Goal: Task Accomplishment & Management: Manage account settings

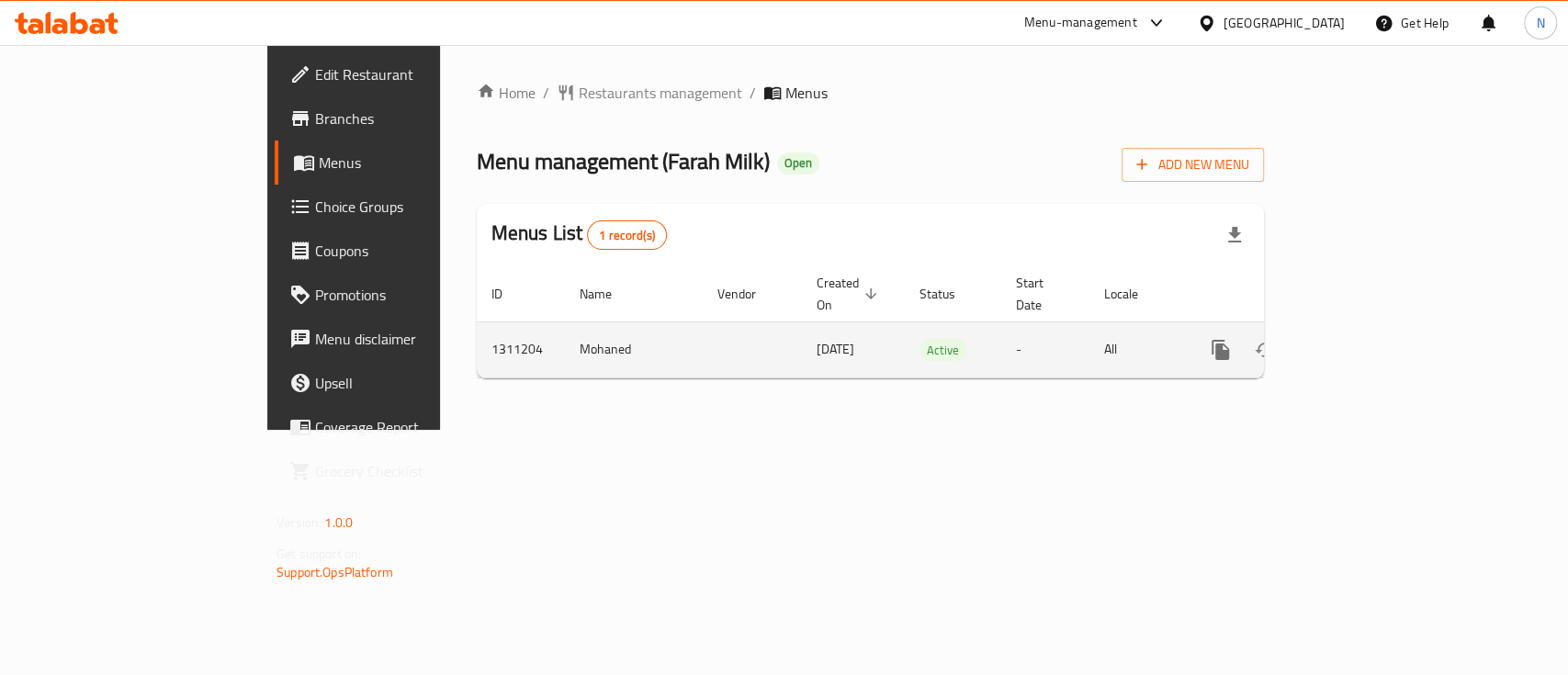
click at [1361, 341] on icon "enhanced table" at bounding box center [1352, 349] width 17 height 17
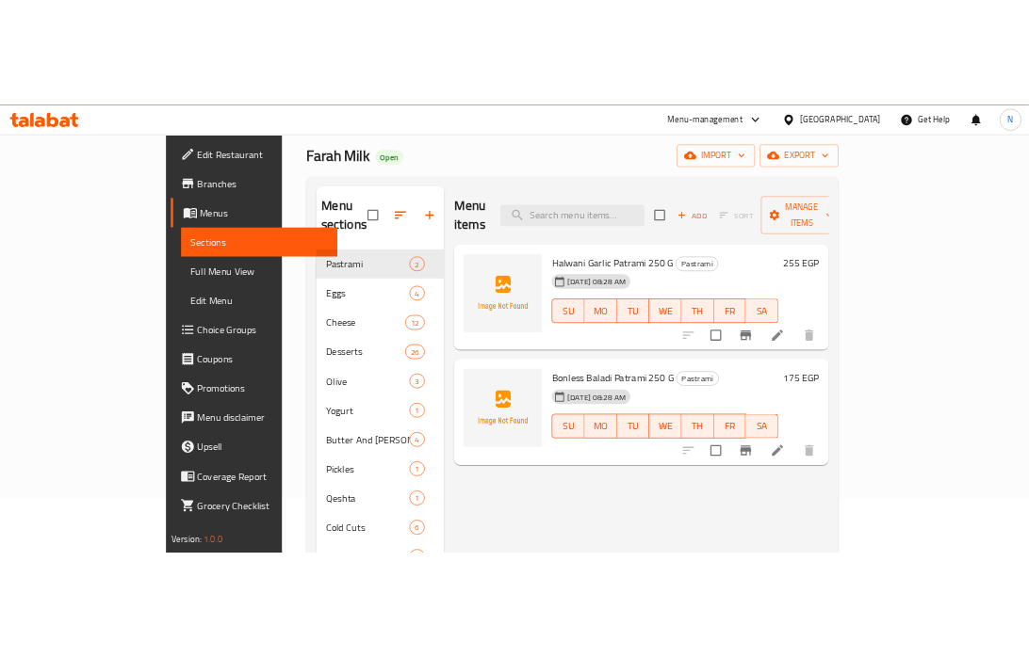
scroll to position [86, 0]
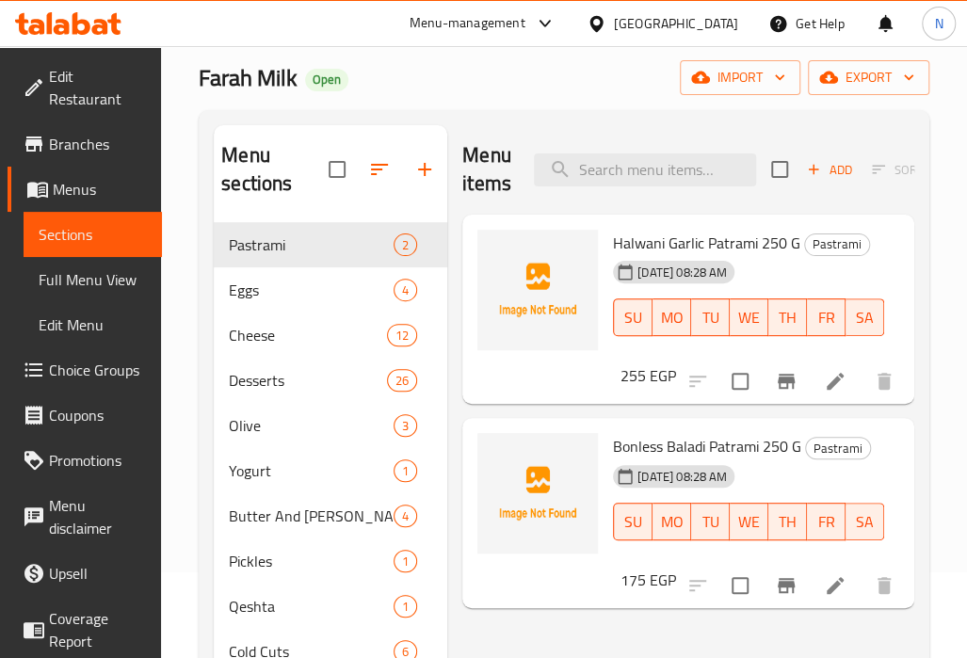
click at [730, 246] on span "Halwani Garlic Patrami 250 G" at bounding box center [706, 243] width 187 height 28
click at [725, 245] on span "Halwani Garlic Patrami 250 G" at bounding box center [706, 243] width 187 height 28
click at [737, 247] on span "Halwani Garlic Patrami 250 G" at bounding box center [706, 243] width 187 height 28
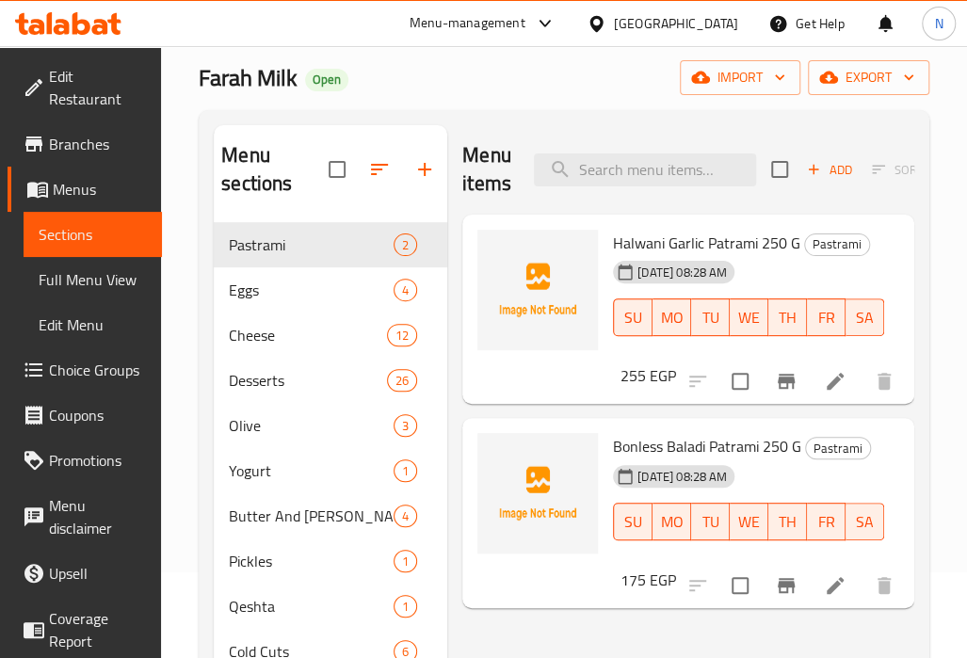
click at [647, 243] on span "Halwani Garlic Patrami 250 G" at bounding box center [706, 243] width 187 height 28
copy h6 "Halwani Garlic Patrami 250 G"
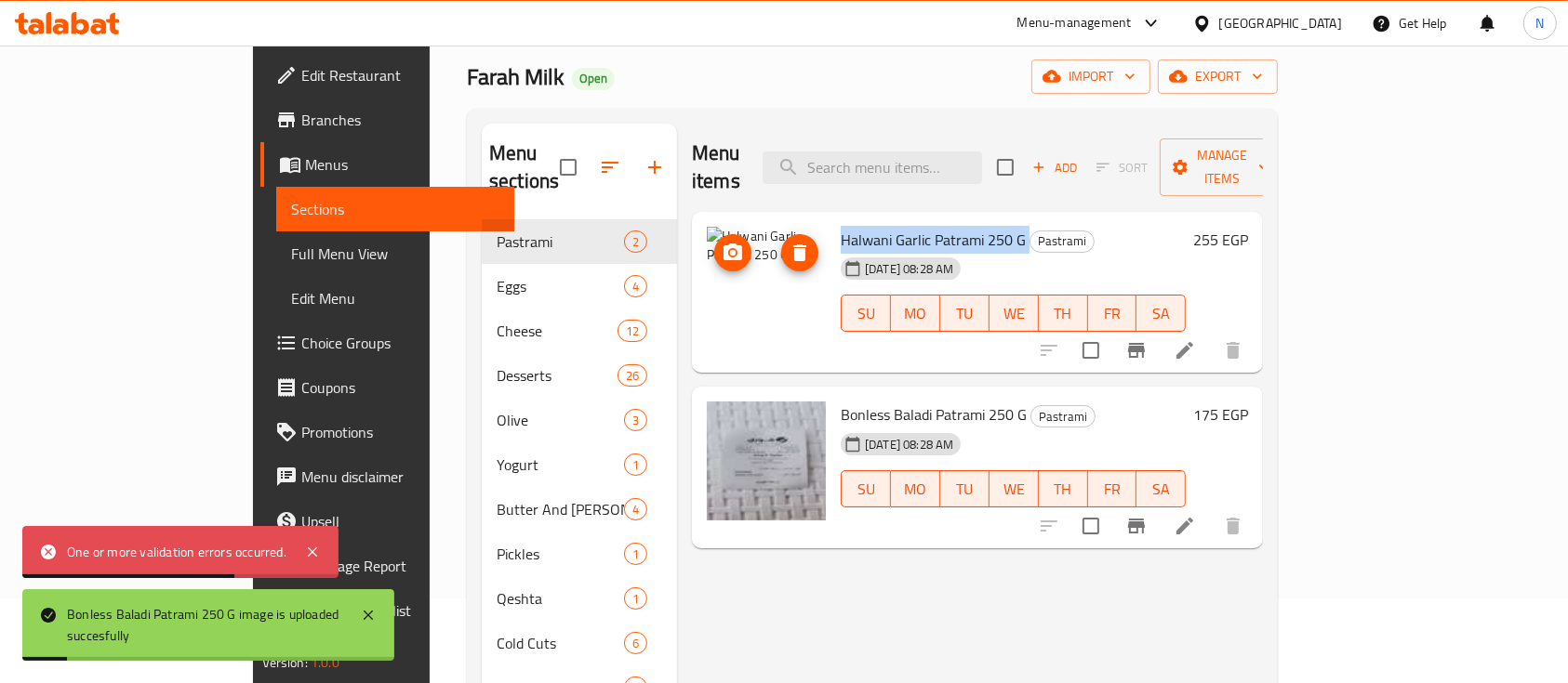
click at [707, 283] on img at bounding box center [766, 286] width 119 height 119
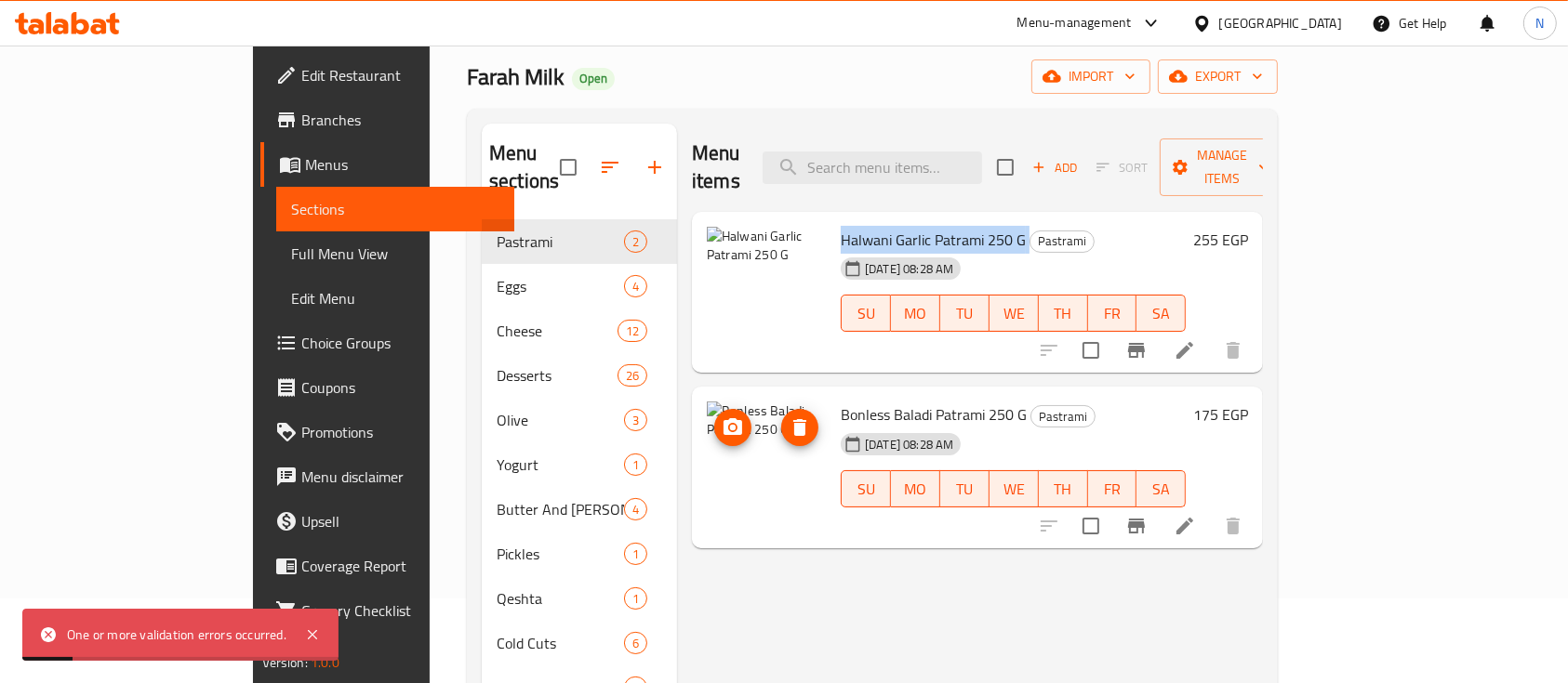
click at [793, 419] on icon "delete image" at bounding box center [799, 427] width 13 height 17
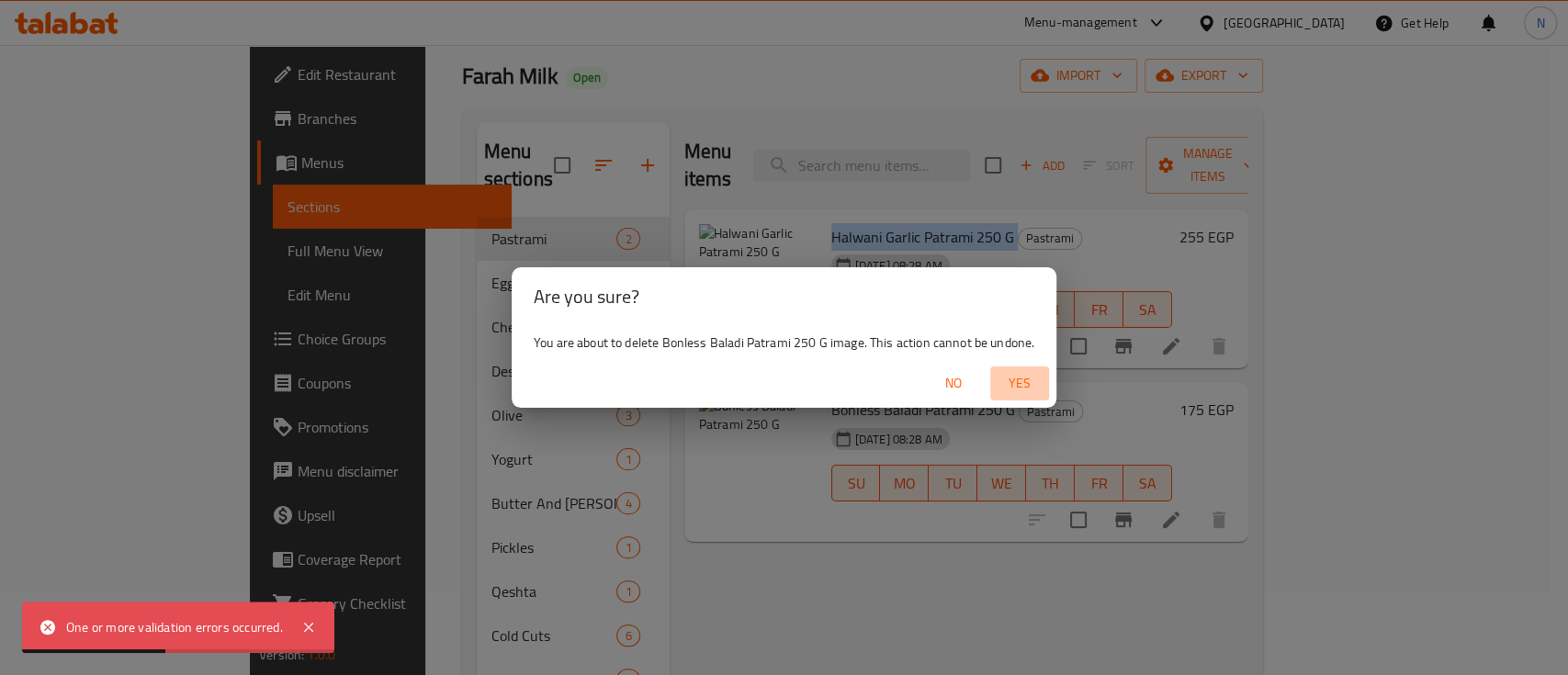
click at [1013, 384] on span "Yes" at bounding box center [1019, 383] width 44 height 23
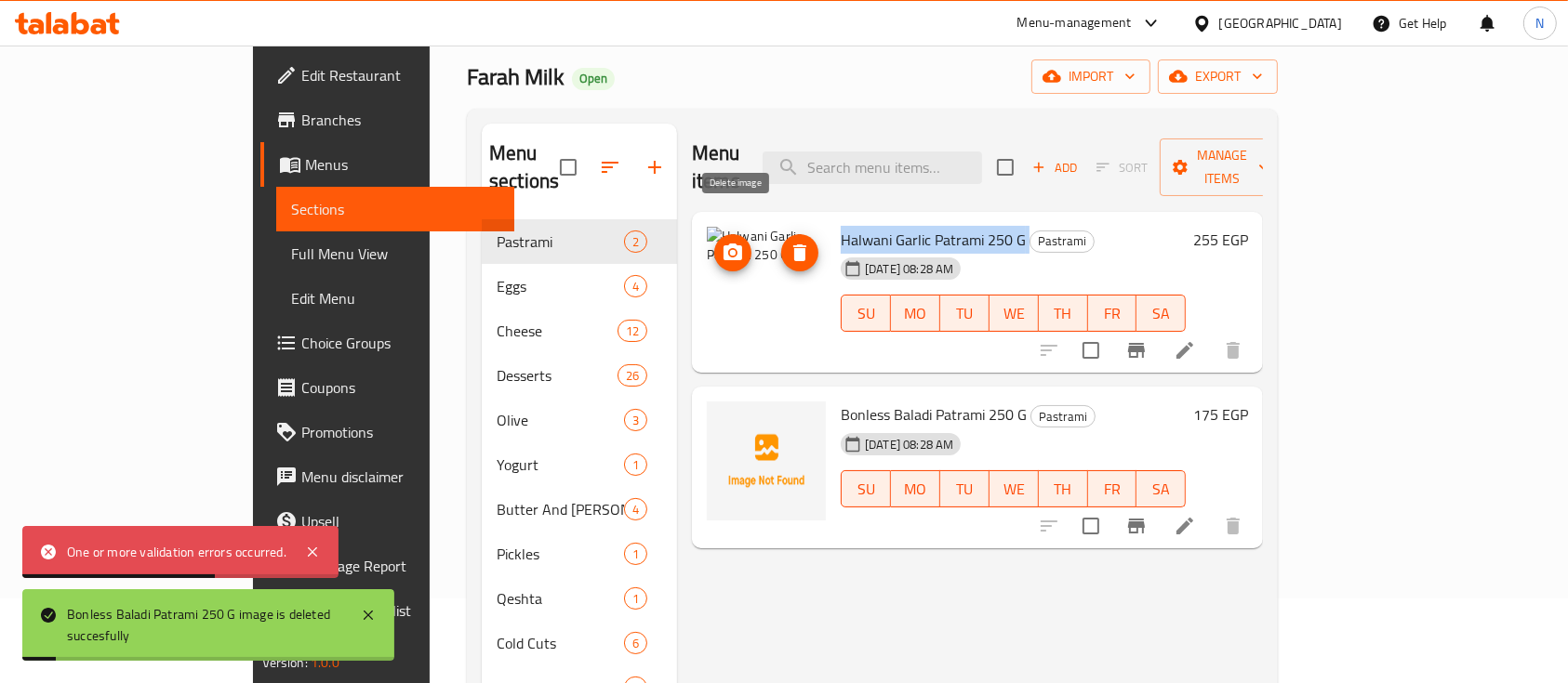
click at [793, 245] on icon "delete image" at bounding box center [799, 253] width 13 height 17
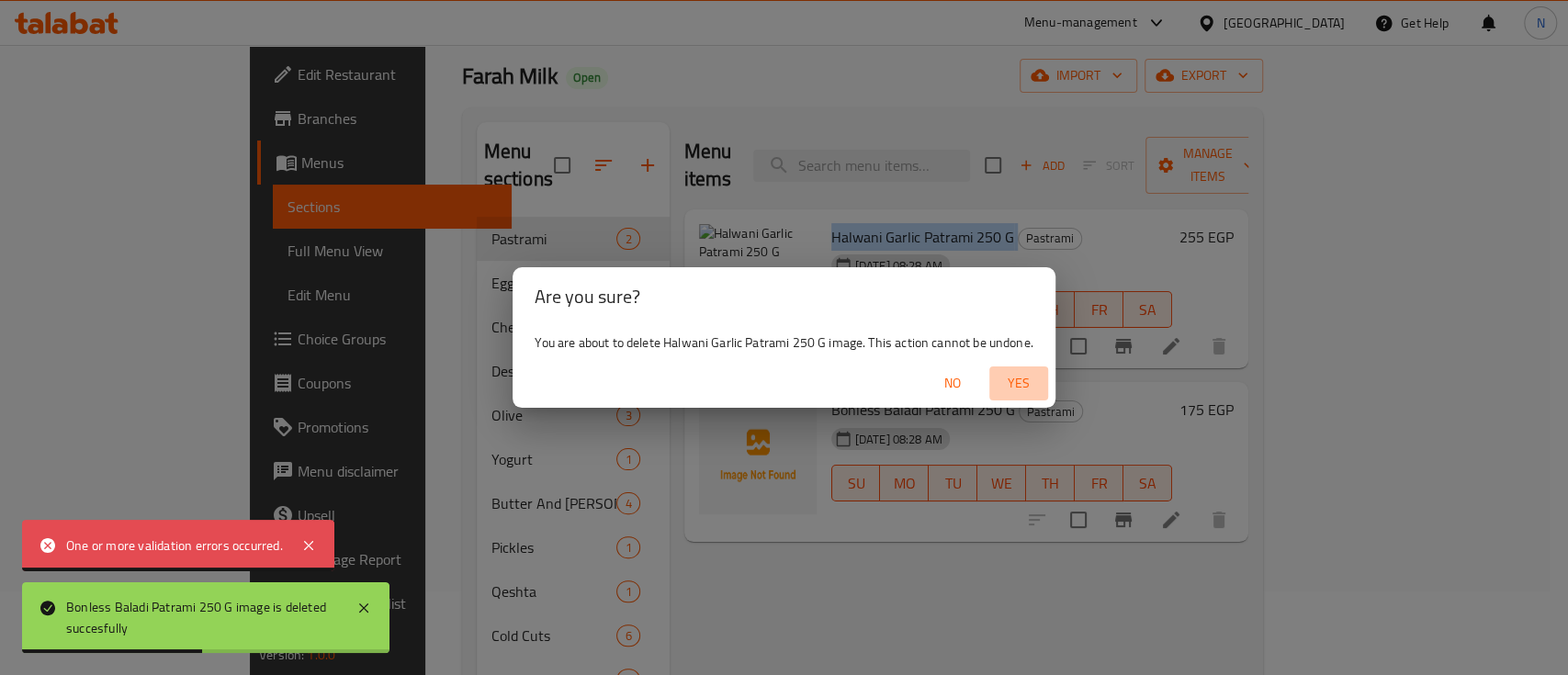
click at [1020, 379] on span "Yes" at bounding box center [1018, 383] width 44 height 23
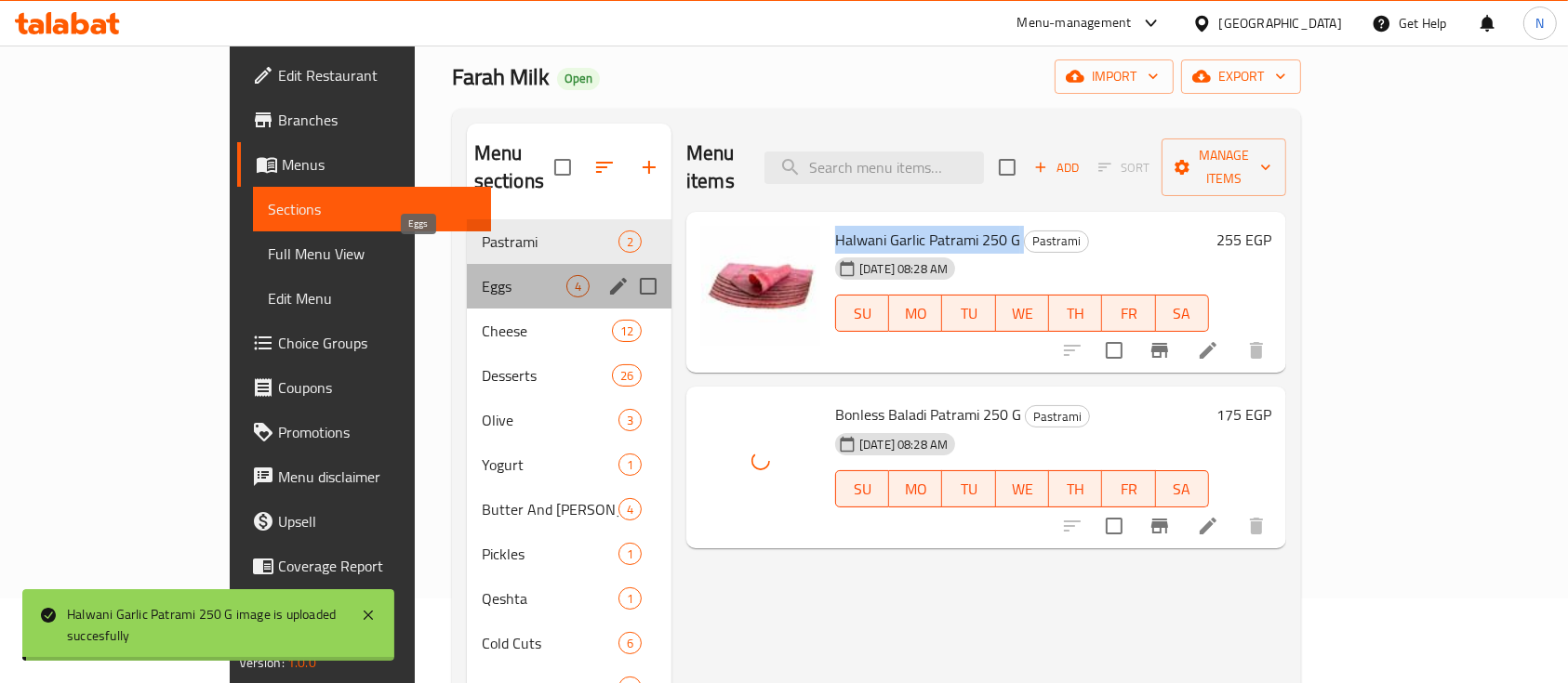
click at [482, 275] on span "Eggs" at bounding box center [524, 286] width 85 height 23
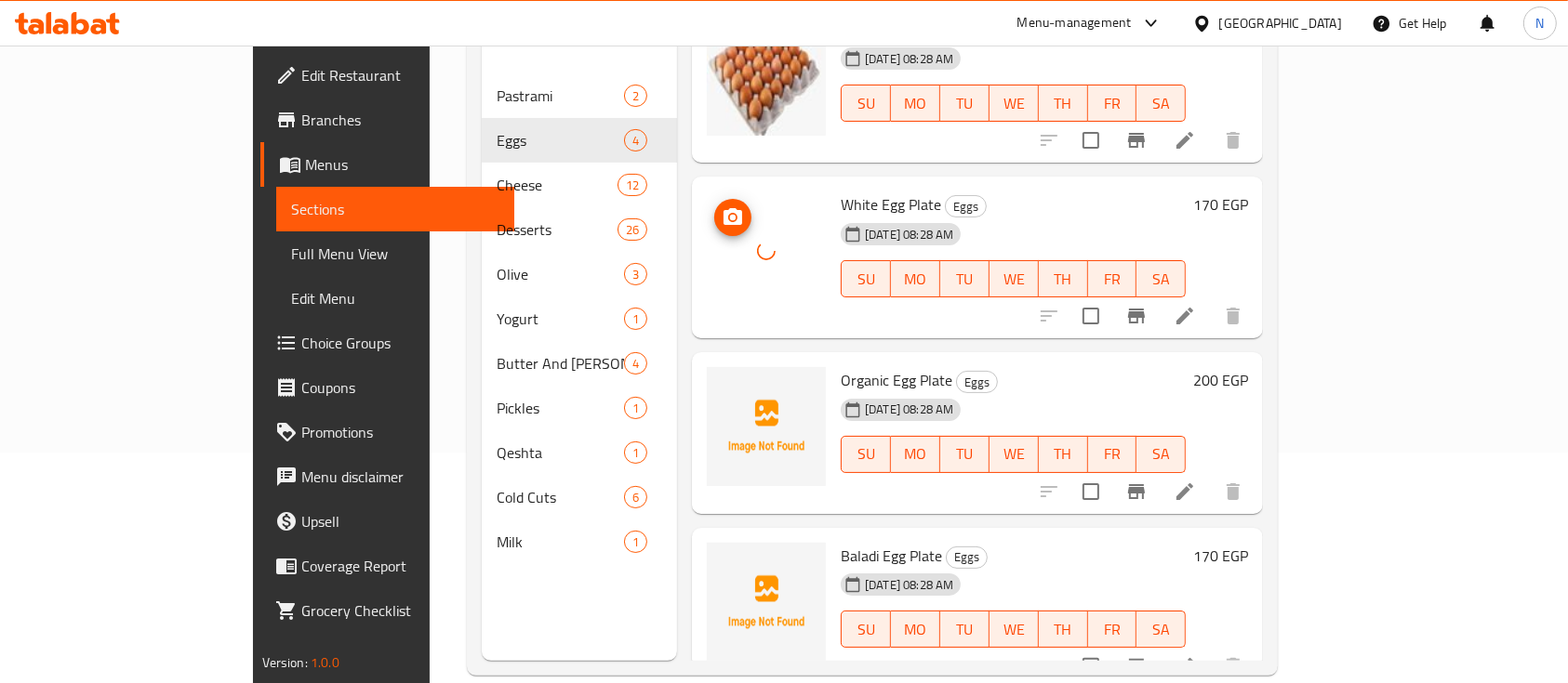
scroll to position [261, 0]
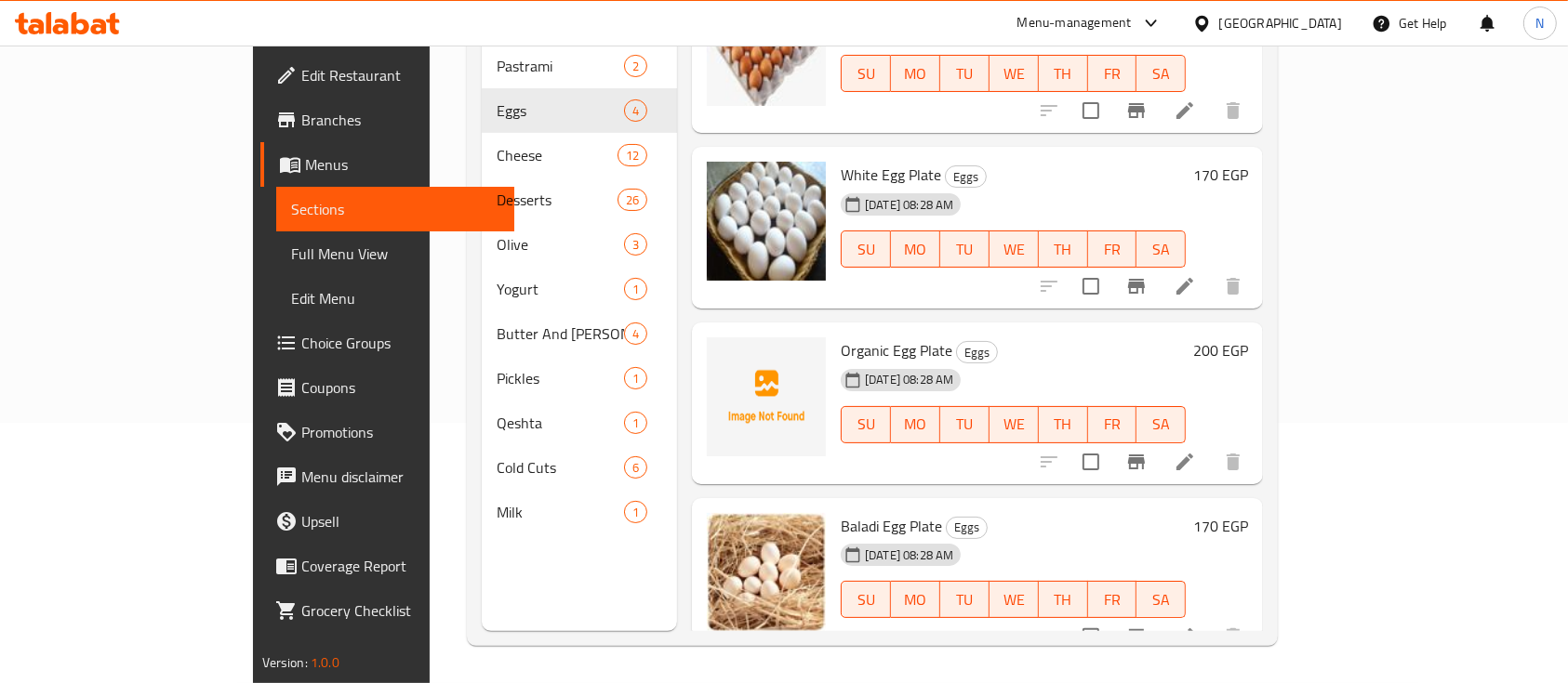
click at [852, 337] on span "Organic Egg Plate" at bounding box center [897, 350] width 112 height 28
copy h6 "Organic Egg Plate"
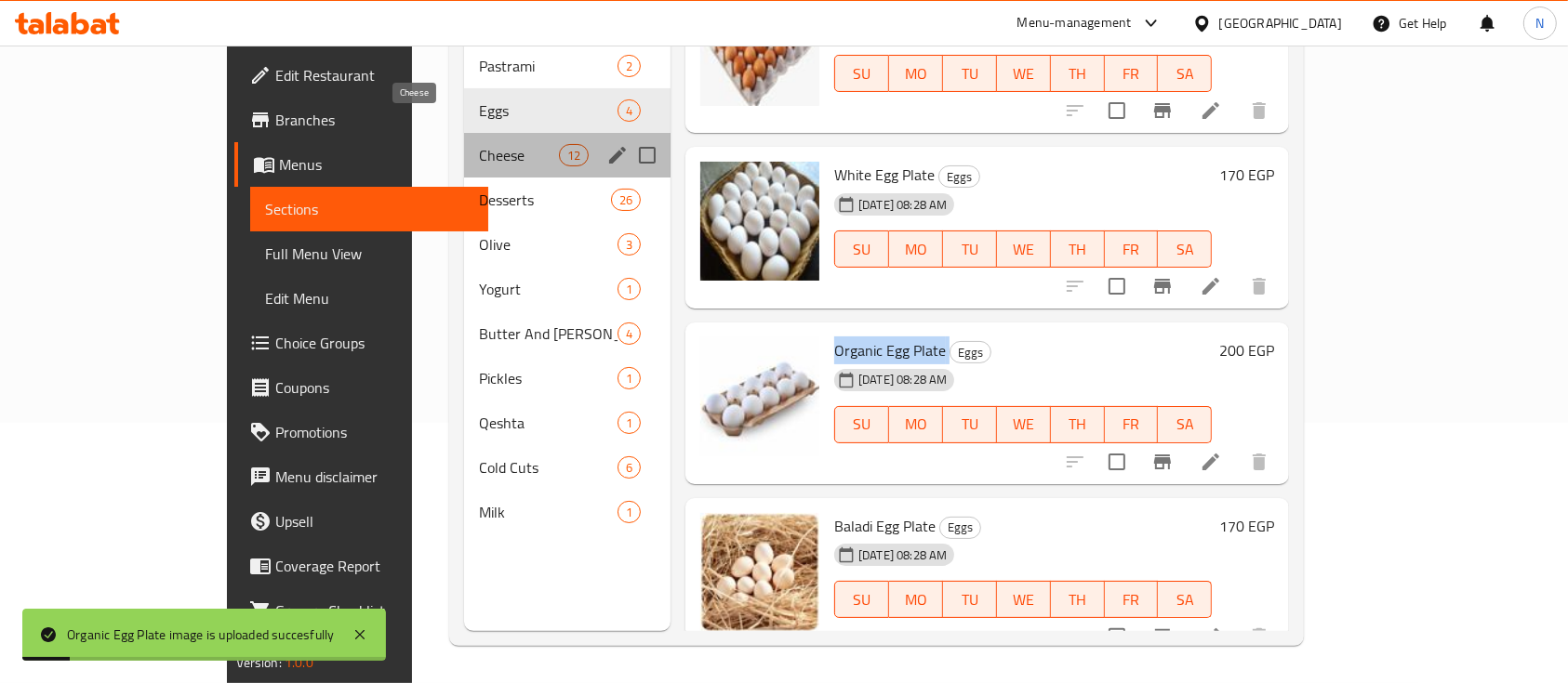
click at [479, 144] on span "Cheese" at bounding box center [518, 155] width 79 height 23
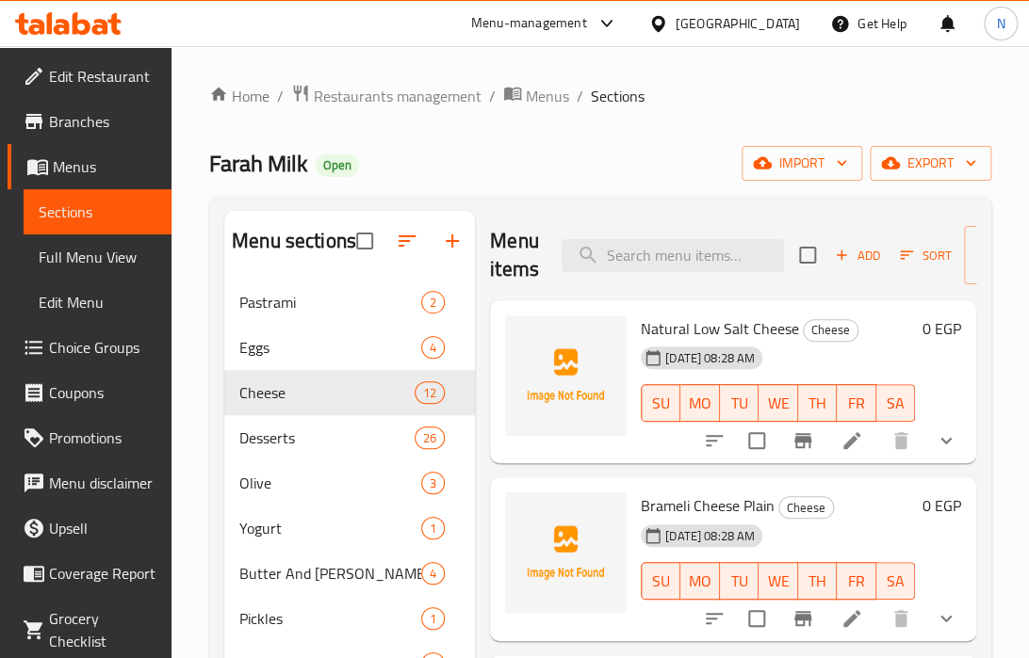
click at [689, 332] on span "Natural Low Salt Cheese" at bounding box center [720, 329] width 158 height 28
click at [780, 327] on span "Natural Low Salt Cheese" at bounding box center [720, 329] width 158 height 28
copy h6 "Cheese"
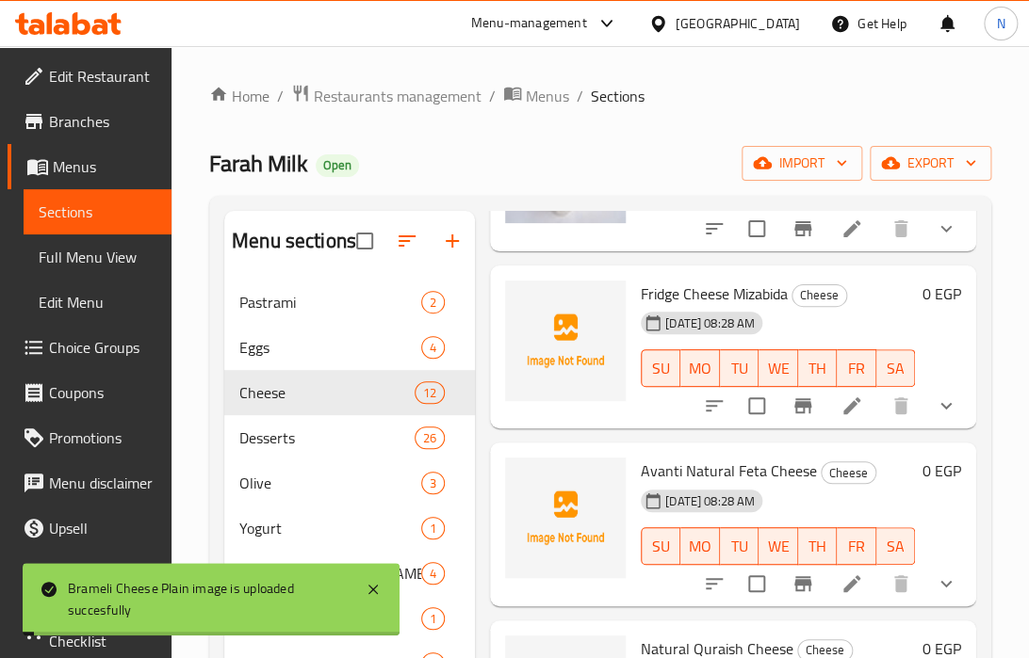
scroll to position [581, 0]
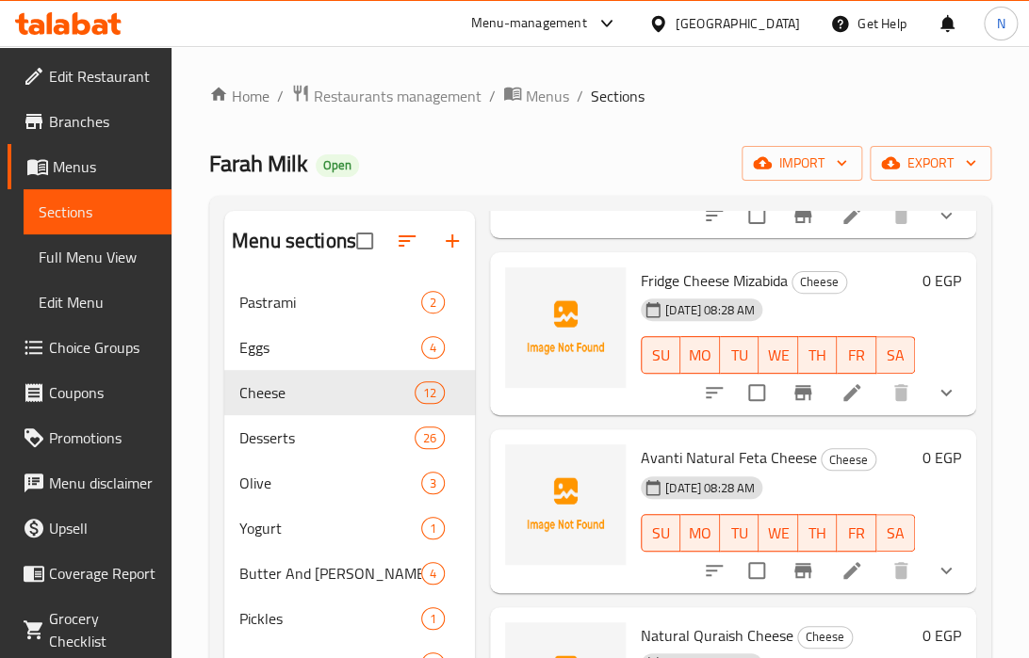
click at [752, 275] on span "Fridge Cheese Mizabida" at bounding box center [714, 281] width 147 height 28
copy h6 "Mizabida"
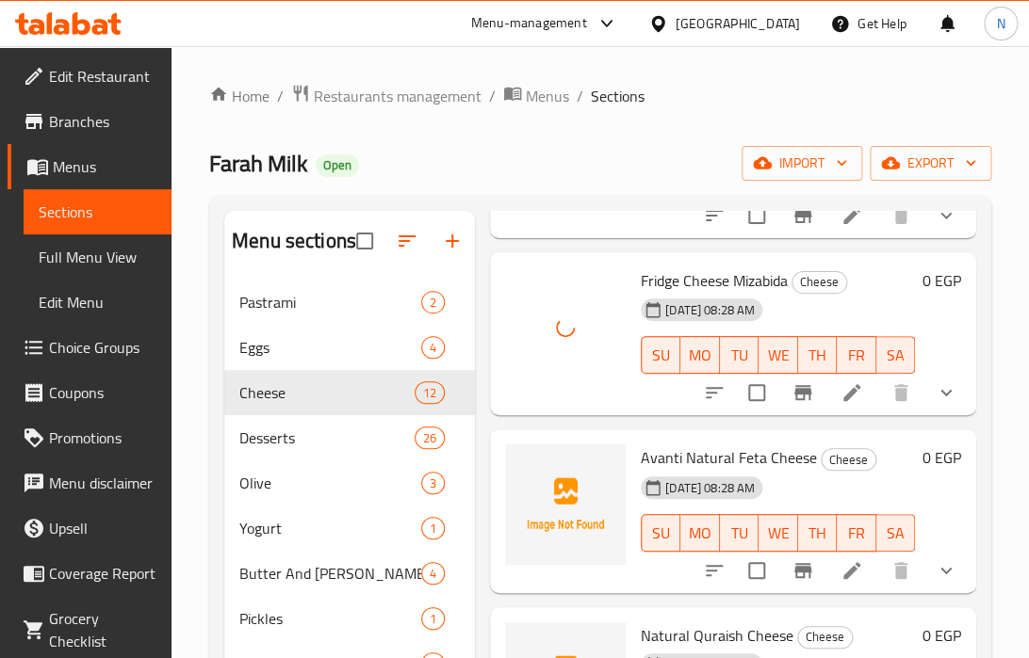
click at [661, 453] on span "Avanti Natural Feta Cheese" at bounding box center [729, 458] width 176 height 28
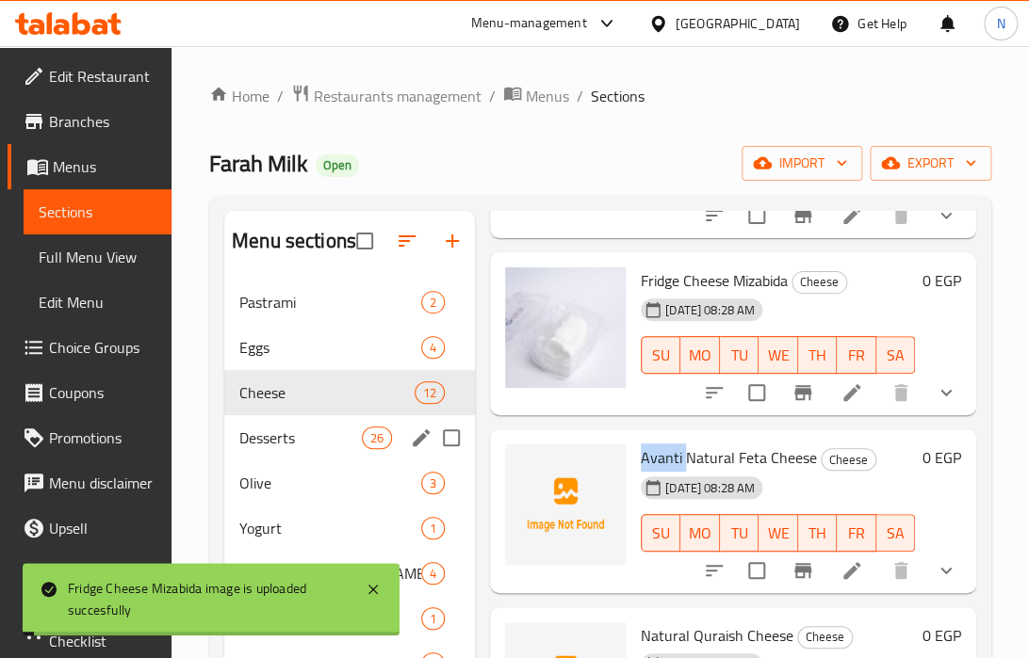
copy span "Avanti"
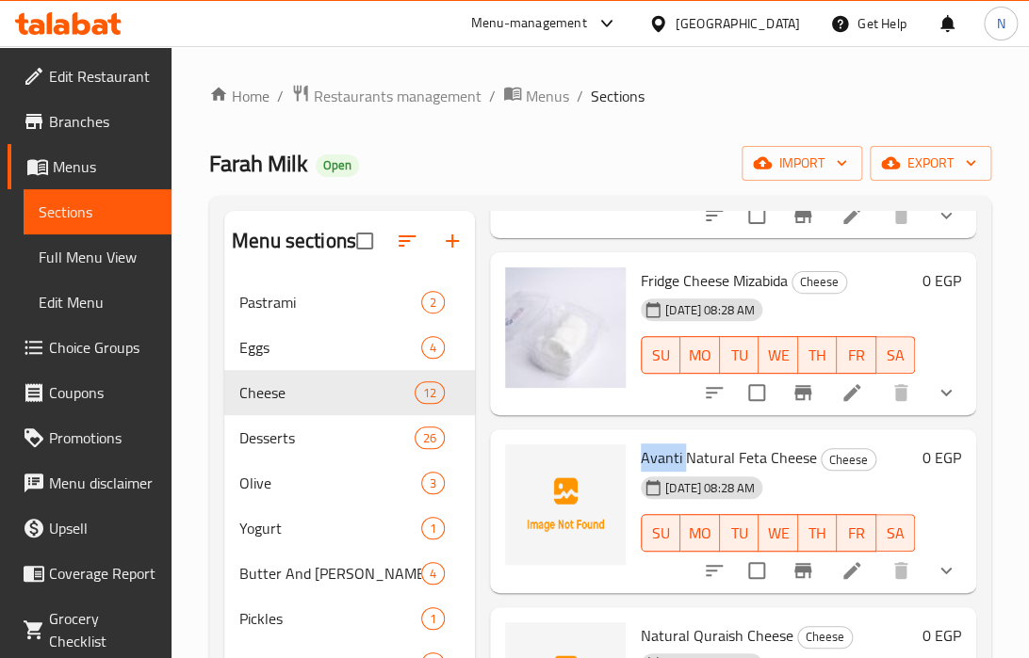
click at [233, 204] on div "Menu sections Pastrami 2 Eggs 4 Cheese 12 Desserts 26 Olive 3 Yogurt 1 Butter A…" at bounding box center [600, 540] width 782 height 689
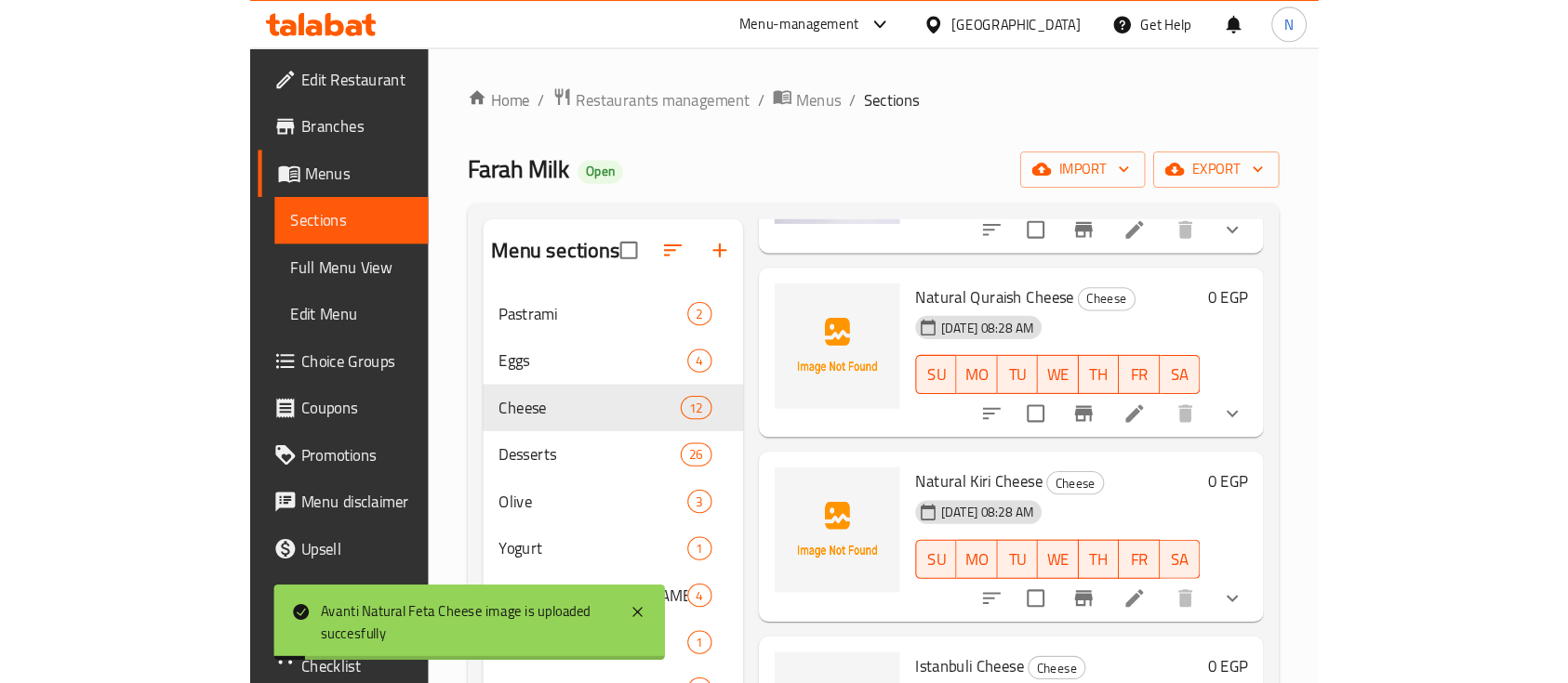
scroll to position [932, 0]
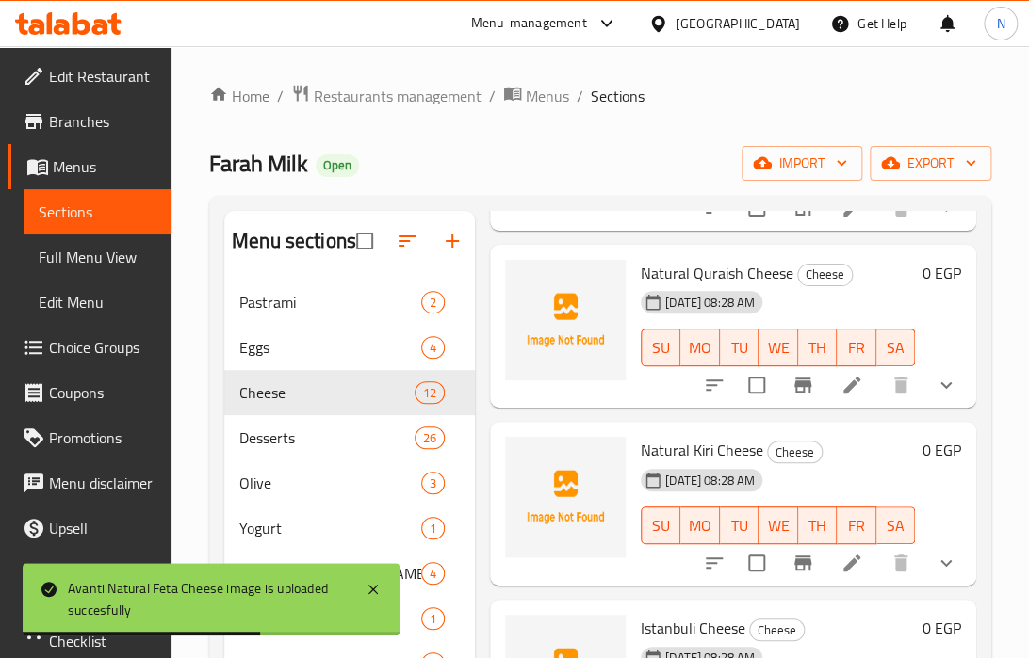
click at [706, 263] on span "Natural Quraish Cheese" at bounding box center [717, 273] width 153 height 28
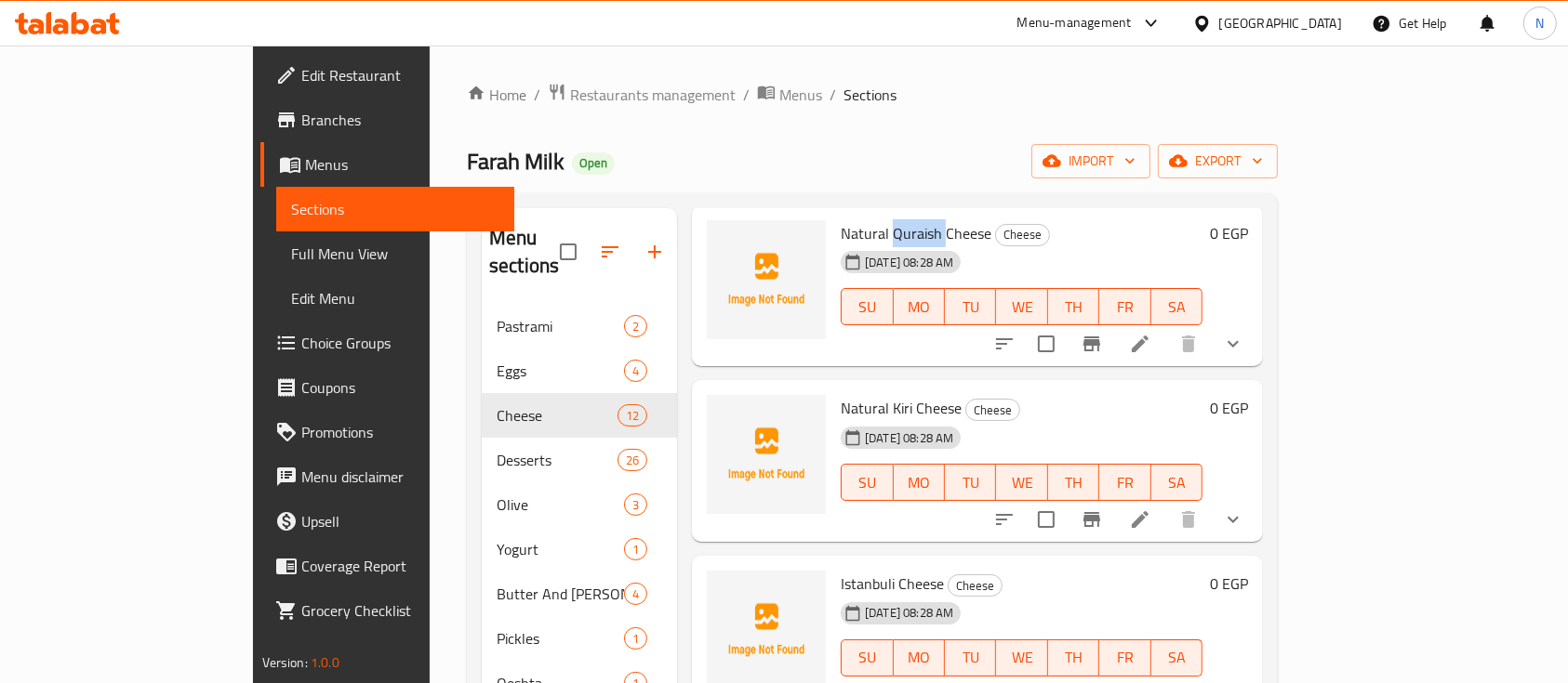
scroll to position [722, 0]
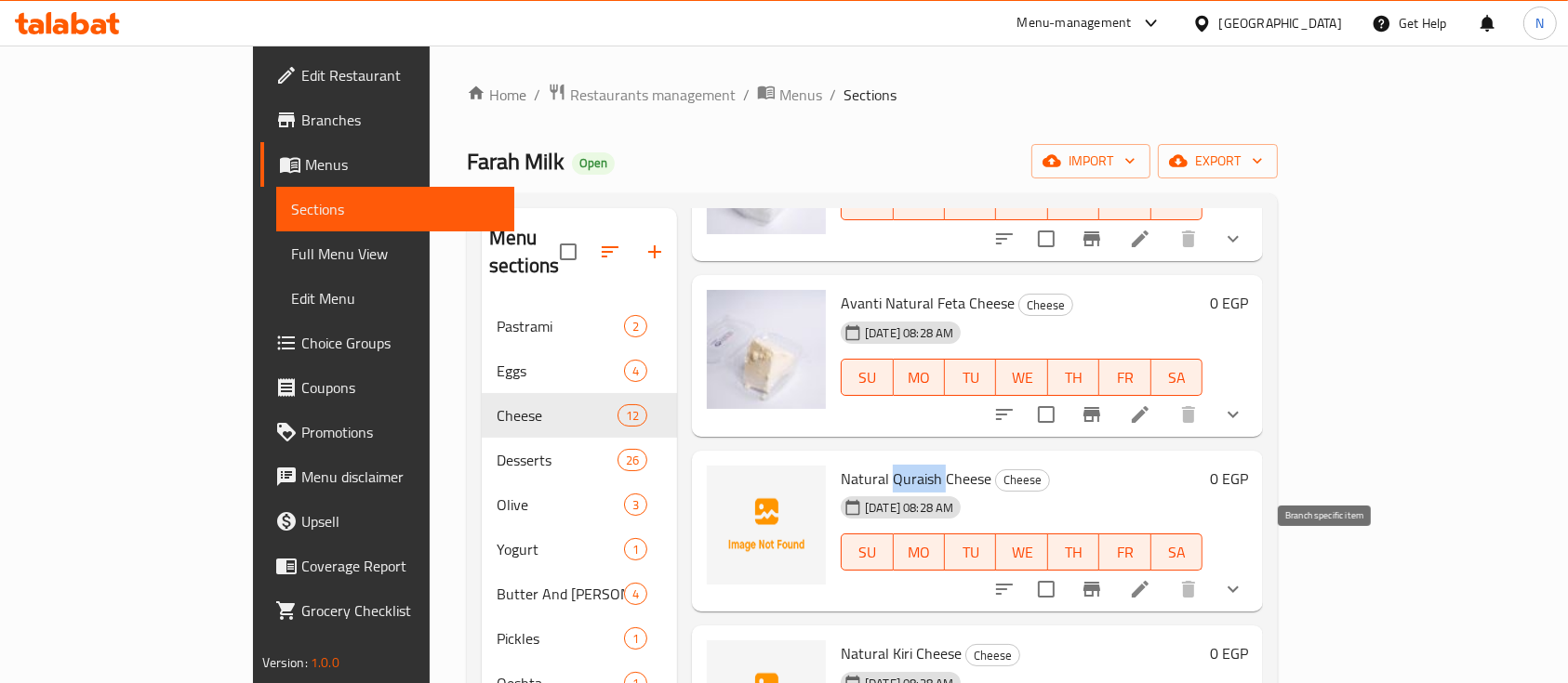
click at [1100, 582] on icon "Branch-specific-item" at bounding box center [1091, 589] width 17 height 15
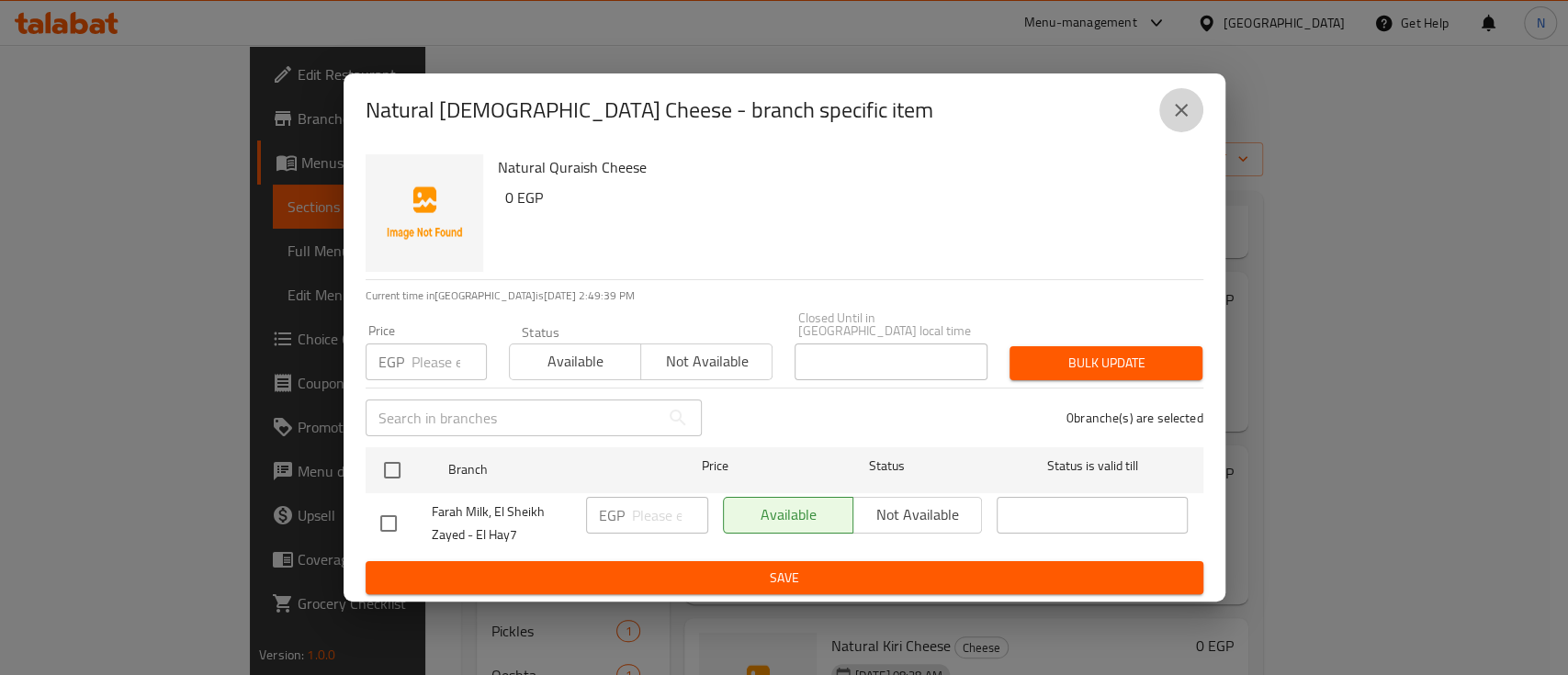
click at [1171, 117] on icon "close" at bounding box center [1181, 110] width 22 height 22
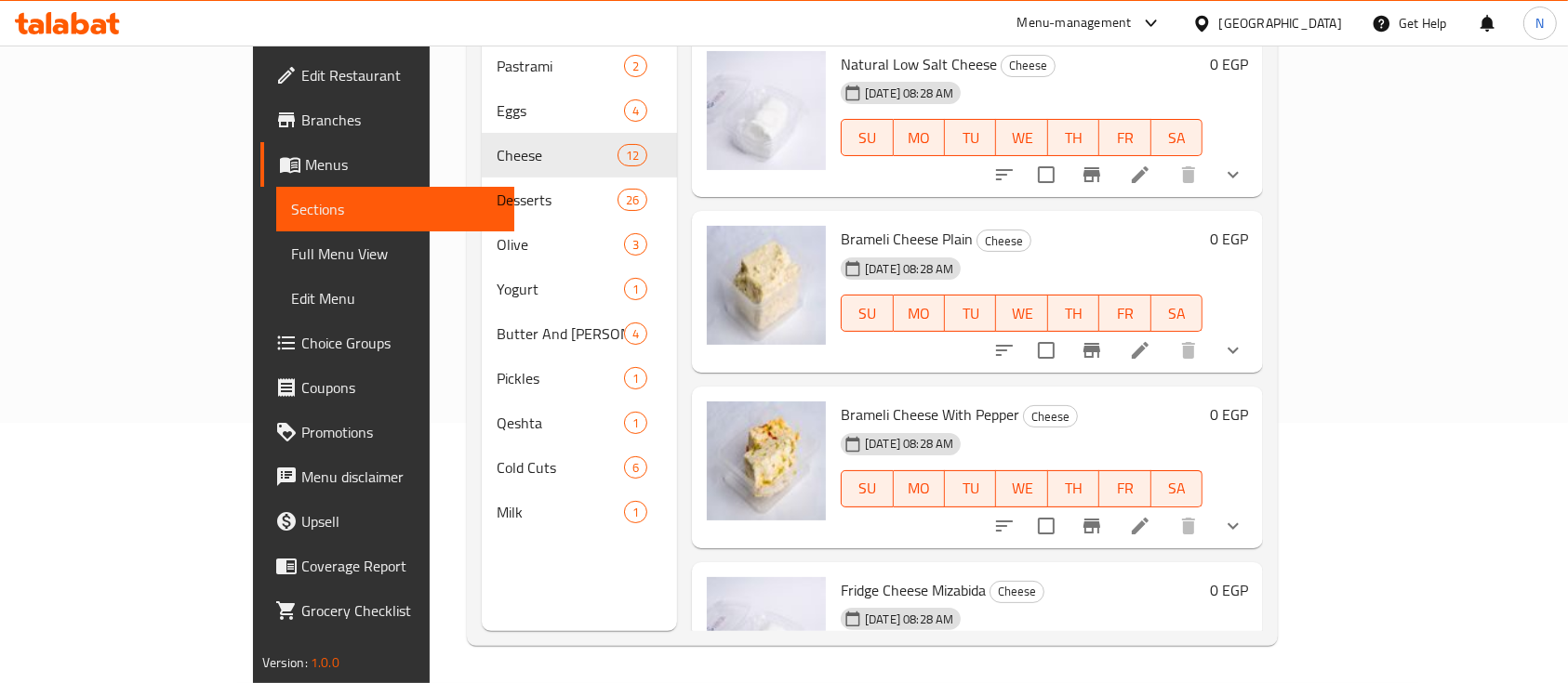
scroll to position [0, 0]
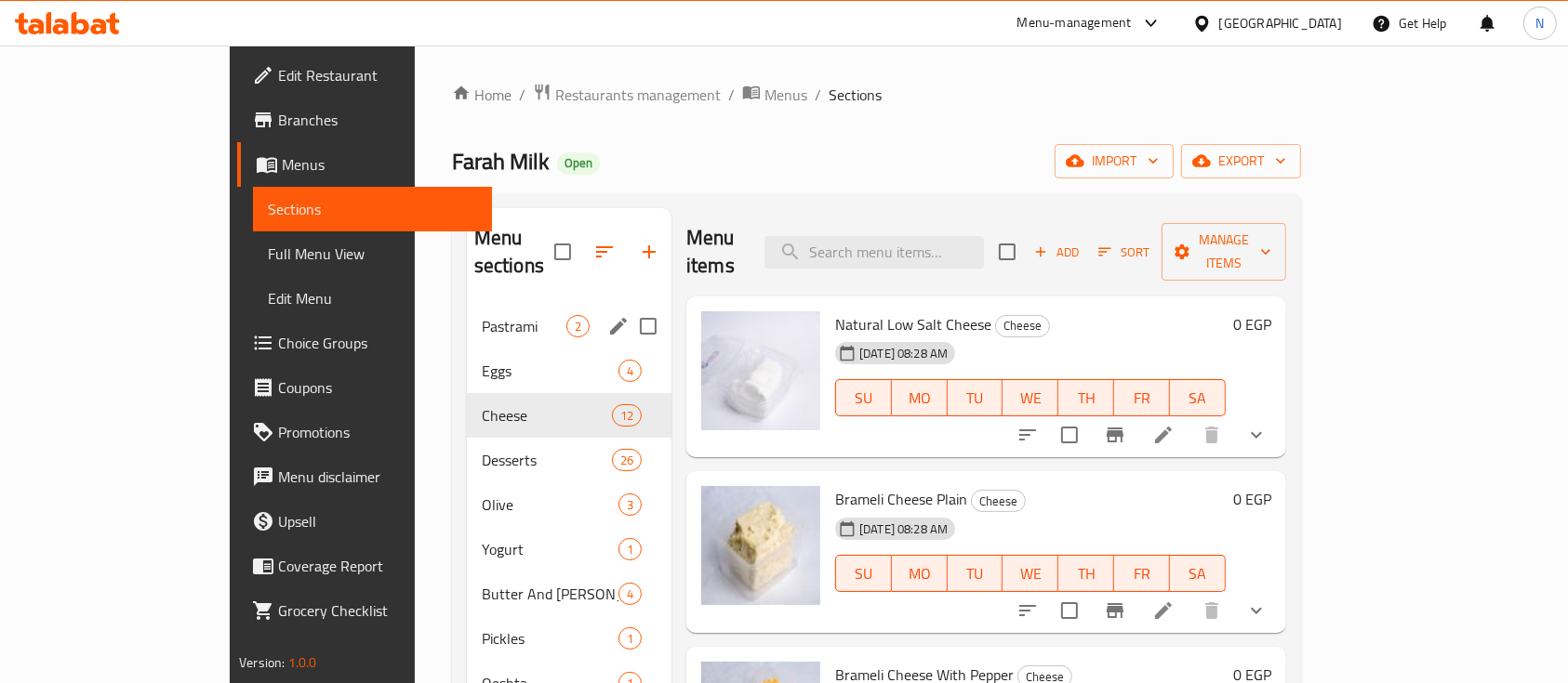
click at [482, 315] on span "Pastrami" at bounding box center [524, 326] width 85 height 23
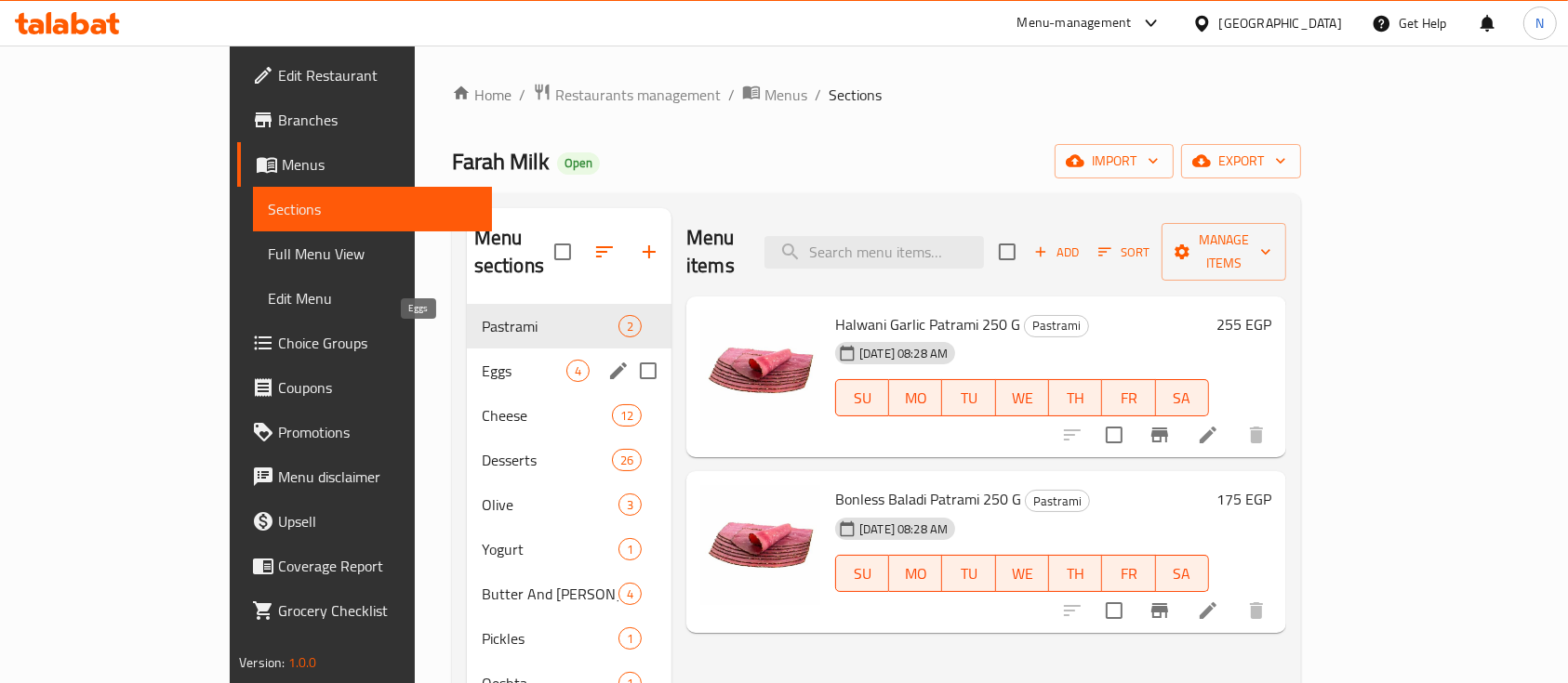
click at [482, 360] on span "Eggs" at bounding box center [524, 371] width 85 height 23
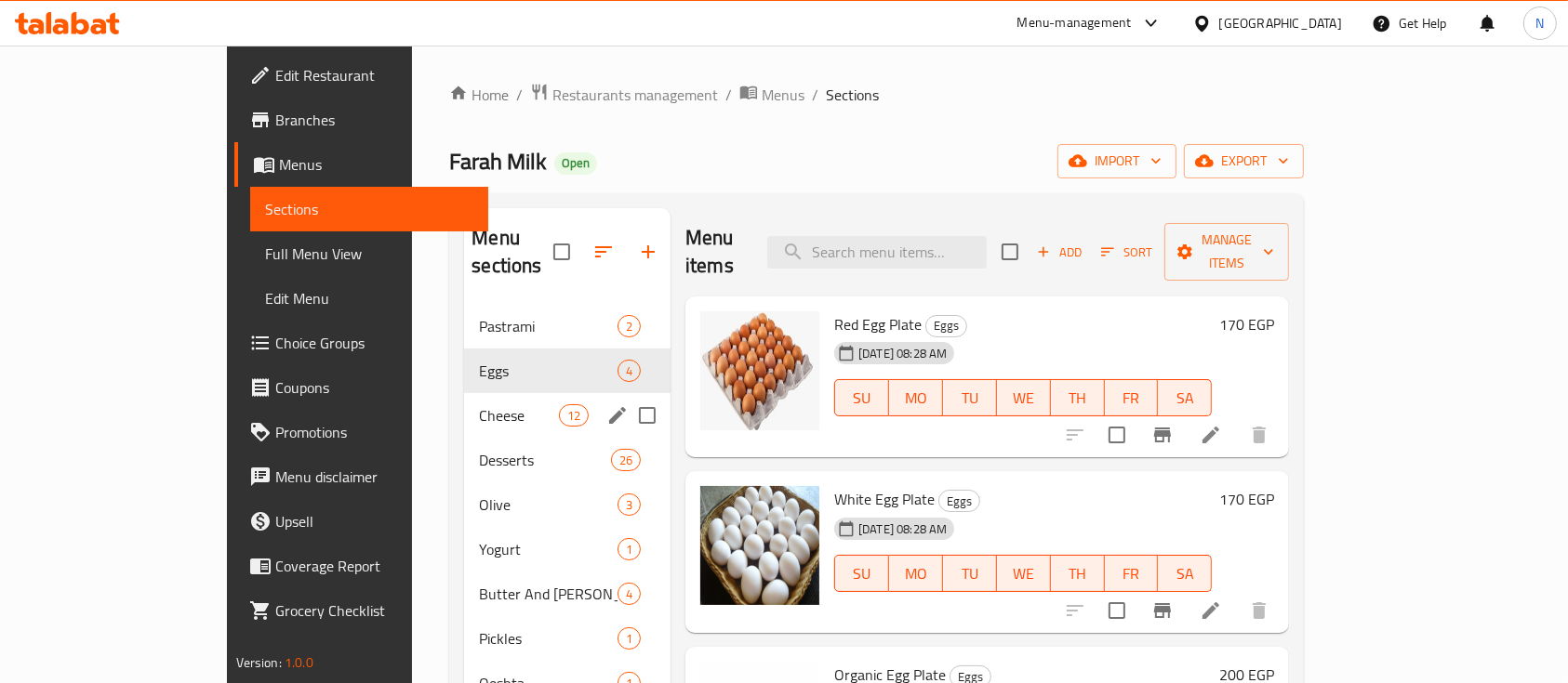
click at [479, 405] on span "Cheese" at bounding box center [518, 416] width 79 height 23
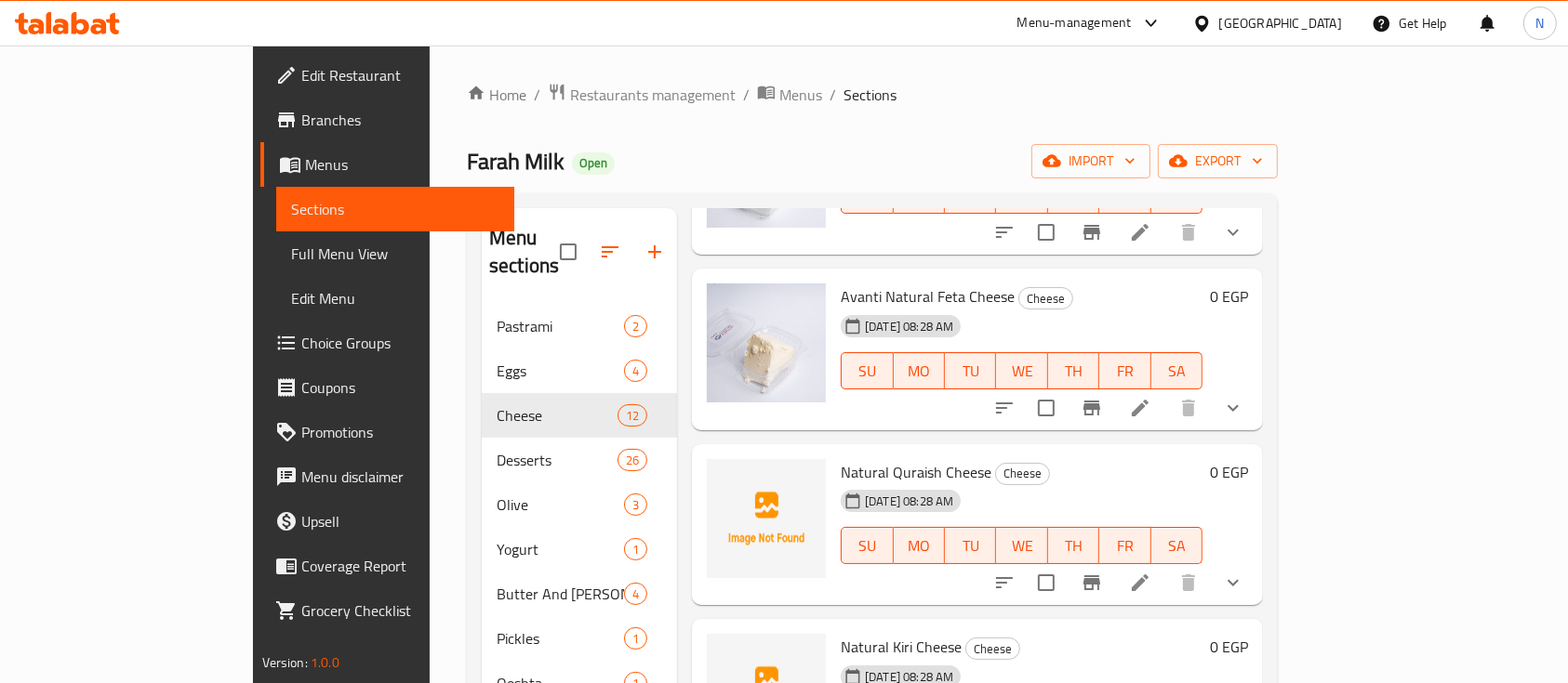
scroll to position [690, 0]
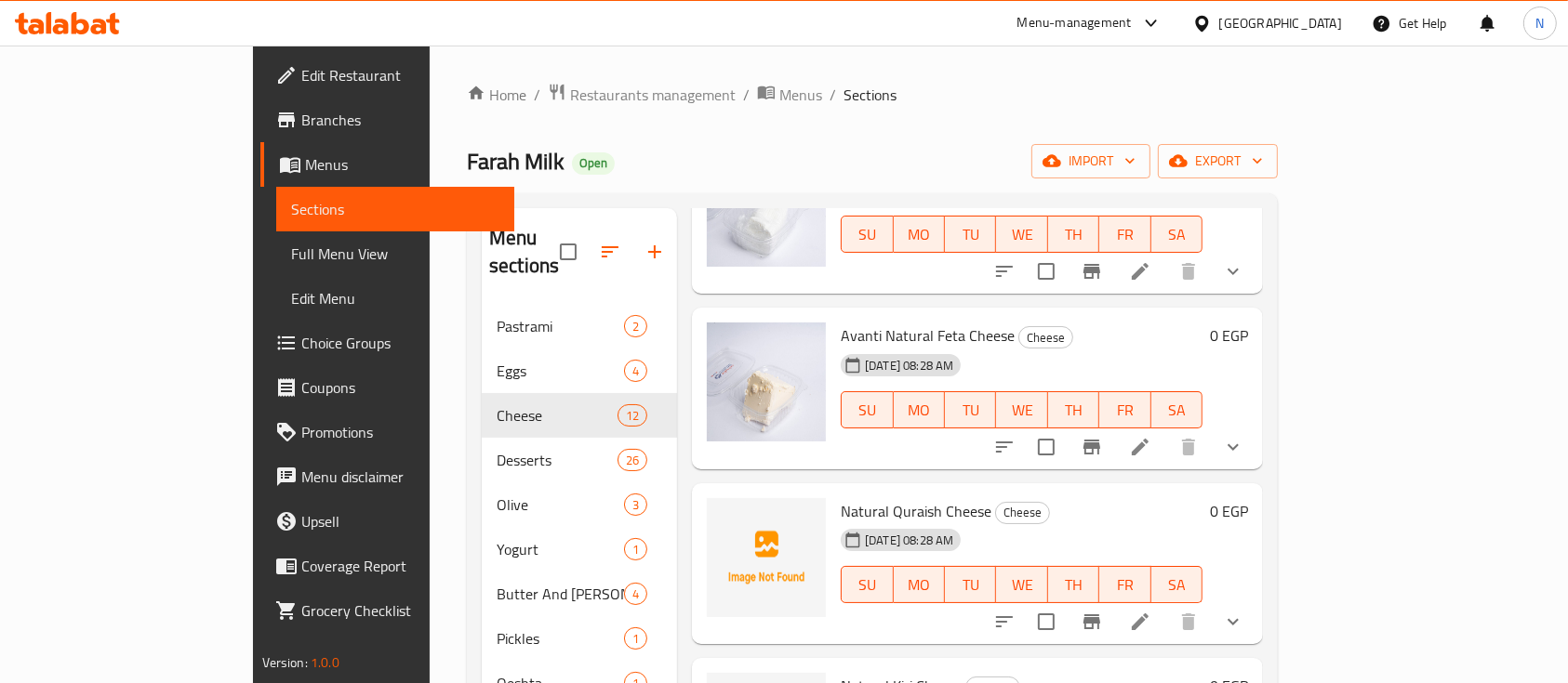
click at [1151, 436] on icon at bounding box center [1140, 447] width 23 height 23
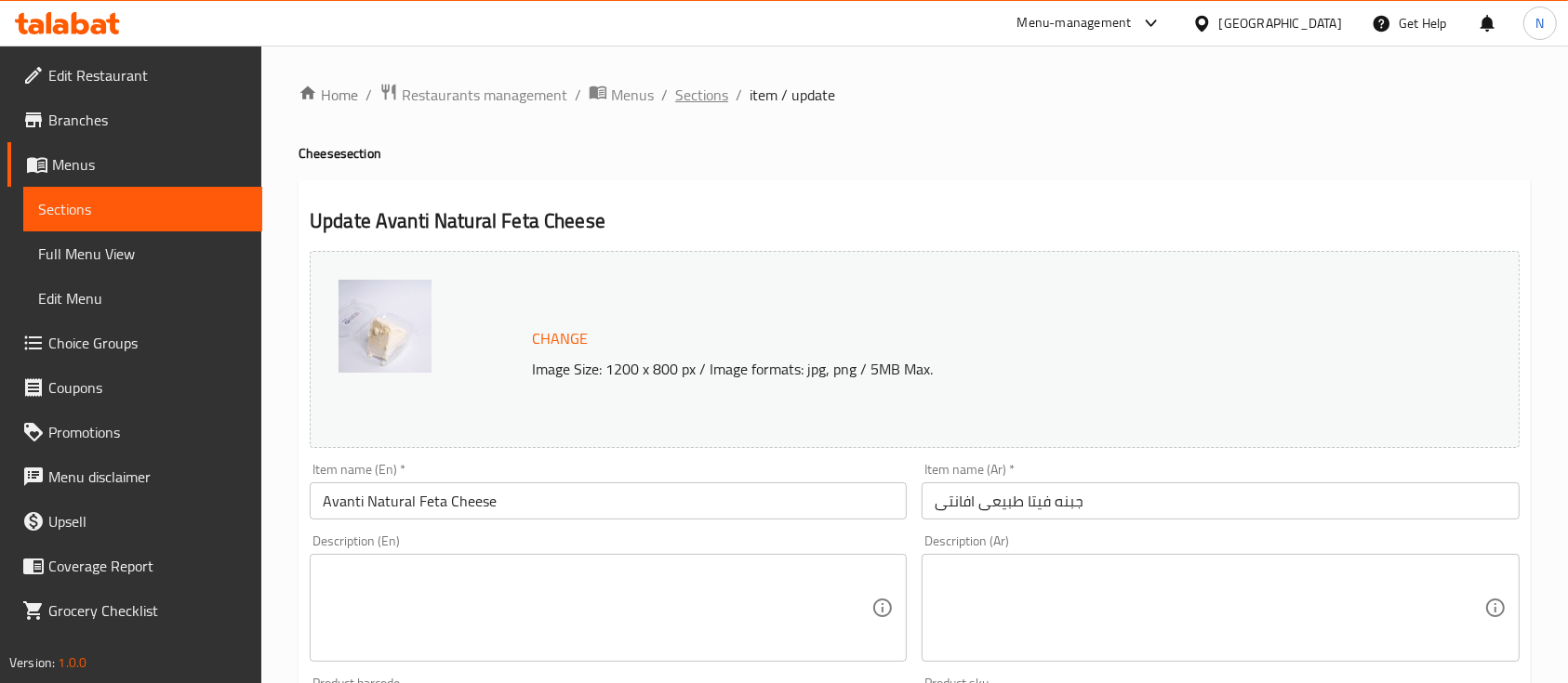
click at [706, 102] on span "Sections" at bounding box center [702, 95] width 53 height 23
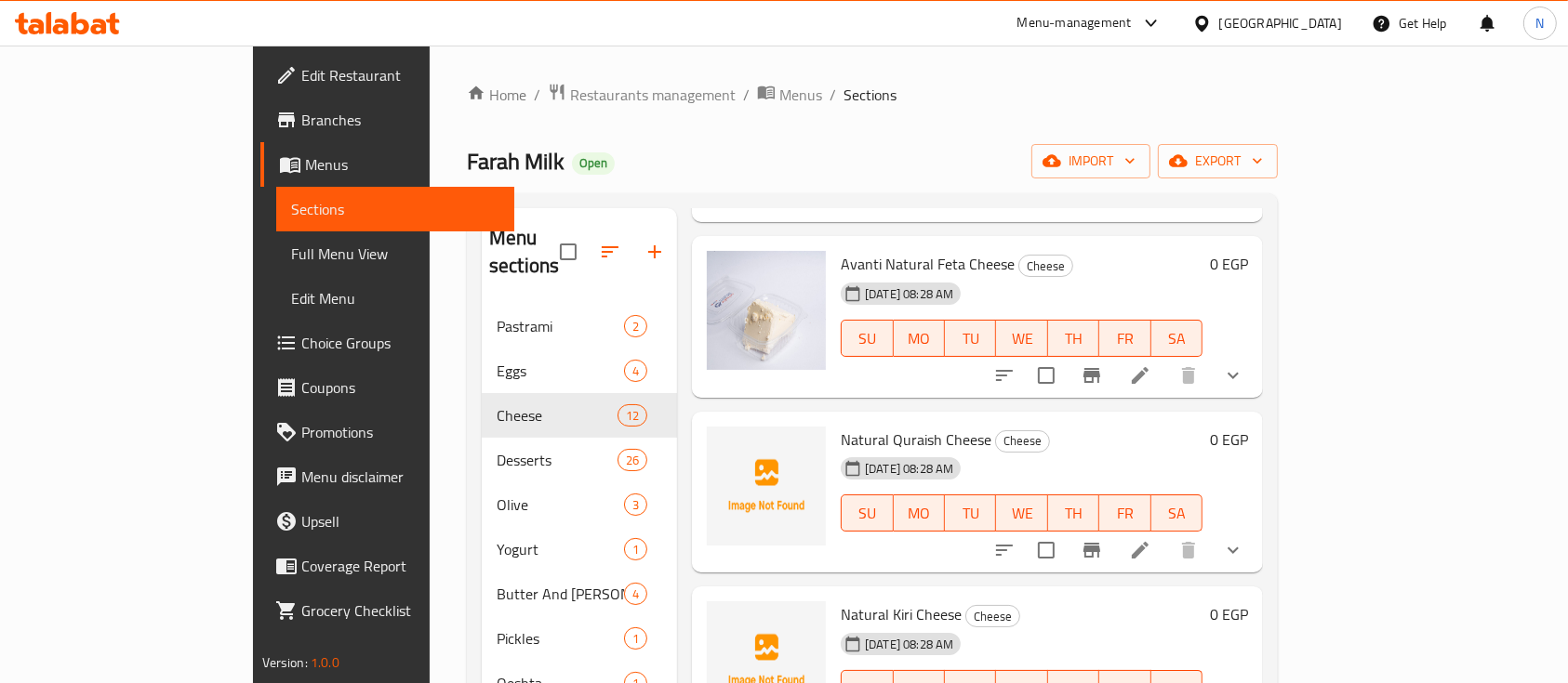
scroll to position [744, 0]
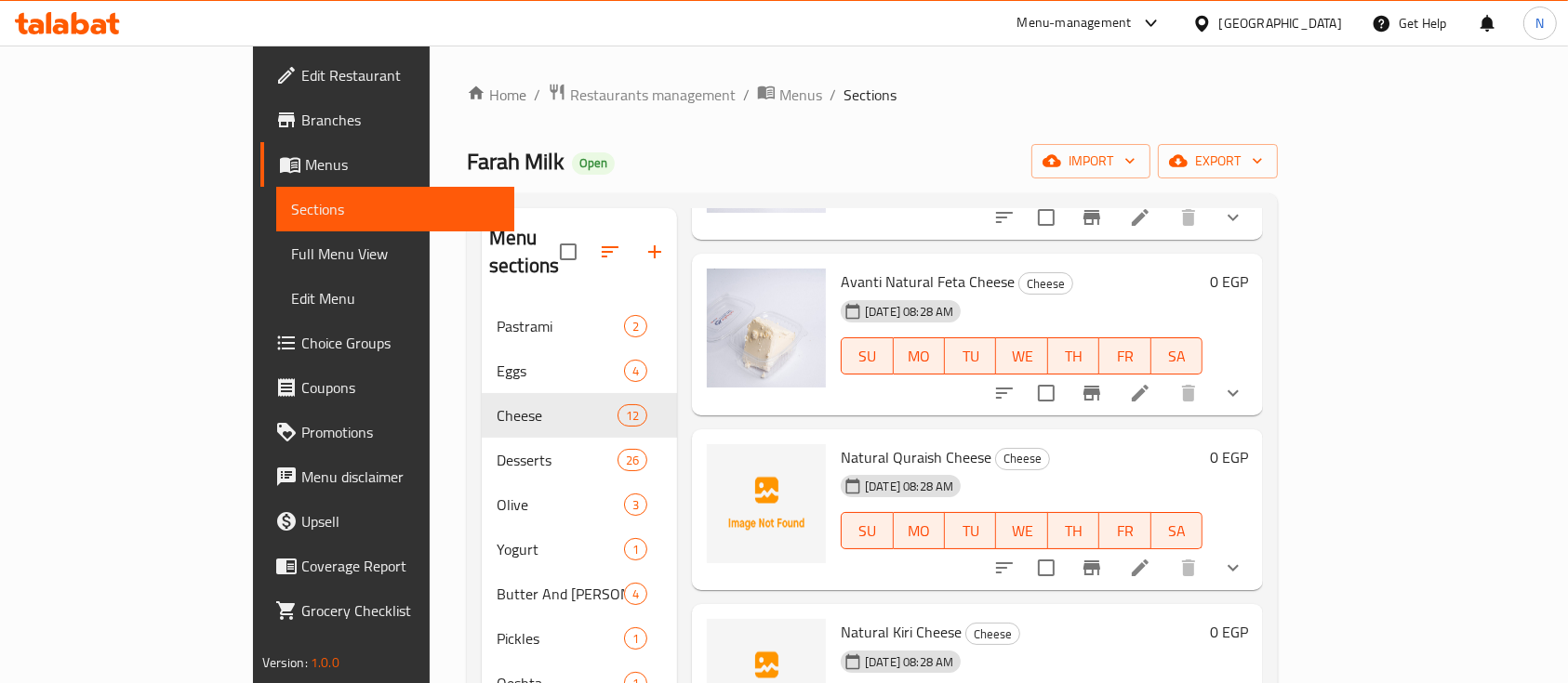
click at [855, 443] on span "Natural Quraish Cheese" at bounding box center [916, 457] width 151 height 28
copy span "[DEMOGRAPHIC_DATA]"
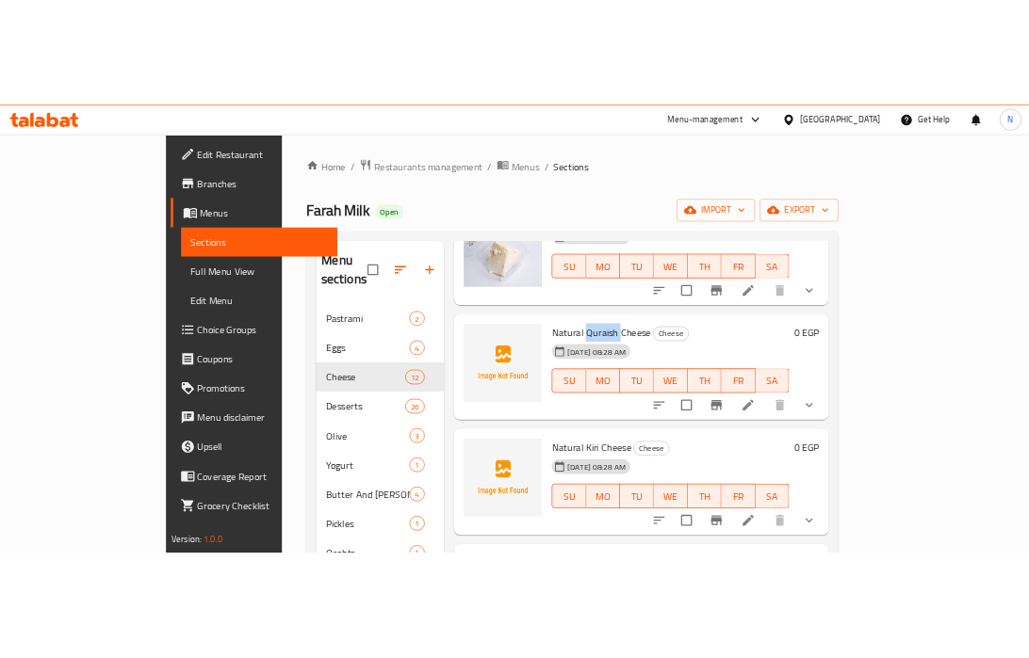
scroll to position [873, 0]
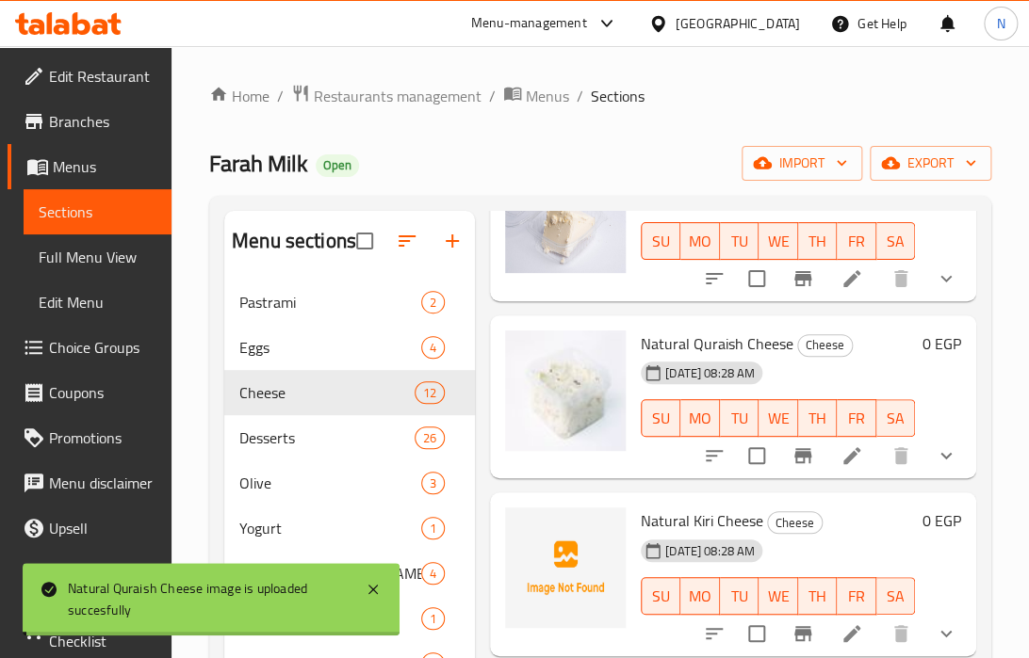
click at [973, 537] on div "Menu sections Pastrami 2 Eggs 4 Cheese 12 Desserts 26 Olive 3 Yogurt 1 Butter A…" at bounding box center [600, 540] width 782 height 689
click at [699, 523] on span "Natural Kiri Cheese" at bounding box center [702, 521] width 122 height 28
copy span "Kiri"
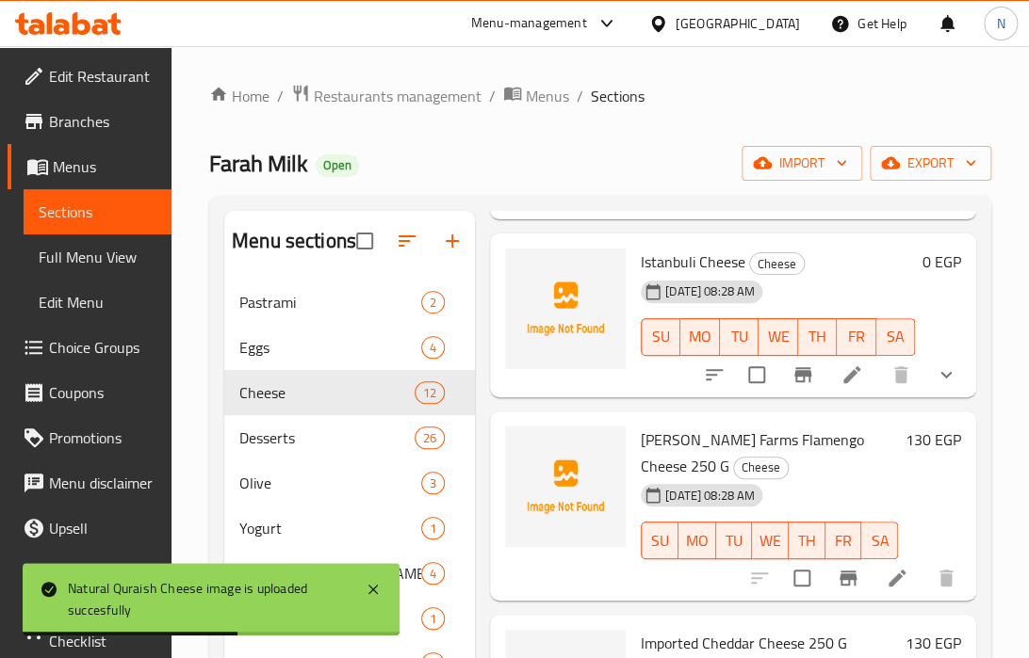
scroll to position [1306, 0]
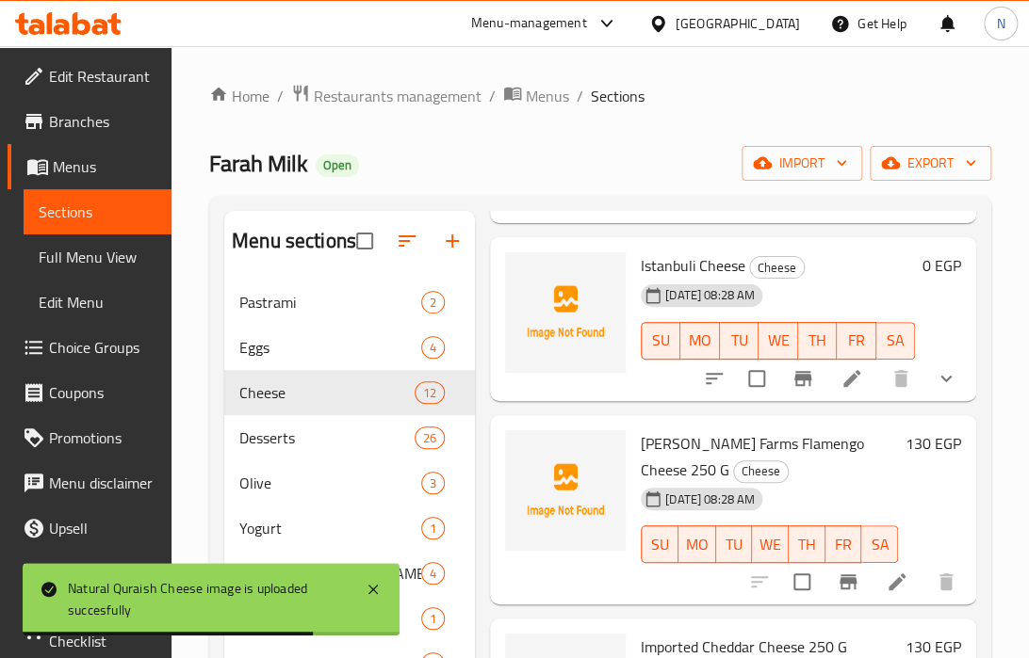
click at [678, 269] on span "Istanbuli Cheese" at bounding box center [693, 265] width 105 height 28
copy span "Istanbuli"
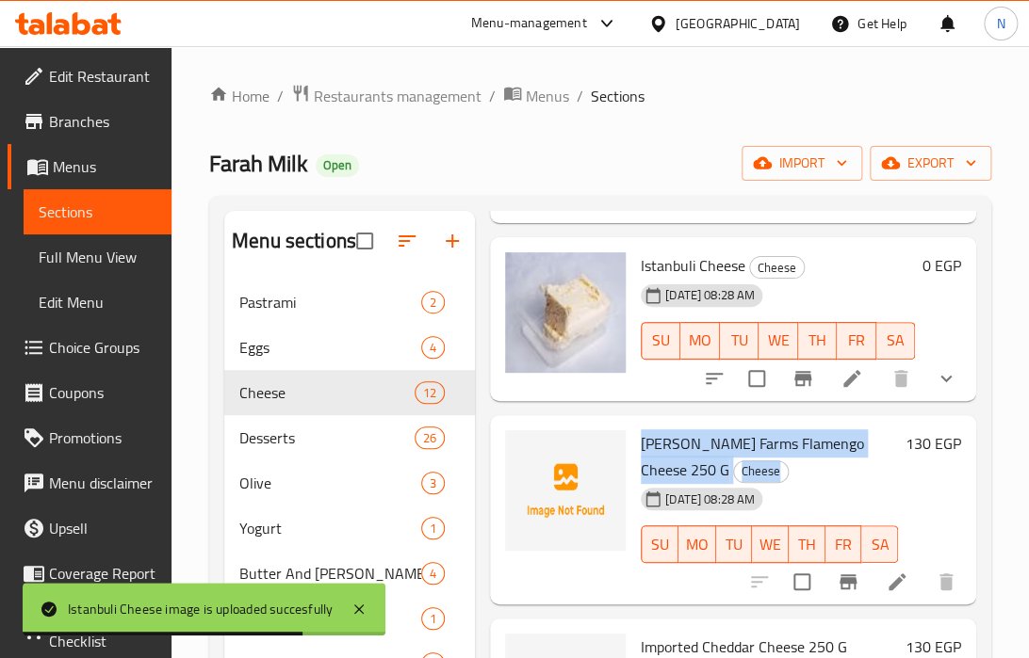
drag, startPoint x: 641, startPoint y: 448, endPoint x: 729, endPoint y: 474, distance: 91.2
click at [729, 474] on h6 "[PERSON_NAME] Farms Flamengo Cheese 250 G Cheese" at bounding box center [769, 456] width 257 height 53
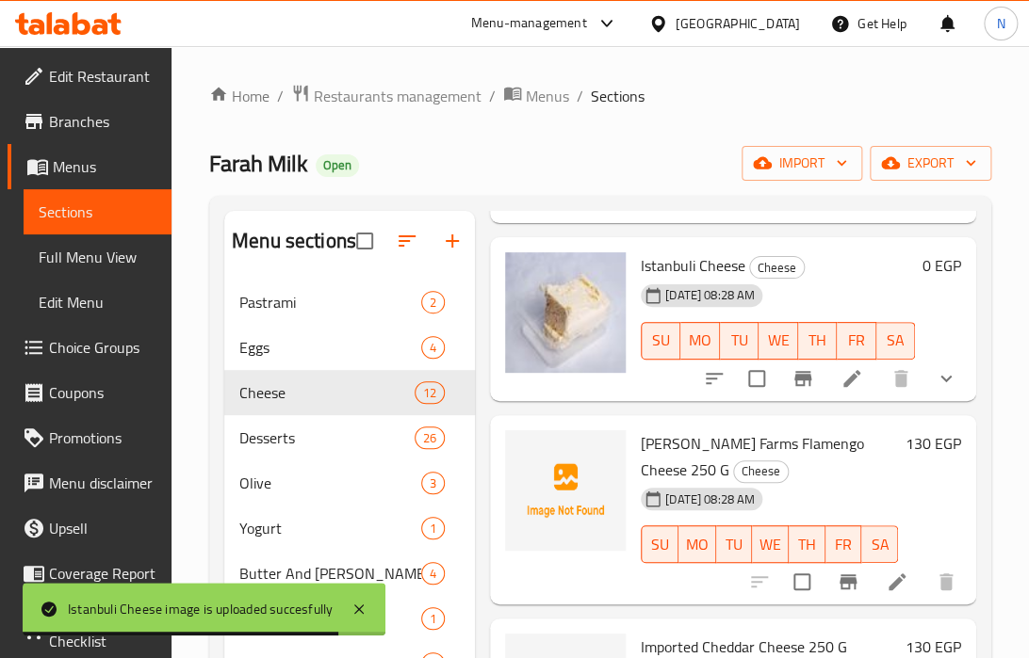
click at [706, 457] on h6 "[PERSON_NAME] Farms Flamengo Cheese 250 G Cheese" at bounding box center [769, 456] width 257 height 53
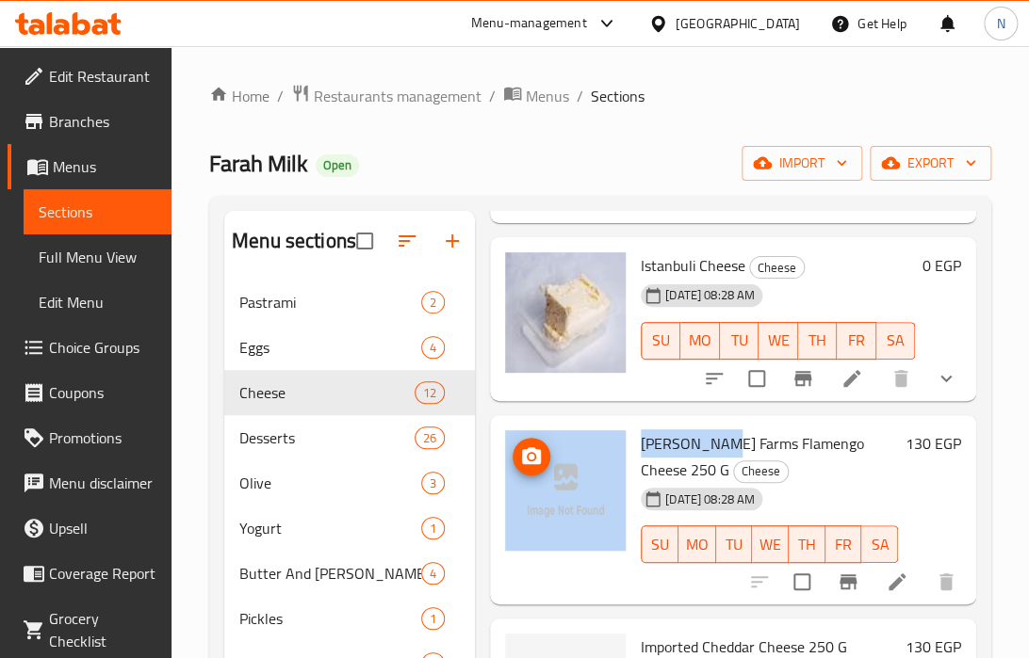
drag, startPoint x: 714, startPoint y: 441, endPoint x: 590, endPoint y: 435, distance: 124.5
click at [590, 435] on div "[PERSON_NAME] Farms Flamengo Cheese 250 G Cheese [DATE] 08:28 AM SU MO TU WE TH…" at bounding box center [732, 510] width 471 height 175
copy div "[PERSON_NAME] Farms"
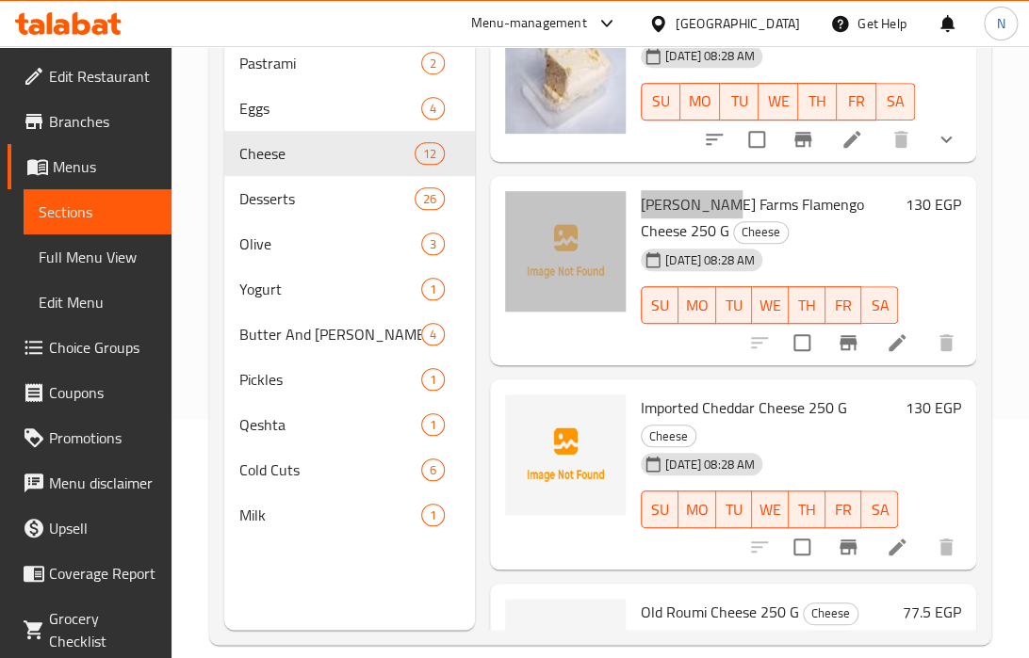
scroll to position [251, 0]
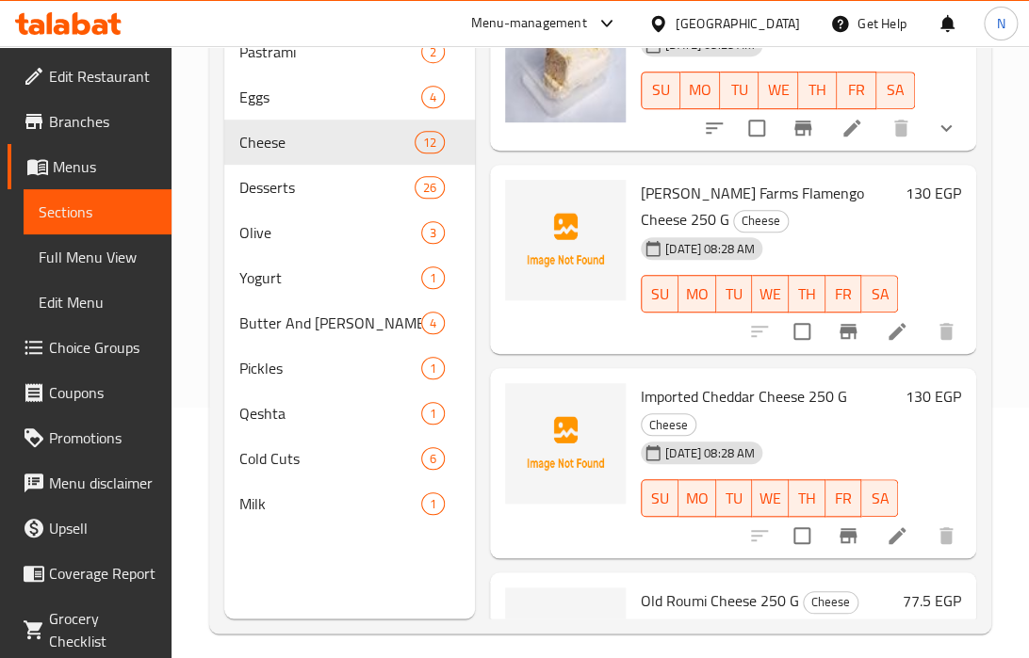
click at [708, 396] on span "Imported Cheddar Cheese 250 G" at bounding box center [744, 396] width 206 height 28
copy span "Cheddar"
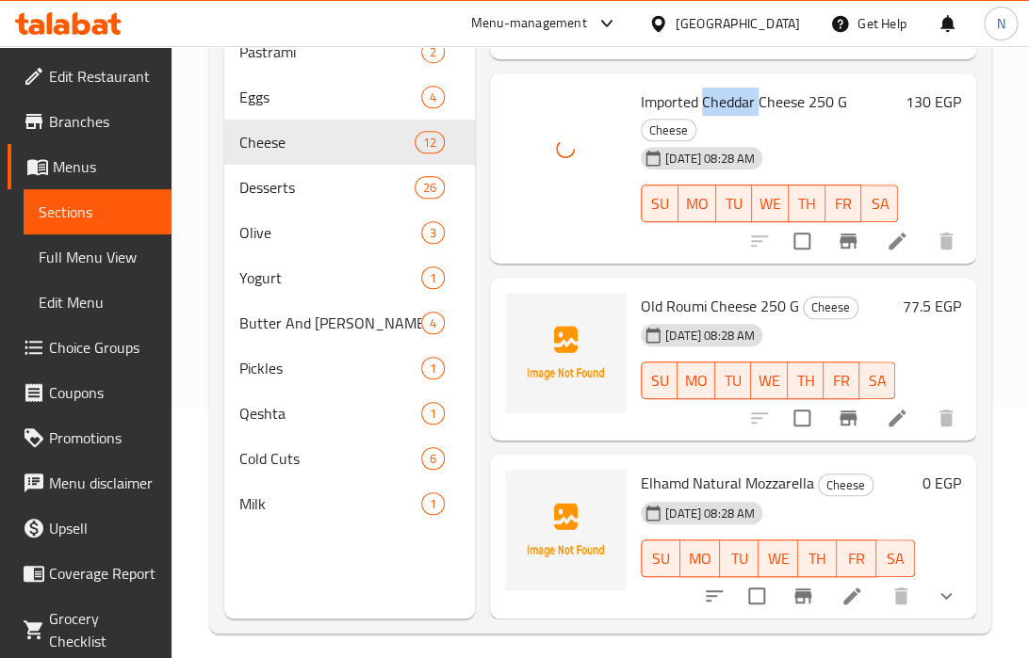
scroll to position [1647, 0]
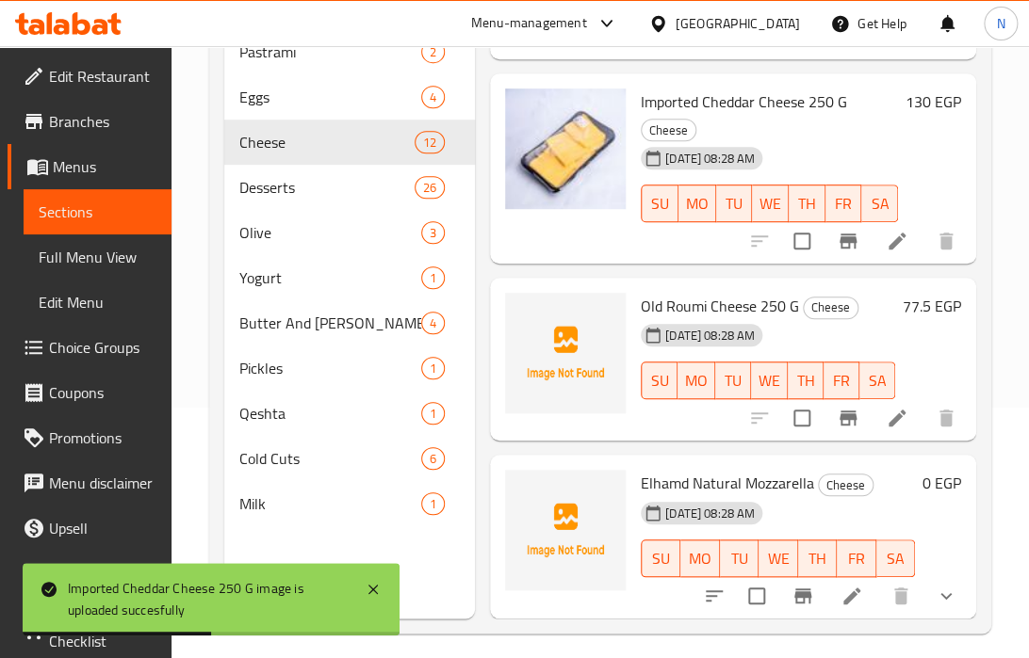
click at [665, 292] on span "Old Roumi Cheese 250 G" at bounding box center [720, 306] width 158 height 28
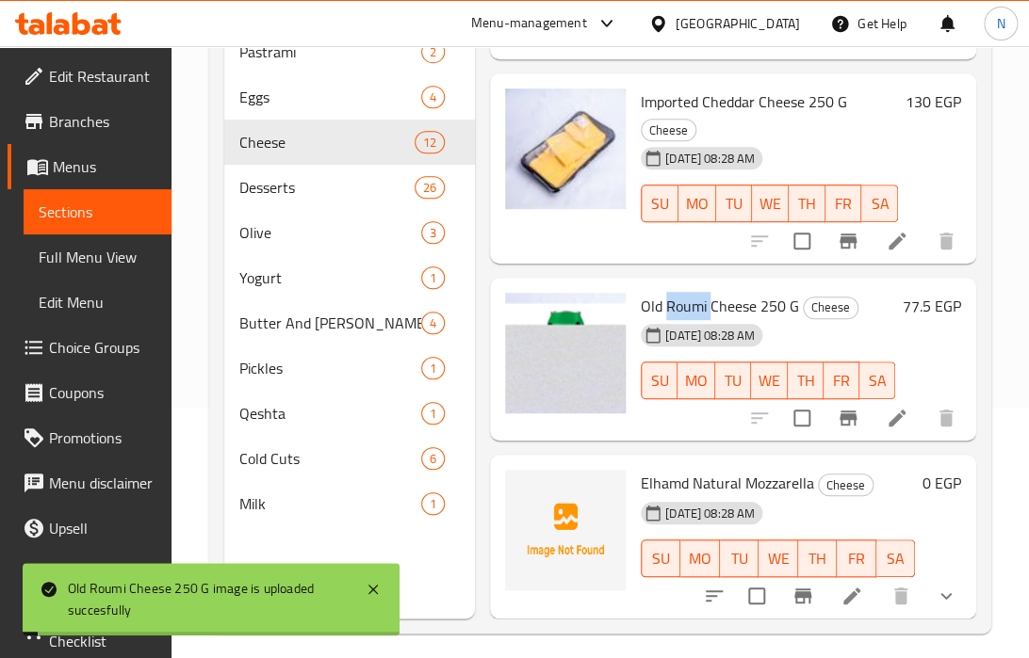
click at [758, 469] on span "Elhamd Natural Mozzarella" at bounding box center [727, 483] width 173 height 28
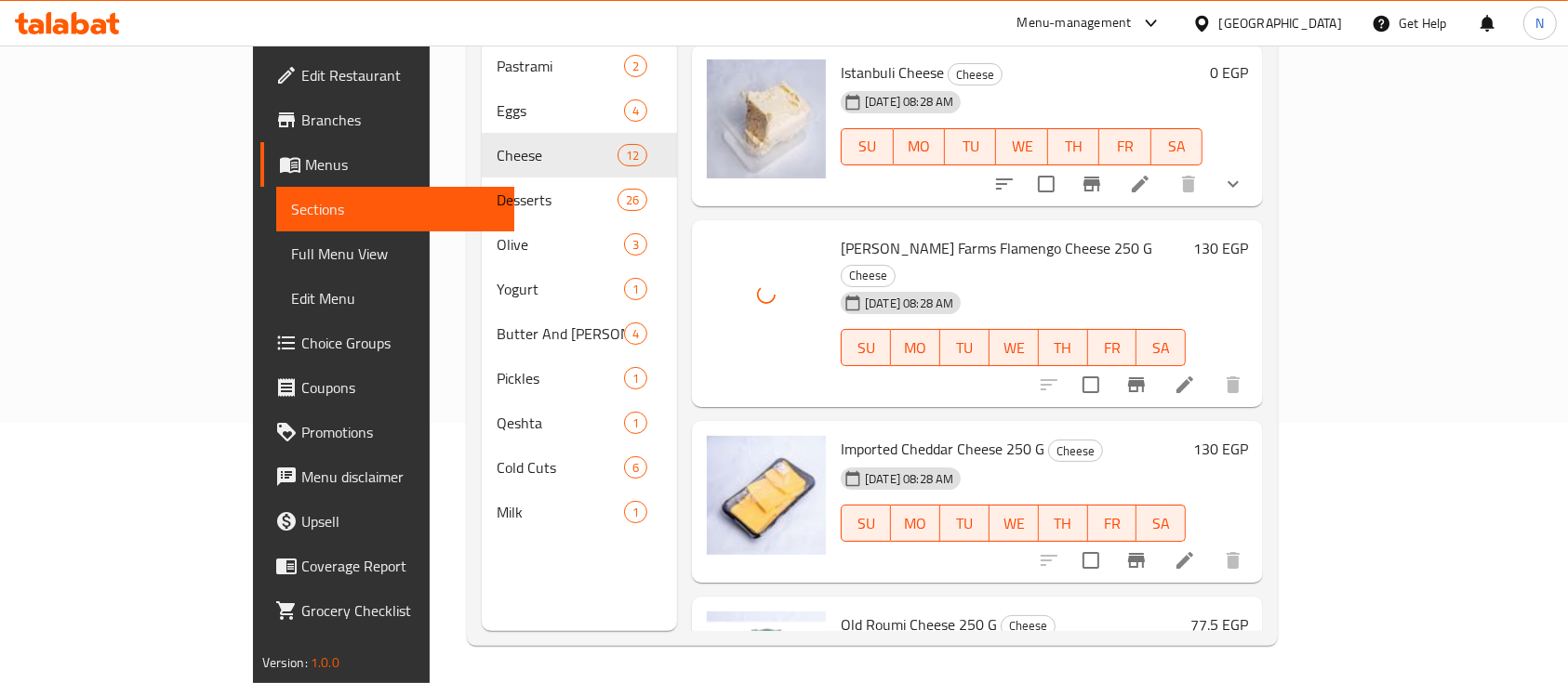
scroll to position [1466, 0]
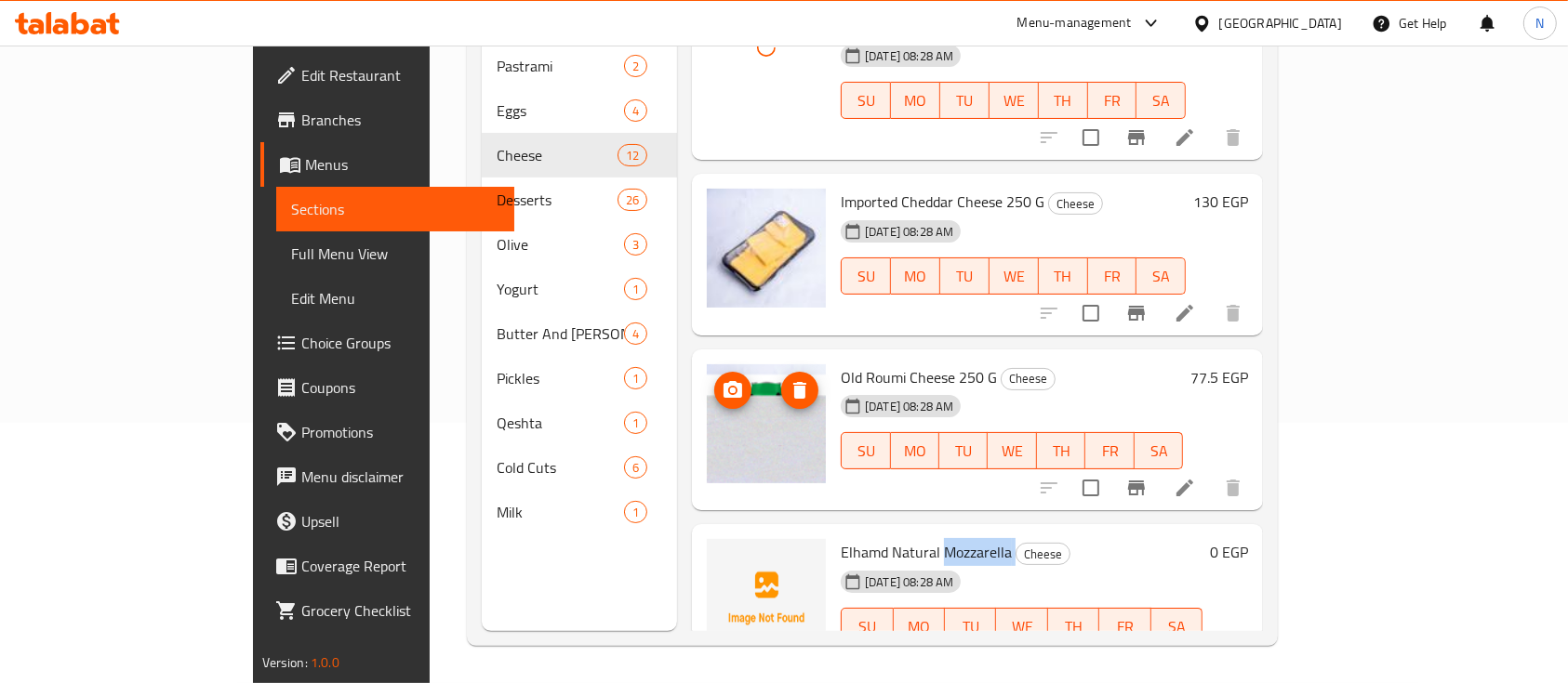
click at [713, 397] on img at bounding box center [766, 423] width 119 height 119
click at [781, 379] on span "delete image" at bounding box center [800, 390] width 38 height 23
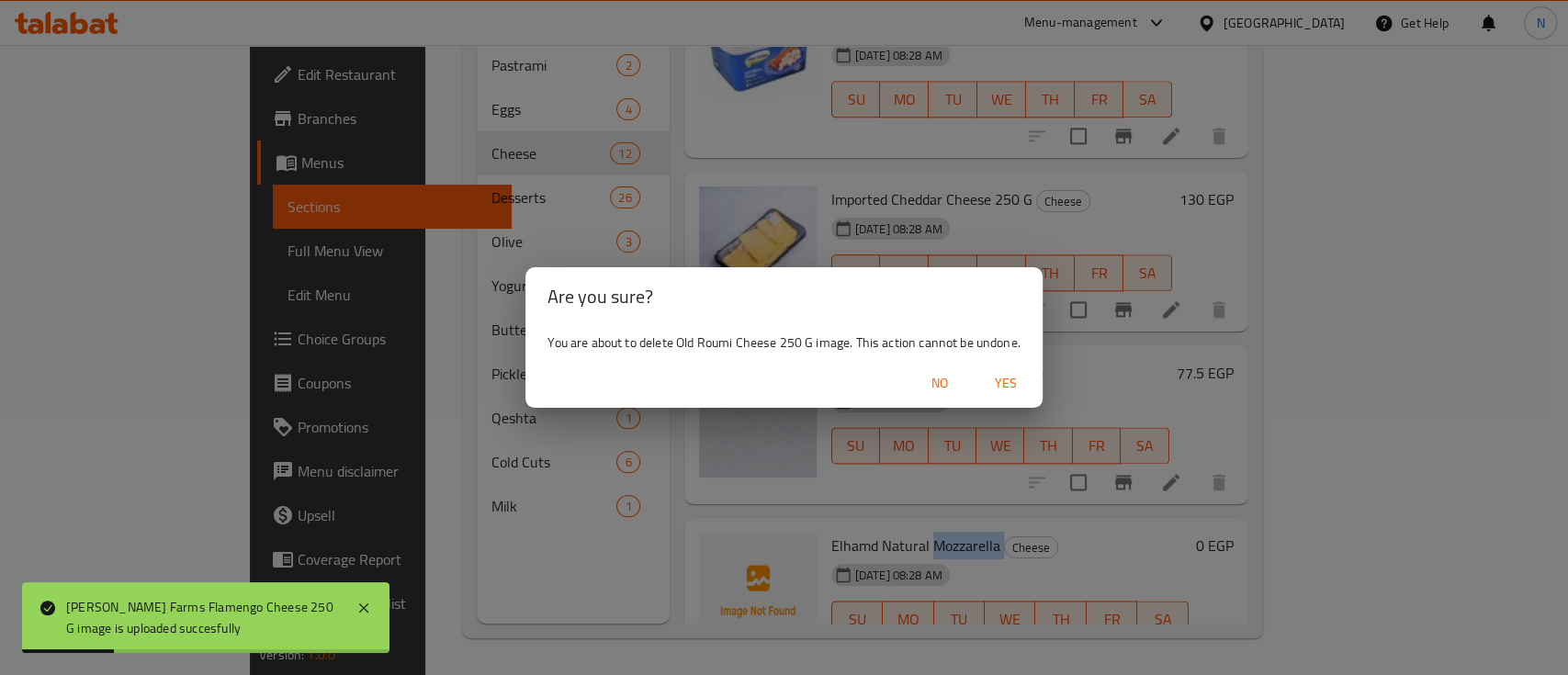
click at [1002, 393] on span "Yes" at bounding box center [1005, 383] width 44 height 23
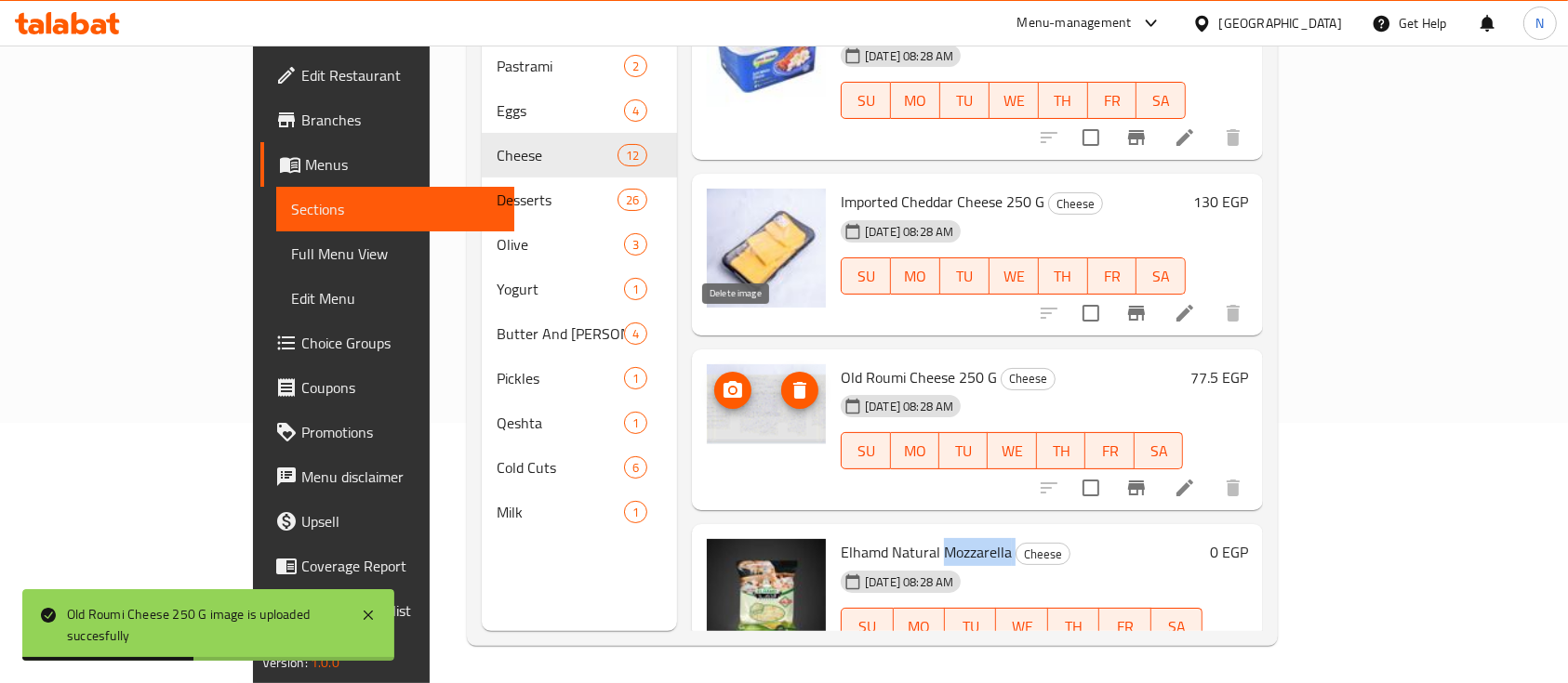
click at [793, 382] on icon "delete image" at bounding box center [799, 390] width 13 height 17
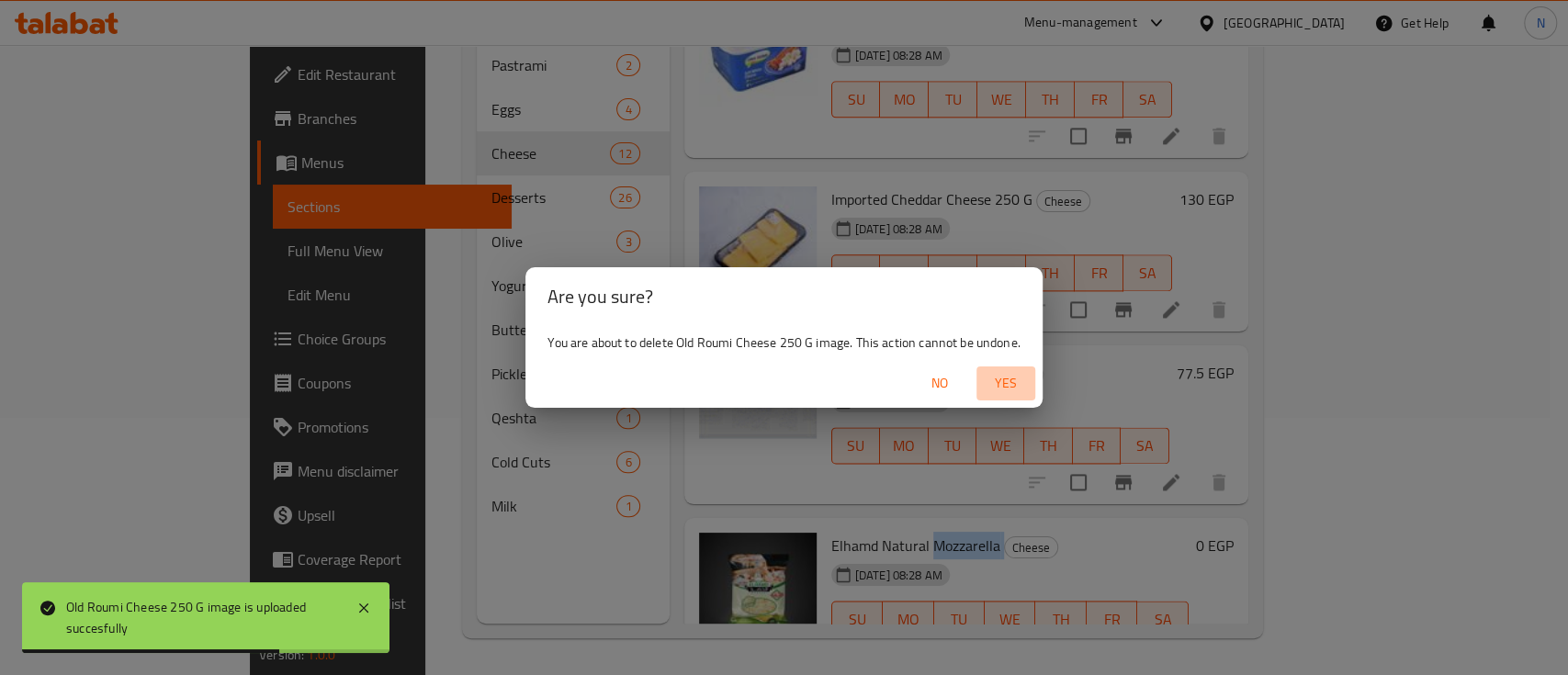
drag, startPoint x: 1007, startPoint y: 378, endPoint x: 980, endPoint y: 417, distance: 47.4
click at [1006, 378] on span "Yes" at bounding box center [1005, 383] width 44 height 23
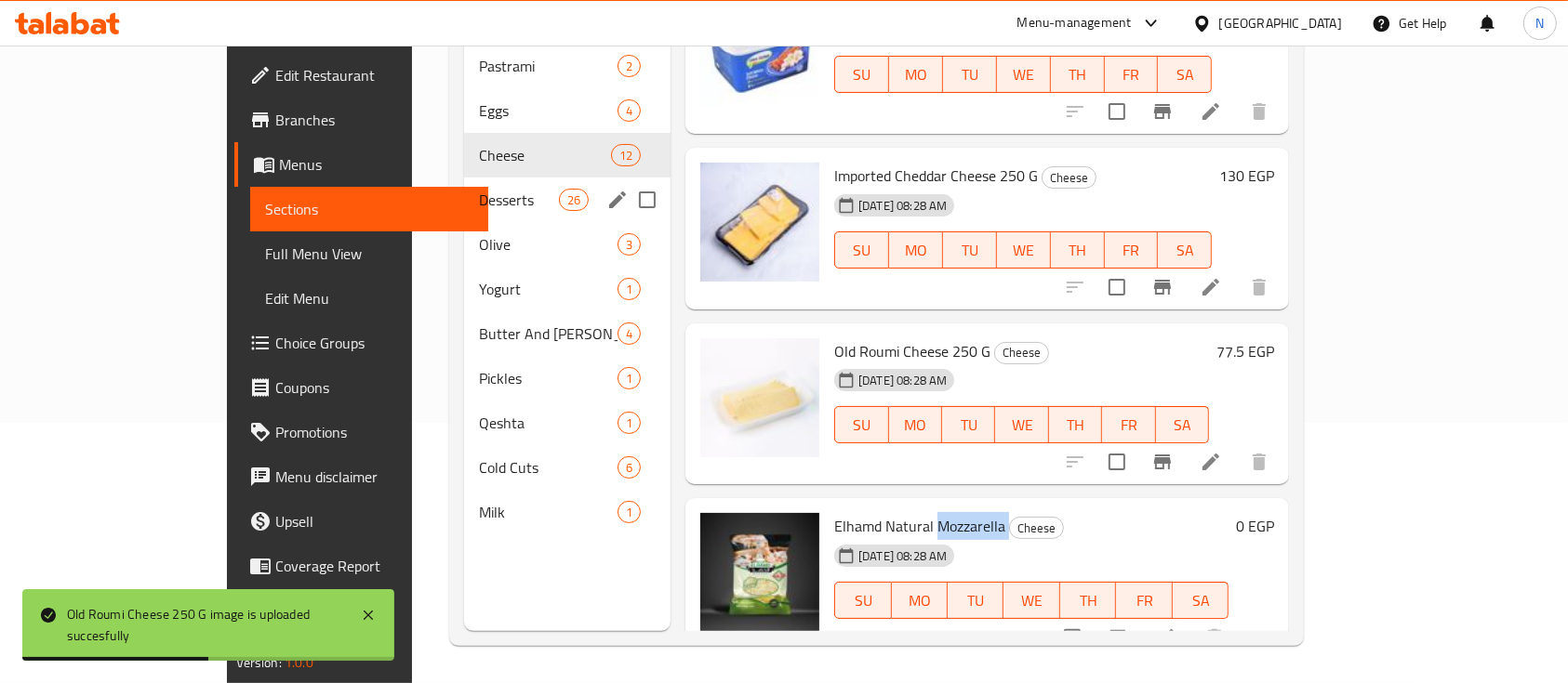
click at [464, 178] on div "Desserts 26" at bounding box center [567, 199] width 206 height 44
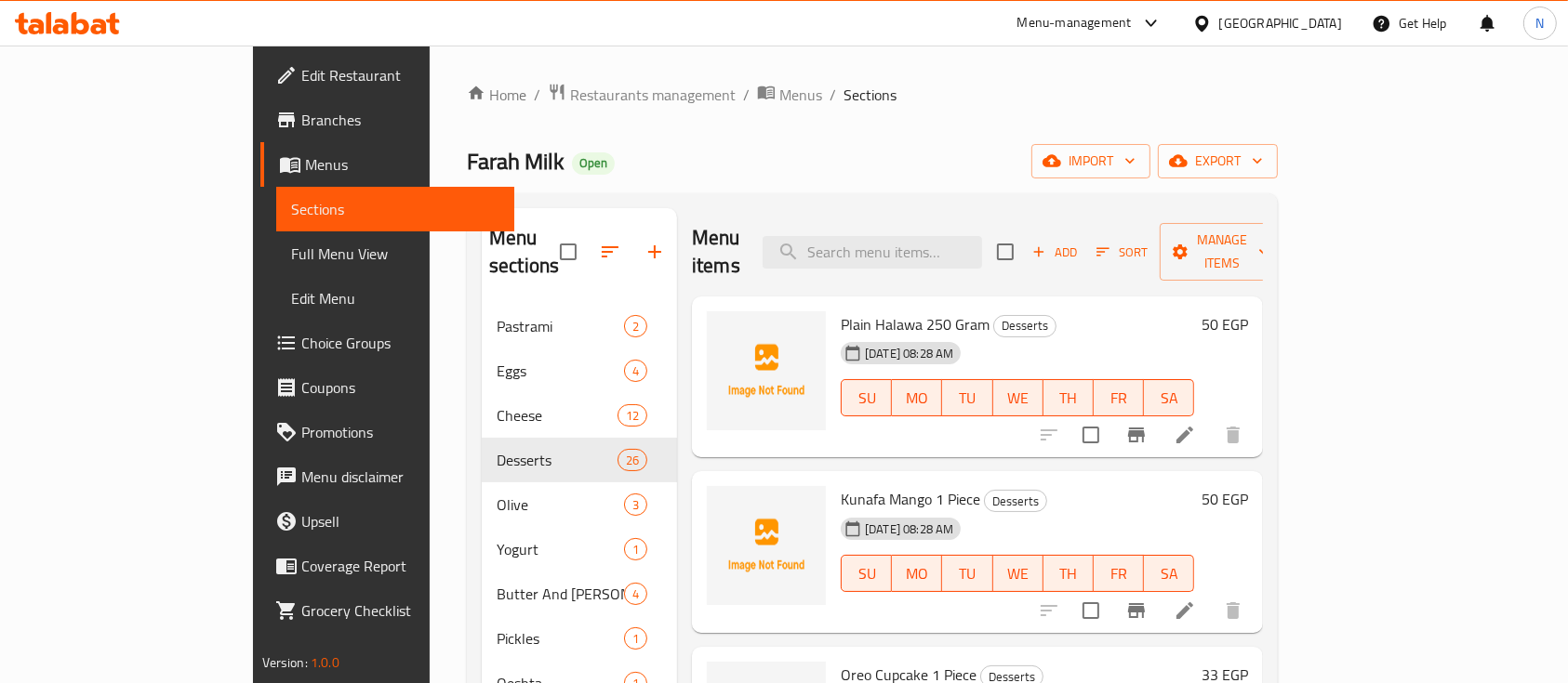
click at [841, 311] on span "Plain Halawa 250 Gram" at bounding box center [915, 325] width 149 height 28
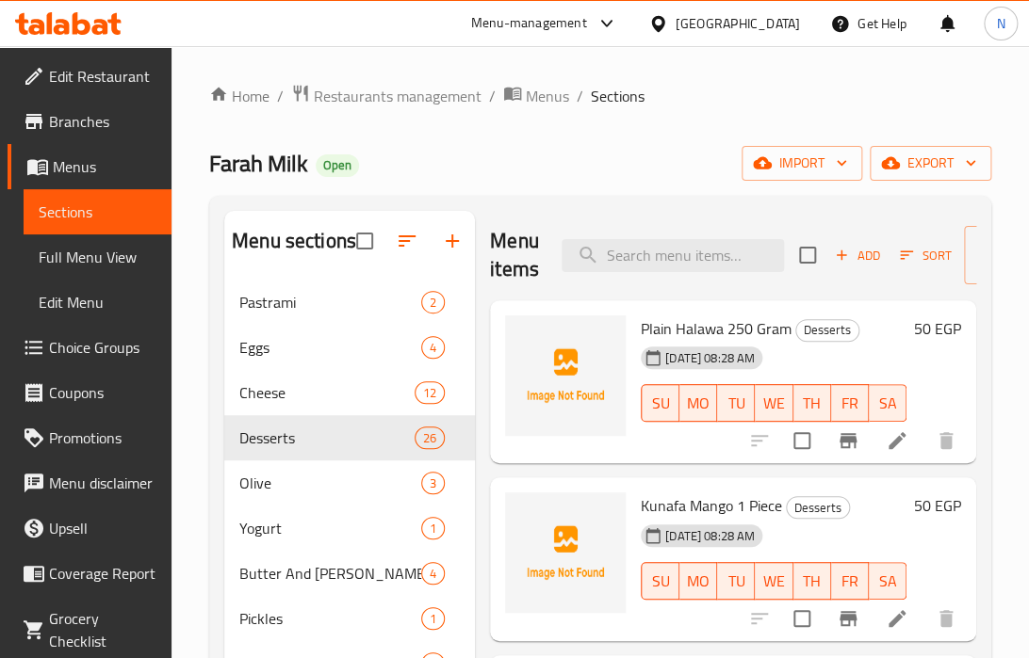
click at [708, 511] on span "Kunafa Mango 1 Piece" at bounding box center [711, 506] width 141 height 28
click at [711, 504] on span "Kunafa Mango 1 Piece" at bounding box center [711, 506] width 141 height 28
click at [710, 504] on span "Kunafa Mango 1 Piece" at bounding box center [711, 506] width 141 height 28
drag, startPoint x: 302, startPoint y: 494, endPoint x: 299, endPoint y: 506, distance: 12.8
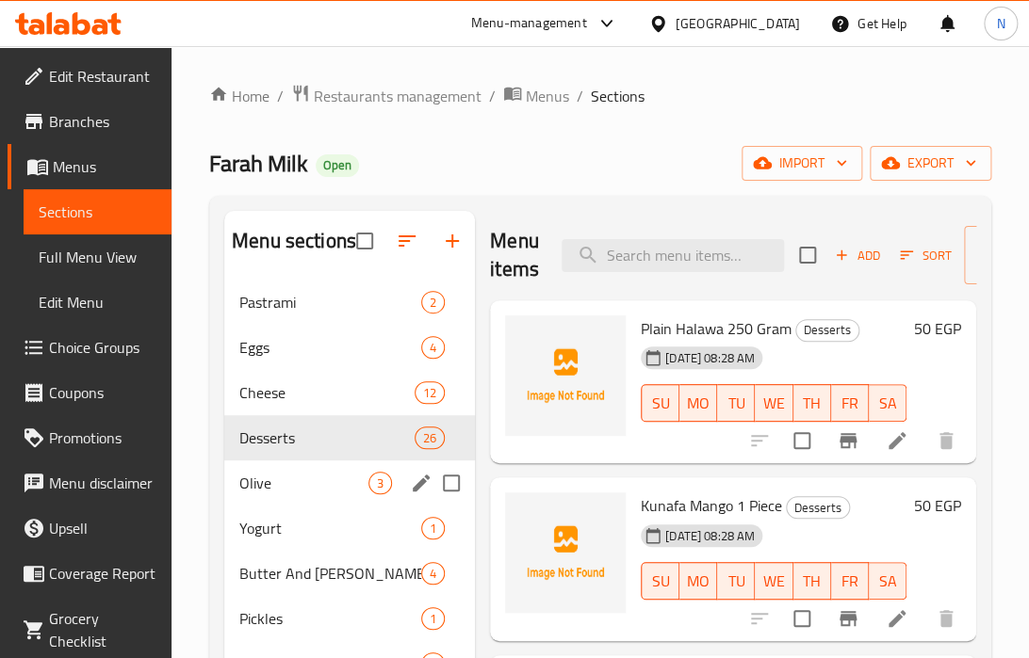
click at [302, 494] on div "Olive 3" at bounding box center [349, 483] width 251 height 45
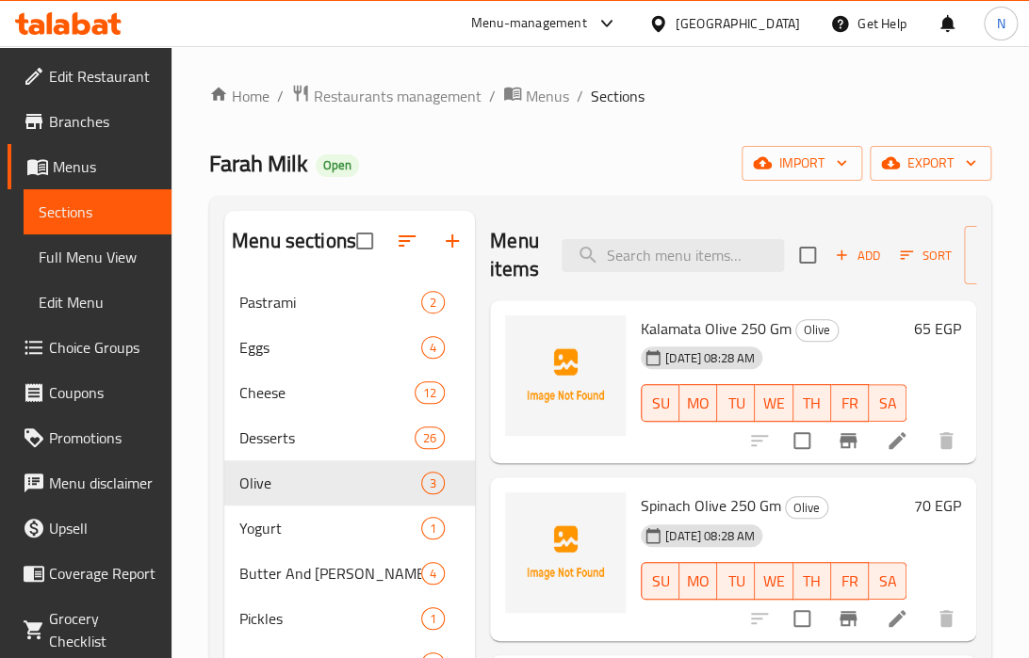
click at [714, 323] on span "Kalamata Olive 250 Gm" at bounding box center [716, 329] width 151 height 28
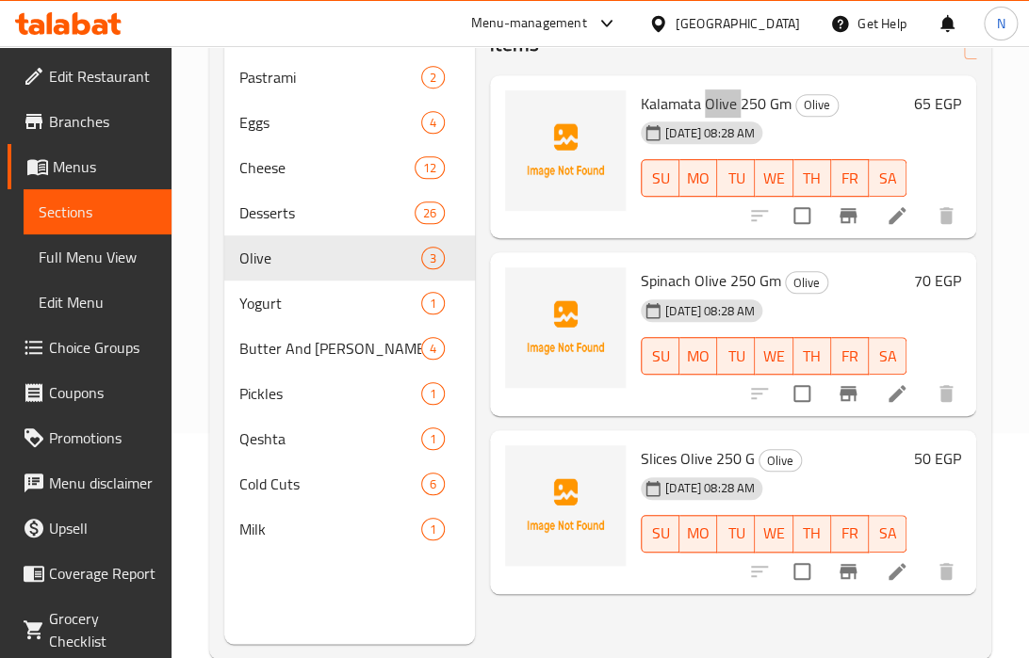
scroll to position [264, 0]
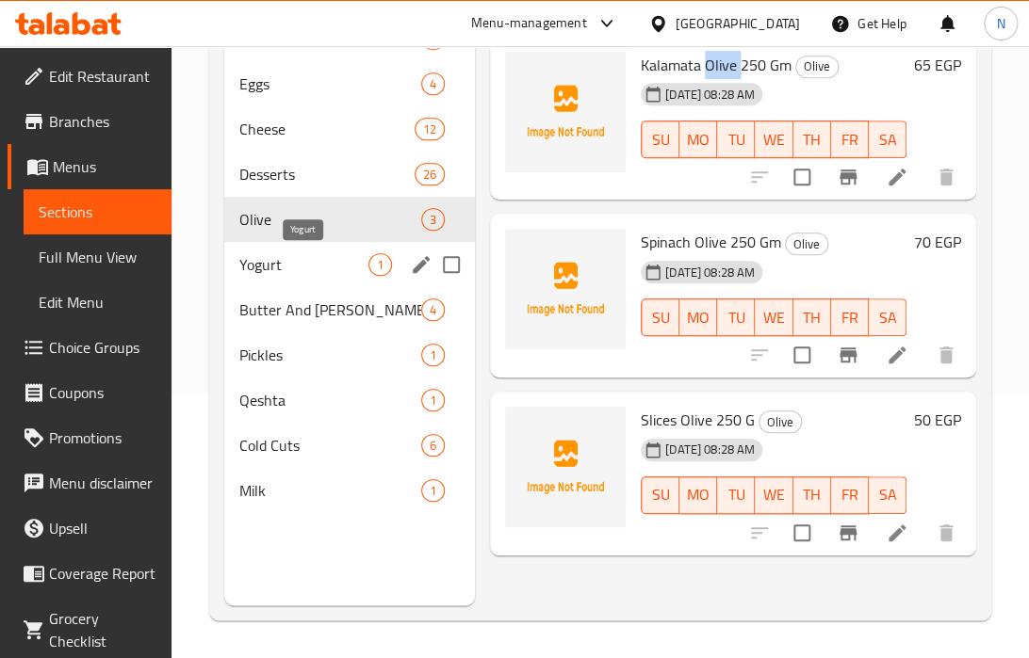
click at [306, 273] on span "Yogurt" at bounding box center [303, 264] width 129 height 23
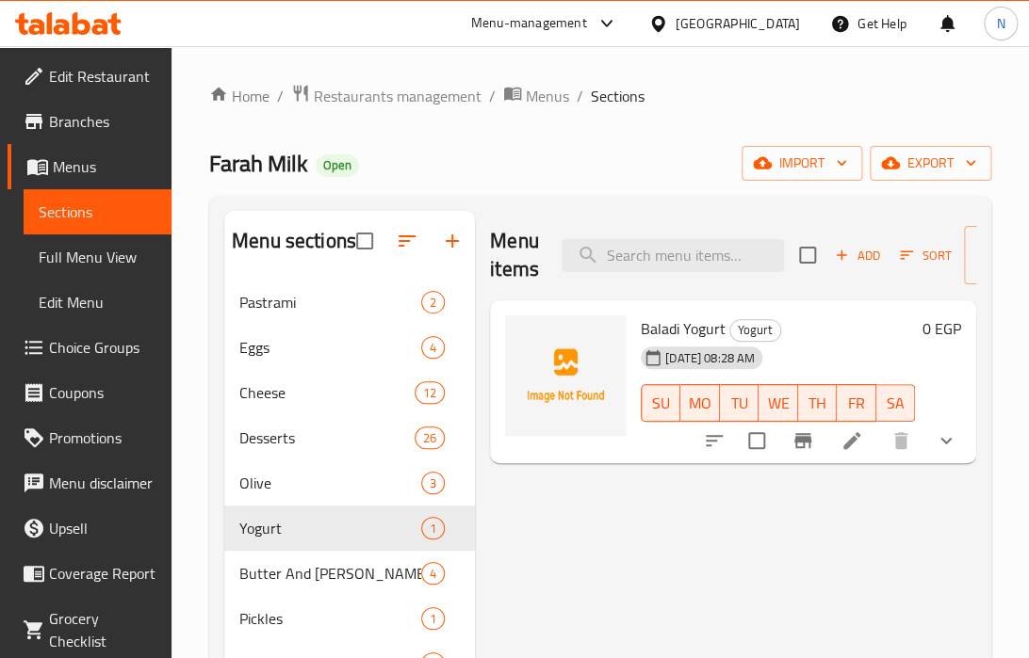
click at [716, 327] on span "Baladi Yogurt" at bounding box center [683, 329] width 85 height 28
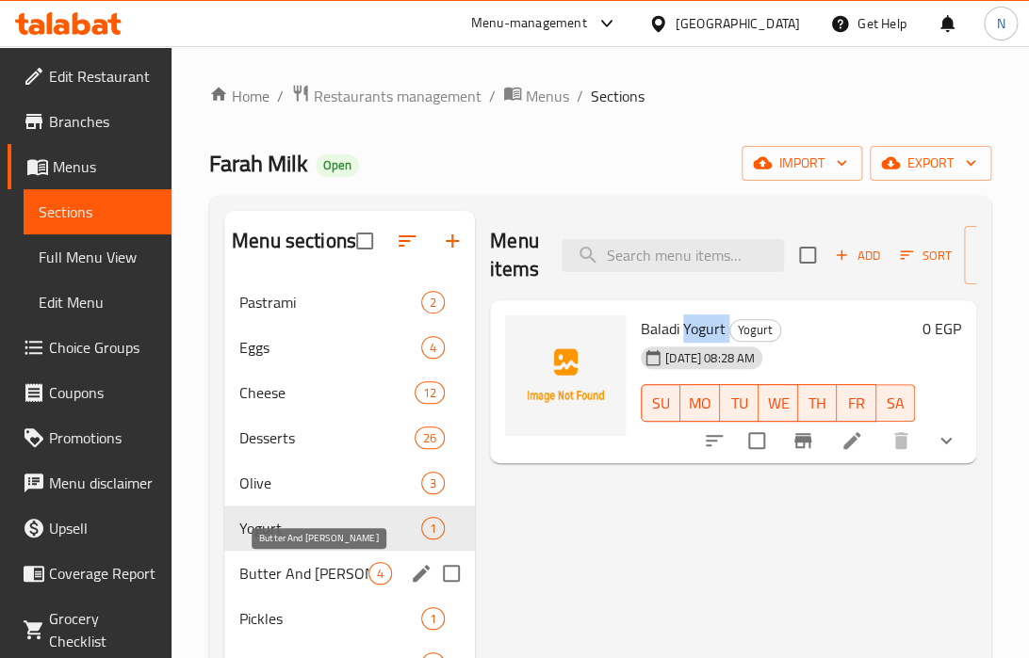
click at [306, 570] on span "Butter And [PERSON_NAME]" at bounding box center [303, 573] width 129 height 23
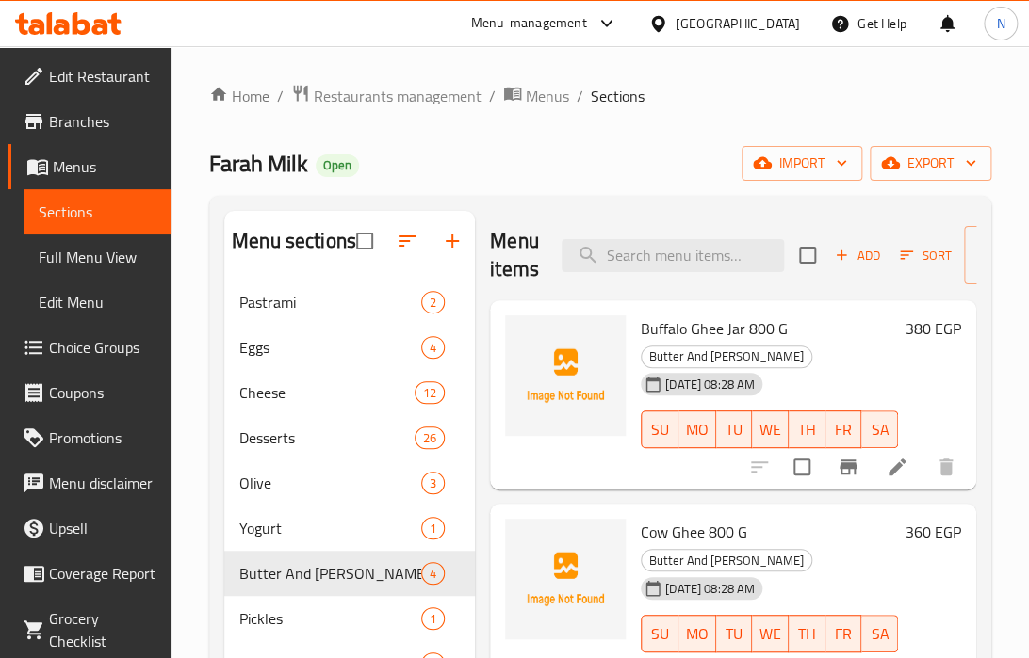
click at [701, 329] on span "Buffalo Ghee Jar 800 G" at bounding box center [714, 329] width 147 height 28
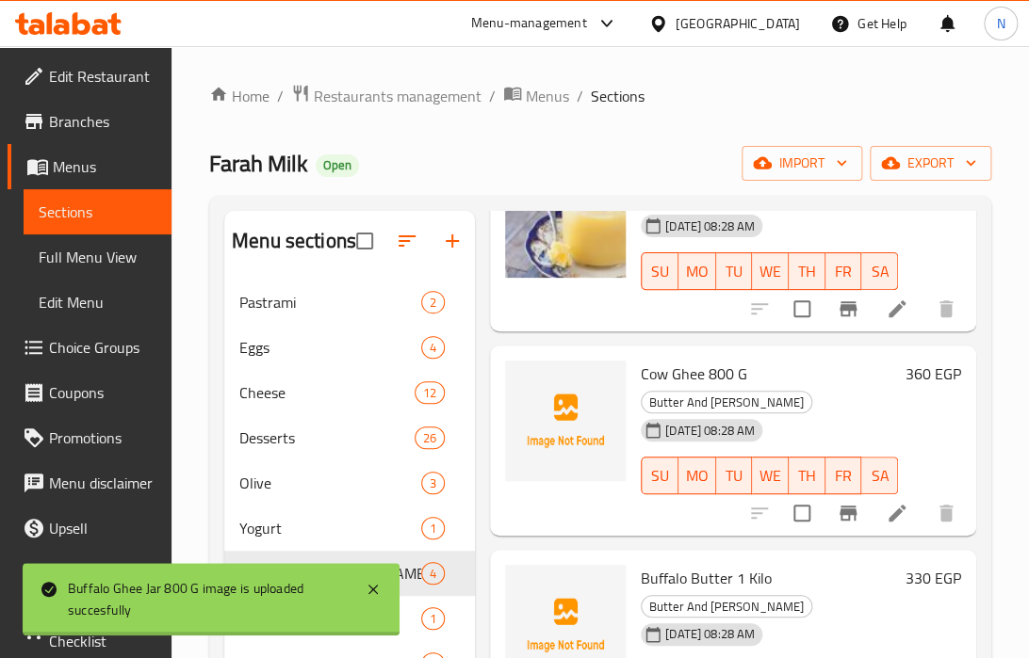
scroll to position [160, 0]
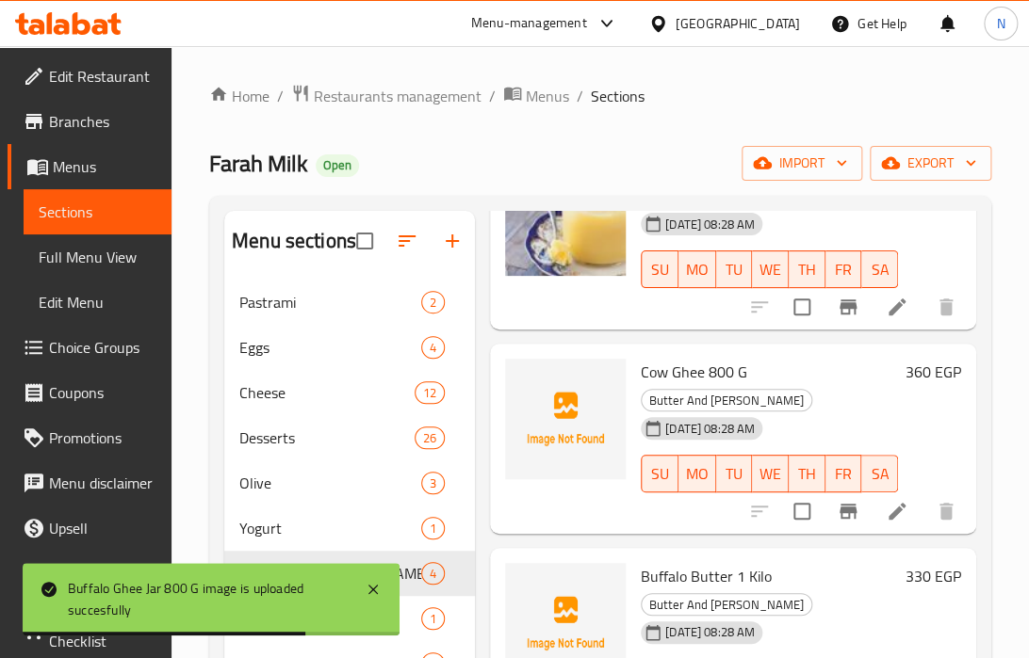
click at [649, 369] on span "Cow Ghee 800 G" at bounding box center [694, 372] width 106 height 28
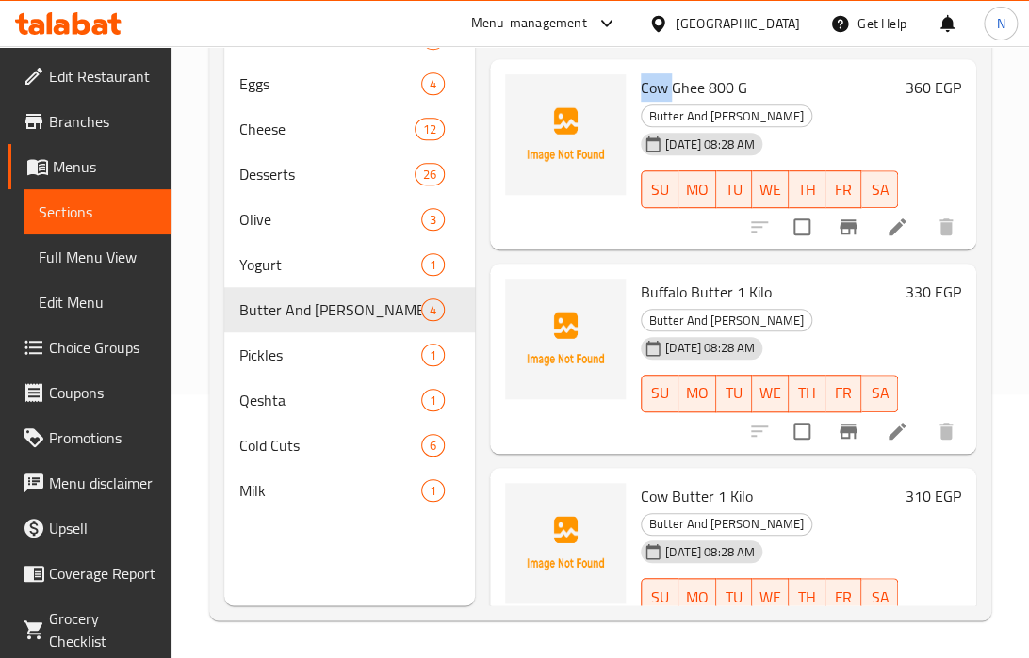
scroll to position [142, 0]
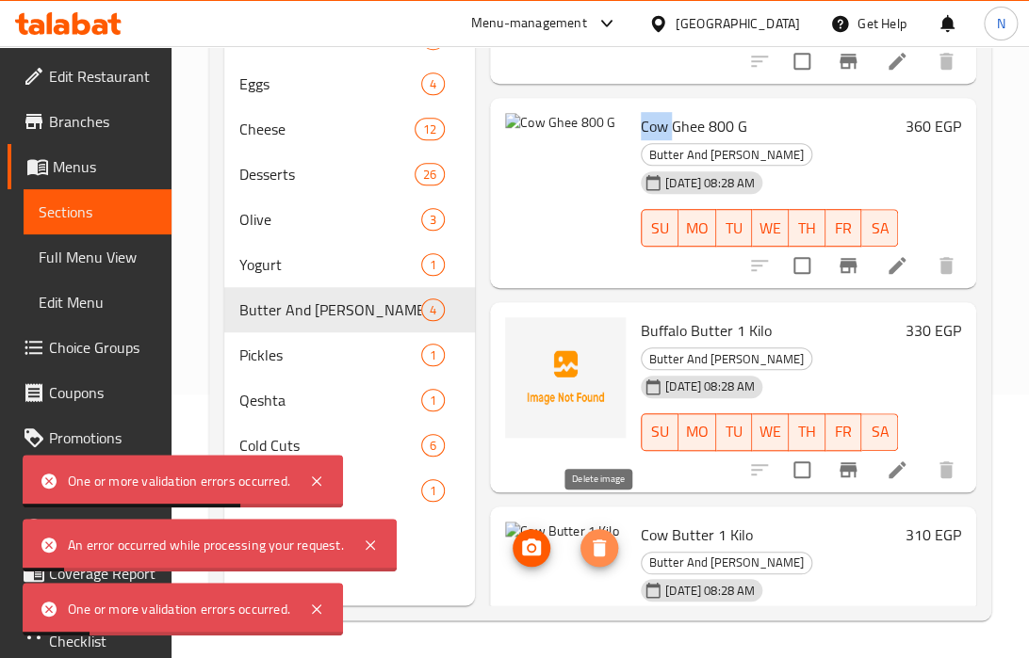
click at [592, 540] on icon "delete image" at bounding box center [598, 548] width 13 height 17
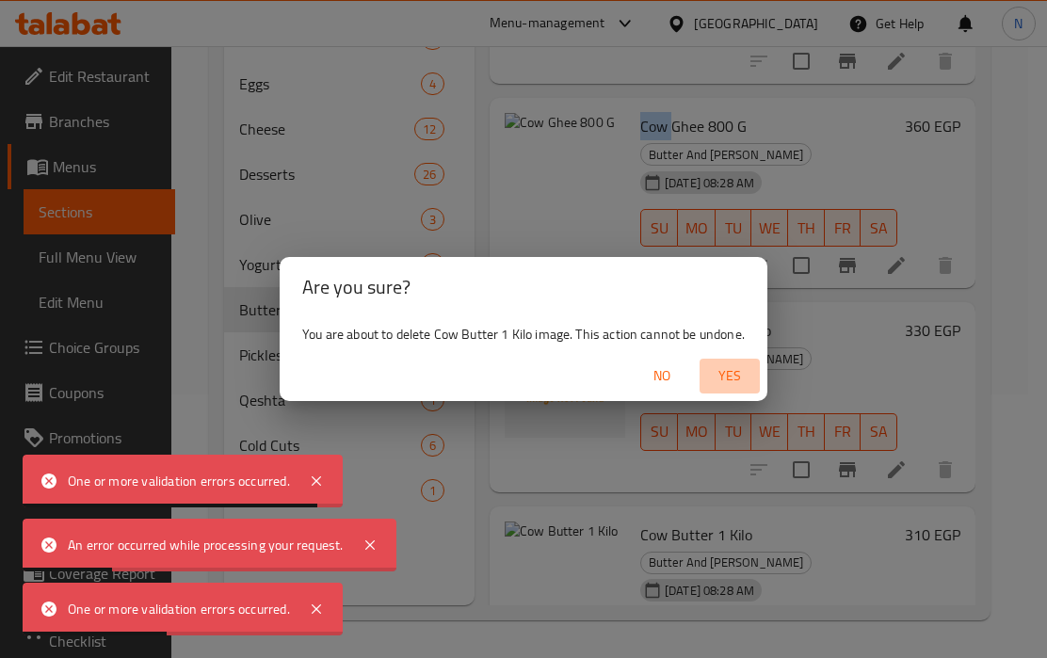
click at [730, 381] on span "Yes" at bounding box center [729, 377] width 45 height 24
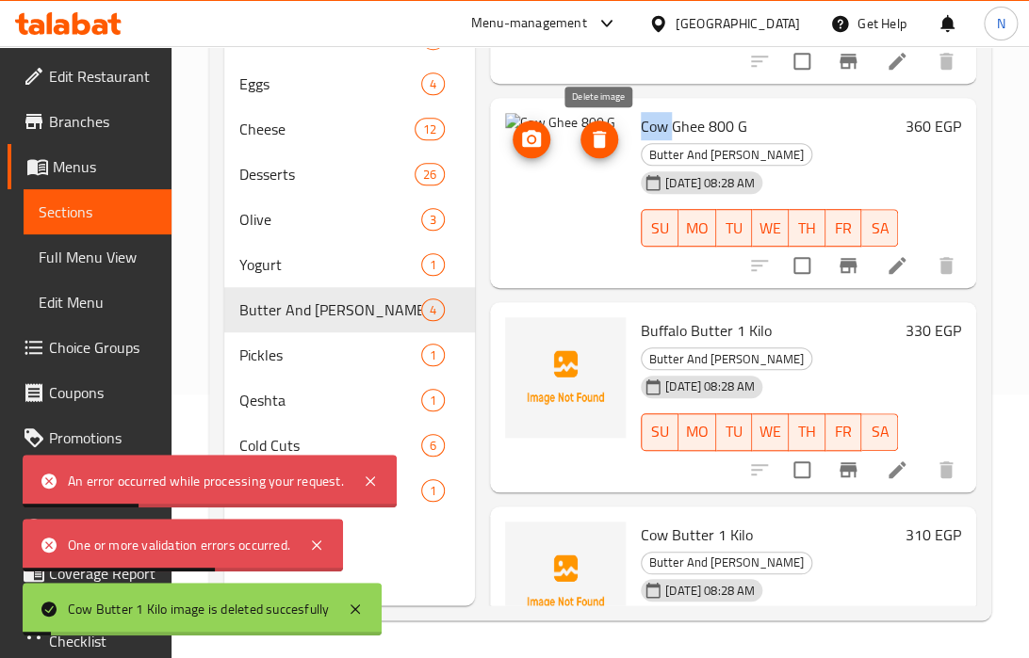
click at [595, 138] on icon "delete image" at bounding box center [598, 139] width 13 height 17
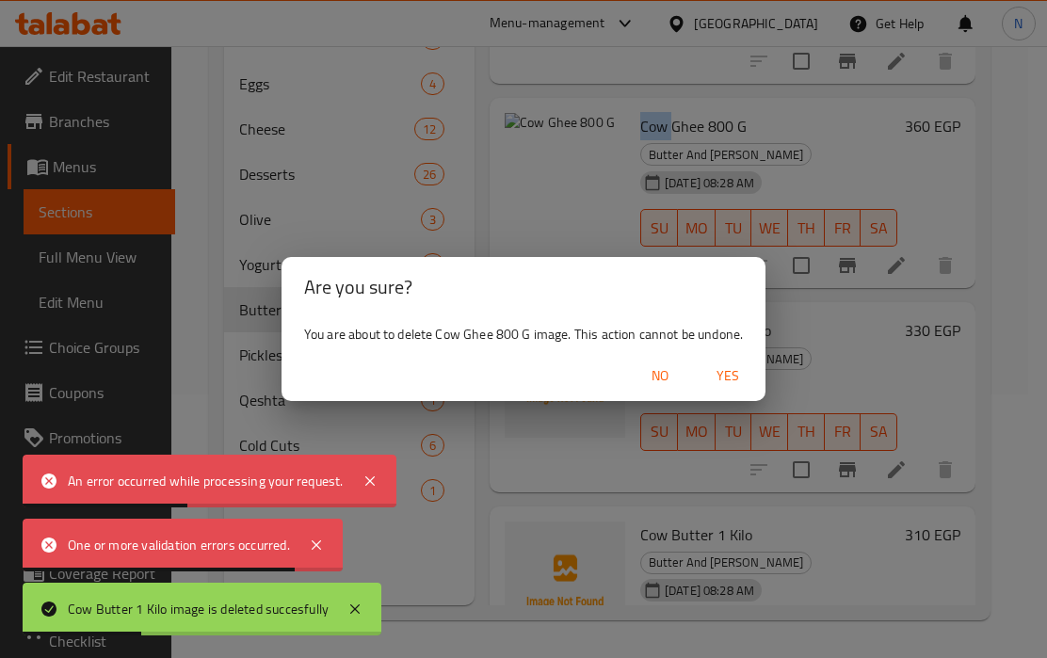
click at [732, 375] on span "Yes" at bounding box center [728, 377] width 45 height 24
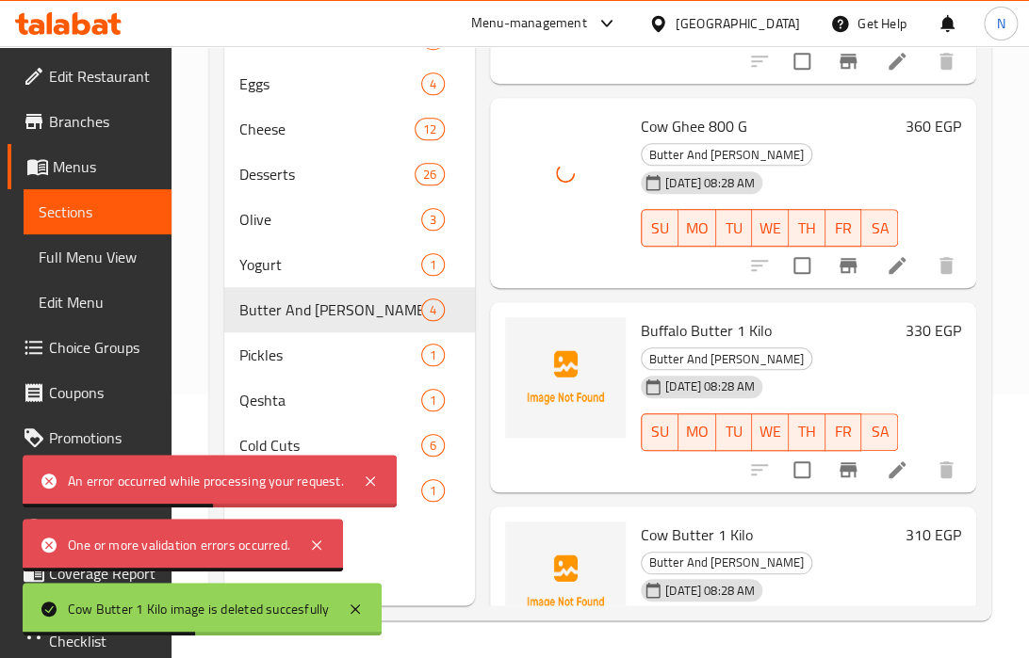
click at [690, 521] on span "Cow Butter 1 Kilo" at bounding box center [697, 535] width 112 height 28
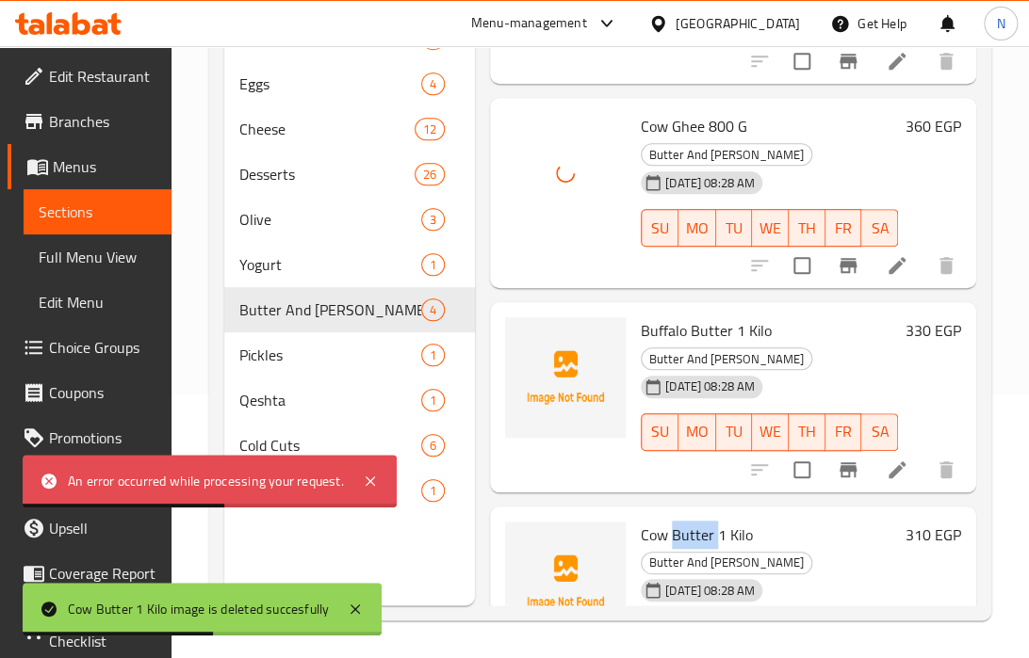
click at [690, 521] on span "Cow Butter 1 Kilo" at bounding box center [697, 535] width 112 height 28
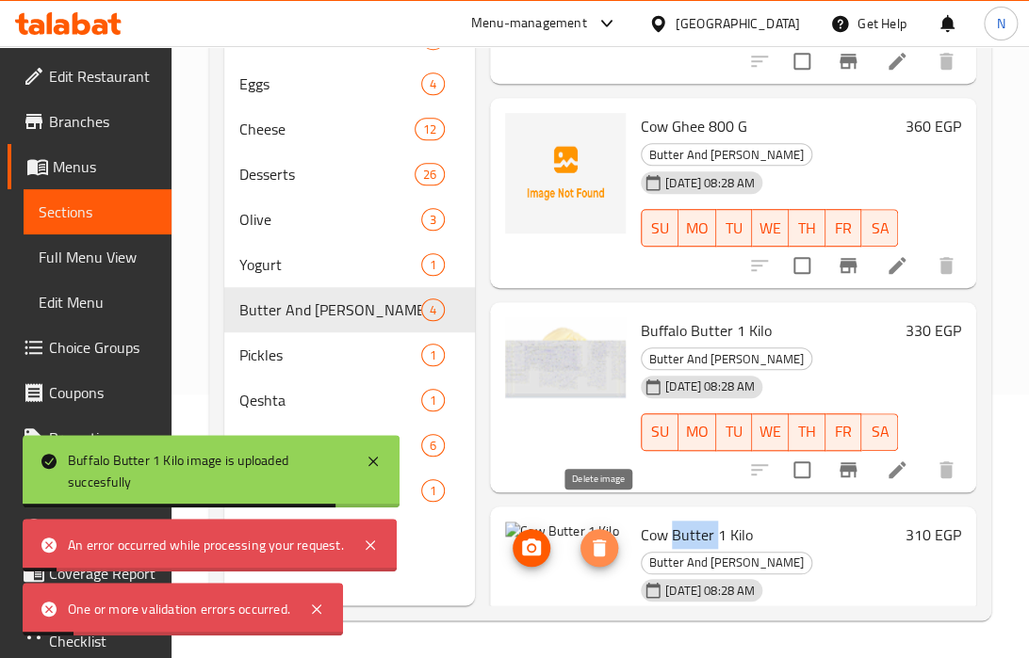
click at [600, 540] on icon "delete image" at bounding box center [598, 548] width 13 height 17
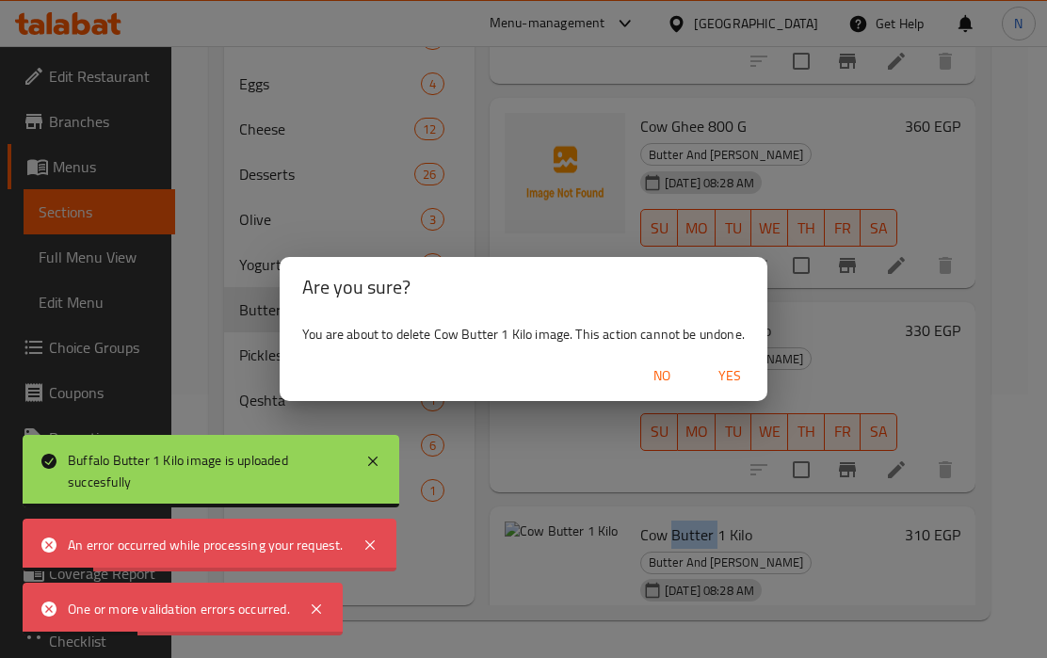
click at [737, 373] on span "Yes" at bounding box center [729, 377] width 45 height 24
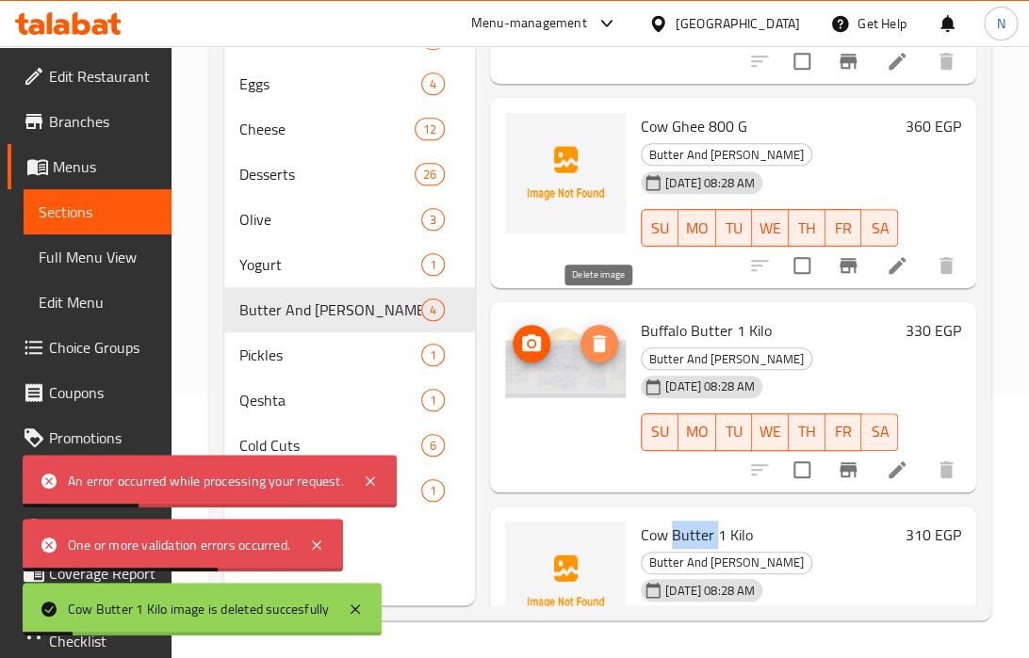
click at [591, 333] on icon "delete image" at bounding box center [599, 344] width 23 height 23
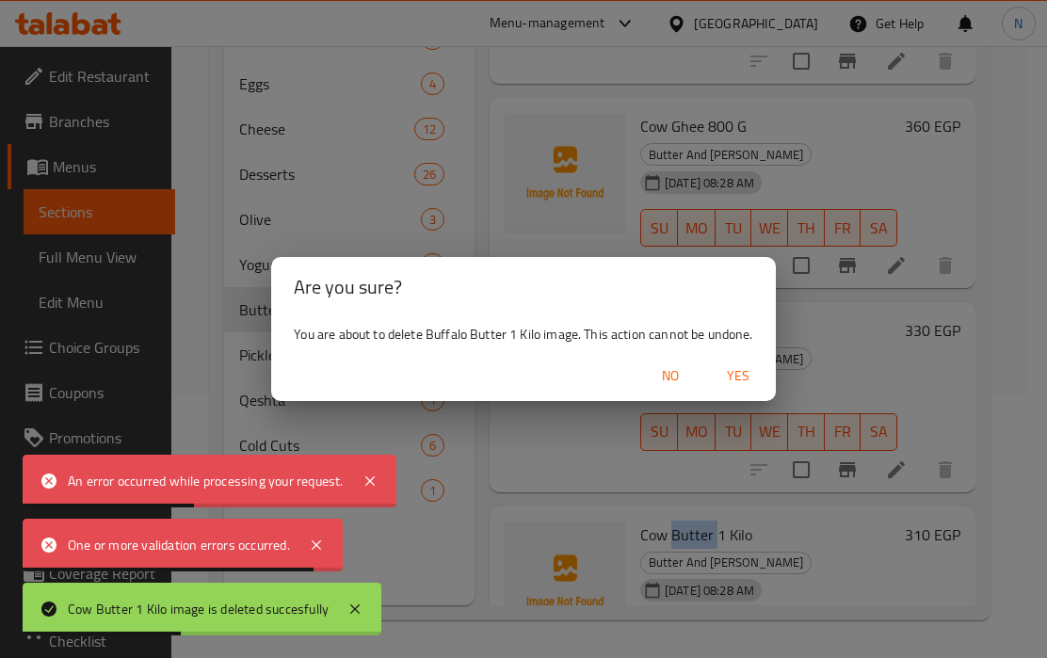
click at [672, 365] on span "No" at bounding box center [670, 377] width 45 height 24
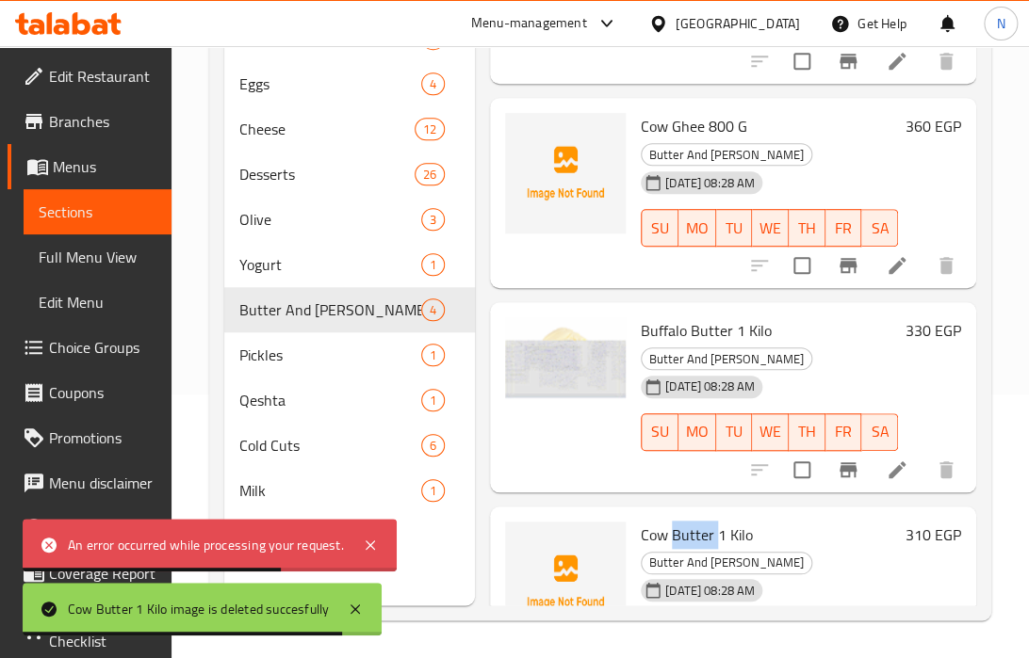
click at [596, 349] on img at bounding box center [565, 377] width 121 height 121
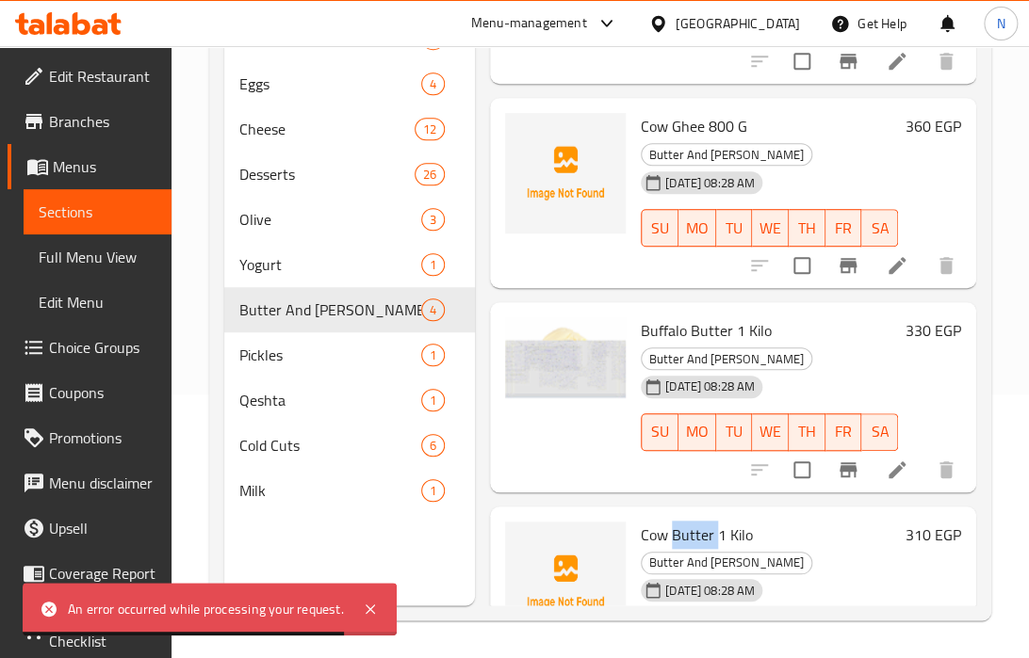
drag, startPoint x: 578, startPoint y: 361, endPoint x: 550, endPoint y: 339, distance: 35.6
click at [550, 339] on img at bounding box center [565, 377] width 121 height 121
click at [594, 310] on div at bounding box center [565, 397] width 136 height 175
click at [589, 361] on img at bounding box center [565, 377] width 121 height 121
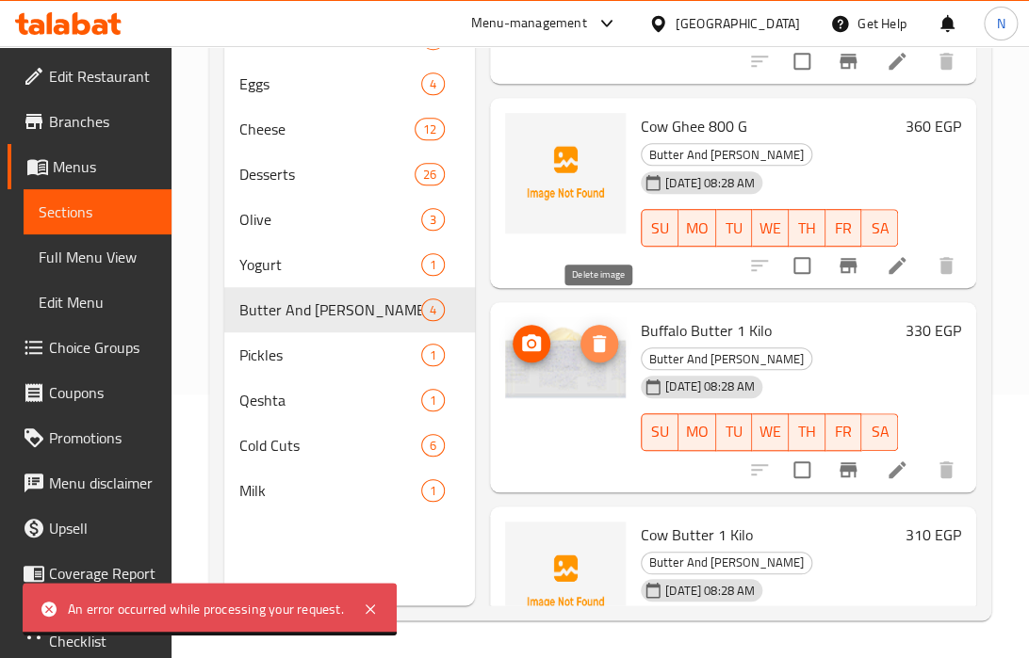
click at [603, 335] on icon "delete image" at bounding box center [598, 343] width 13 height 17
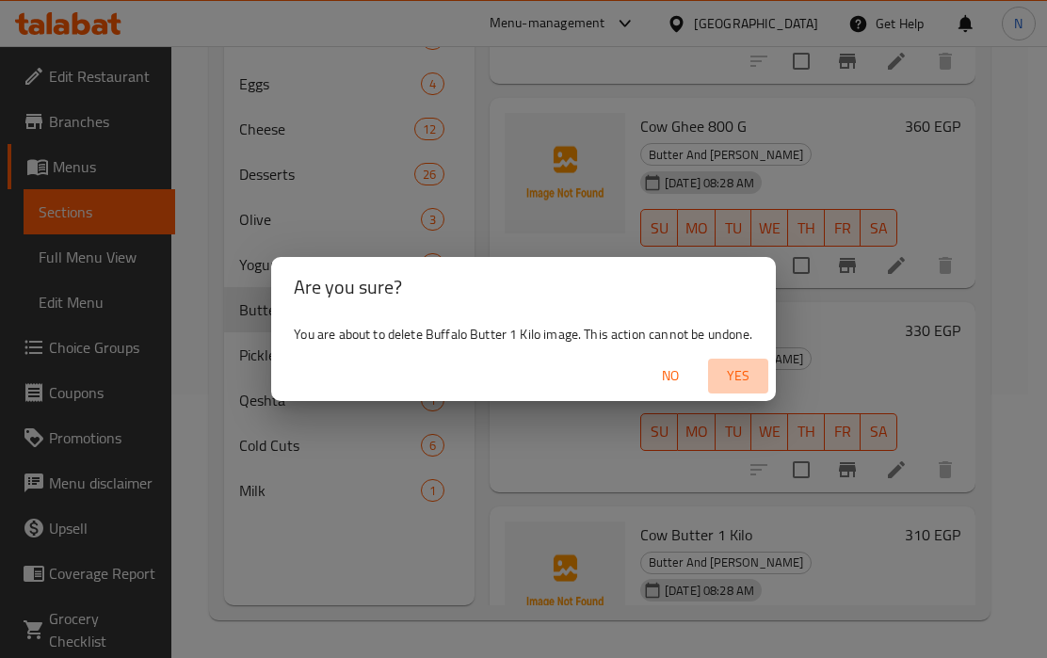
click at [738, 376] on span "Yes" at bounding box center [738, 377] width 45 height 24
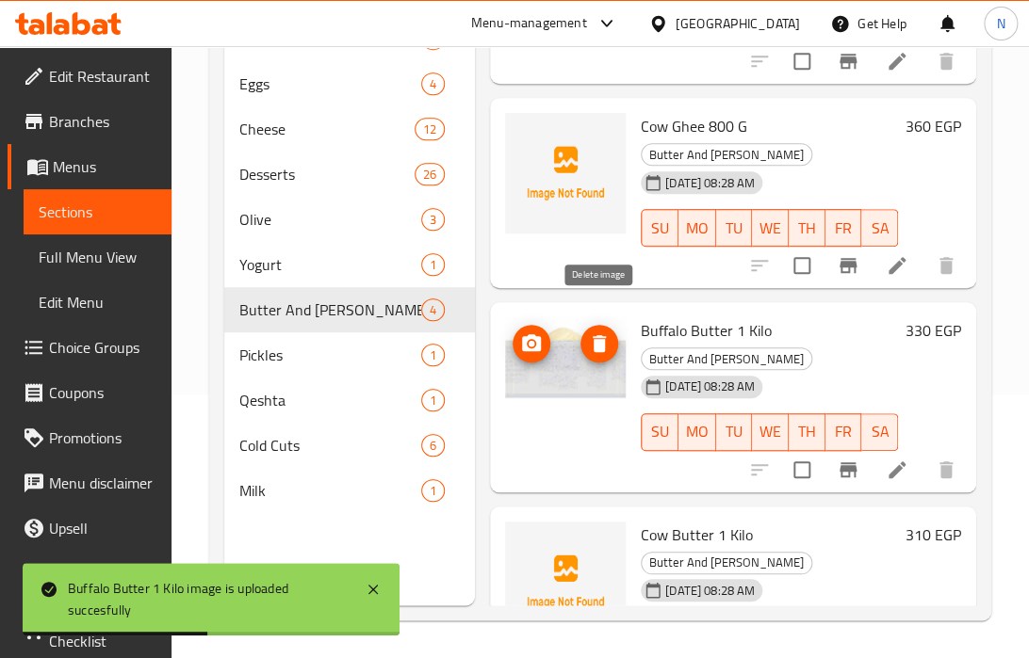
click at [603, 325] on button "delete image" at bounding box center [599, 344] width 38 height 38
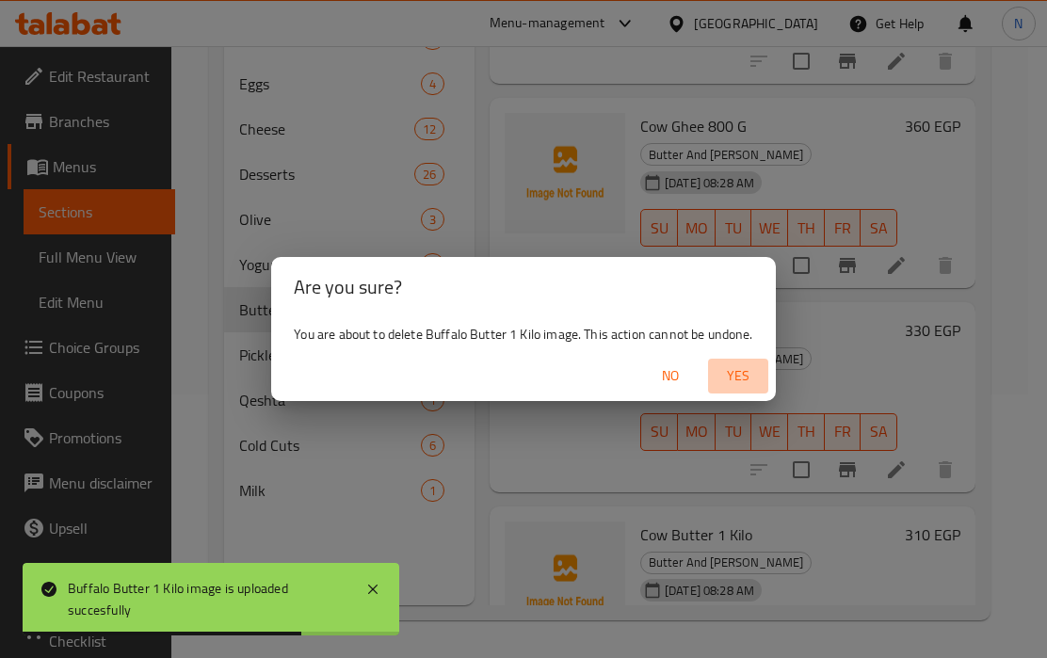
click at [732, 381] on span "Yes" at bounding box center [738, 377] width 45 height 24
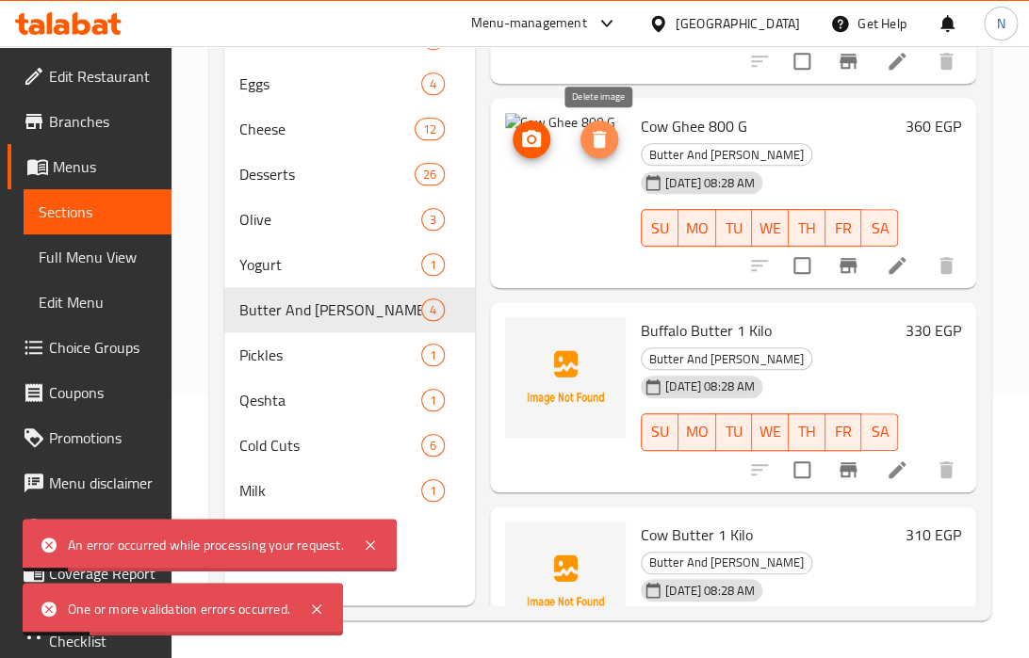
click at [597, 134] on icon "delete image" at bounding box center [599, 139] width 23 height 23
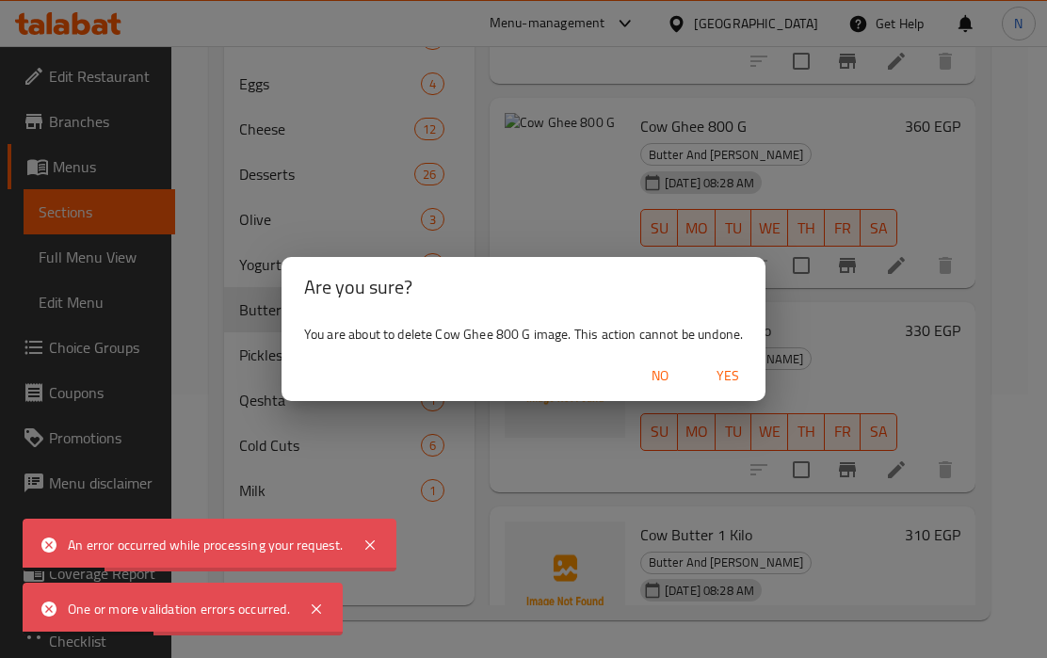
click at [721, 377] on span "Yes" at bounding box center [728, 377] width 45 height 24
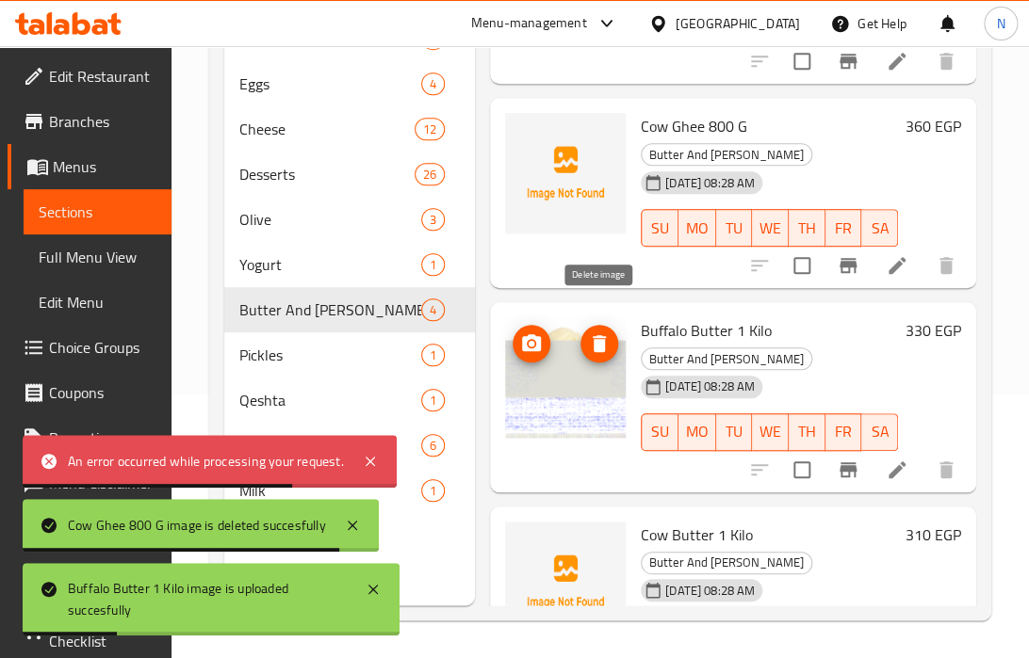
click at [601, 335] on icon "delete image" at bounding box center [598, 343] width 13 height 17
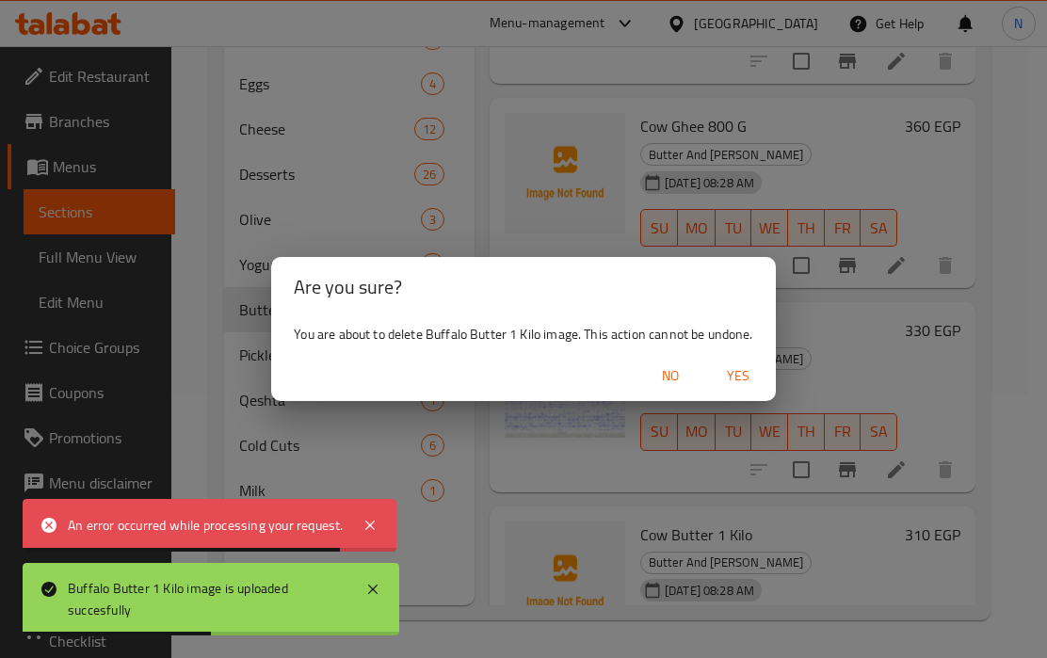
click at [736, 376] on span "Yes" at bounding box center [738, 377] width 45 height 24
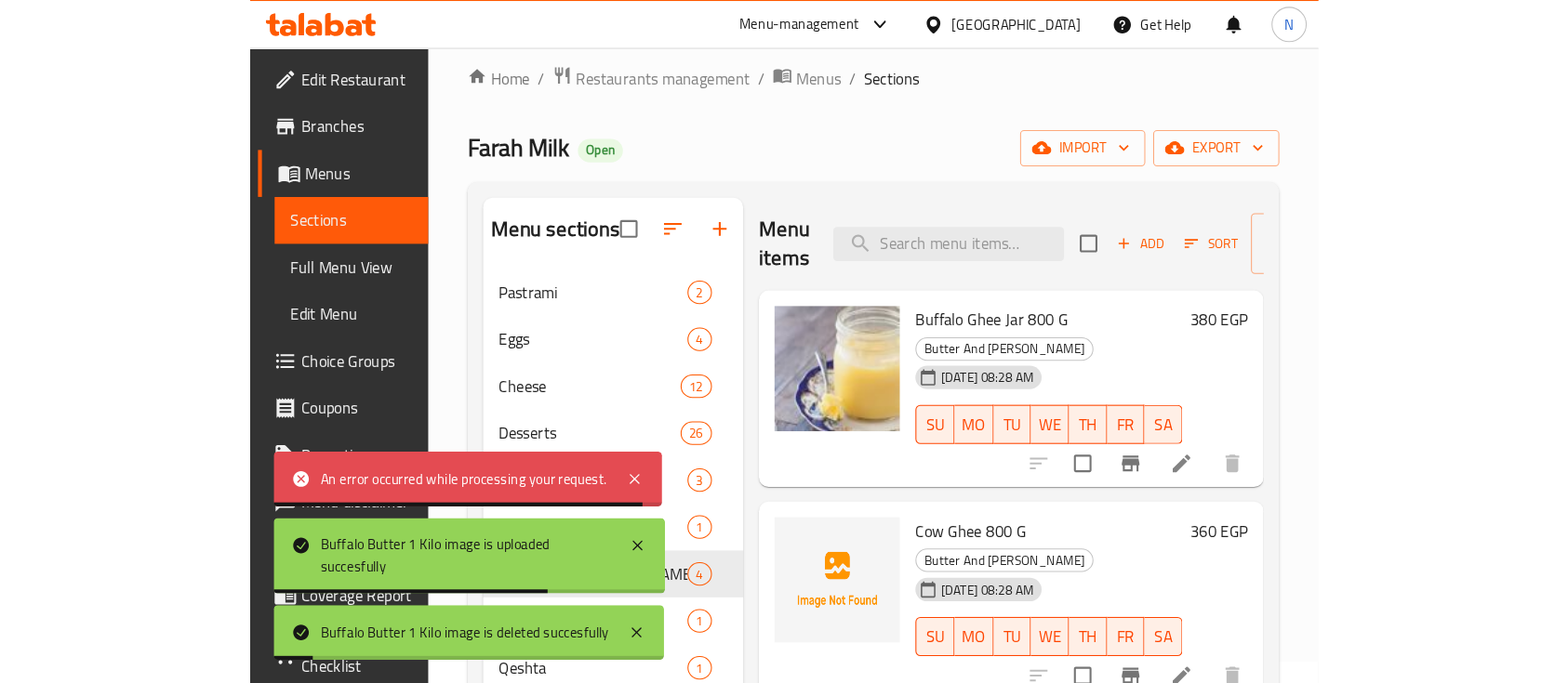
scroll to position [0, 0]
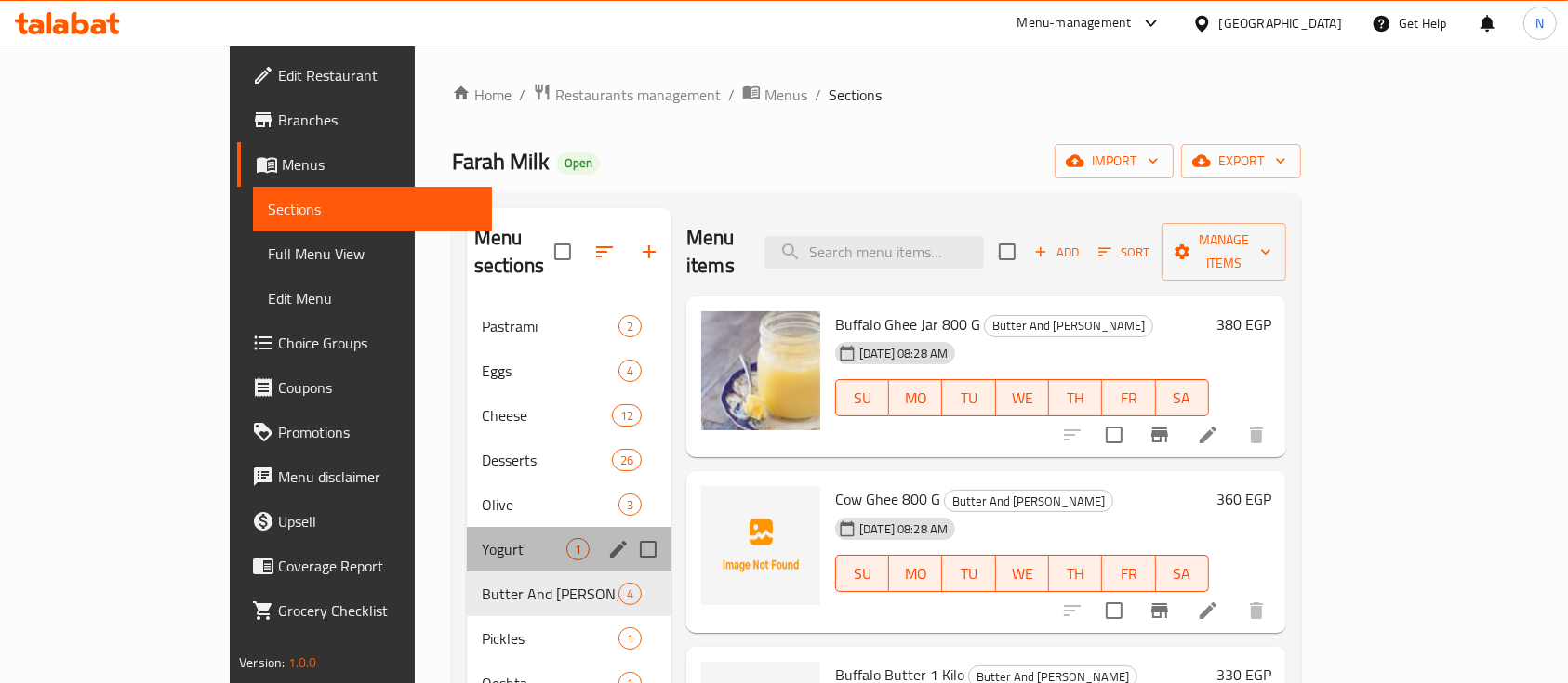
click at [467, 527] on div "Yogurt 1" at bounding box center [569, 549] width 204 height 44
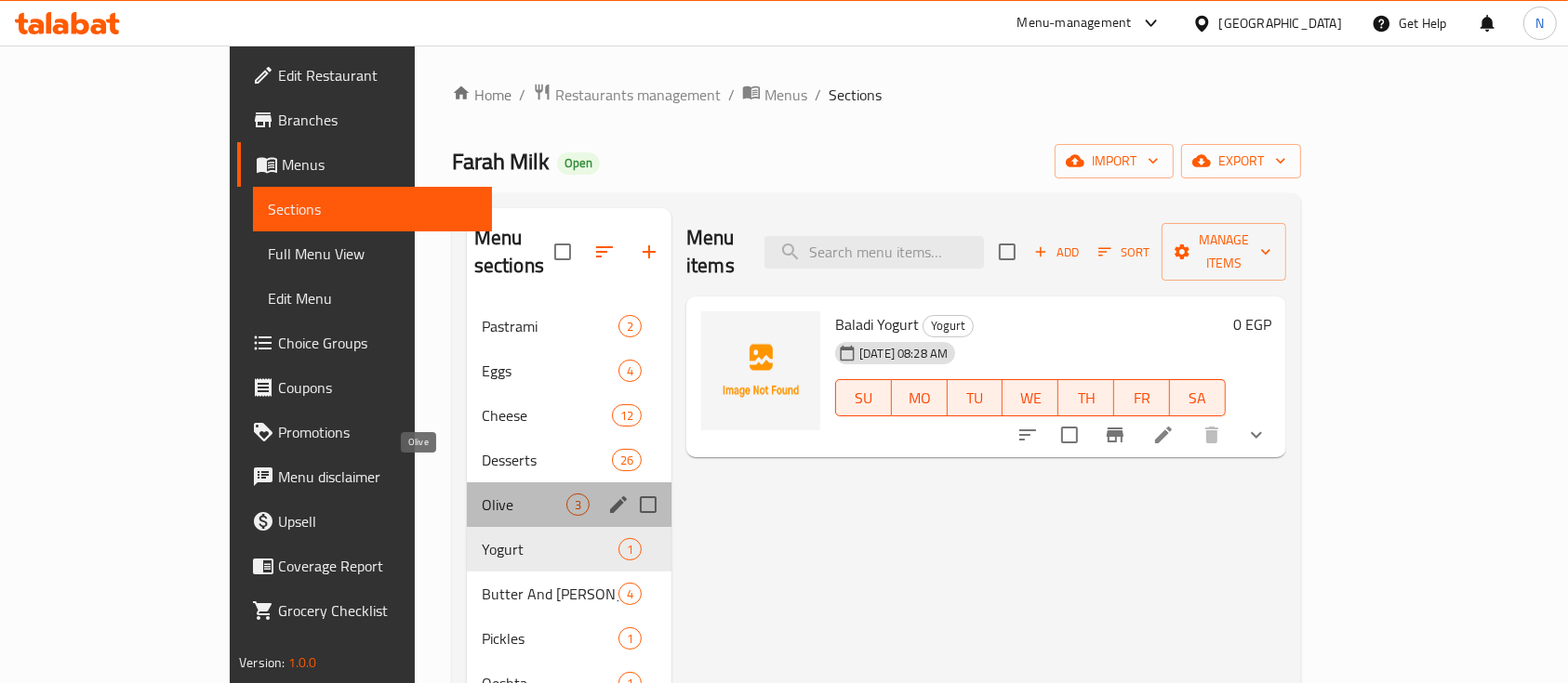
click at [482, 493] on span "Olive" at bounding box center [524, 504] width 85 height 23
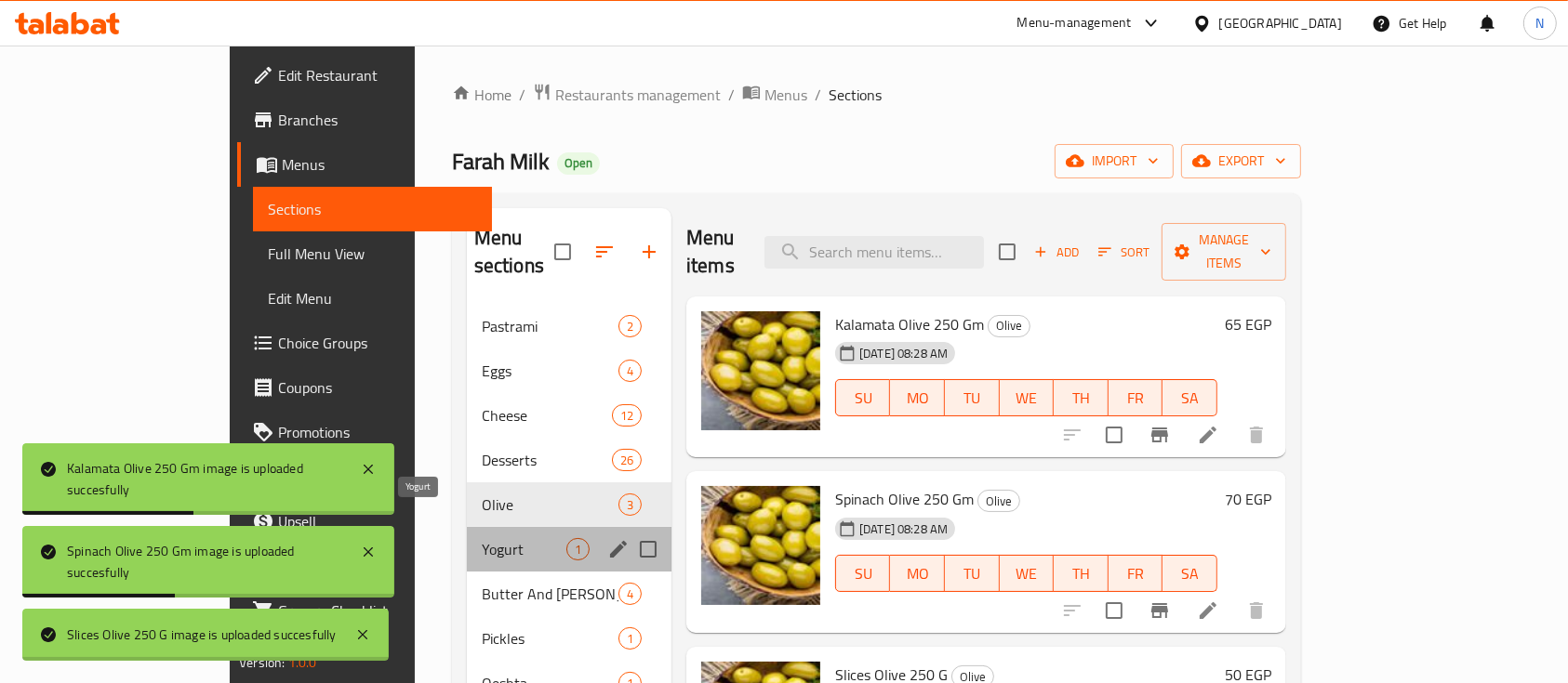
click at [482, 538] on span "Yogurt" at bounding box center [524, 549] width 85 height 23
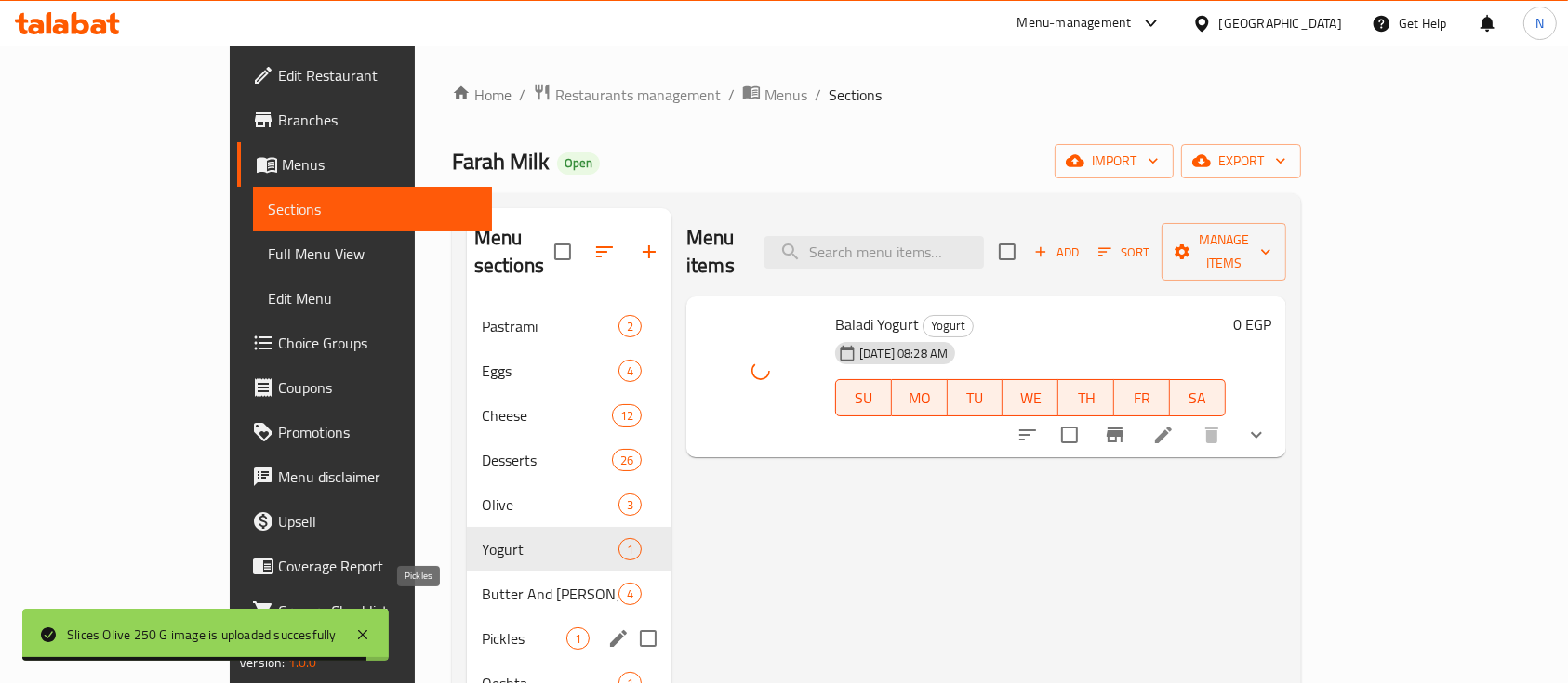
click at [482, 628] on span "Pickles" at bounding box center [524, 639] width 85 height 23
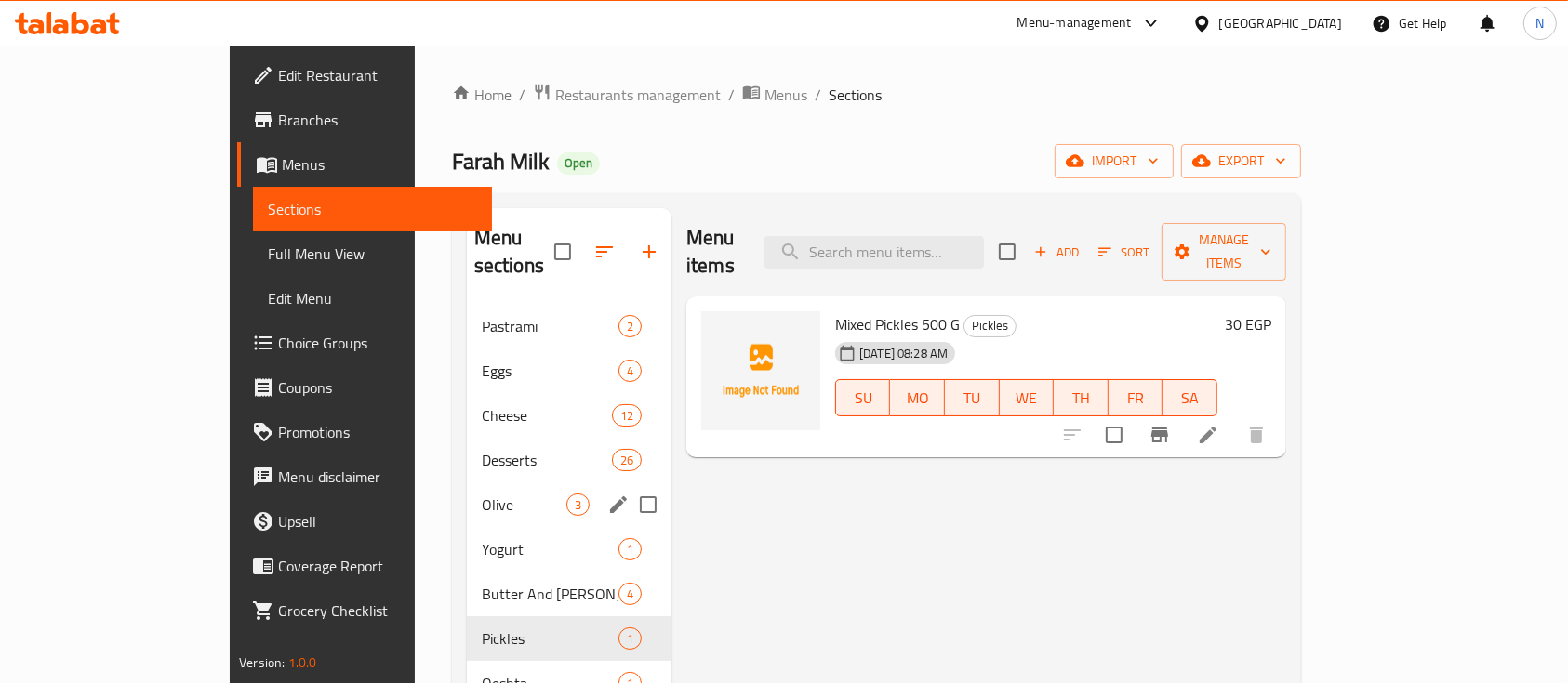
scroll to position [261, 0]
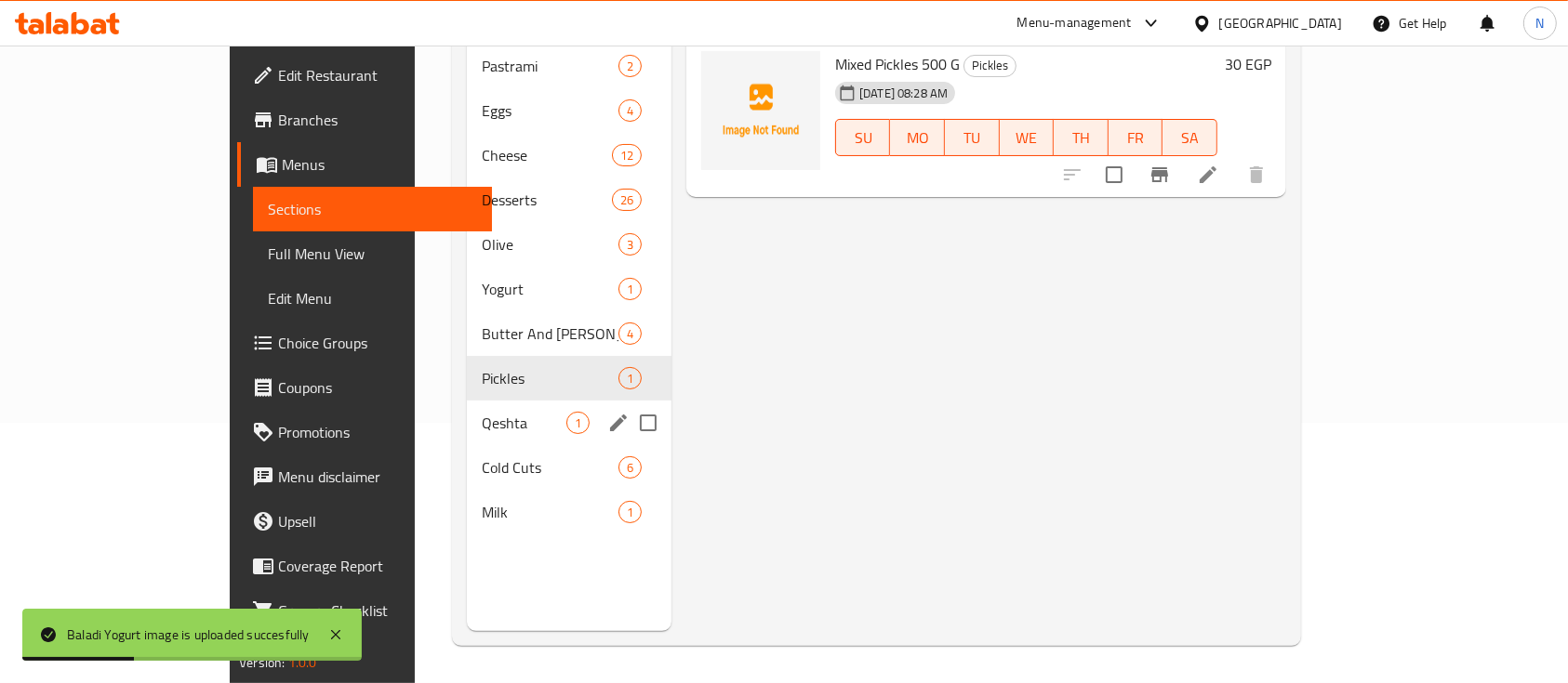
click at [467, 401] on div "Qeshta 1" at bounding box center [569, 422] width 204 height 44
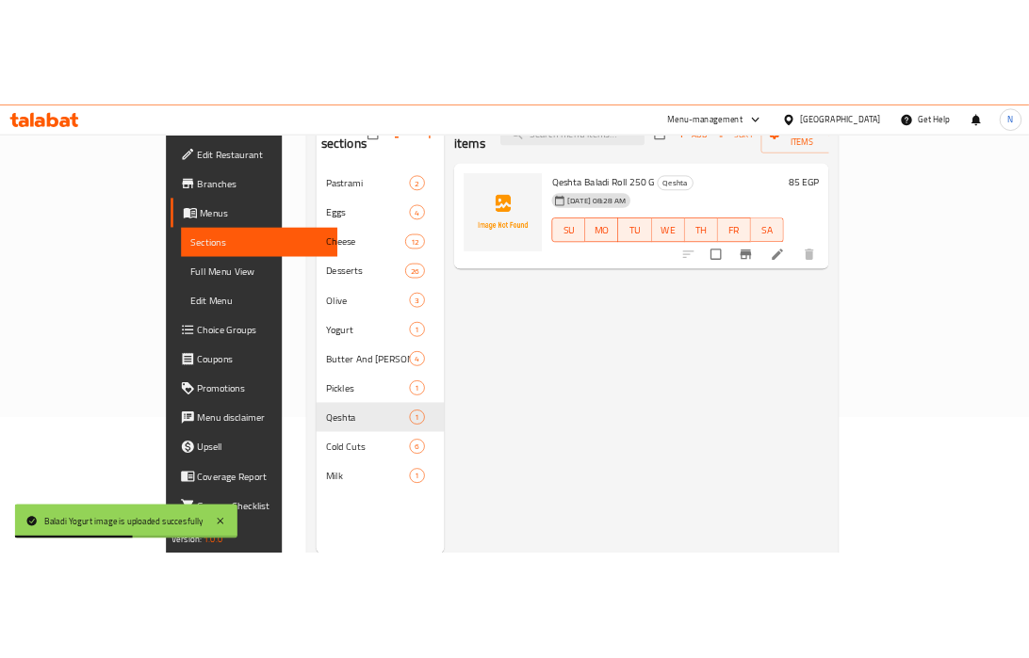
scroll to position [180, 0]
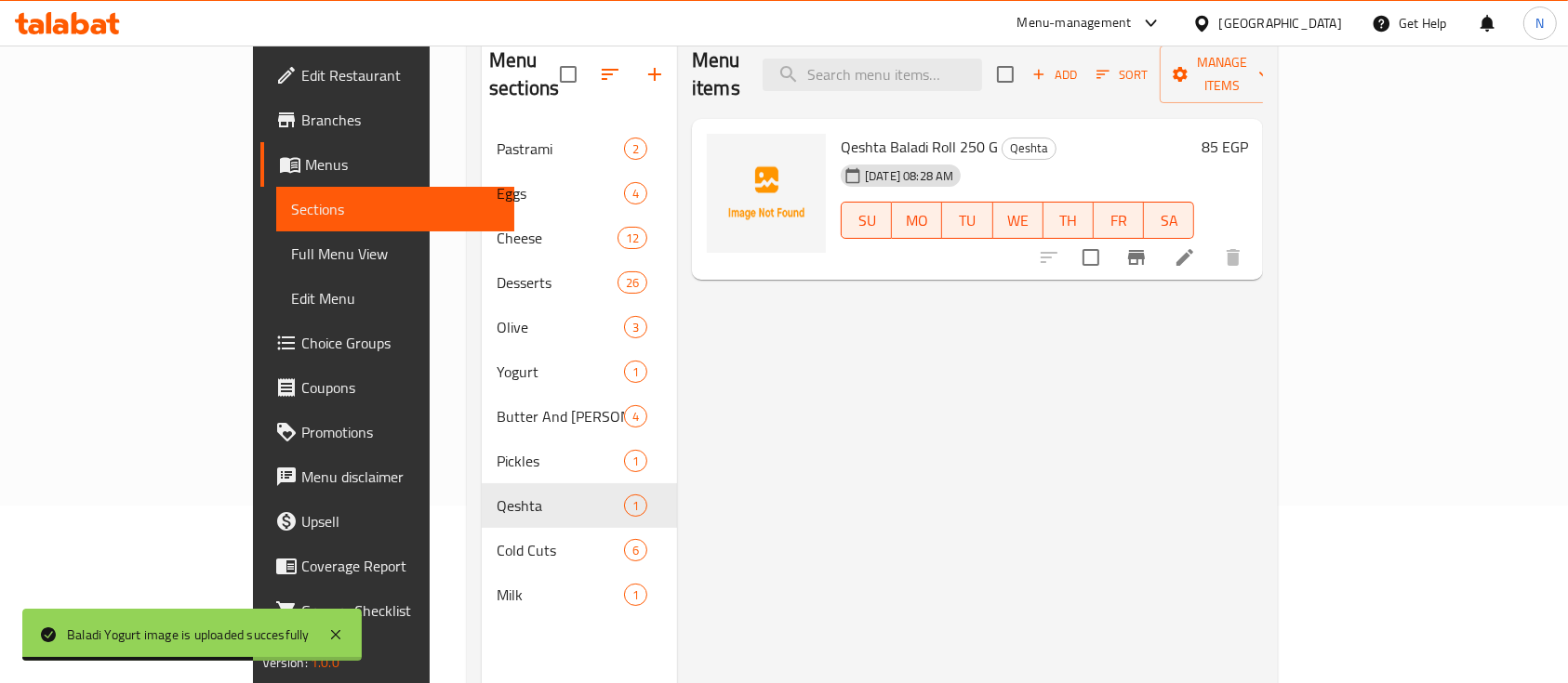
click at [841, 133] on span "Qeshta Baladi Roll 250 G" at bounding box center [919, 147] width 157 height 28
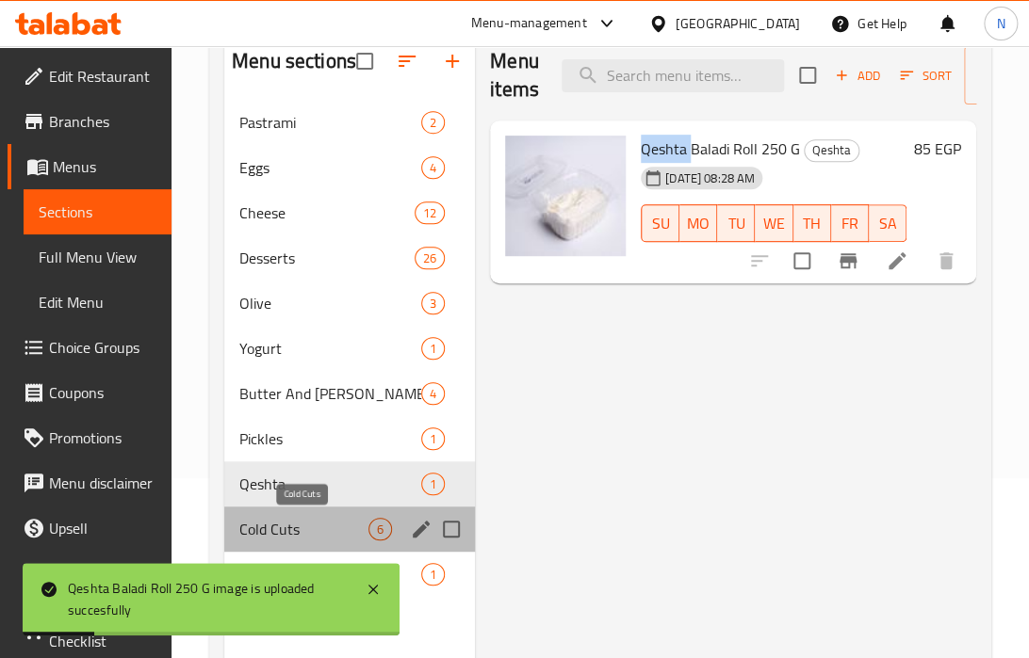
click at [263, 523] on span "Cold Cuts" at bounding box center [303, 529] width 129 height 23
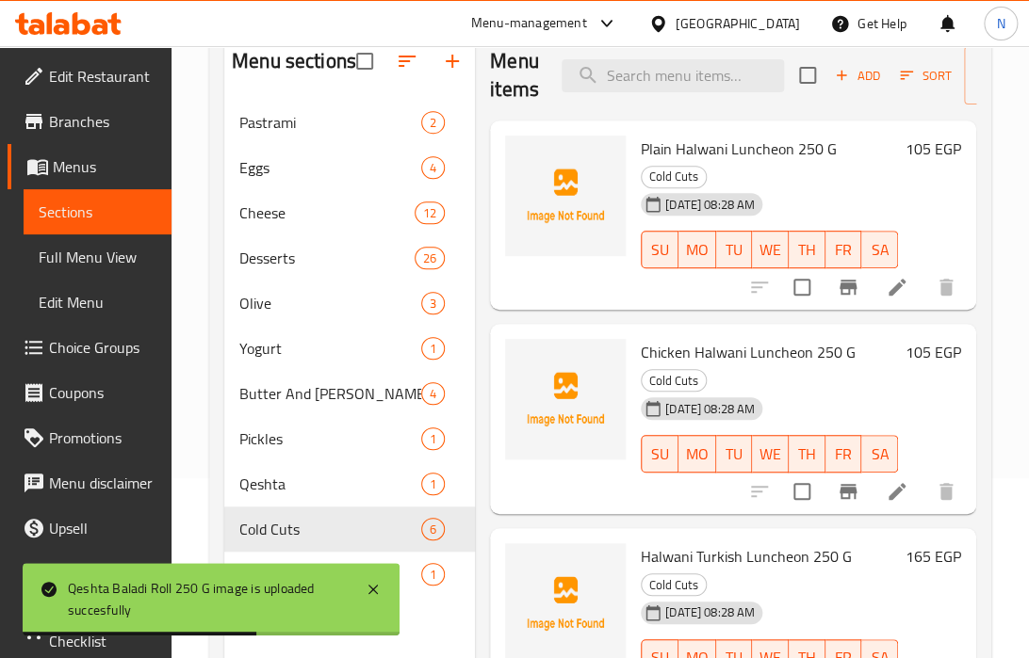
click at [762, 144] on span "Plain Halwani Luncheon 250 G" at bounding box center [739, 149] width 196 height 28
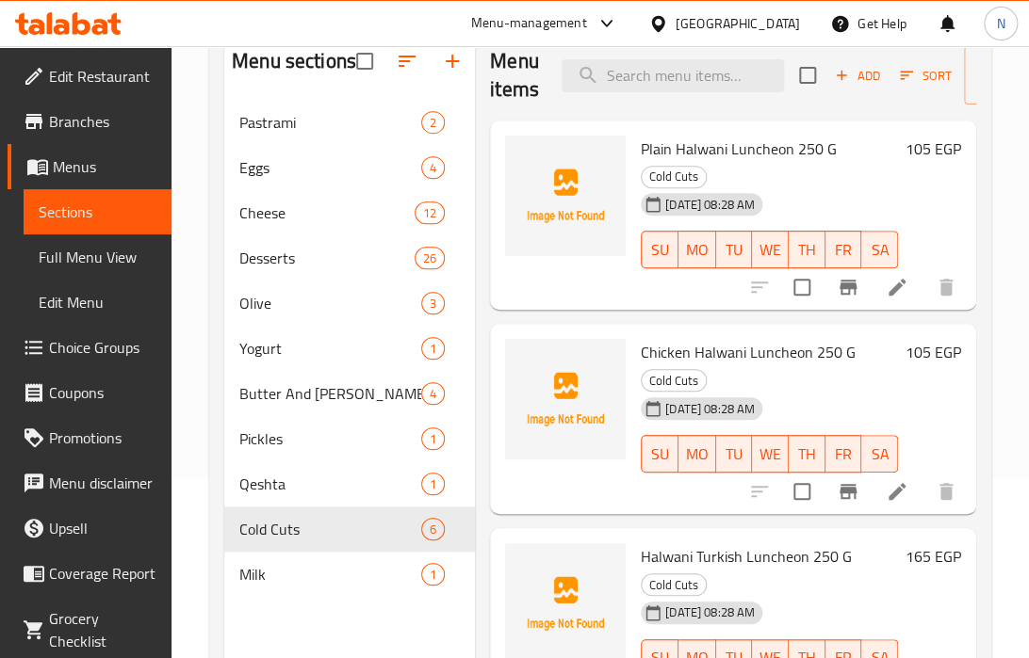
click at [704, 353] on span "Chicken Halwani Luncheon 250 G" at bounding box center [748, 352] width 215 height 28
click at [704, 352] on span "Chicken Halwani Luncheon 250 G" at bounding box center [748, 352] width 215 height 28
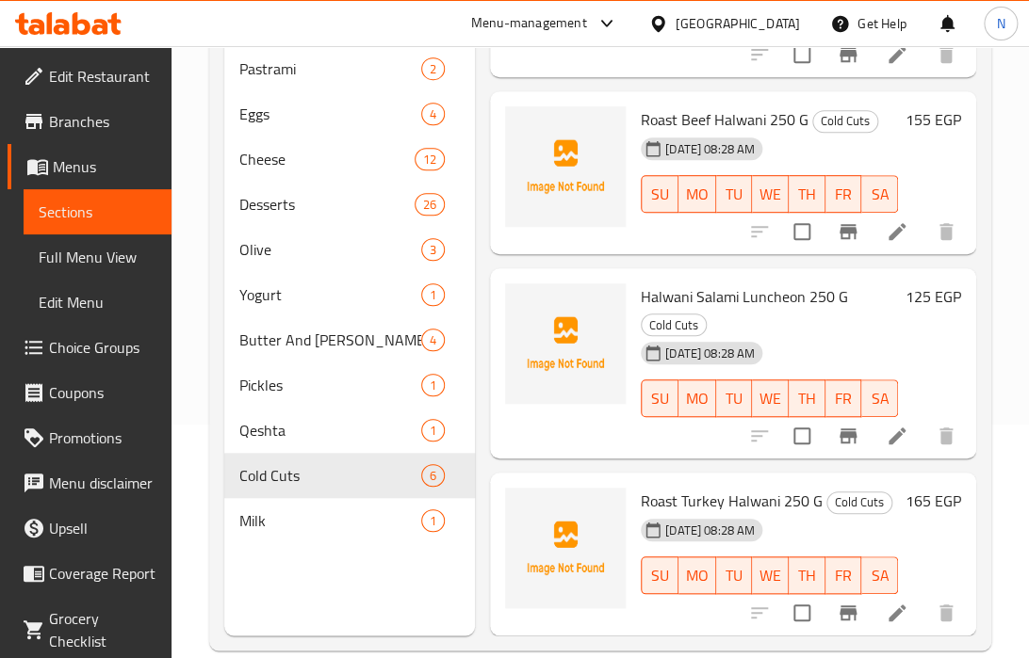
scroll to position [264, 0]
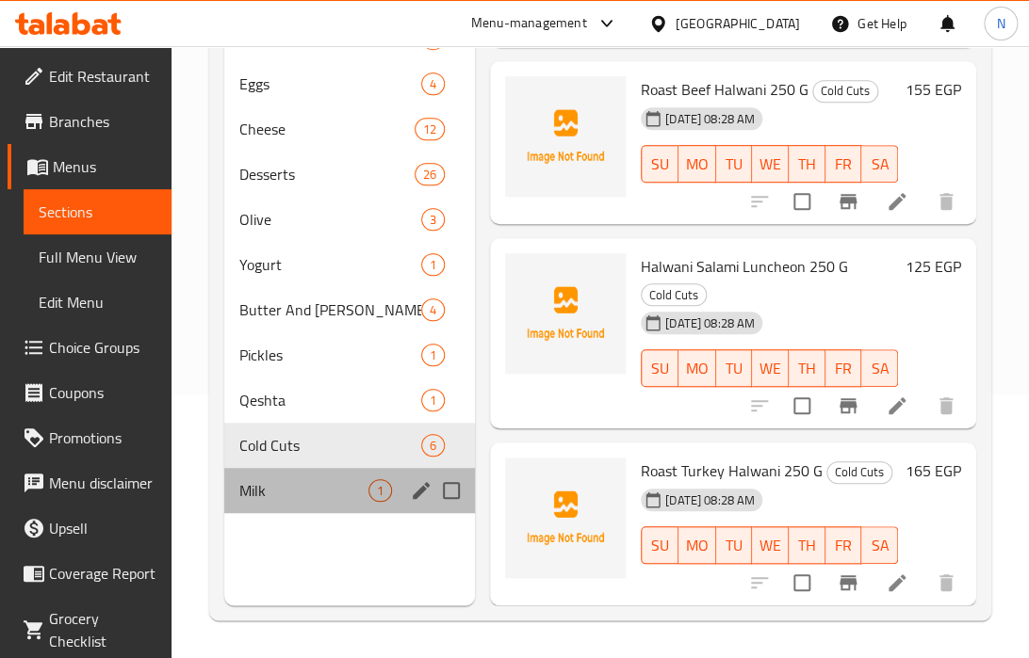
click at [279, 504] on div "Milk 1" at bounding box center [349, 490] width 251 height 45
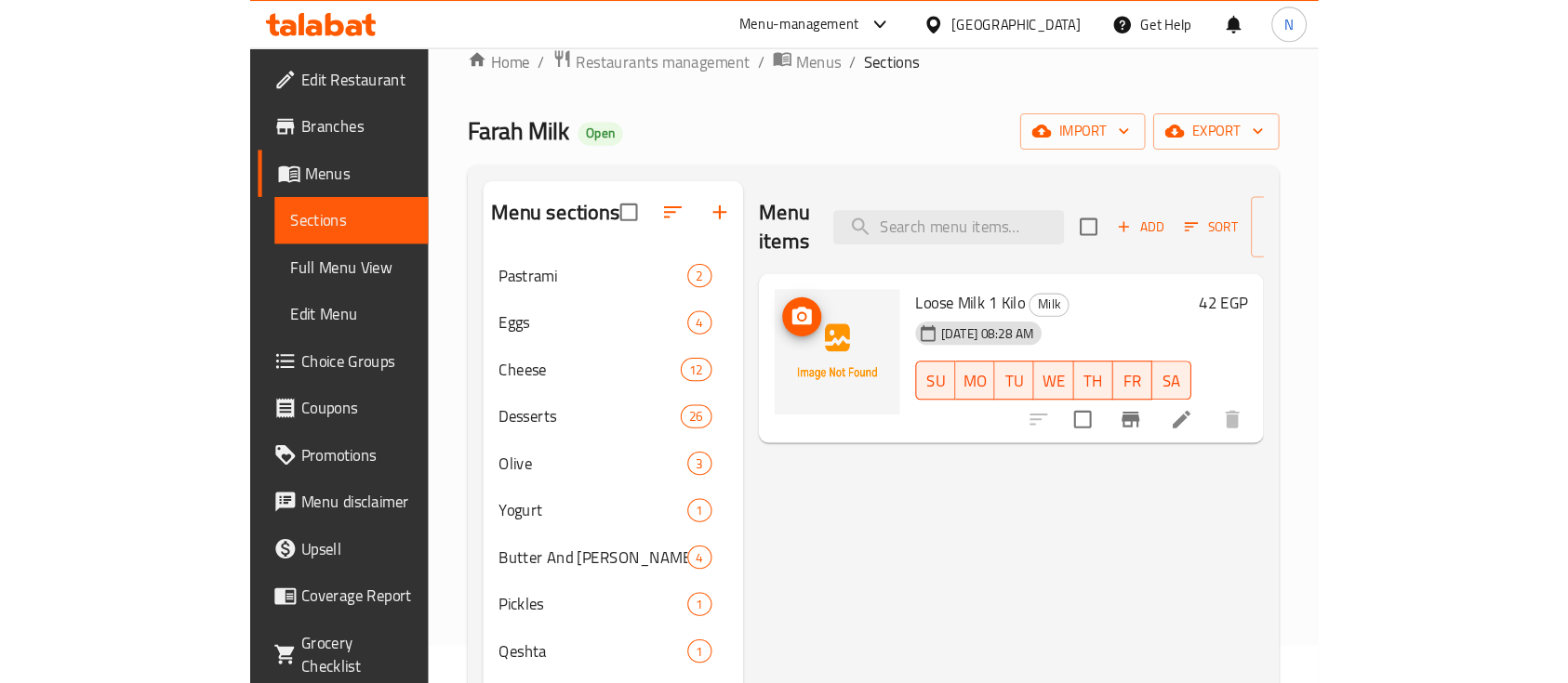
scroll to position [12, 0]
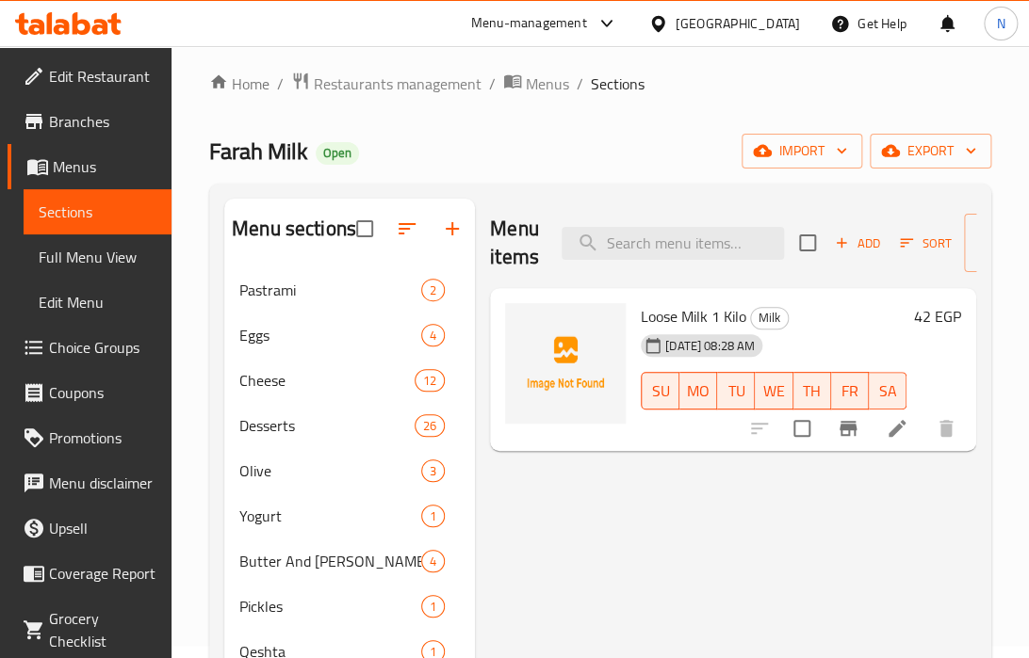
click at [701, 311] on span "Loose Milk 1 Kilo" at bounding box center [693, 316] width 105 height 28
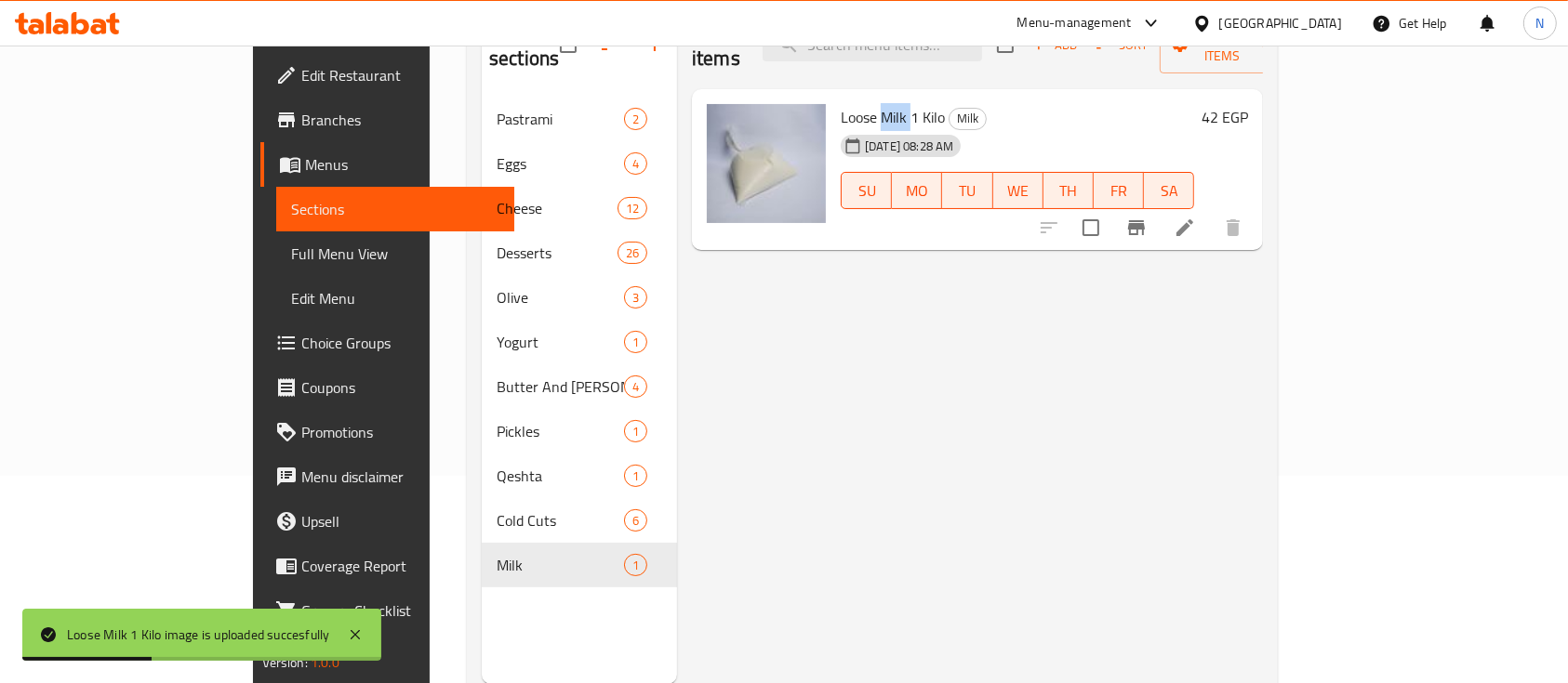
scroll to position [261, 0]
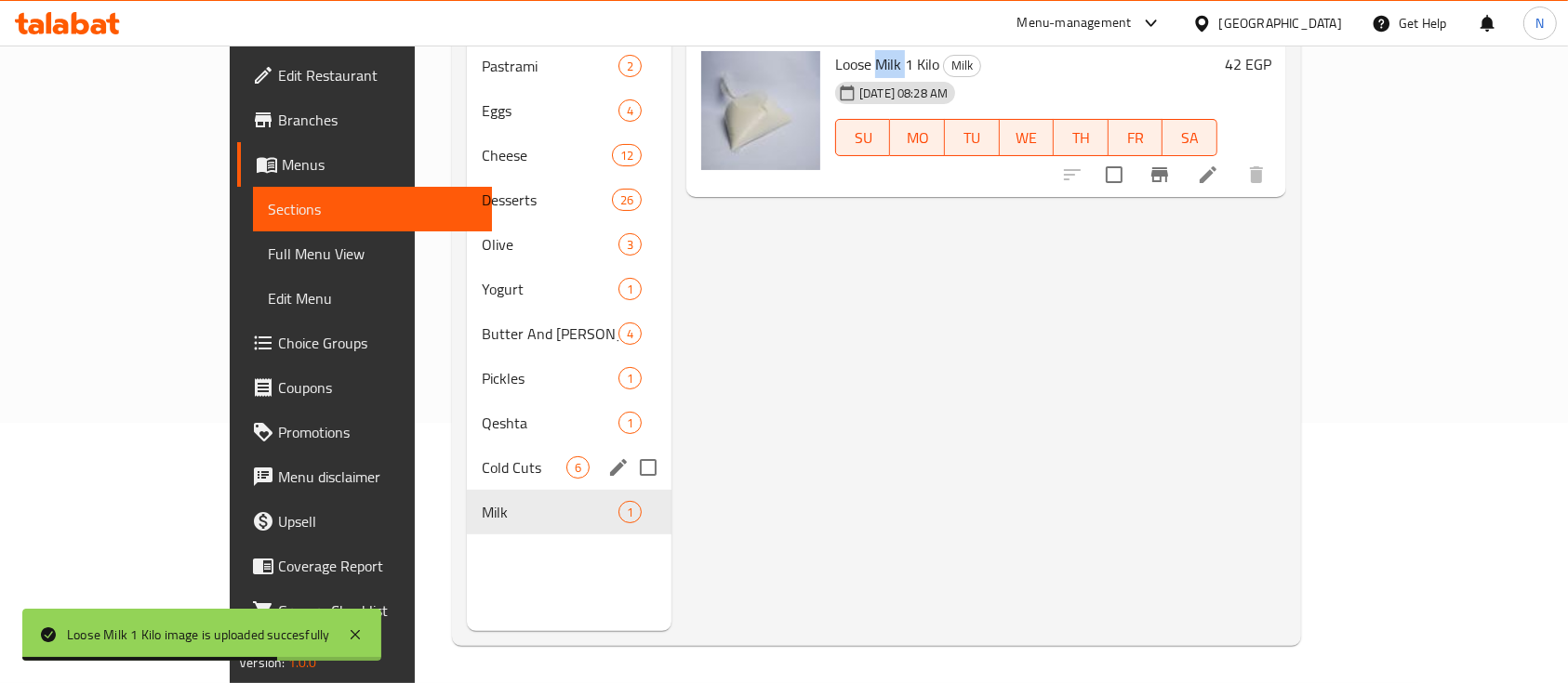
click at [467, 445] on div "Cold Cuts 6" at bounding box center [569, 467] width 204 height 44
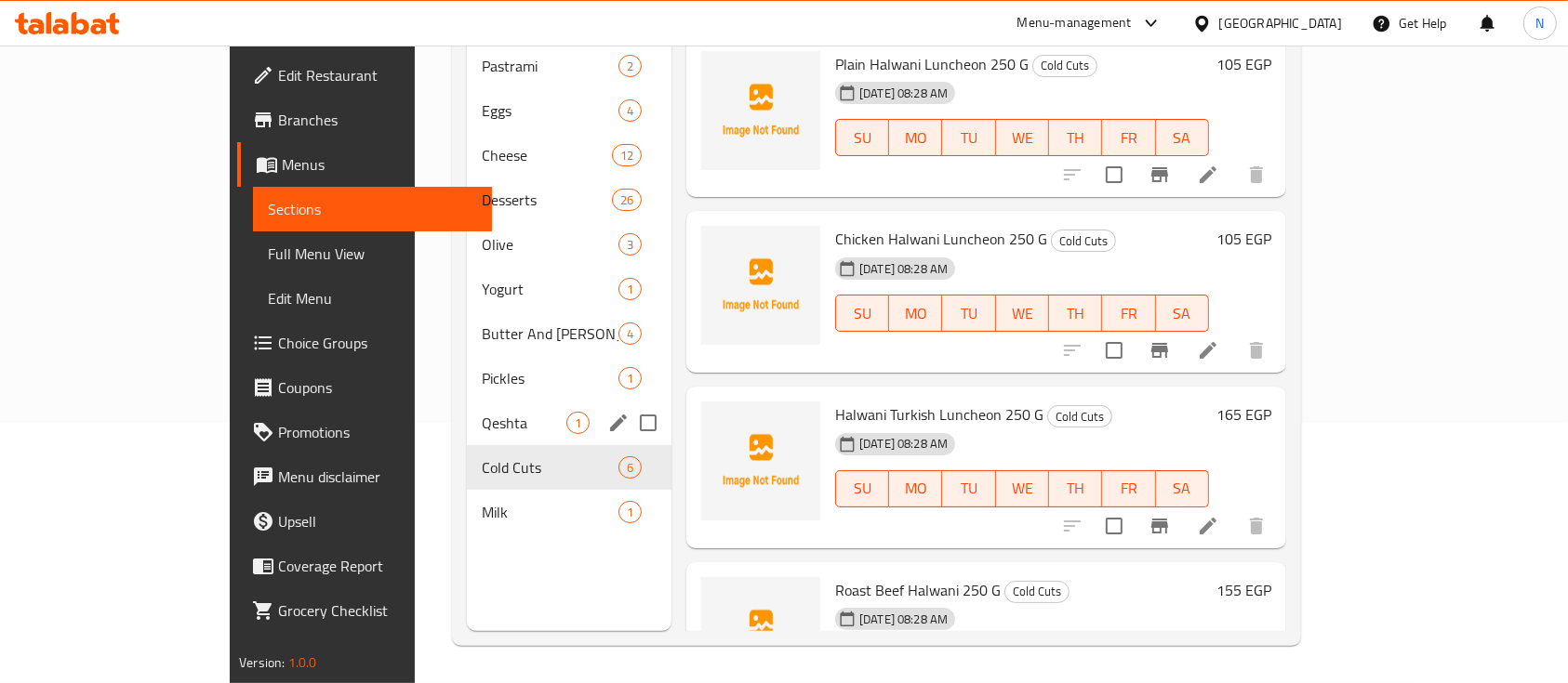
click at [482, 412] on span "Qeshta" at bounding box center [524, 422] width 85 height 23
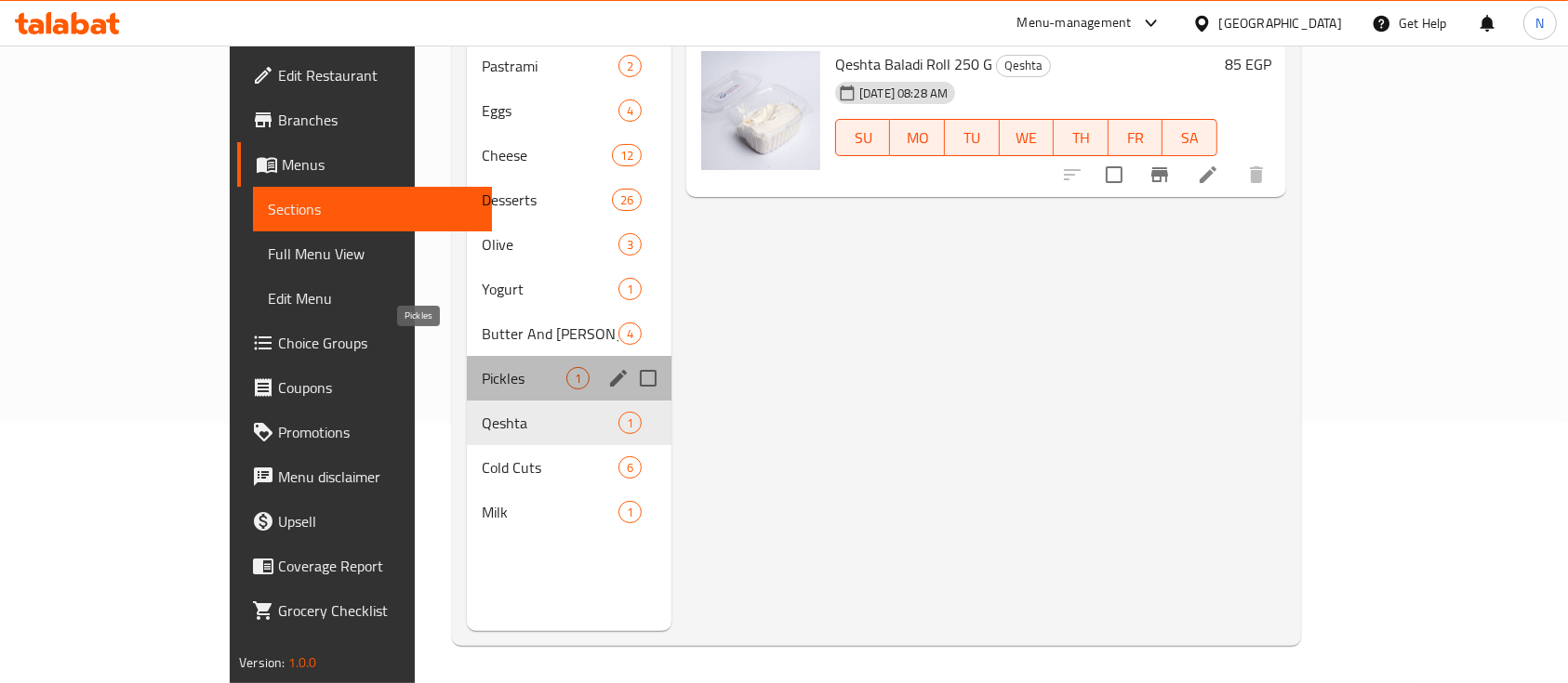
click at [482, 367] on span "Pickles" at bounding box center [524, 378] width 85 height 23
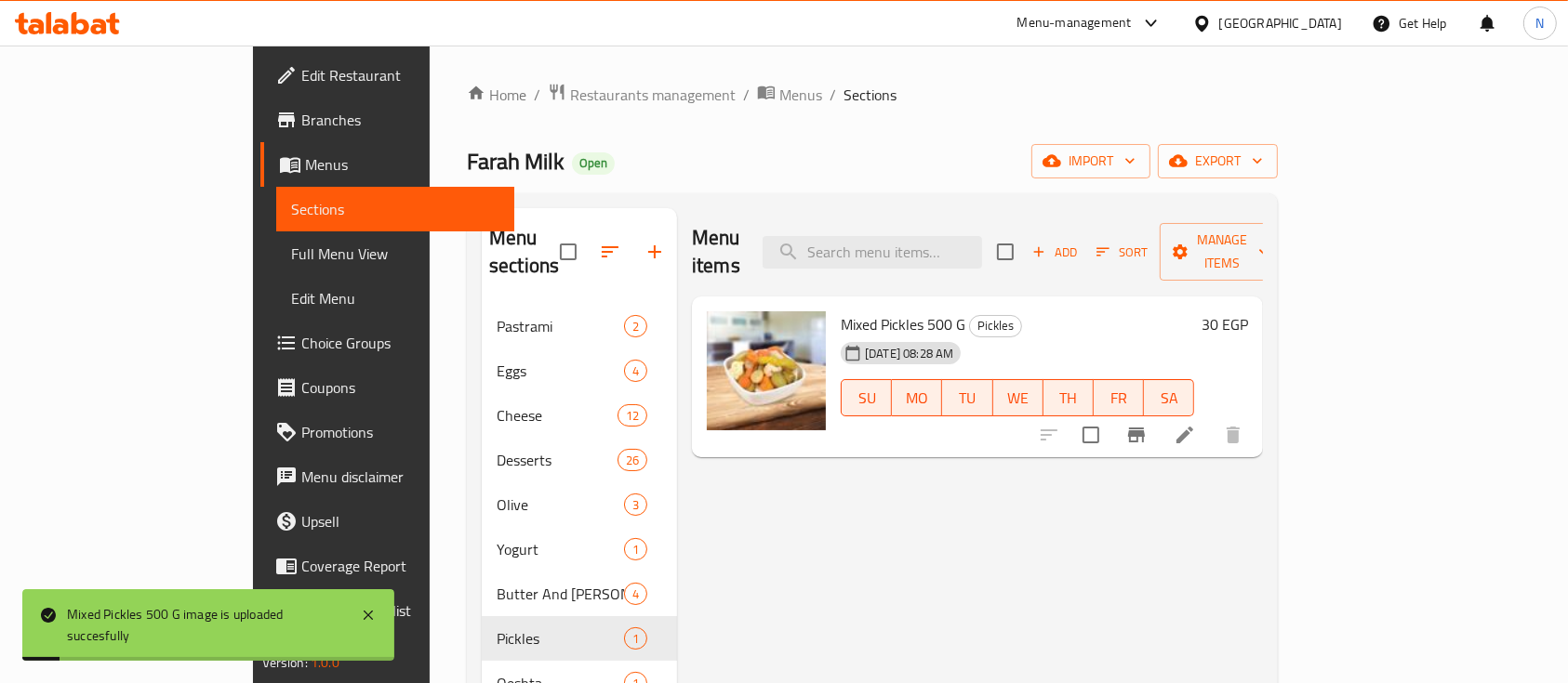
click at [727, 536] on div "Menu items Add Sort Manage items Mixed Pickles 500 G Pickles [DATE] 08:28 AM SU…" at bounding box center [970, 550] width 586 height 683
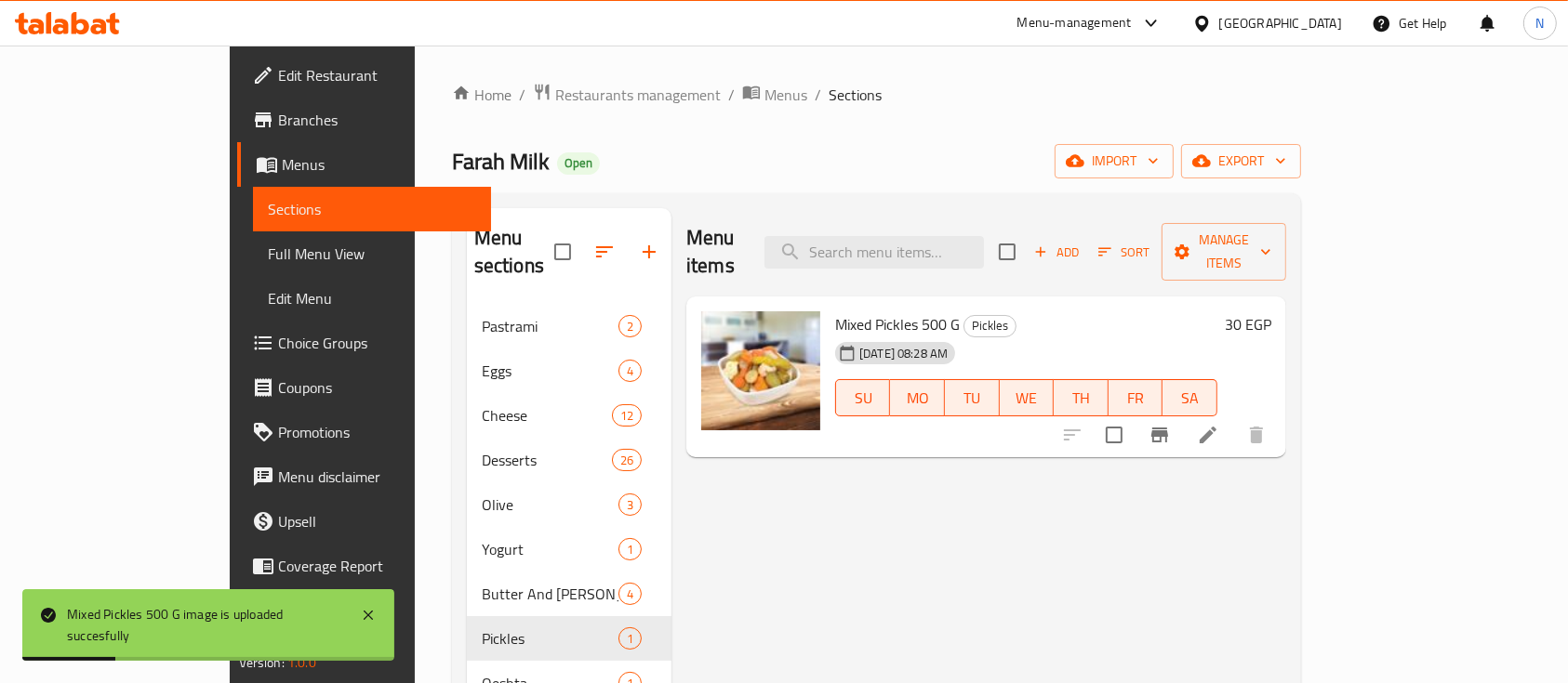
scroll to position [261, 0]
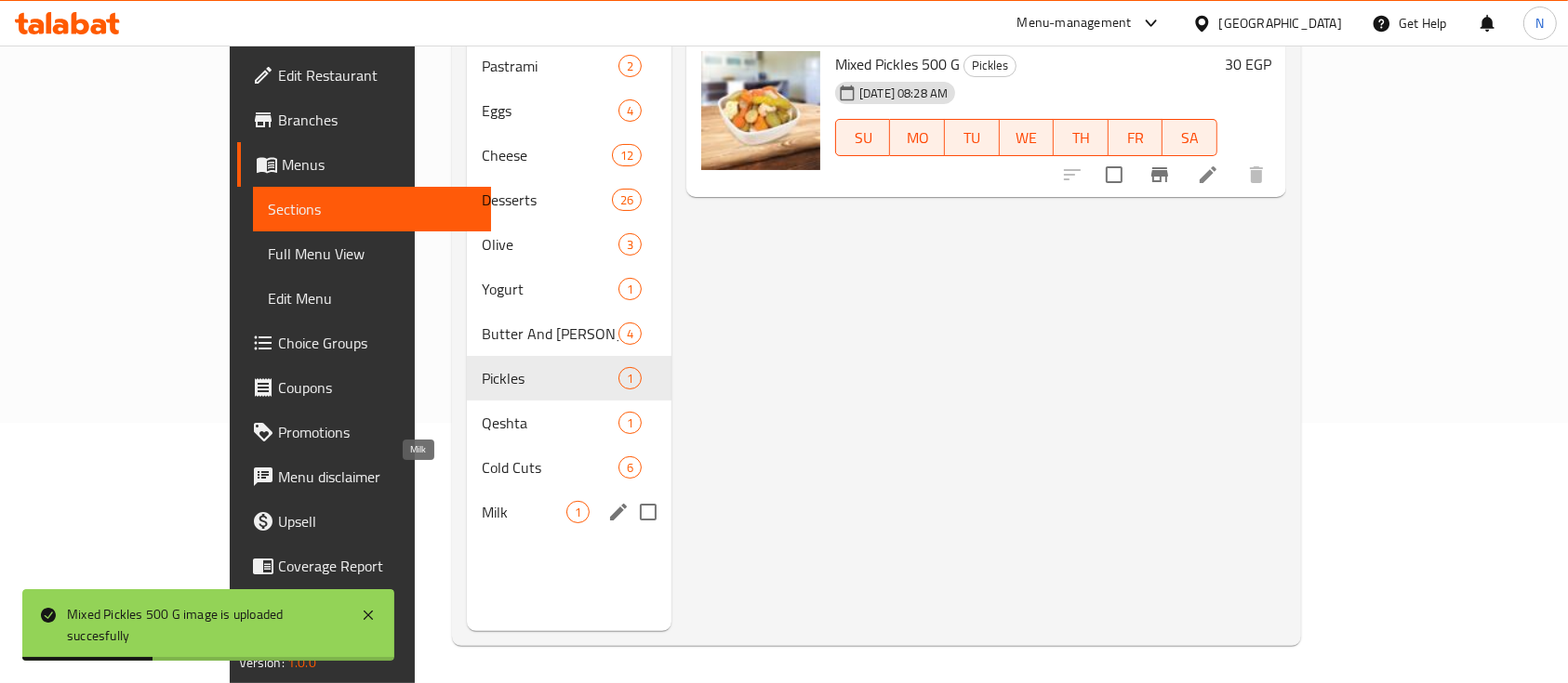
click at [482, 501] on span "Milk" at bounding box center [524, 512] width 85 height 23
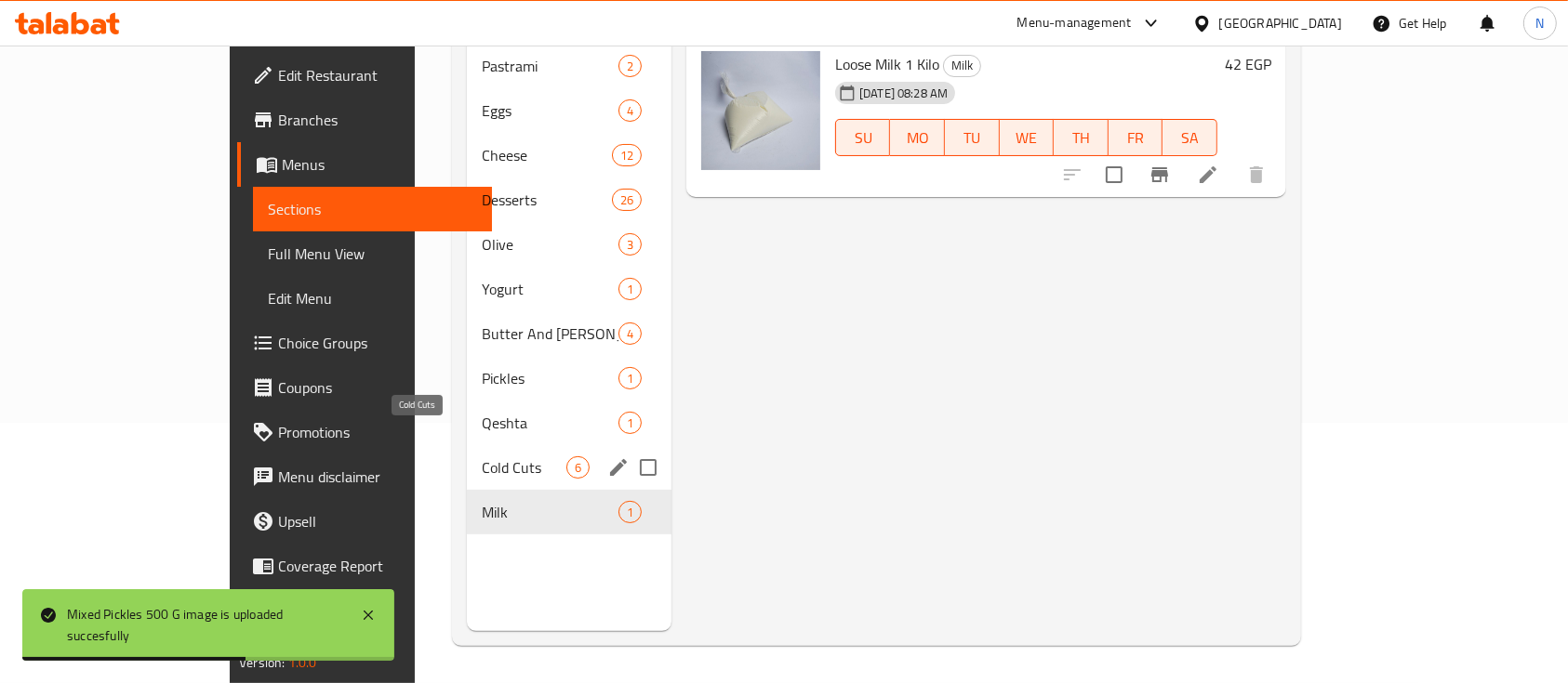
click at [482, 456] on span "Cold Cuts" at bounding box center [524, 467] width 85 height 23
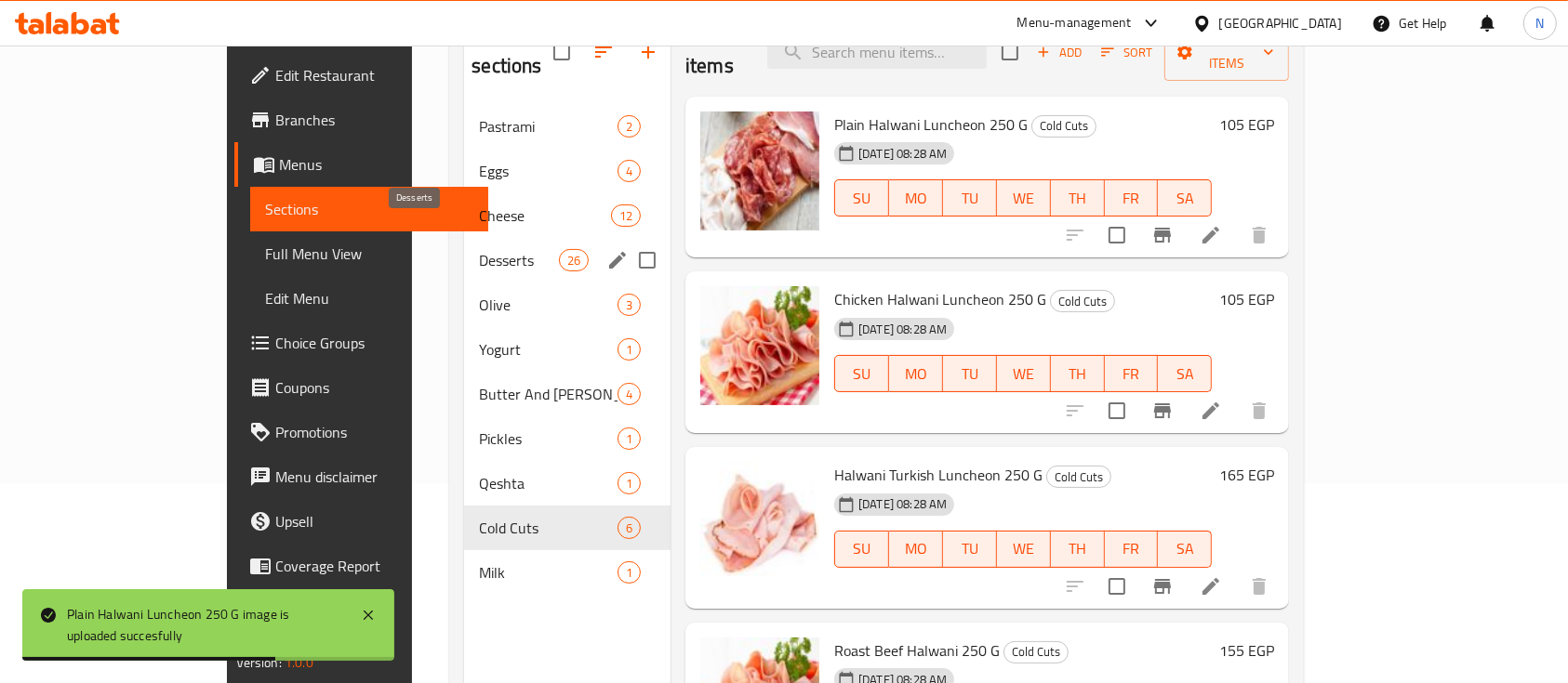
scroll to position [261, 0]
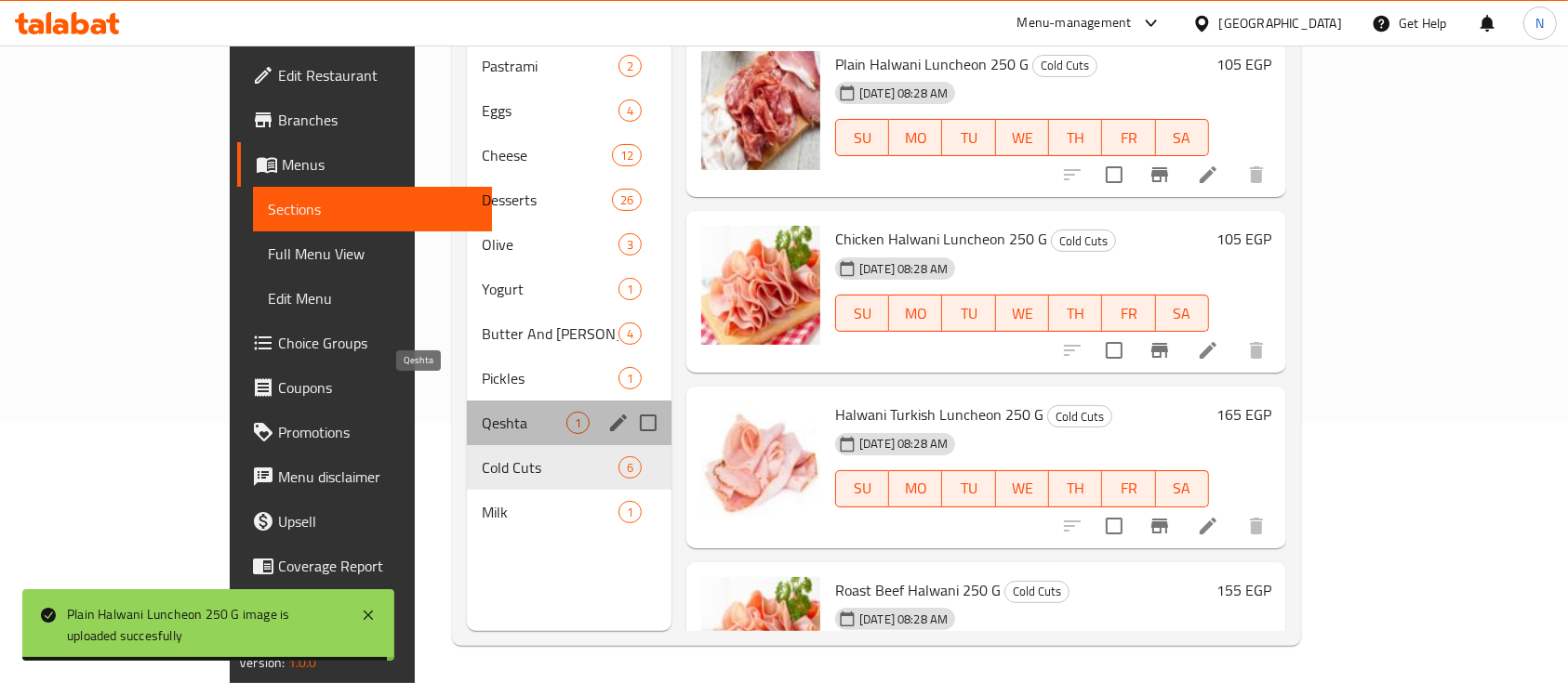
click at [482, 412] on span "Qeshta" at bounding box center [524, 422] width 85 height 23
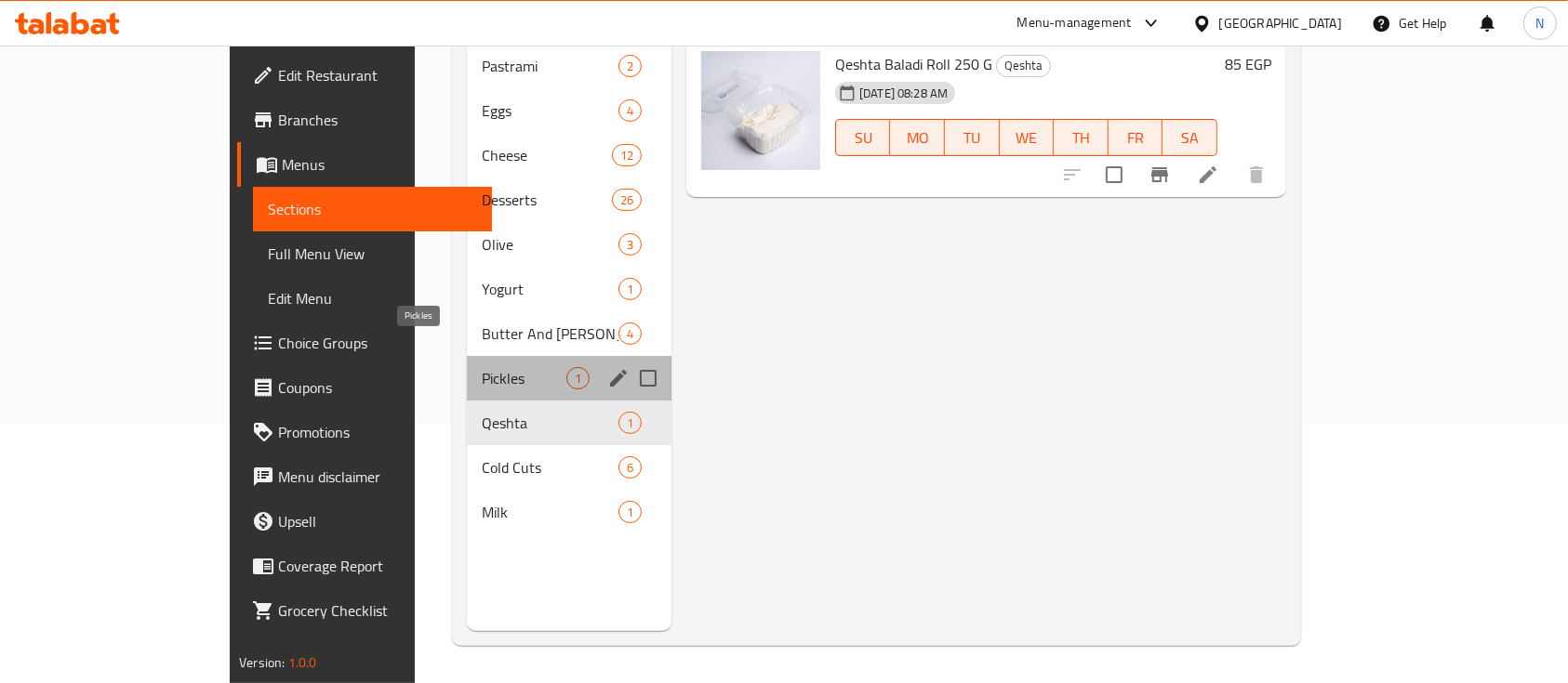
click at [482, 367] on span "Pickles" at bounding box center [524, 378] width 85 height 23
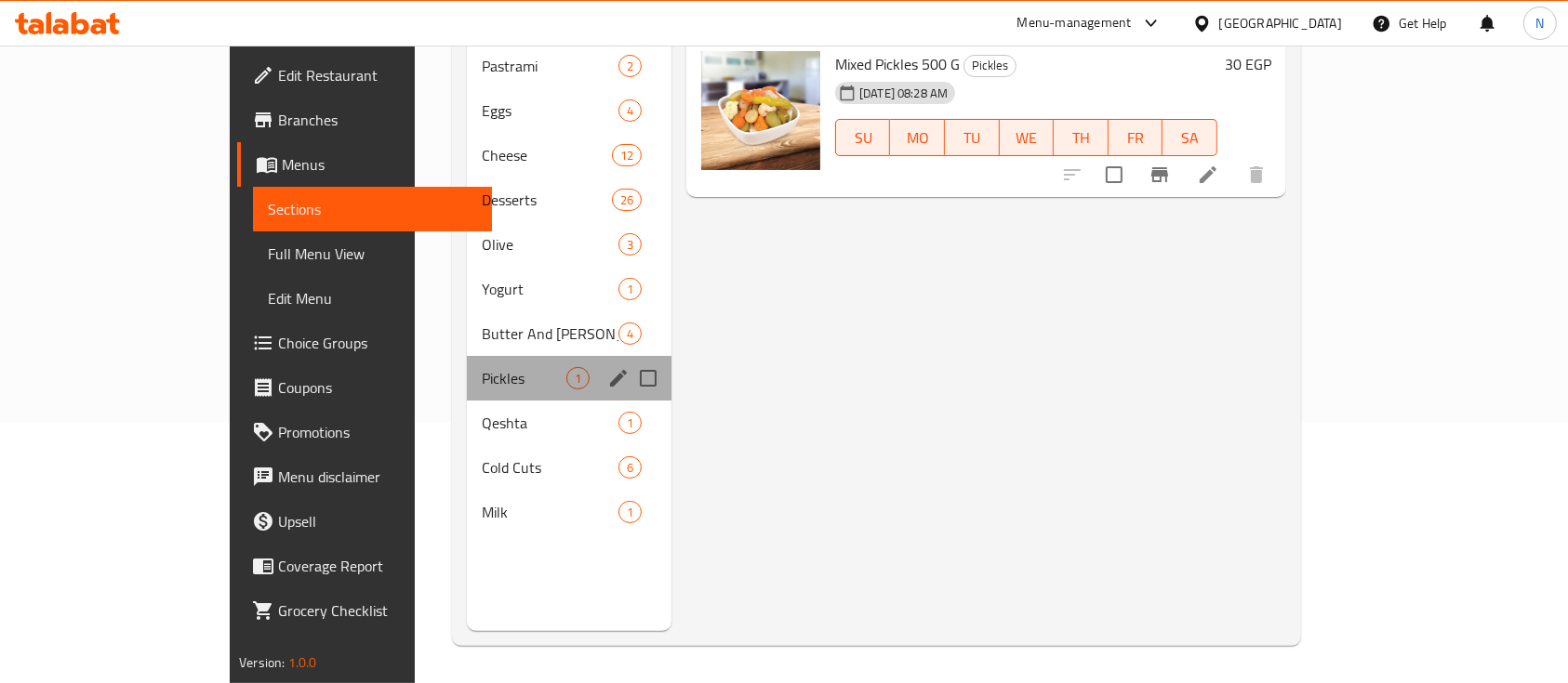
click at [467, 356] on div "Pickles 1" at bounding box center [569, 378] width 204 height 44
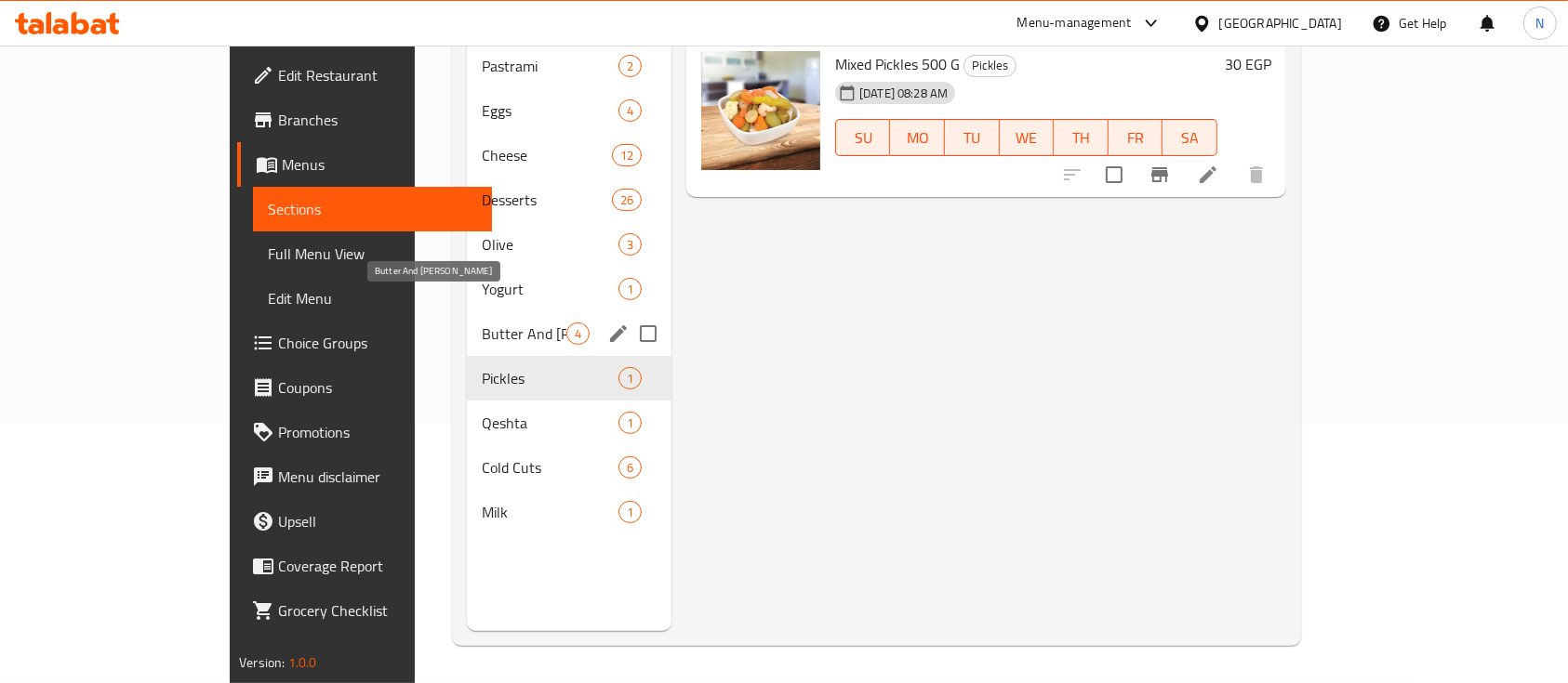
click at [482, 323] on span "Butter And [PERSON_NAME]" at bounding box center [524, 334] width 85 height 23
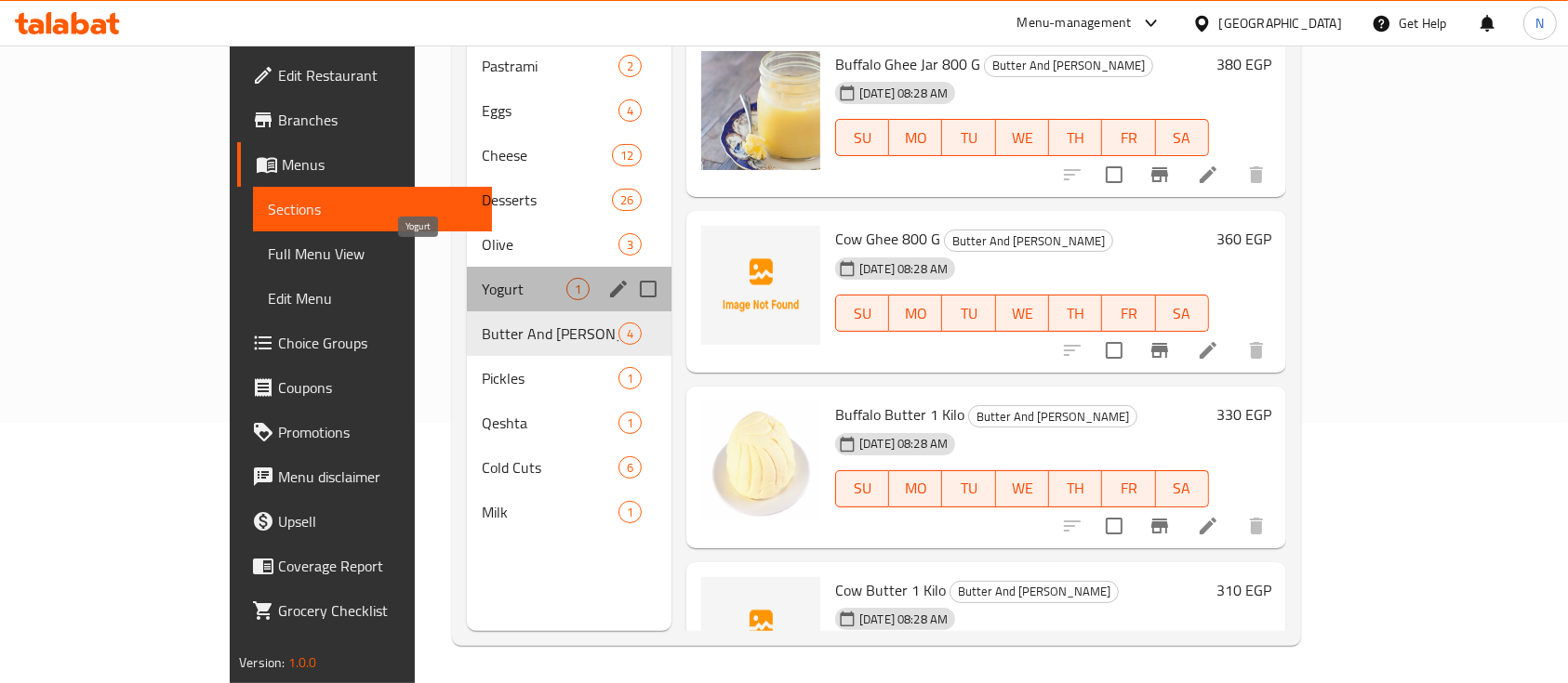
click at [482, 278] on span "Yogurt" at bounding box center [524, 289] width 85 height 23
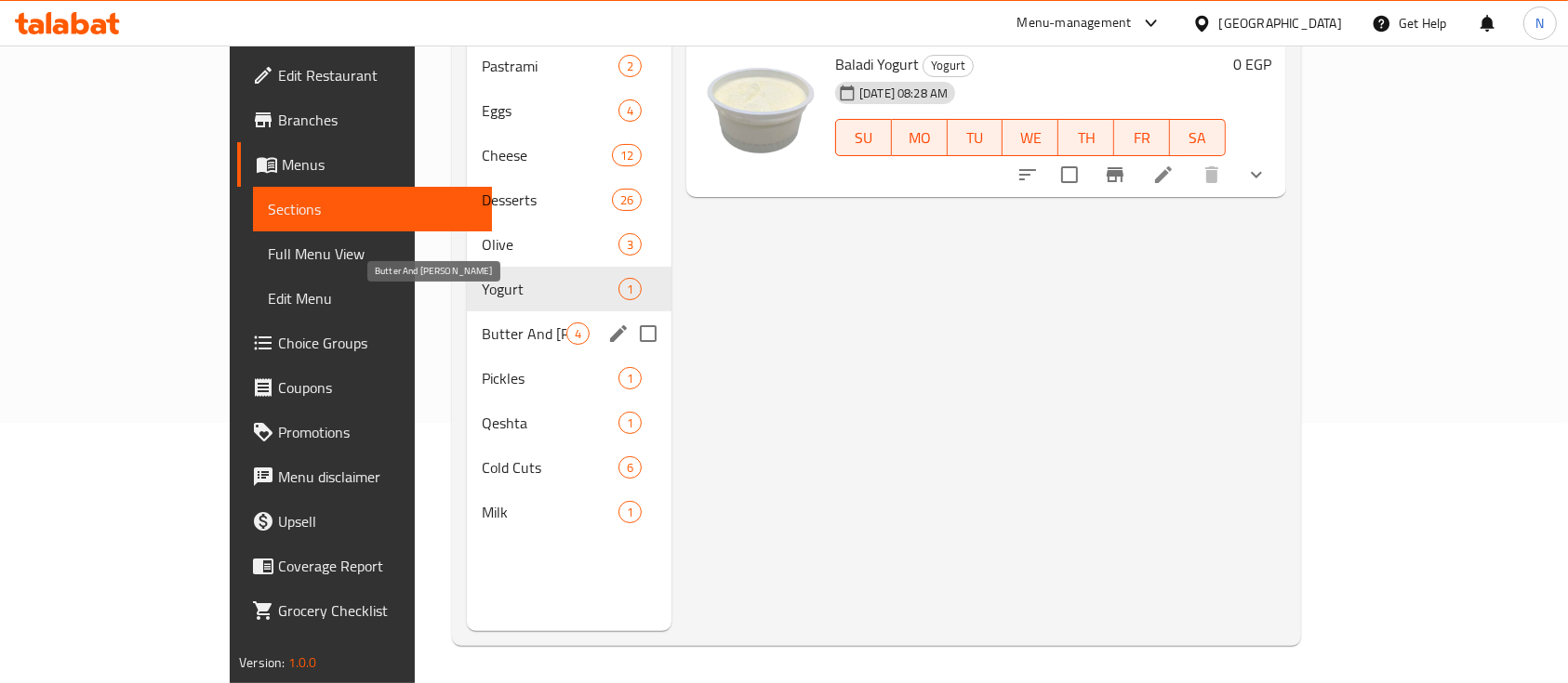
click at [482, 323] on span "Butter And [PERSON_NAME]" at bounding box center [524, 334] width 85 height 23
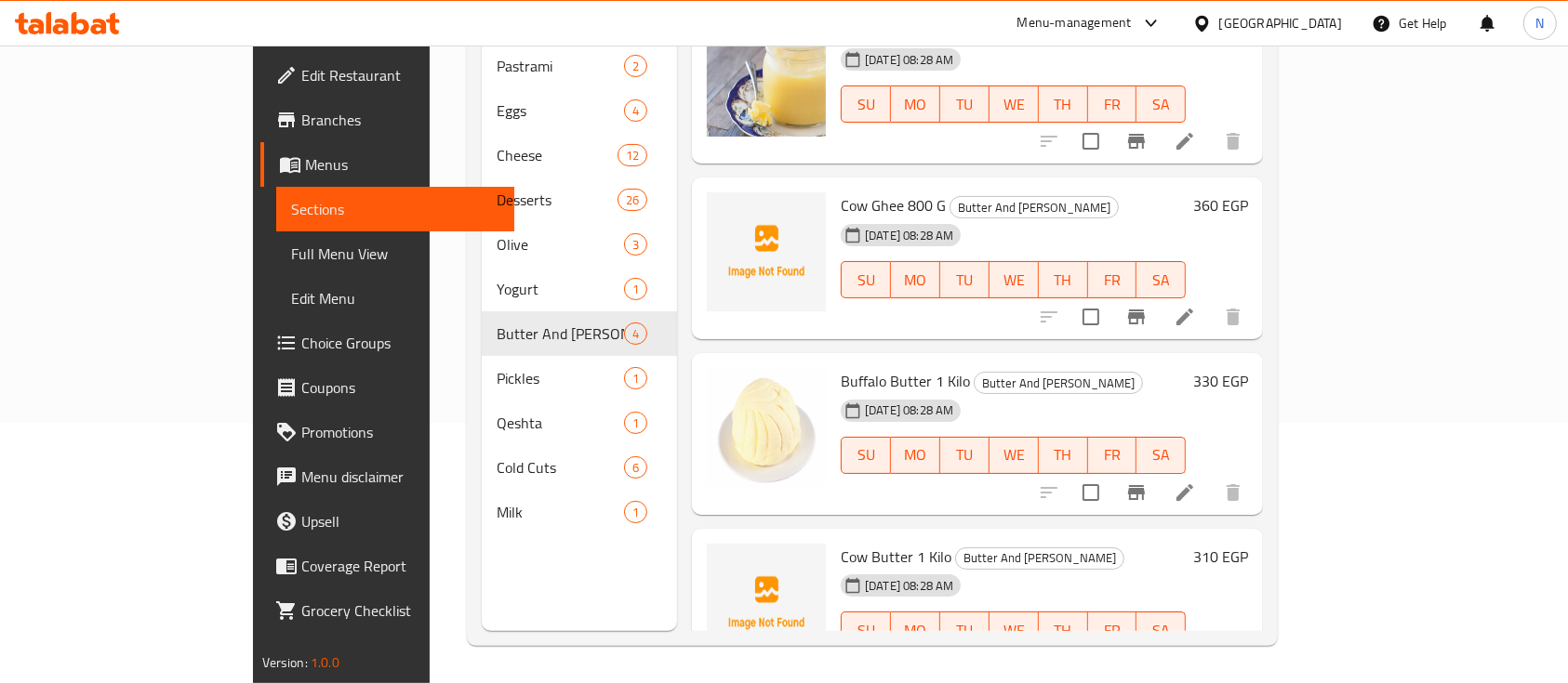
scroll to position [64, 0]
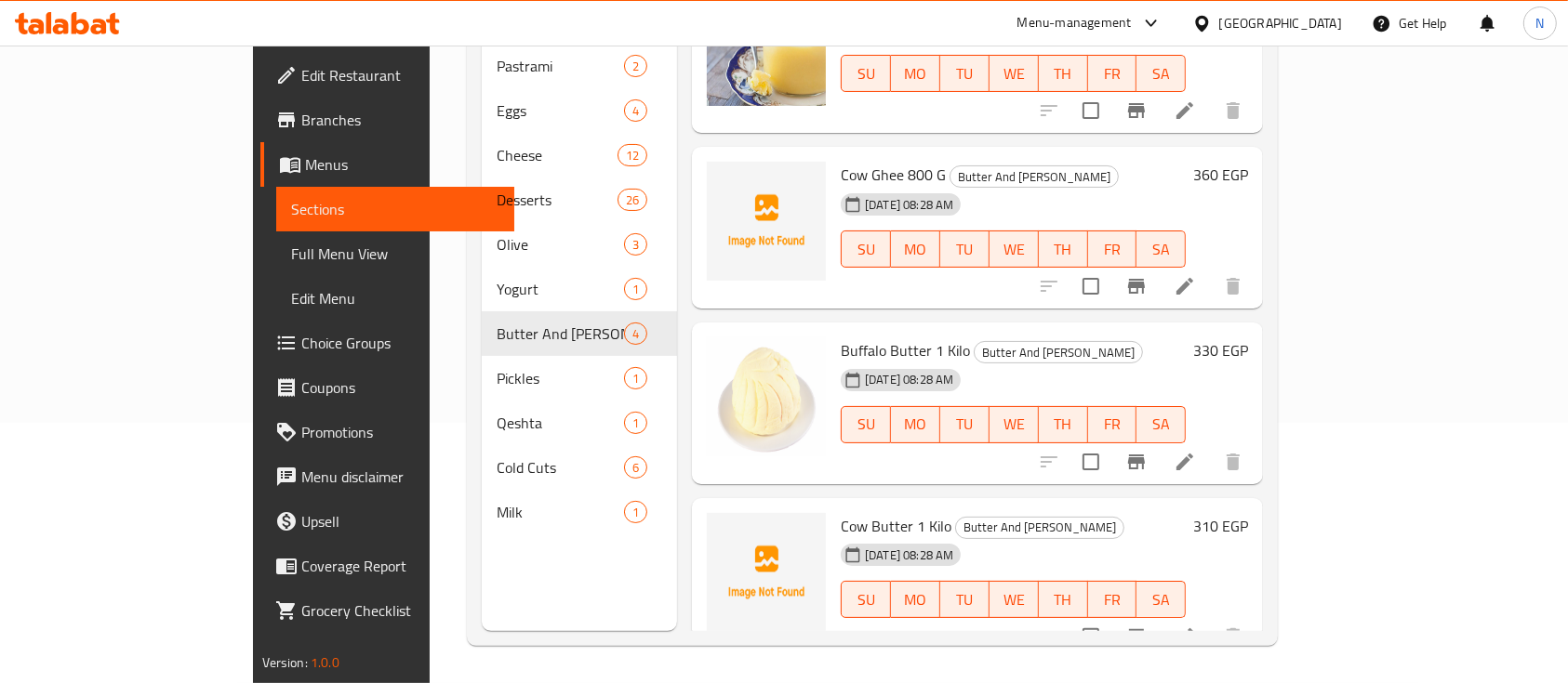
click at [841, 161] on span "Cow Ghee 800 G" at bounding box center [894, 175] width 105 height 28
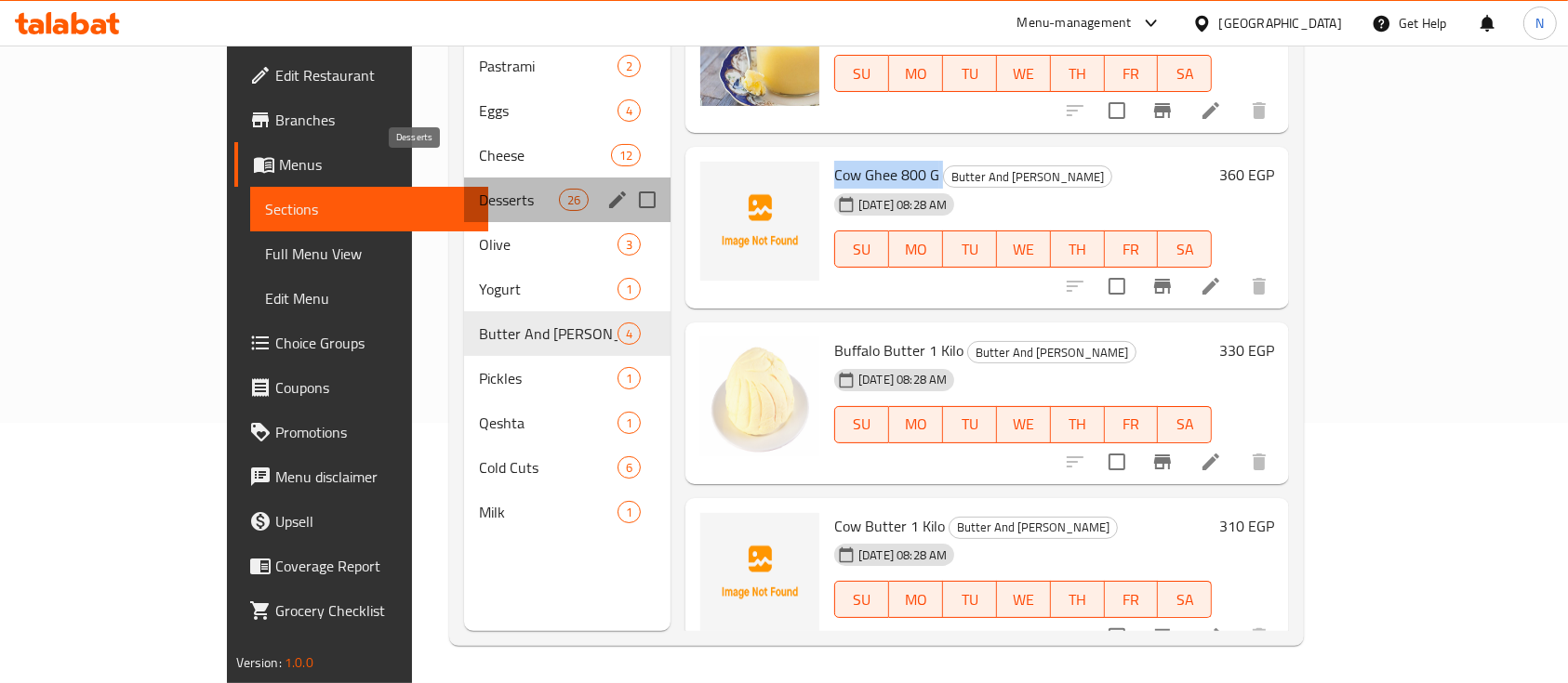
click at [479, 189] on span "Desserts" at bounding box center [518, 199] width 79 height 23
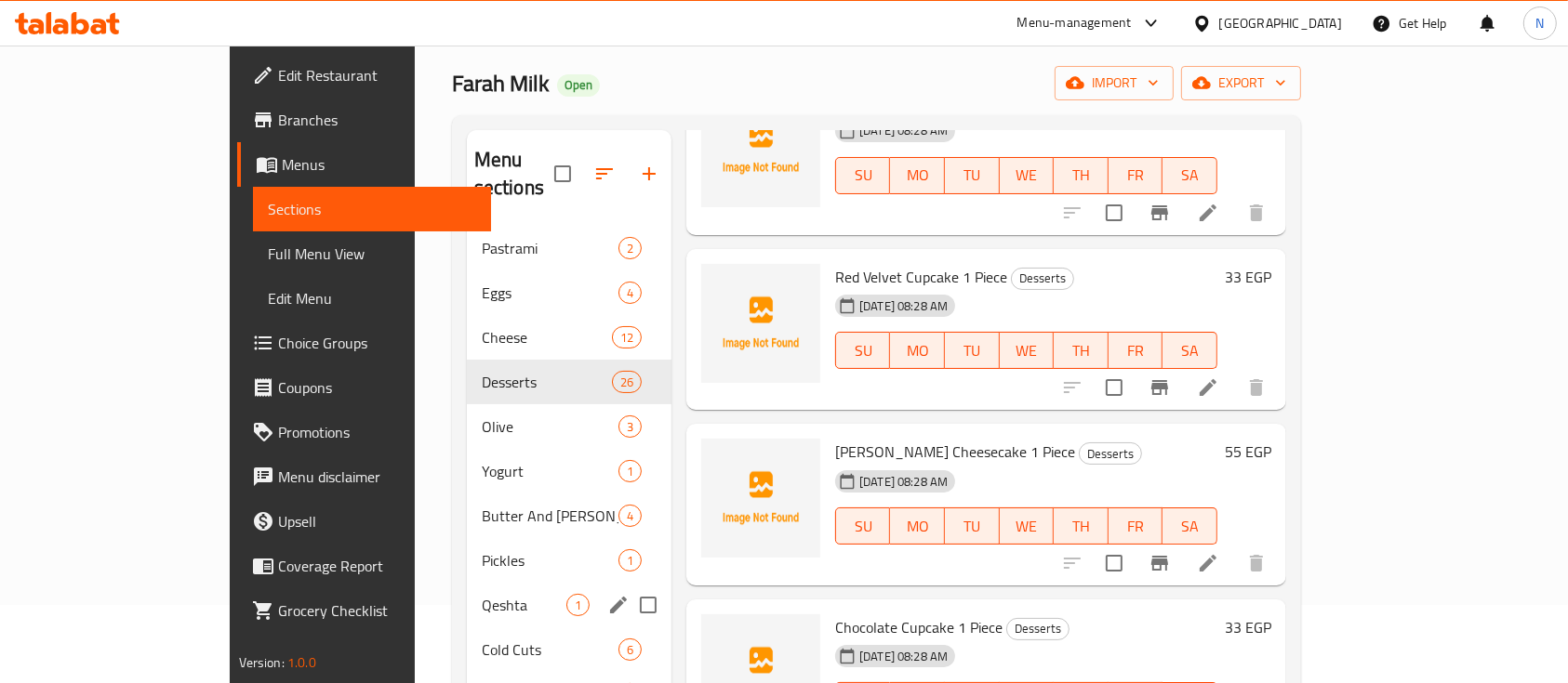
scroll to position [261, 0]
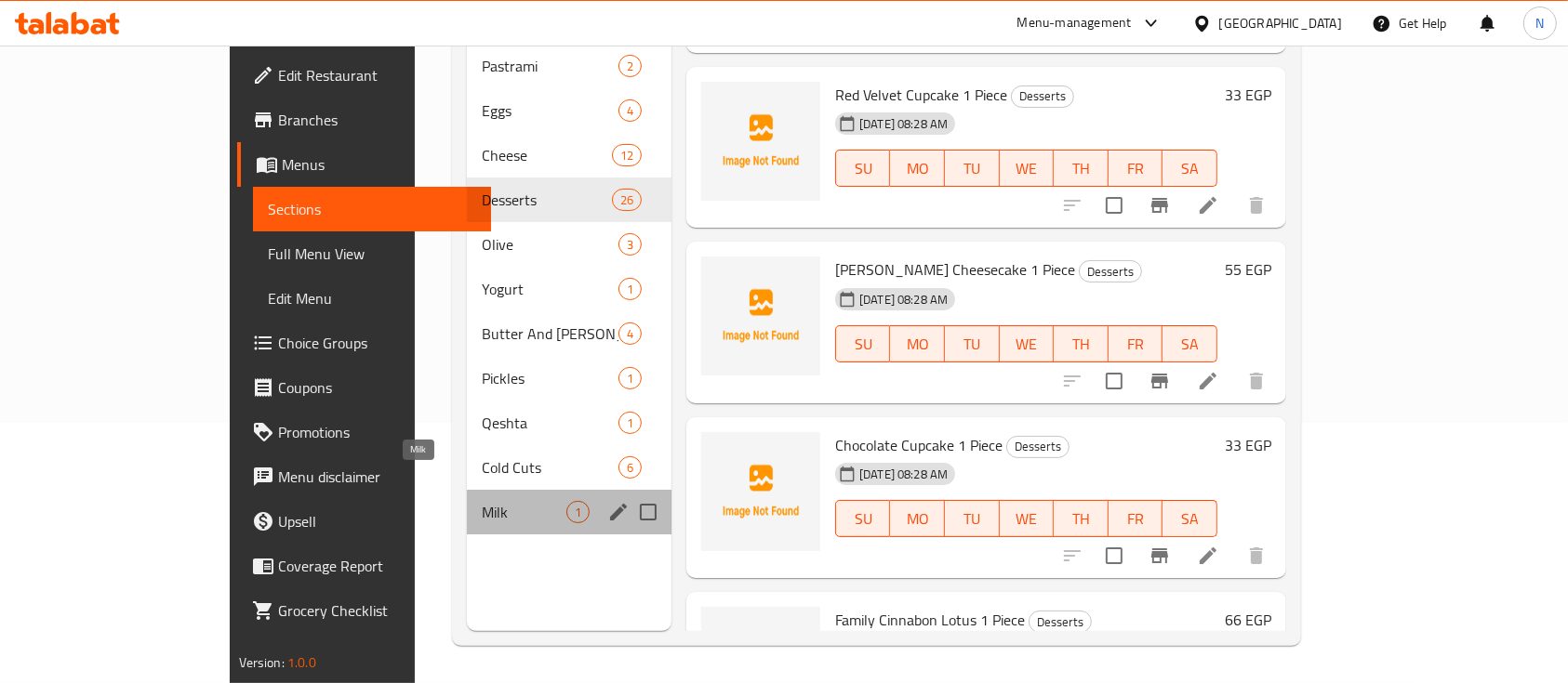
click at [482, 501] on span "Milk" at bounding box center [524, 512] width 85 height 23
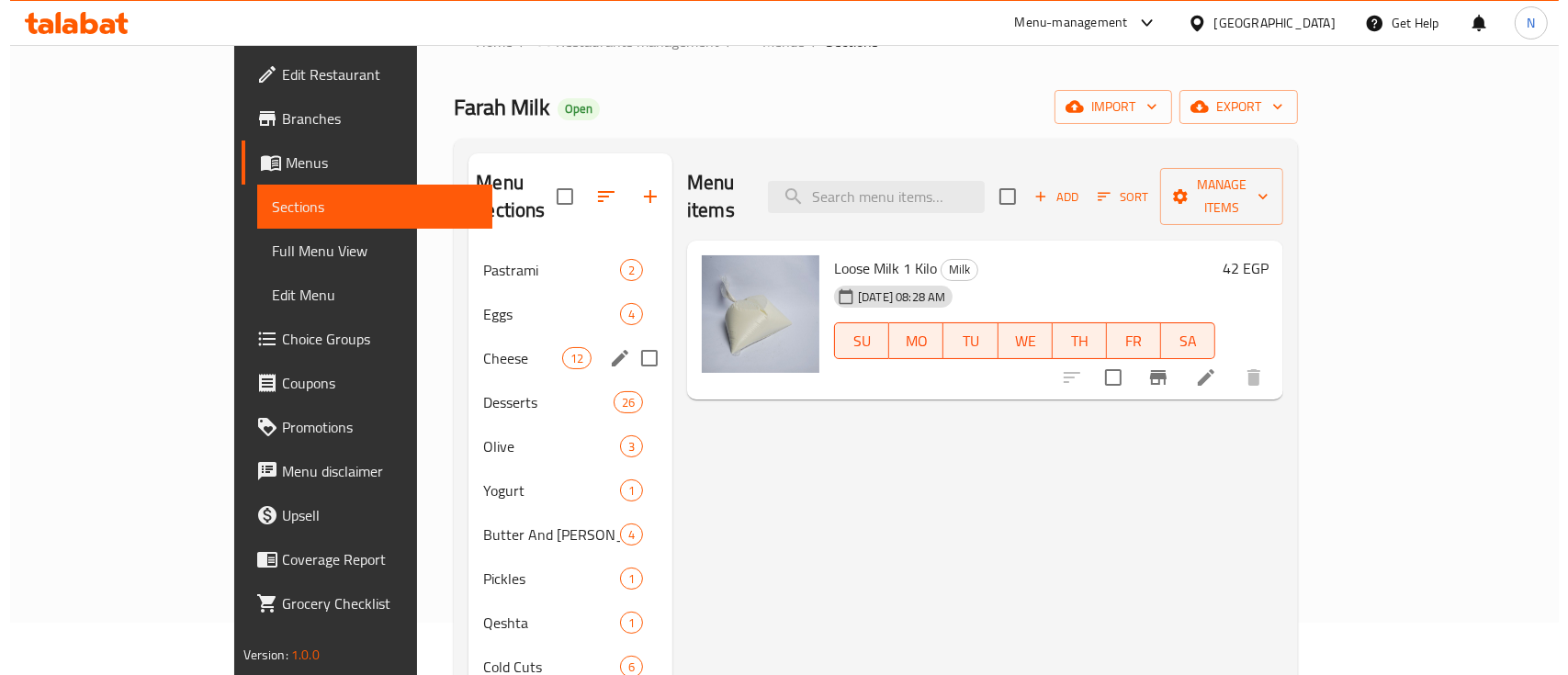
scroll to position [81, 0]
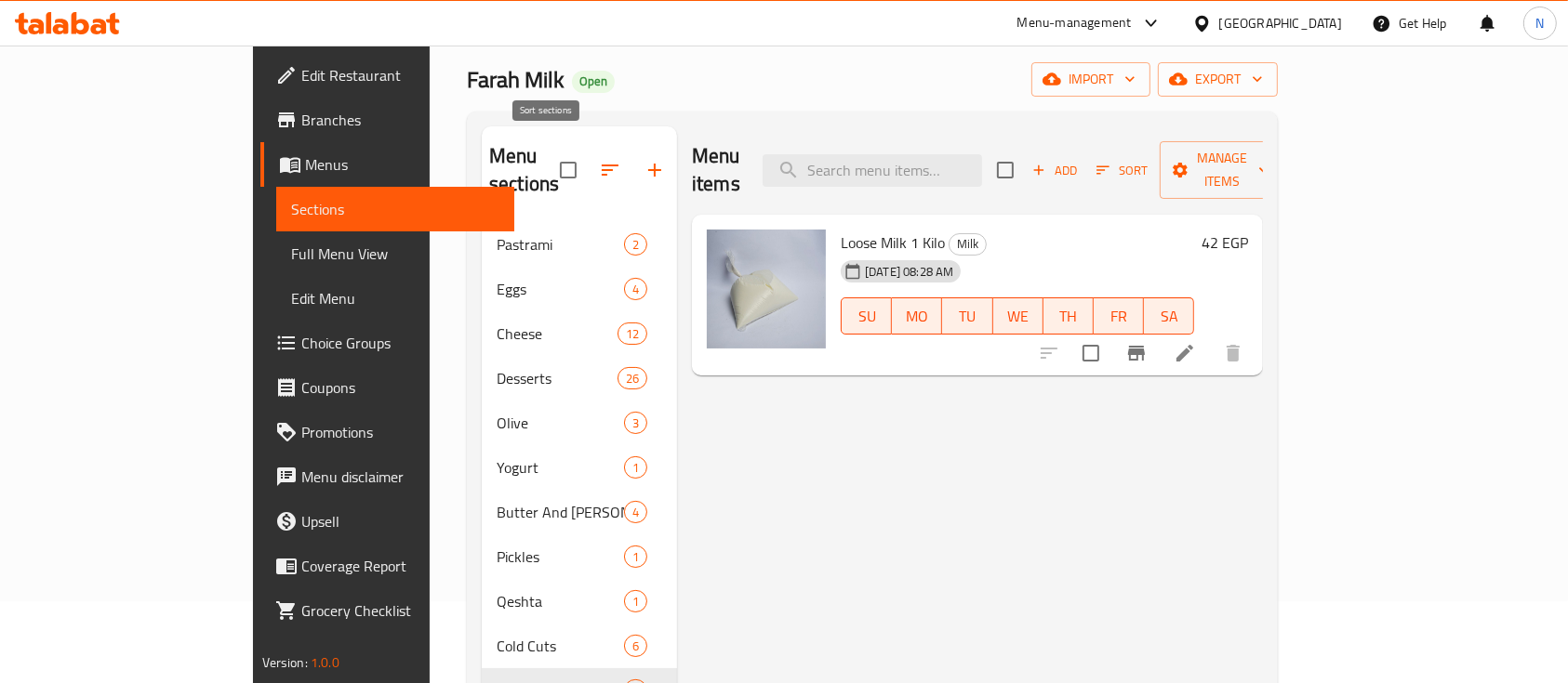
click at [588, 154] on button "button" at bounding box center [609, 170] width 44 height 44
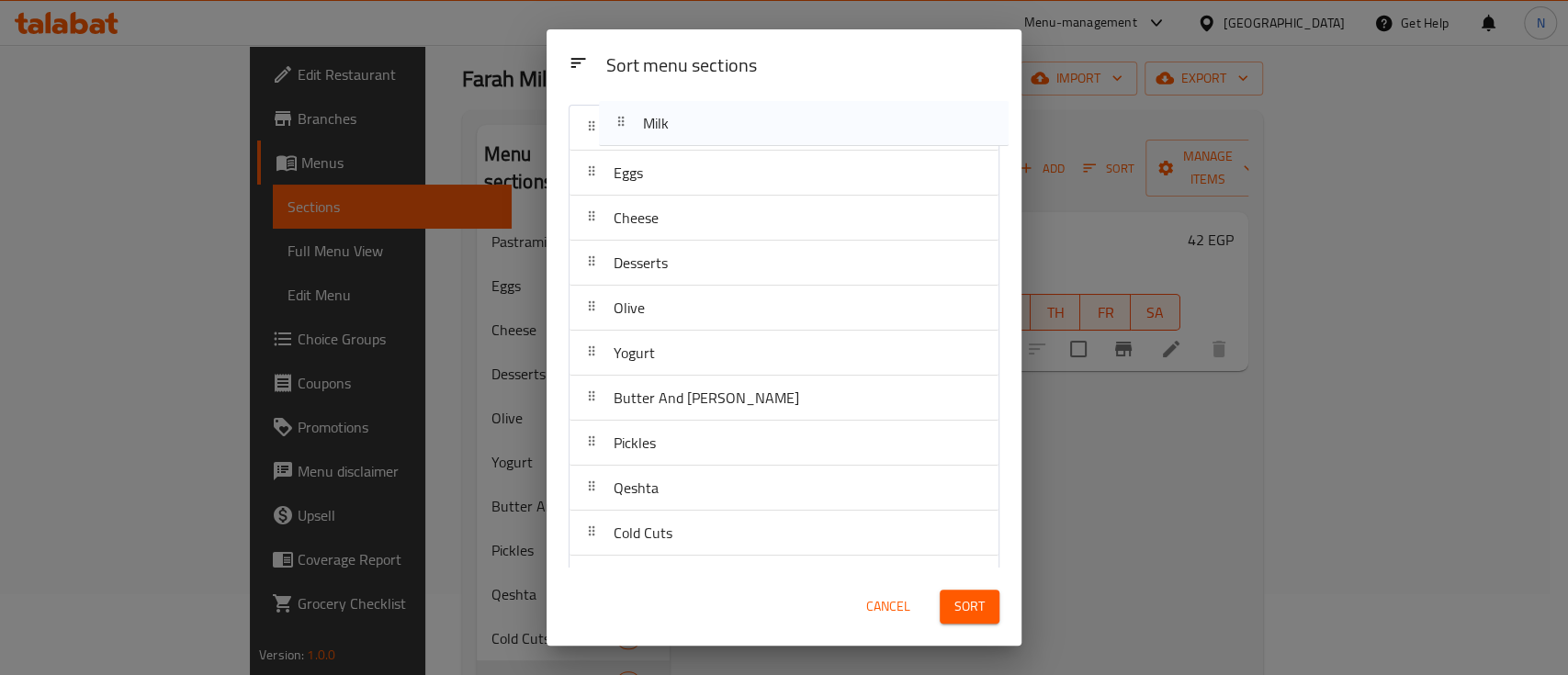
scroll to position [0, 0]
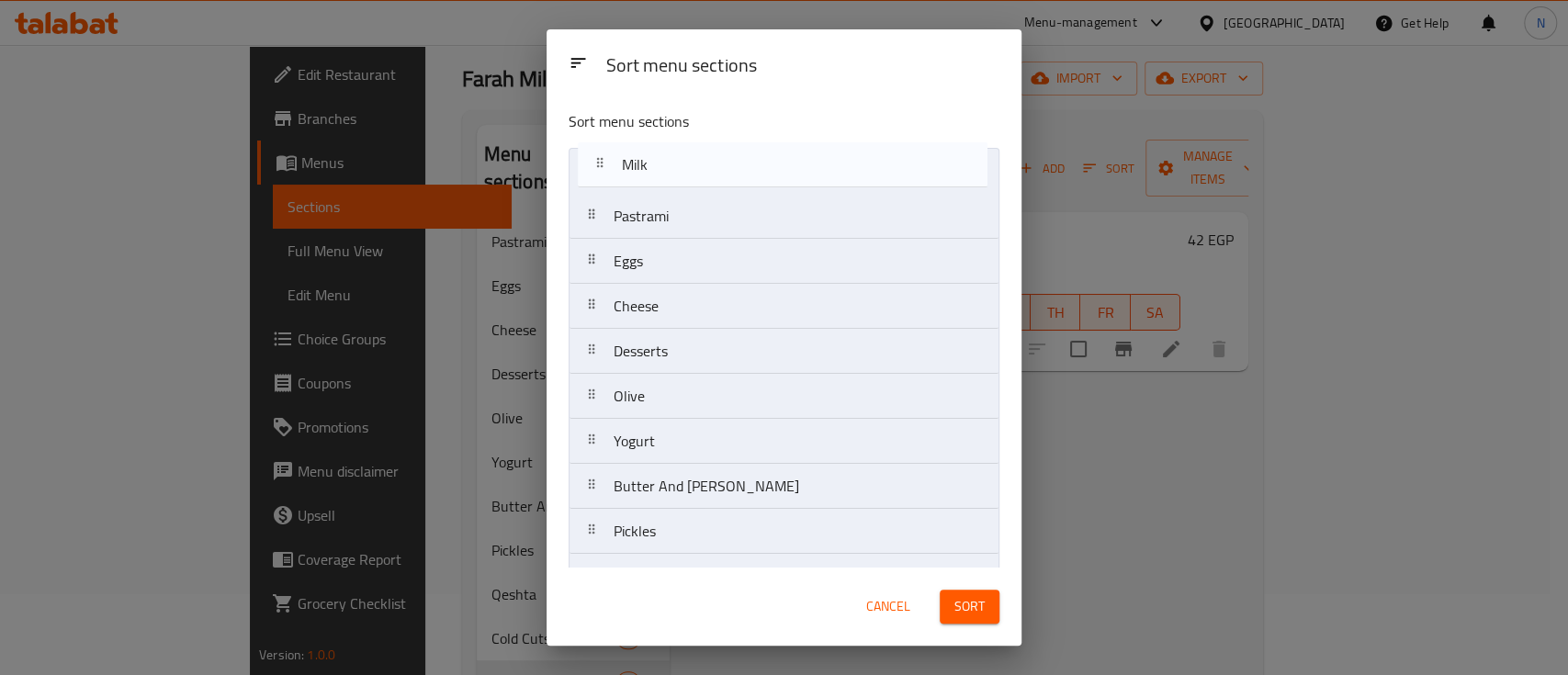
drag, startPoint x: 676, startPoint y: 547, endPoint x: 683, endPoint y: 167, distance: 380.1
click at [683, 167] on nav "Pastrami Eggs Cheese Desserts Olive Yogurt Butter And Margarine Pickles Qeshta …" at bounding box center [784, 397] width 431 height 497
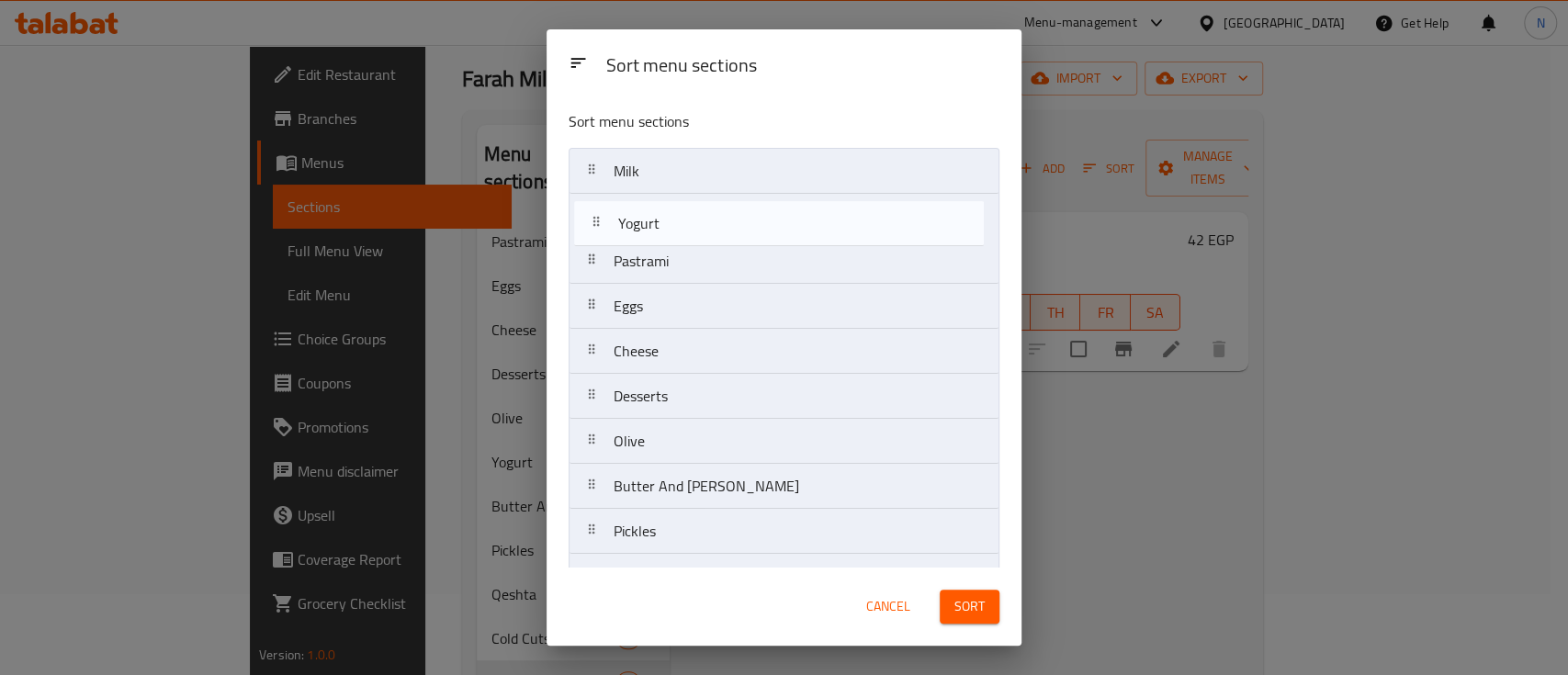
drag, startPoint x: 698, startPoint y: 425, endPoint x: 698, endPoint y: 223, distance: 202.0
click at [698, 223] on nav "Milk Pastrami Eggs Cheese Desserts Olive Yogurt Butter And Margarine Pickles Qe…" at bounding box center [784, 397] width 431 height 497
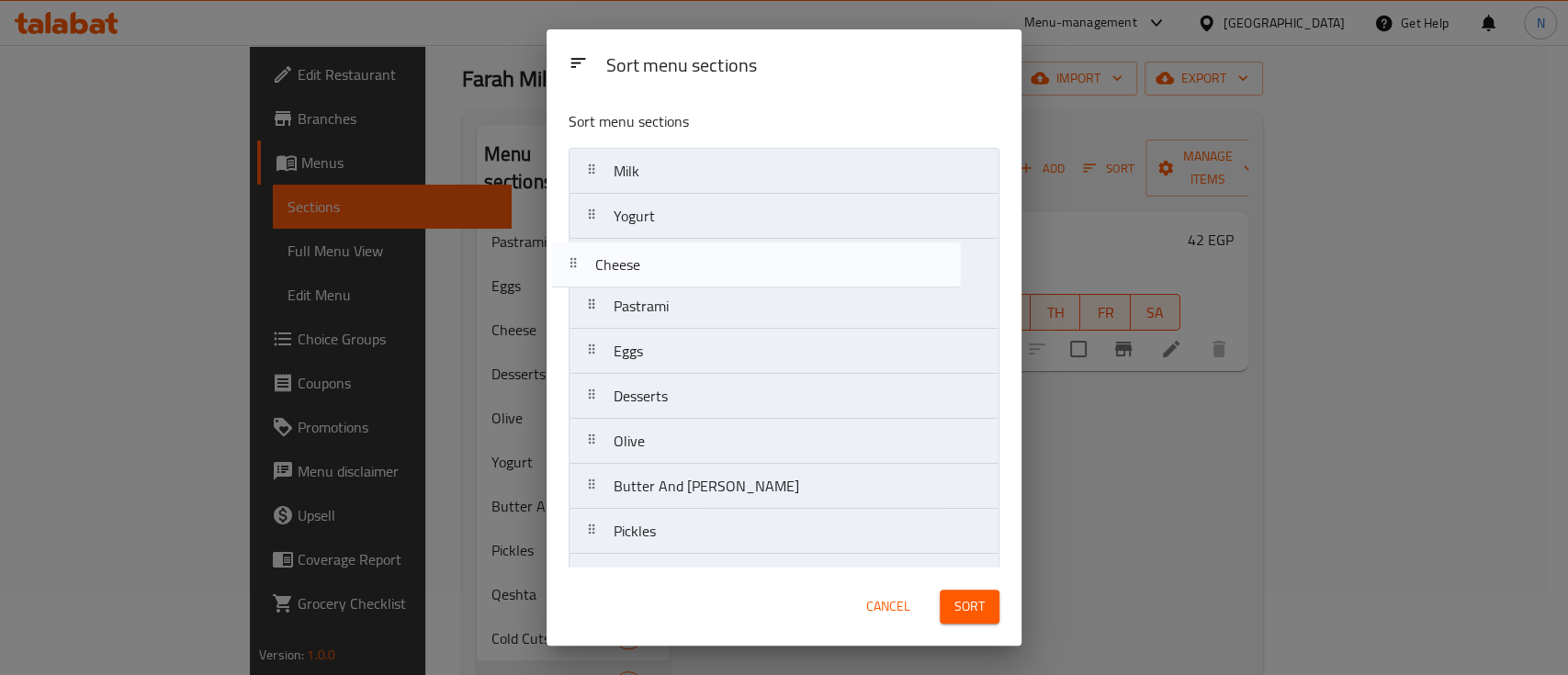
drag, startPoint x: 733, startPoint y: 357, endPoint x: 719, endPoint y: 267, distance: 91.1
click at [719, 267] on nav "Milk Yogurt Pastrami Eggs Cheese Desserts Olive Butter And Margarine Pickles Qe…" at bounding box center [784, 397] width 431 height 497
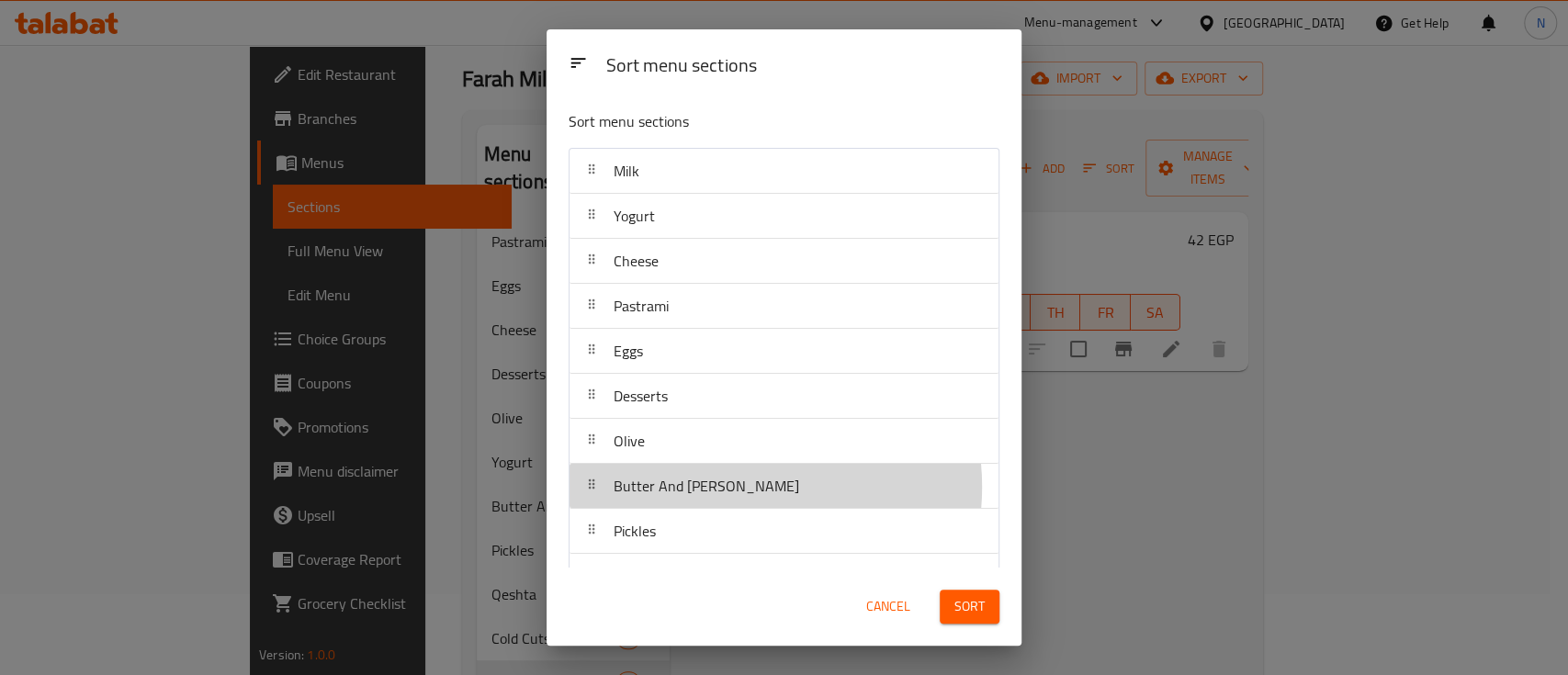
scroll to position [2, 0]
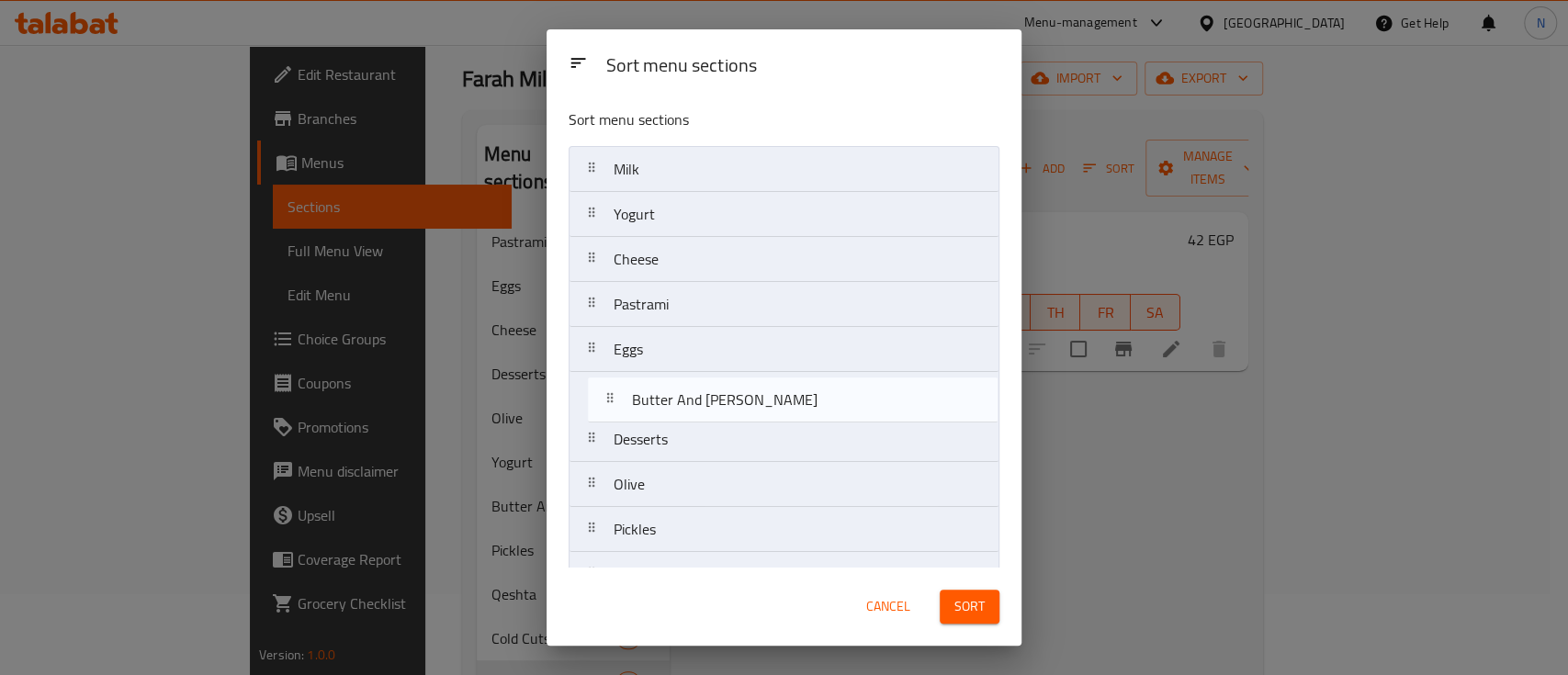
drag, startPoint x: 735, startPoint y: 486, endPoint x: 753, endPoint y: 396, distance: 91.8
click at [753, 396] on nav "Milk Yogurt Cheese Pastrami Eggs Desserts Olive Butter And Margarine Pickles Qe…" at bounding box center [784, 395] width 431 height 497
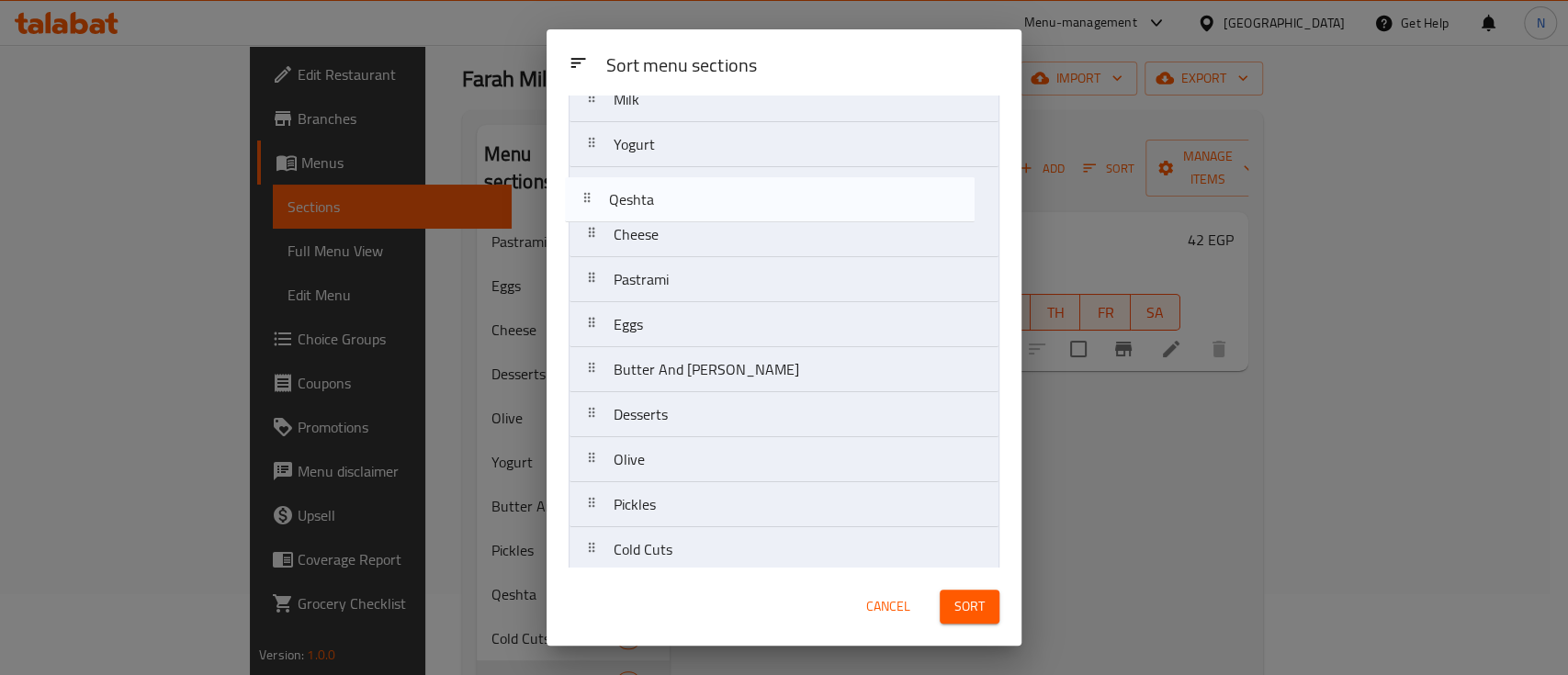
scroll to position [70, 0]
drag, startPoint x: 725, startPoint y: 507, endPoint x: 711, endPoint y: 230, distance: 277.4
click at [711, 230] on nav "Milk Yogurt Cheese Pastrami Eggs Butter And Margarine Desserts Olive Pickles Qe…" at bounding box center [784, 327] width 431 height 497
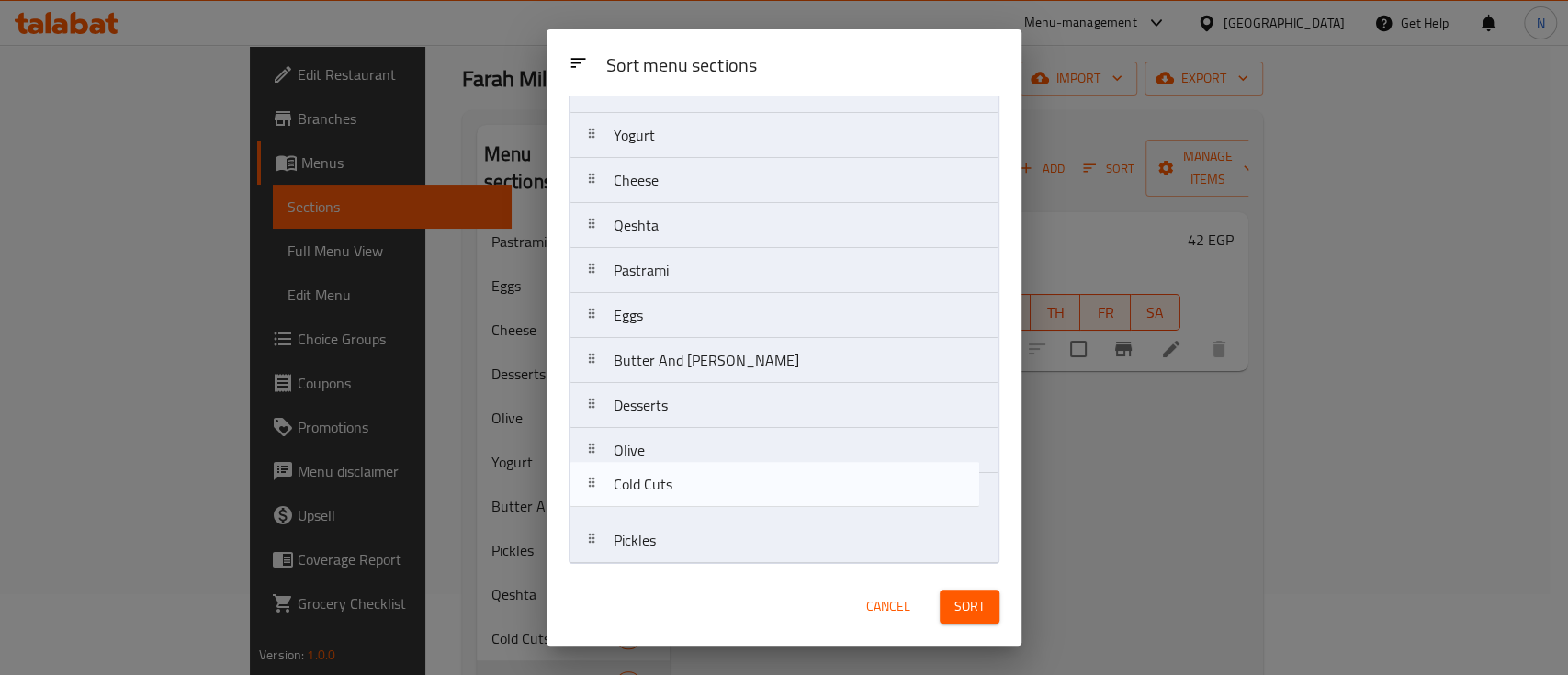
scroll to position [81, 0]
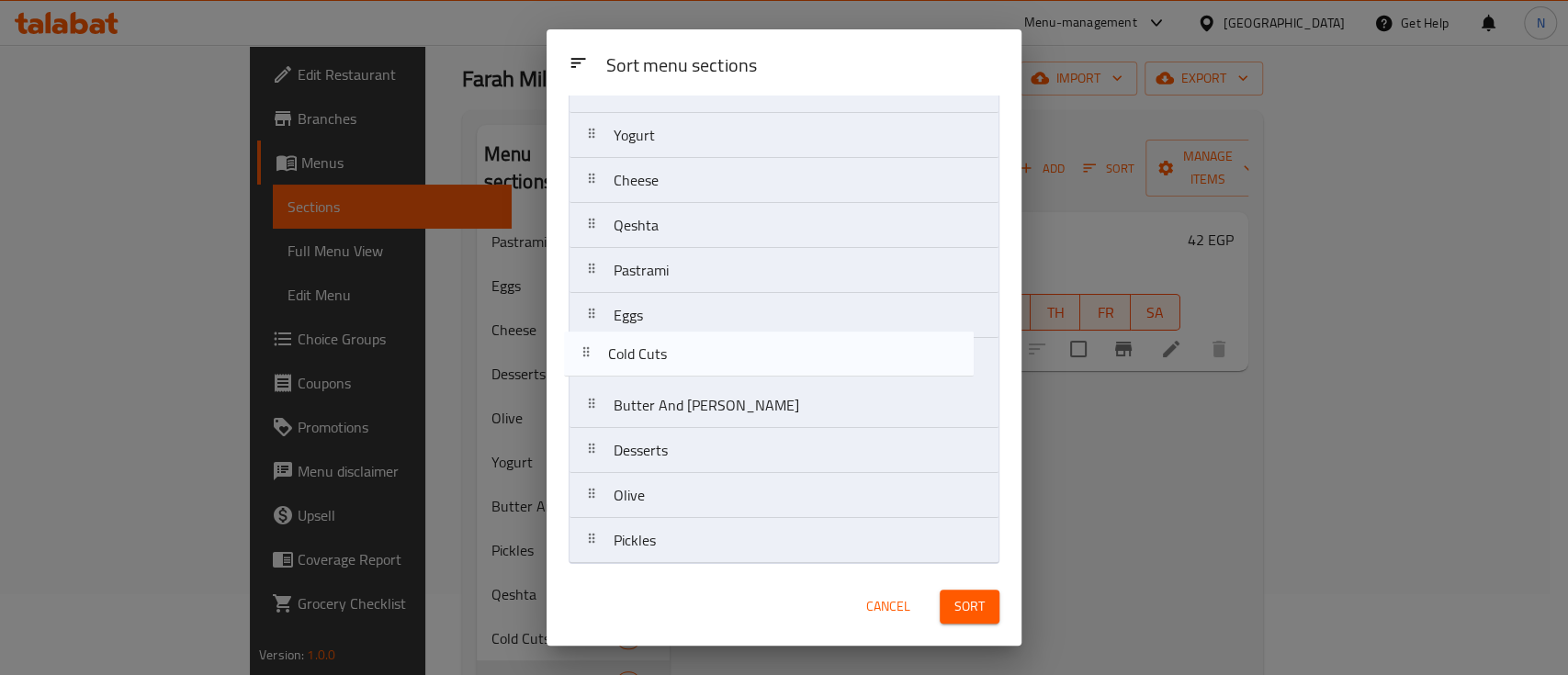
drag, startPoint x: 673, startPoint y: 548, endPoint x: 667, endPoint y: 344, distance: 204.1
click at [667, 344] on nav "Milk Yogurt Cheese Qeshta Pastrami Eggs Butter And Margarine Desserts Olive Pic…" at bounding box center [784, 316] width 431 height 497
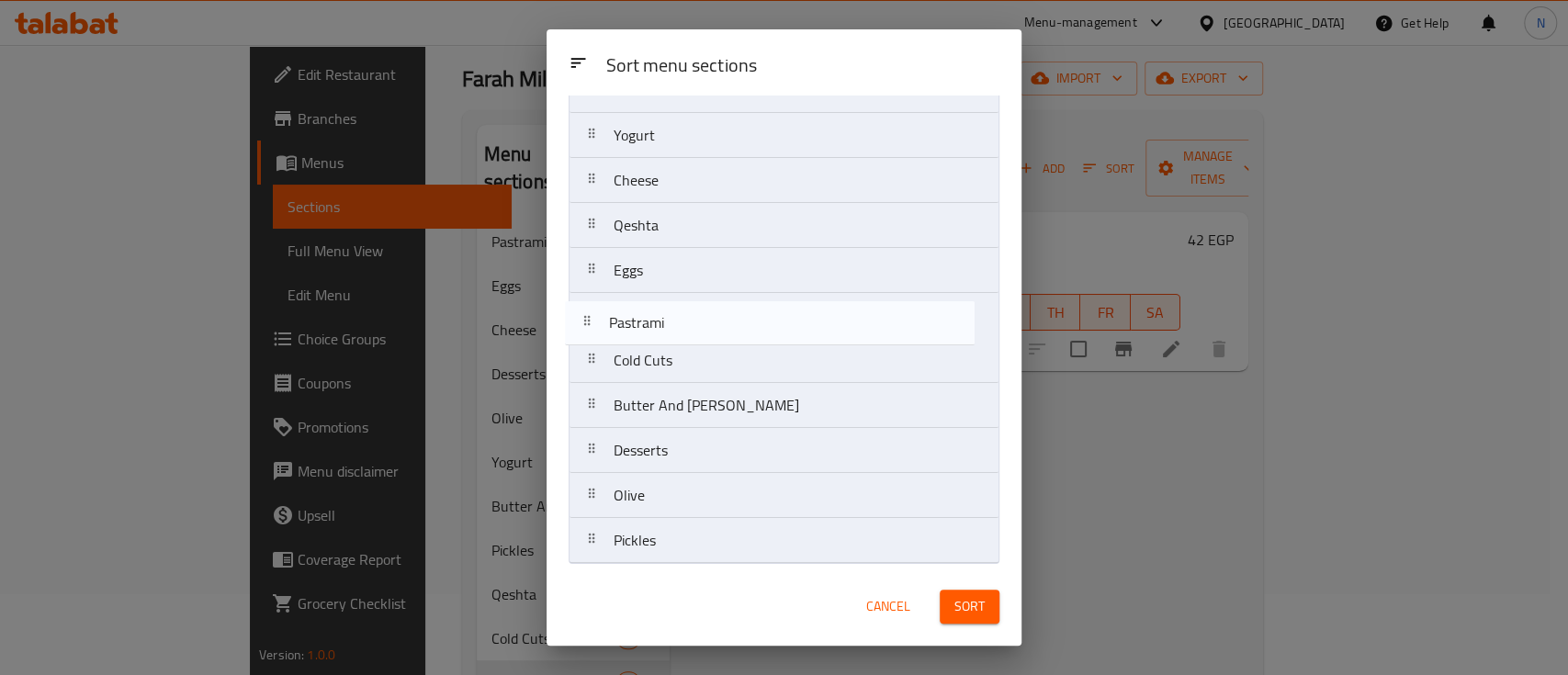
click at [673, 338] on nav "Milk Yogurt Cheese Qeshta Pastrami Eggs Cold Cuts Butter And Margarine Desserts…" at bounding box center [784, 316] width 431 height 497
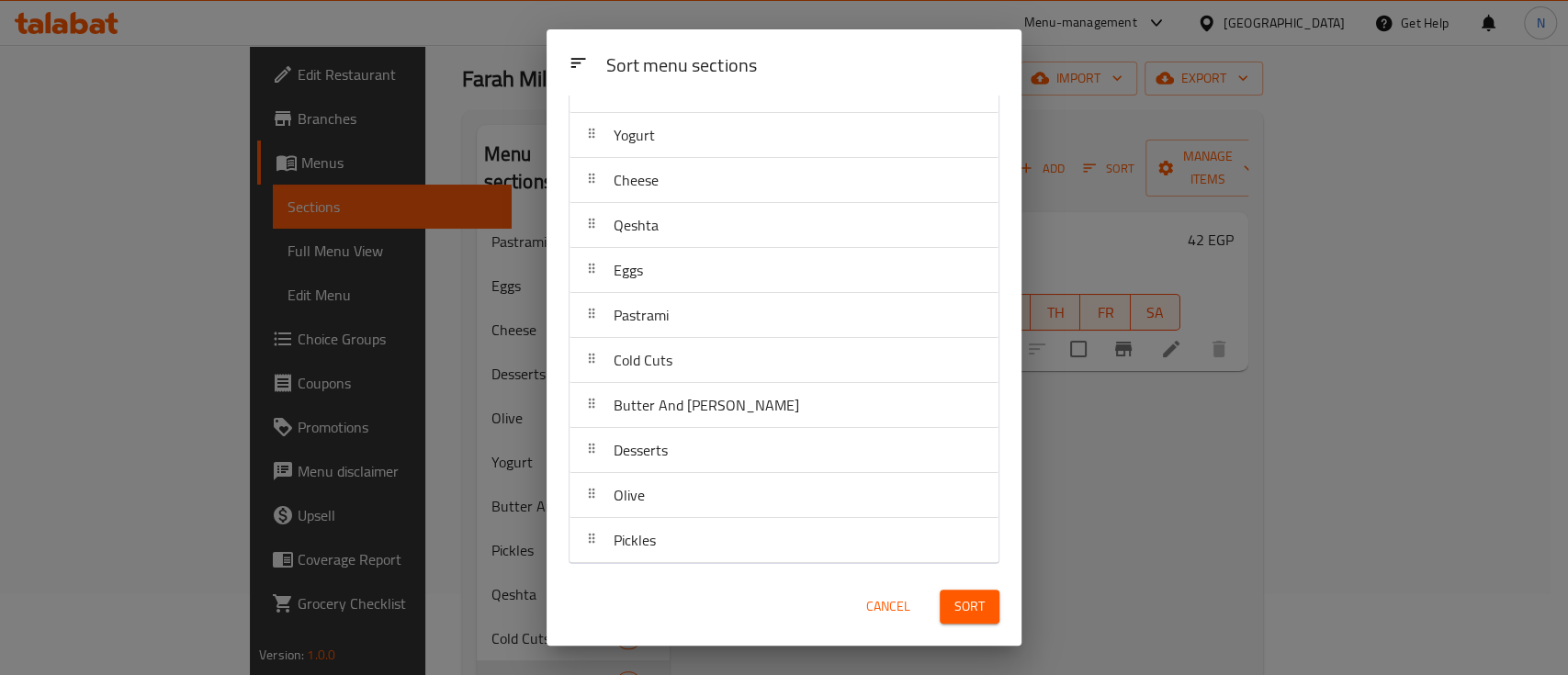
scroll to position [83, 0]
click at [956, 609] on span "Sort" at bounding box center [969, 607] width 30 height 23
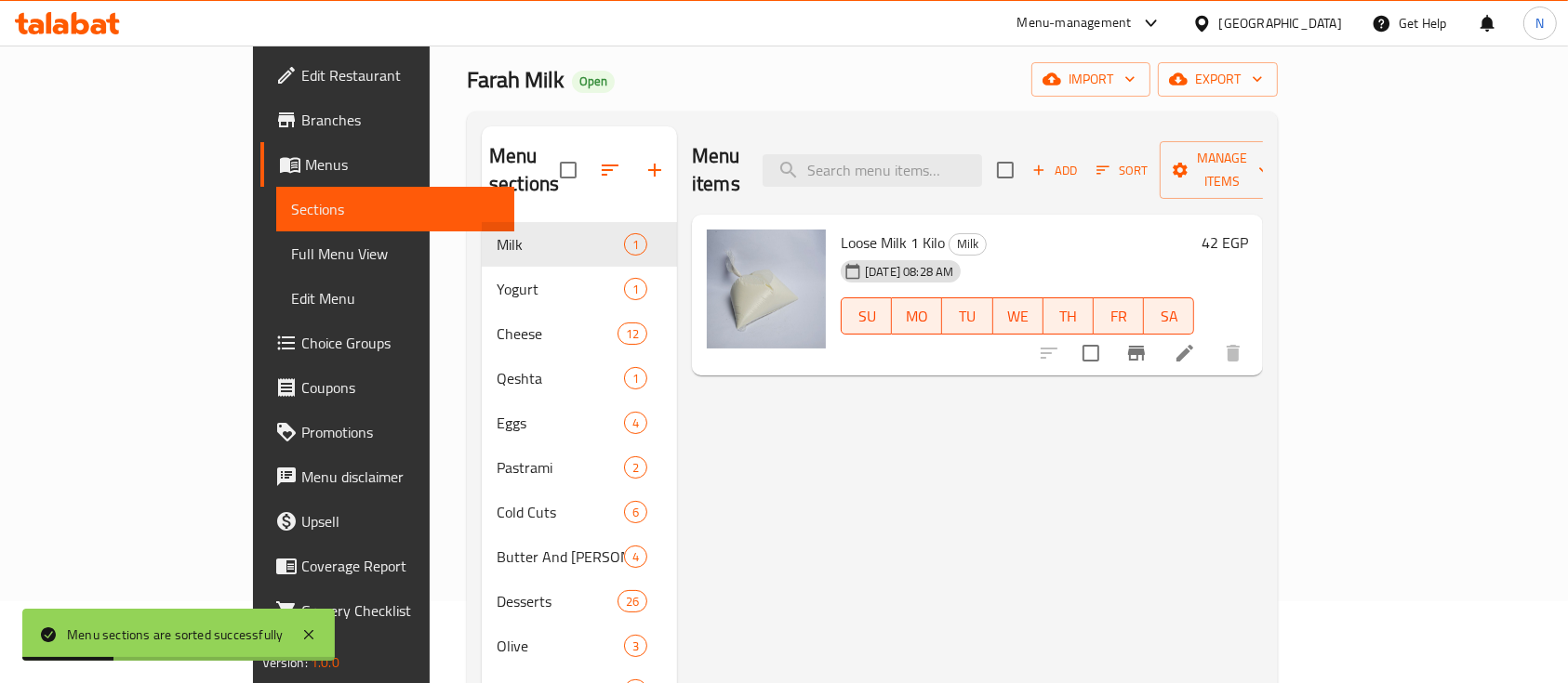
click at [599, 159] on icon "button" at bounding box center [610, 170] width 23 height 23
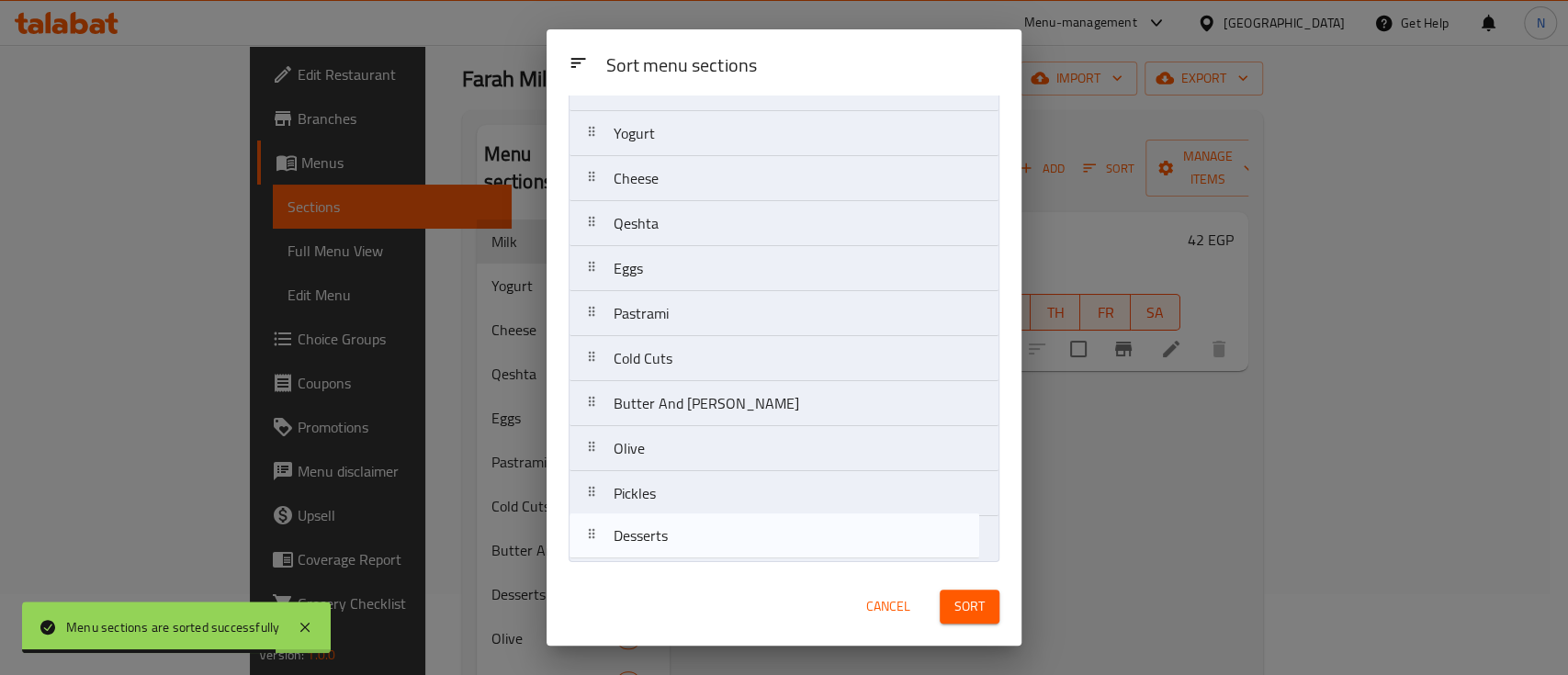
drag, startPoint x: 705, startPoint y: 457, endPoint x: 704, endPoint y: 552, distance: 95.0
click at [704, 552] on nav "Milk Yogurt Cheese Qeshta Eggs Pastrami Cold Cuts Butter And Margarine Desserts…" at bounding box center [784, 314] width 431 height 497
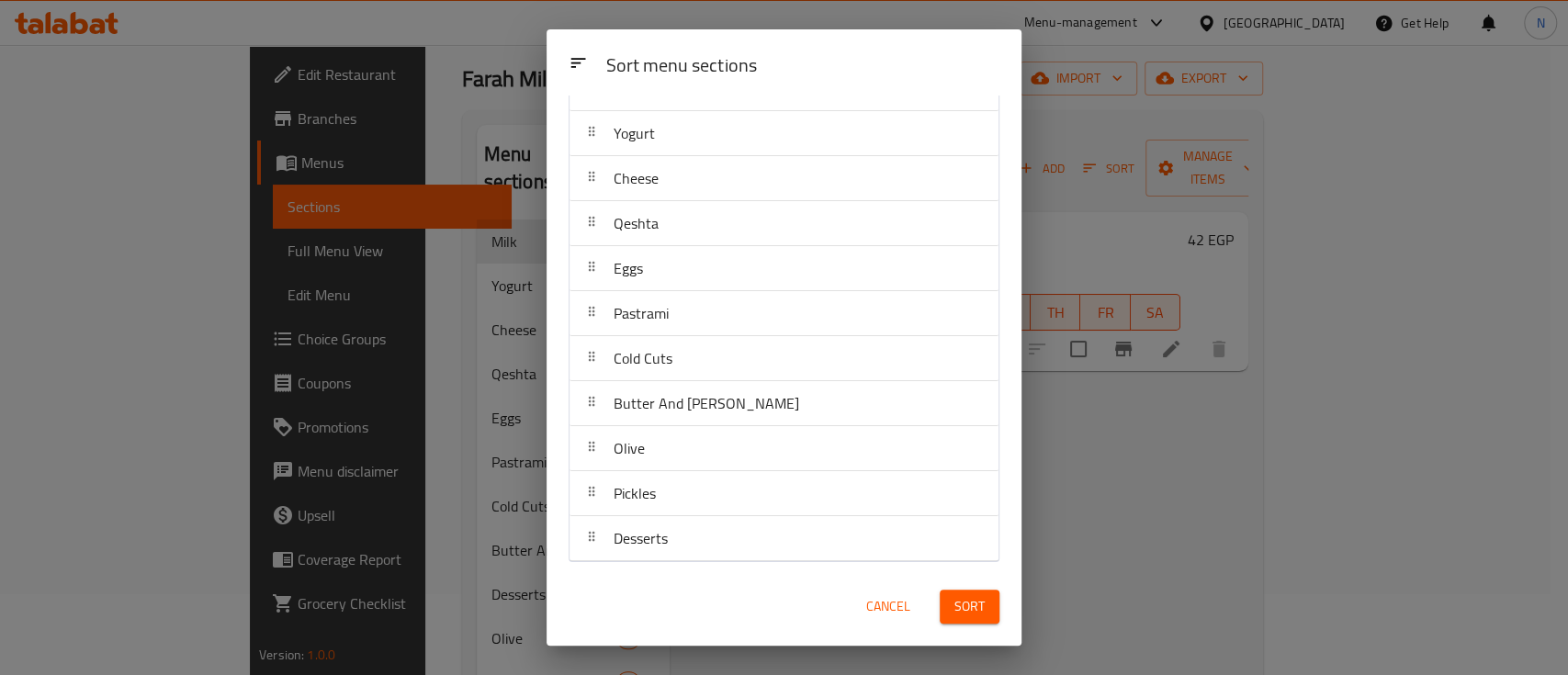
click at [791, 509] on nav "Milk Yogurt Cheese Qeshta Eggs Pastrami Cold Cuts Butter And Margarine Olive Pi…" at bounding box center [784, 314] width 431 height 497
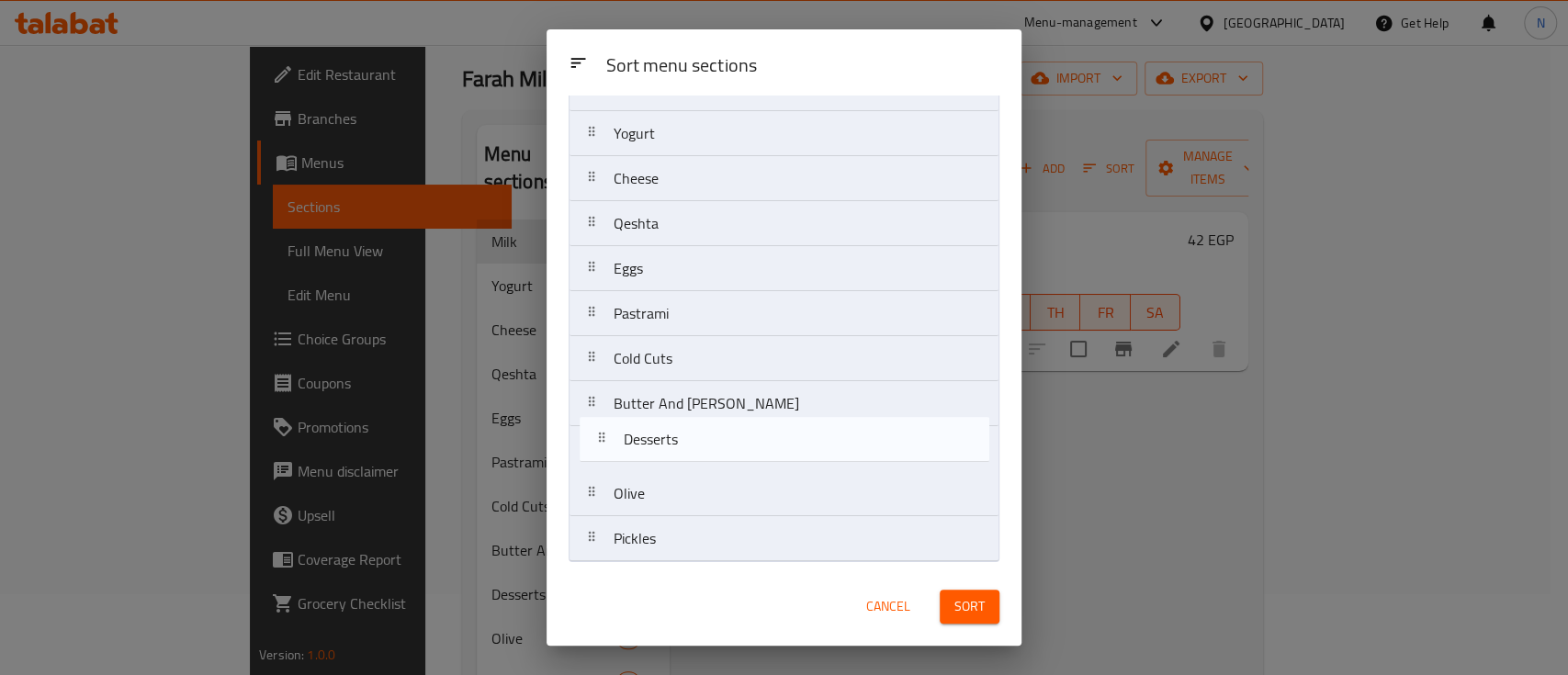
drag, startPoint x: 770, startPoint y: 546, endPoint x: 782, endPoint y: 444, distance: 102.7
click at [782, 444] on nav "Milk Yogurt Cheese Qeshta Eggs Pastrami Cold Cuts Butter And Margarine Olive Pi…" at bounding box center [784, 314] width 431 height 497
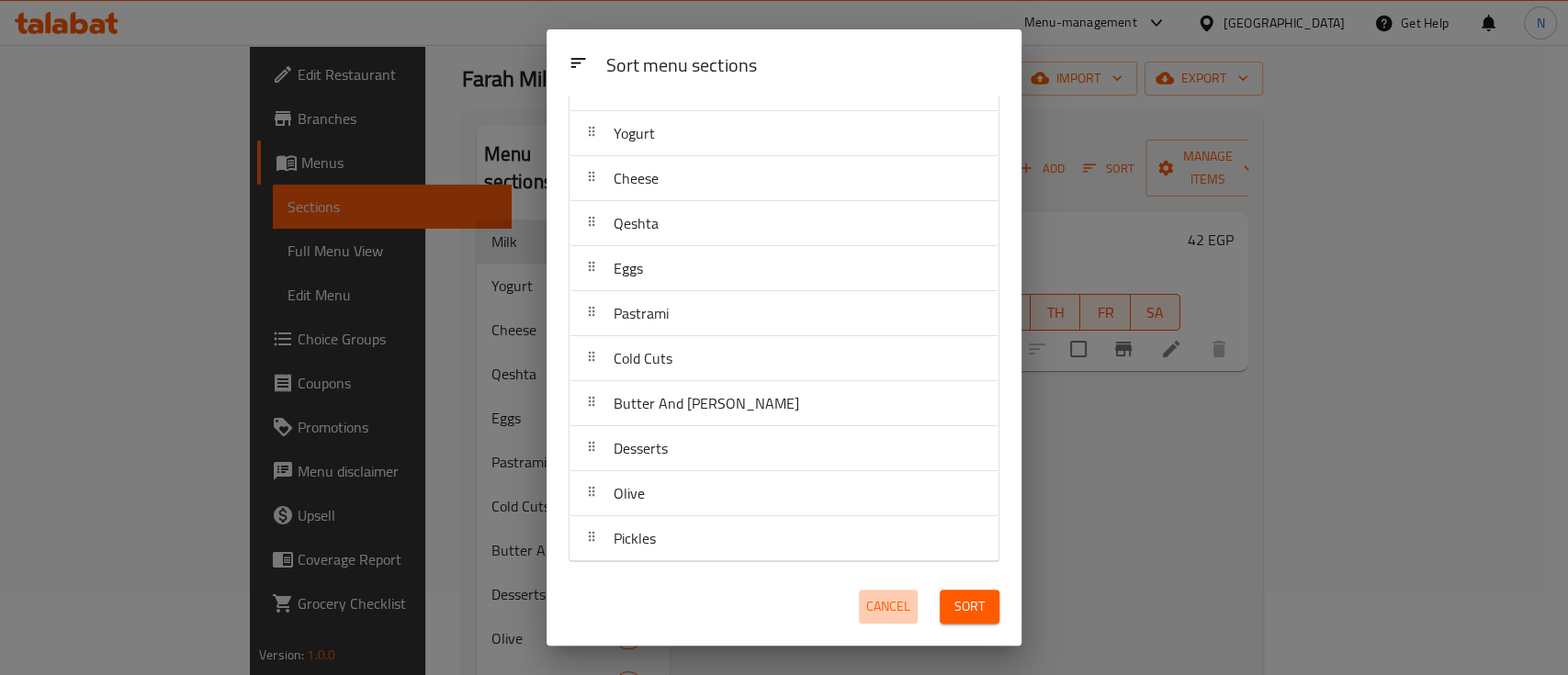
click at [861, 609] on button "Cancel" at bounding box center [888, 607] width 59 height 34
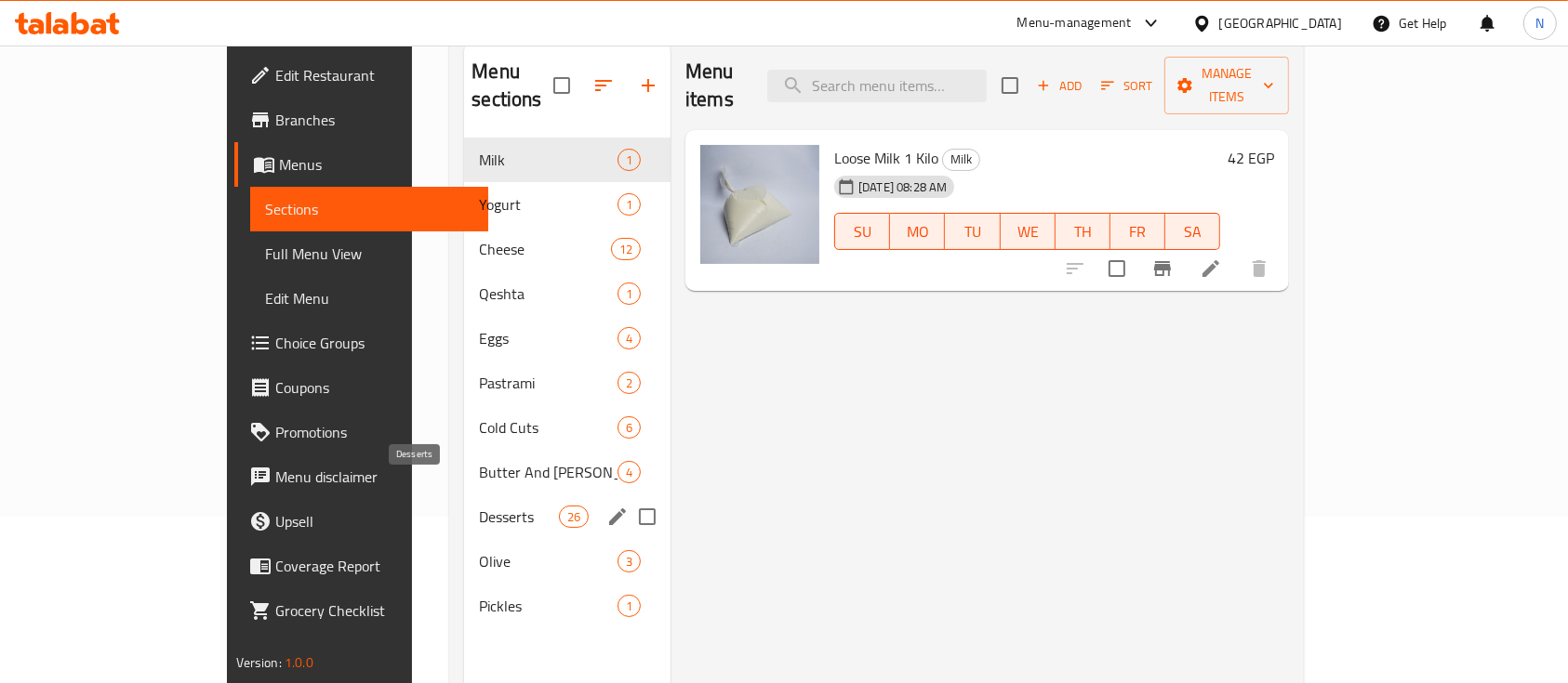
scroll to position [261, 0]
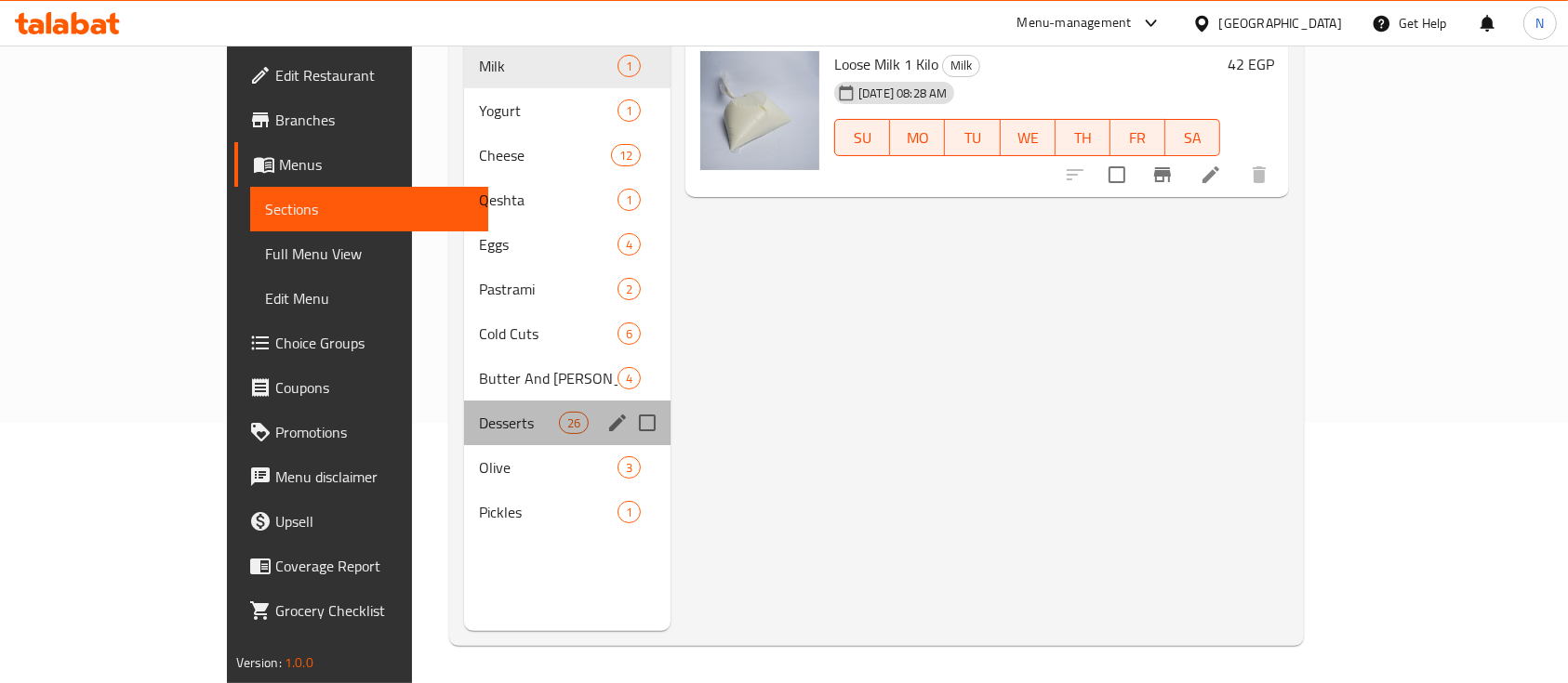
click at [464, 401] on div "Desserts 26" at bounding box center [567, 422] width 206 height 44
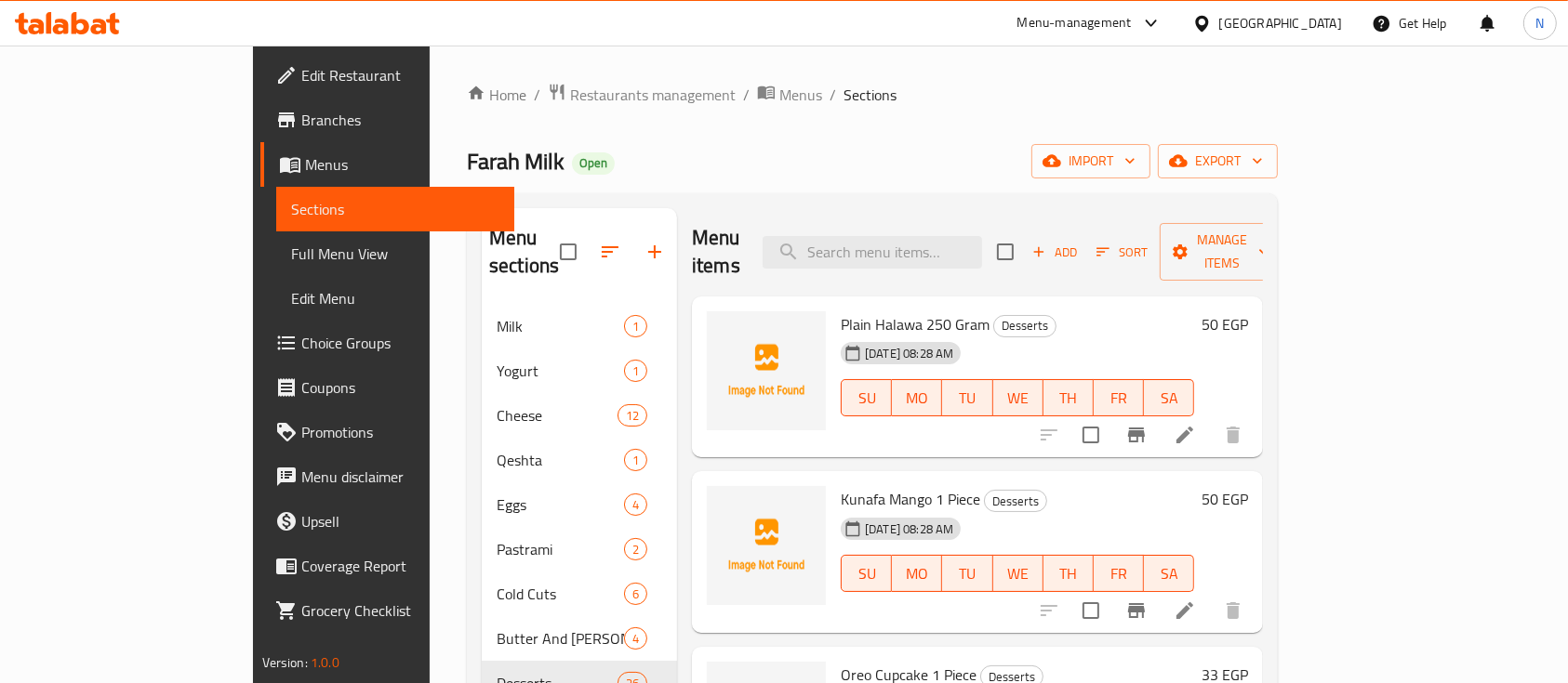
click at [841, 311] on span "Plain Halawa 250 Gram" at bounding box center [915, 325] width 149 height 28
click at [810, 157] on div "Farah Milk Open import export" at bounding box center [872, 161] width 811 height 35
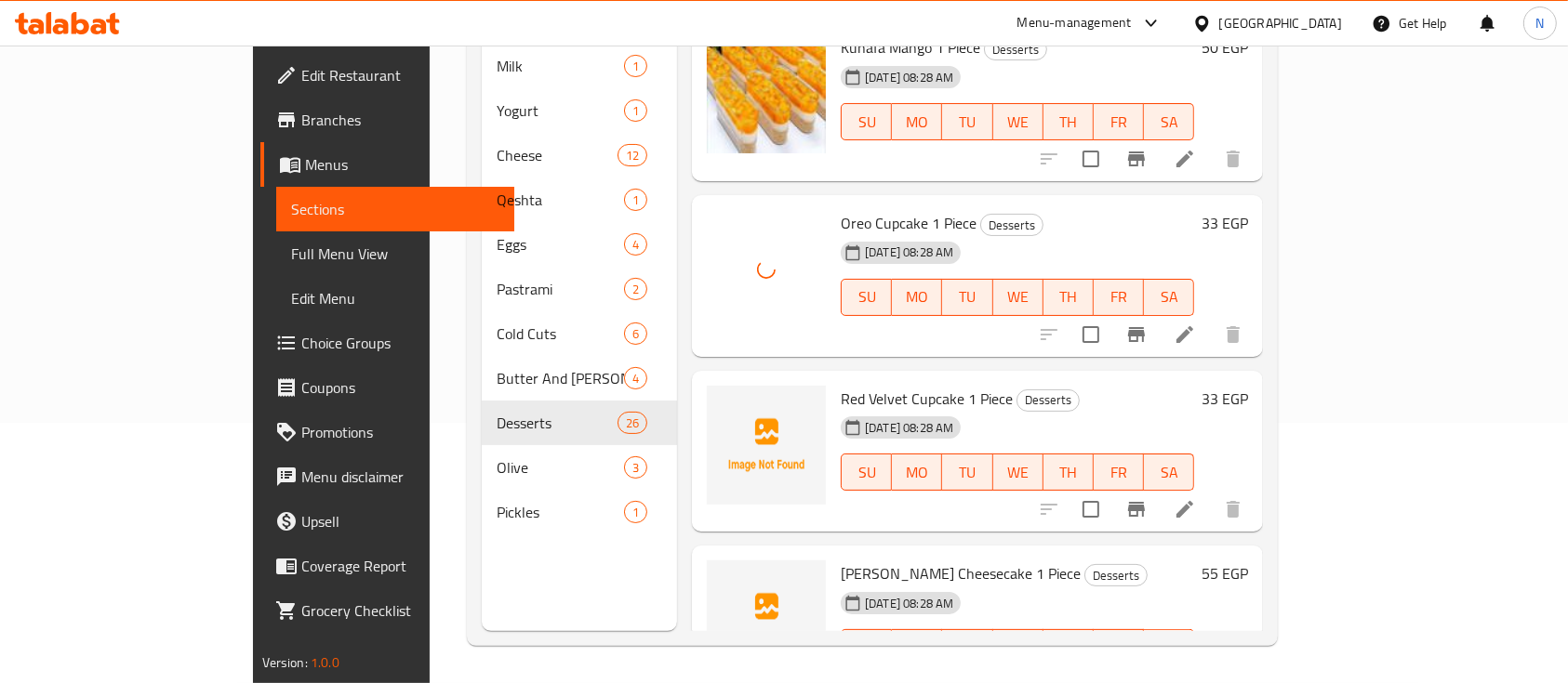
scroll to position [248, 0]
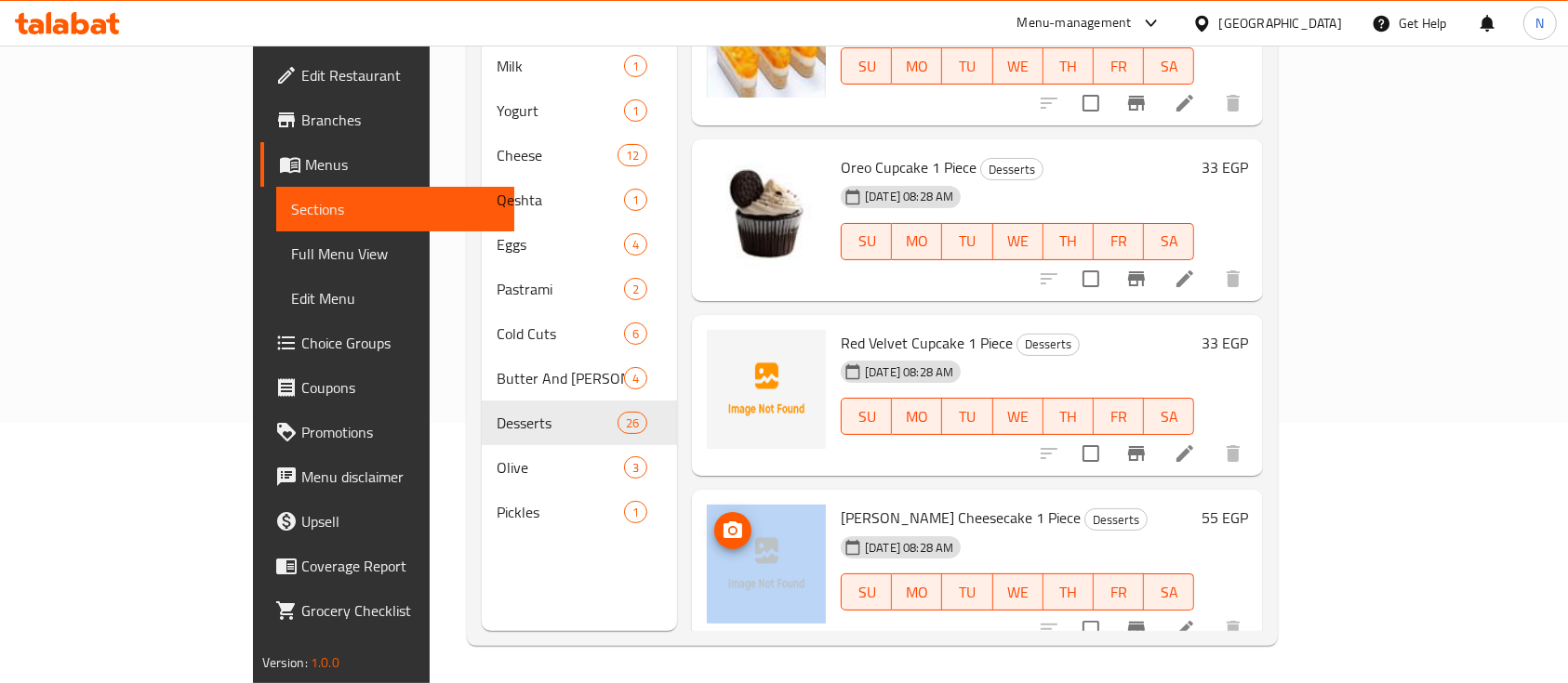
drag, startPoint x: 774, startPoint y: 492, endPoint x: 789, endPoint y: 405, distance: 88.3
click at [718, 526] on div "[PERSON_NAME] Cheesecake 1 Piece Desserts [DATE] 08:28 AM SU MO TU WE TH FR SA …" at bounding box center [977, 570] width 556 height 147
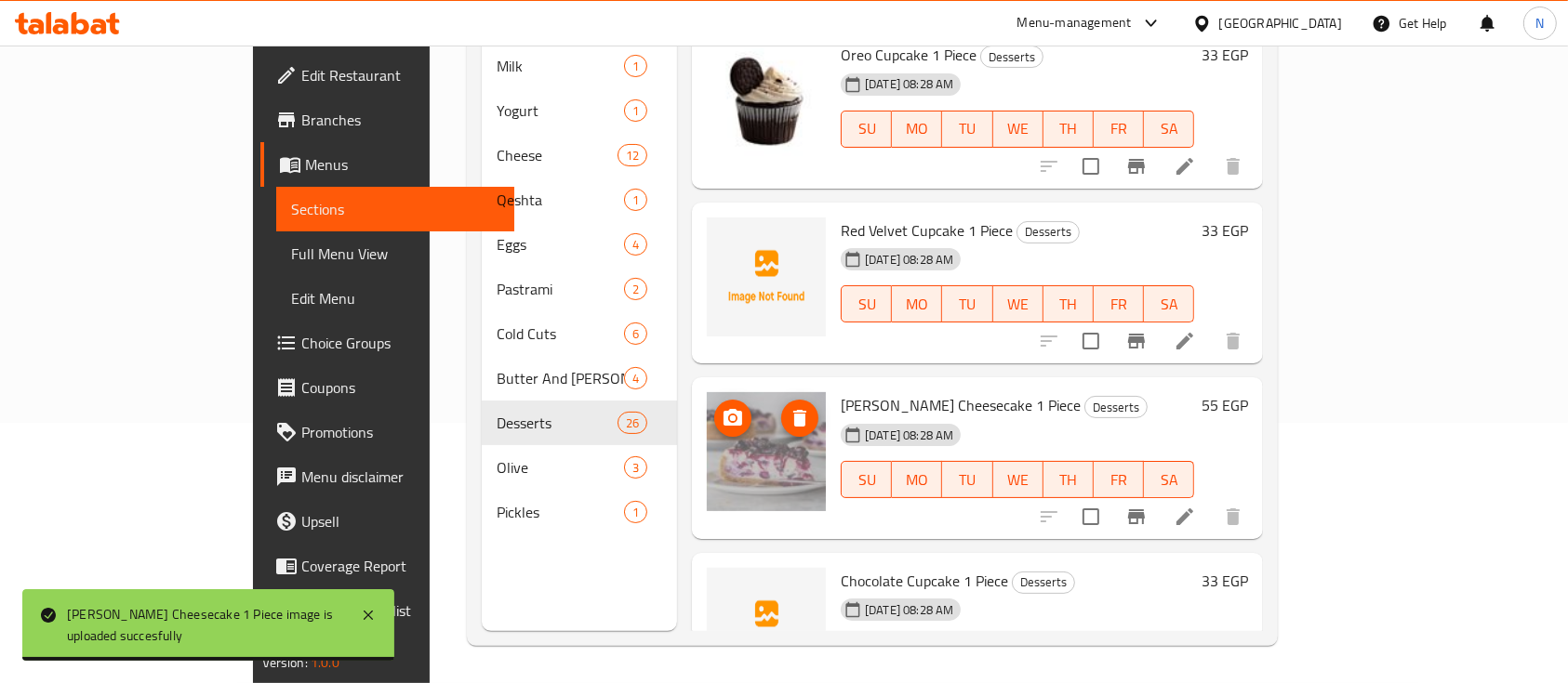
scroll to position [413, 0]
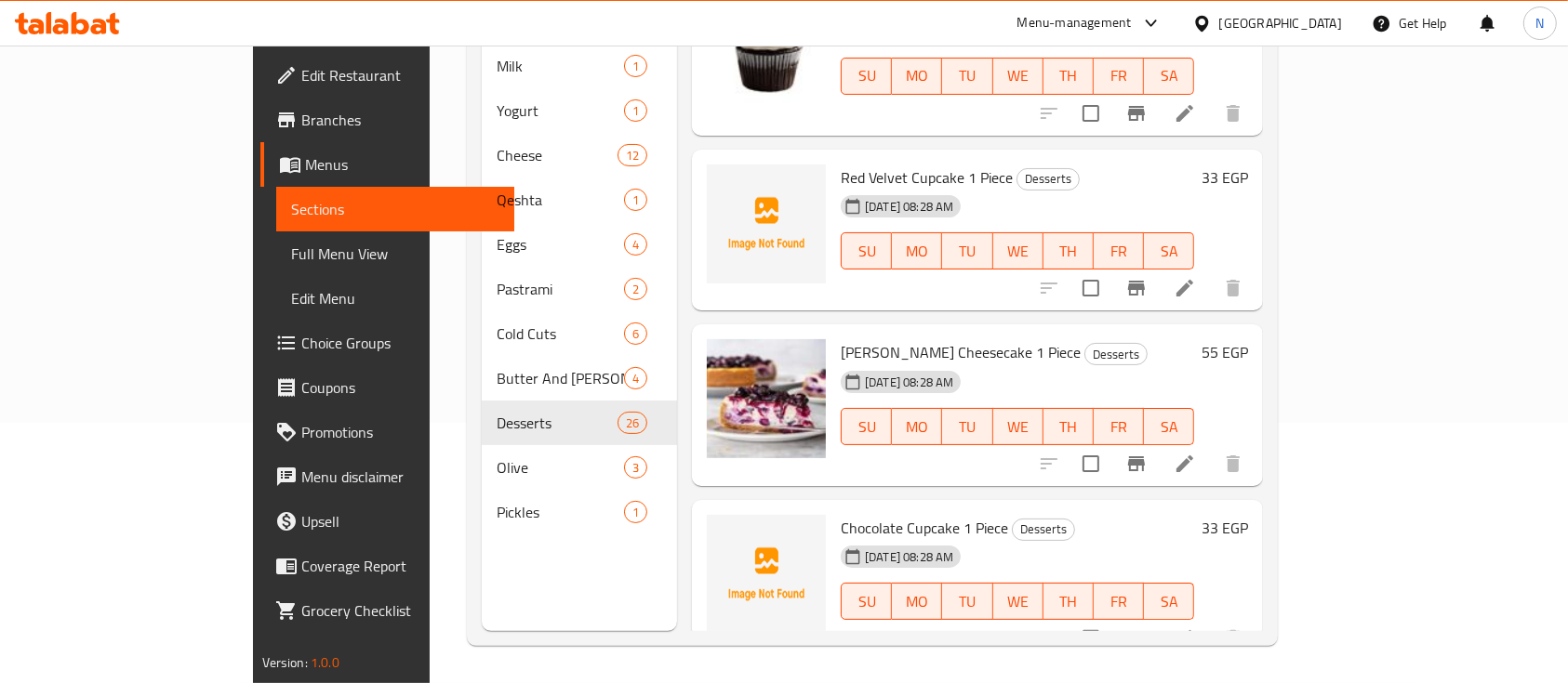
click at [677, 458] on div "Menu items Add Sort Manage items Plain Halawa 250 Gram Desserts [DATE] 08:28 AM…" at bounding box center [970, 289] width 586 height 683
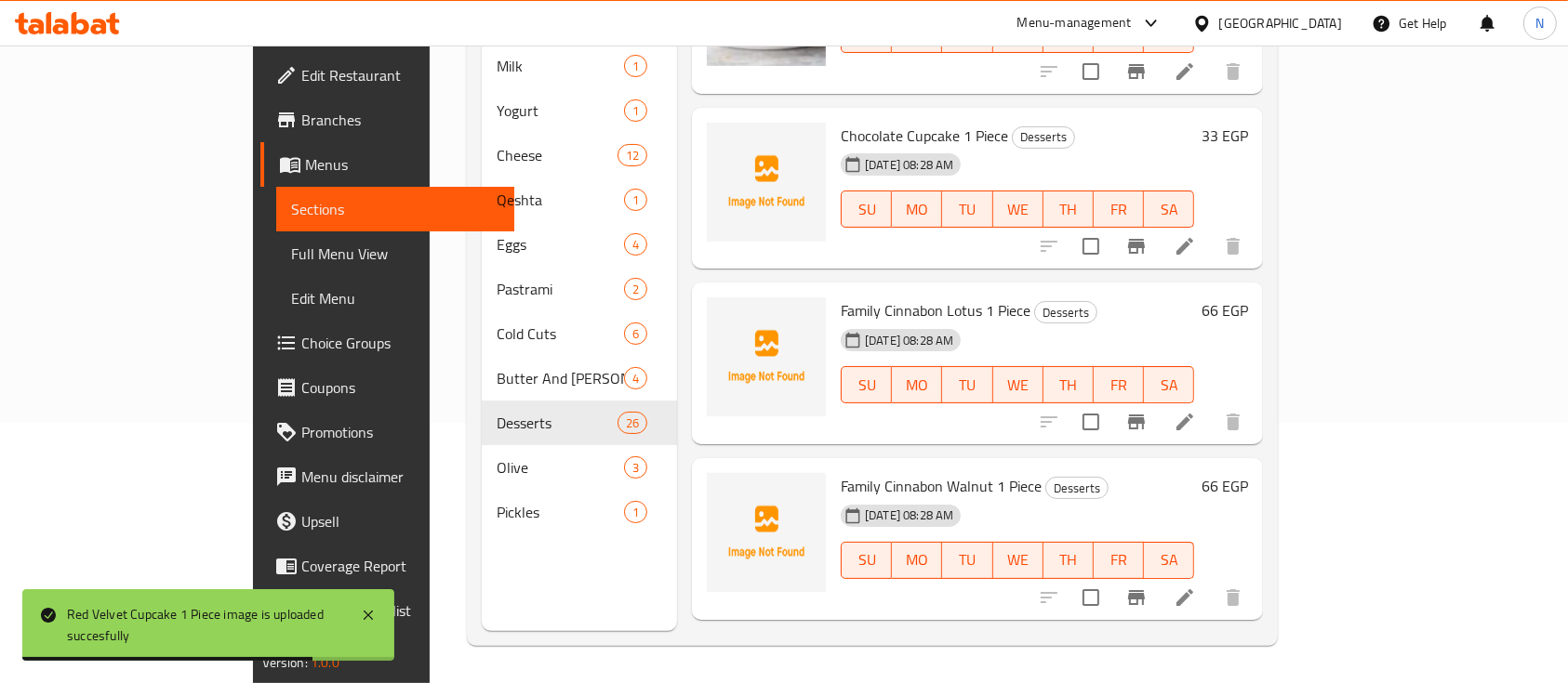
scroll to position [799, 0]
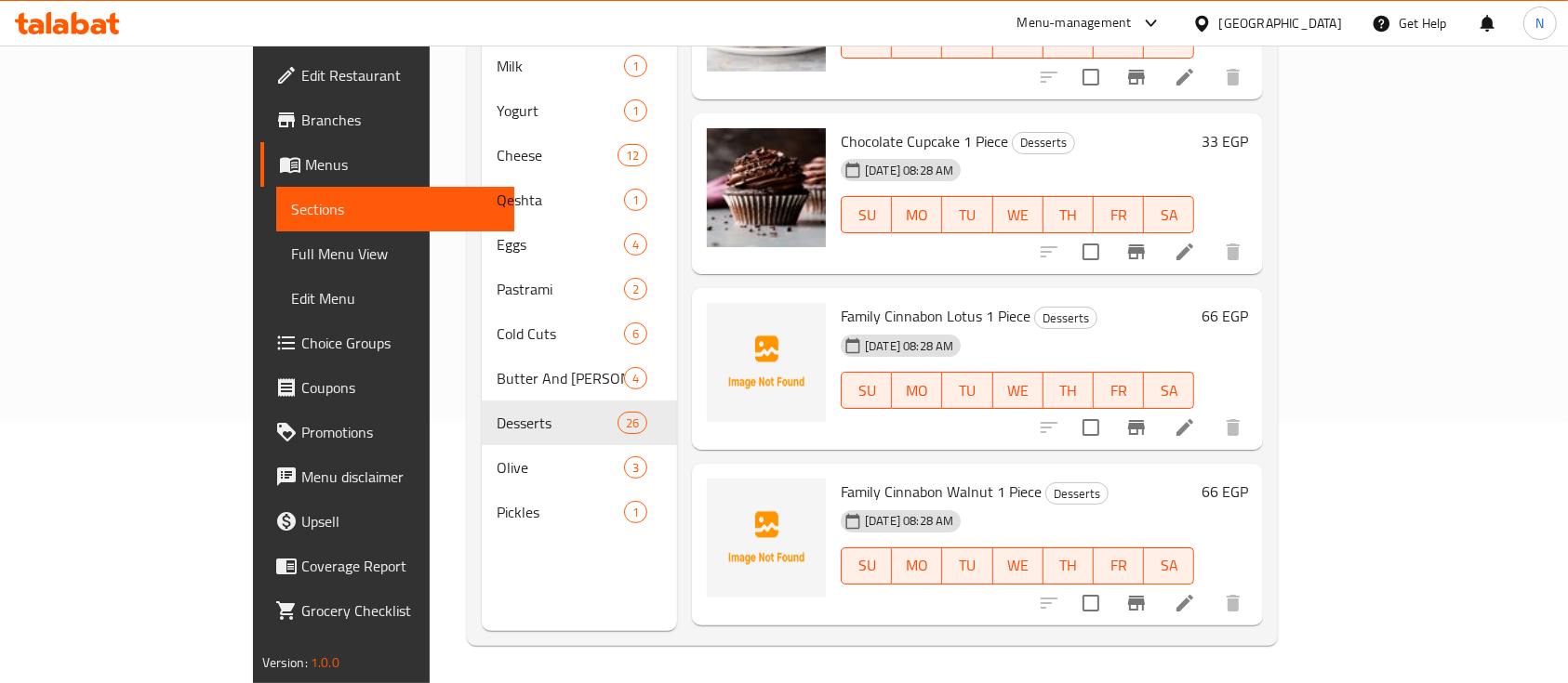
click at [857, 478] on span "Family Cinnabon Walnut 1 Piece" at bounding box center [941, 492] width 200 height 28
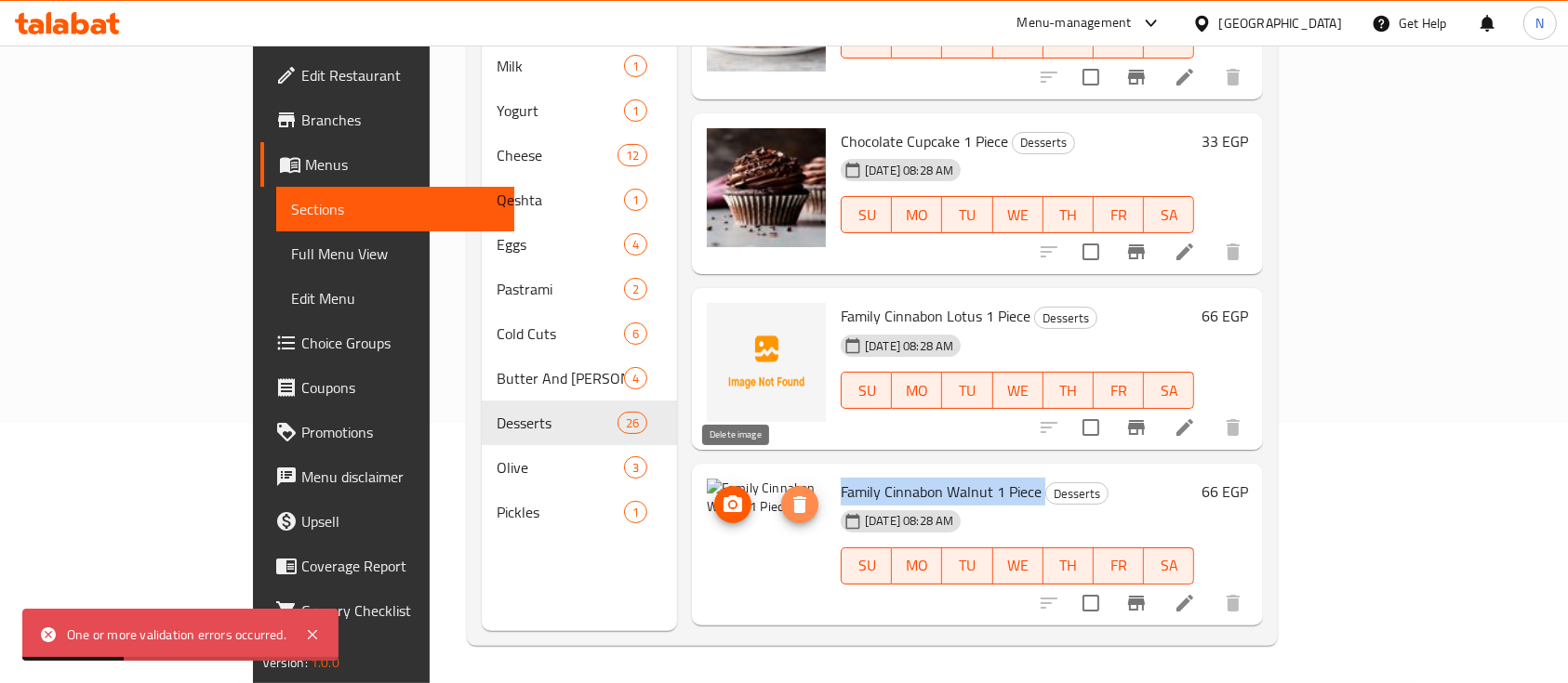
click at [789, 493] on icon "delete image" at bounding box center [800, 504] width 23 height 23
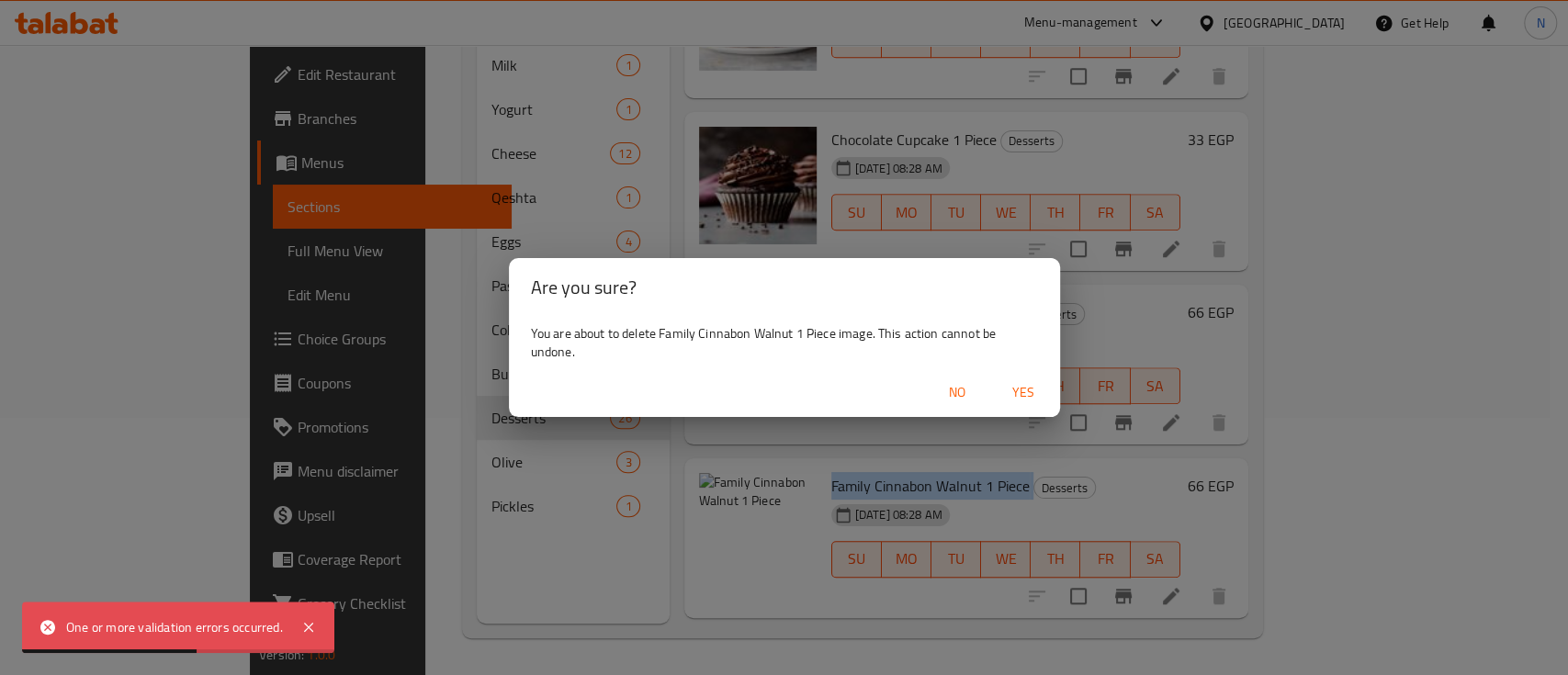
click at [1023, 398] on span "Yes" at bounding box center [1023, 393] width 44 height 23
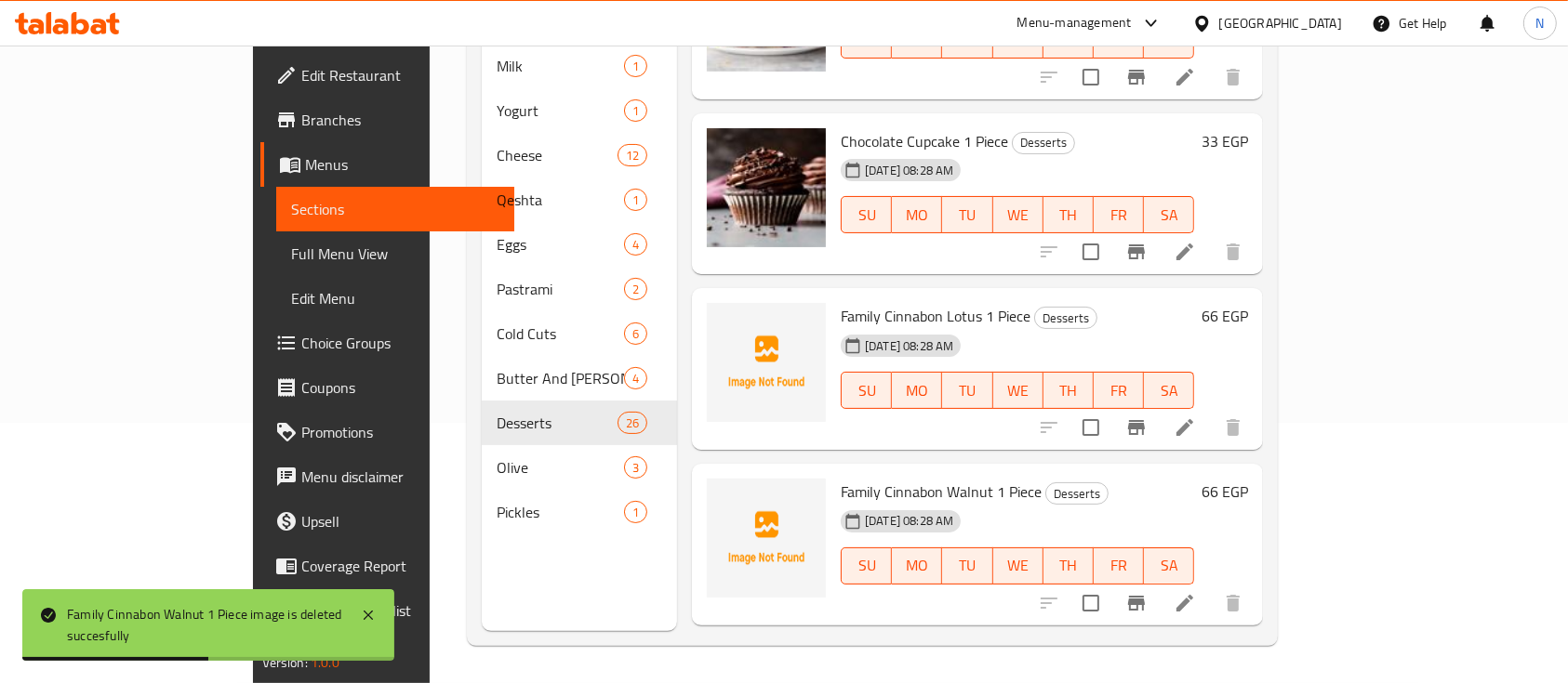
click at [872, 302] on span "Family Cinnabon Lotus 1 Piece" at bounding box center [936, 316] width 190 height 28
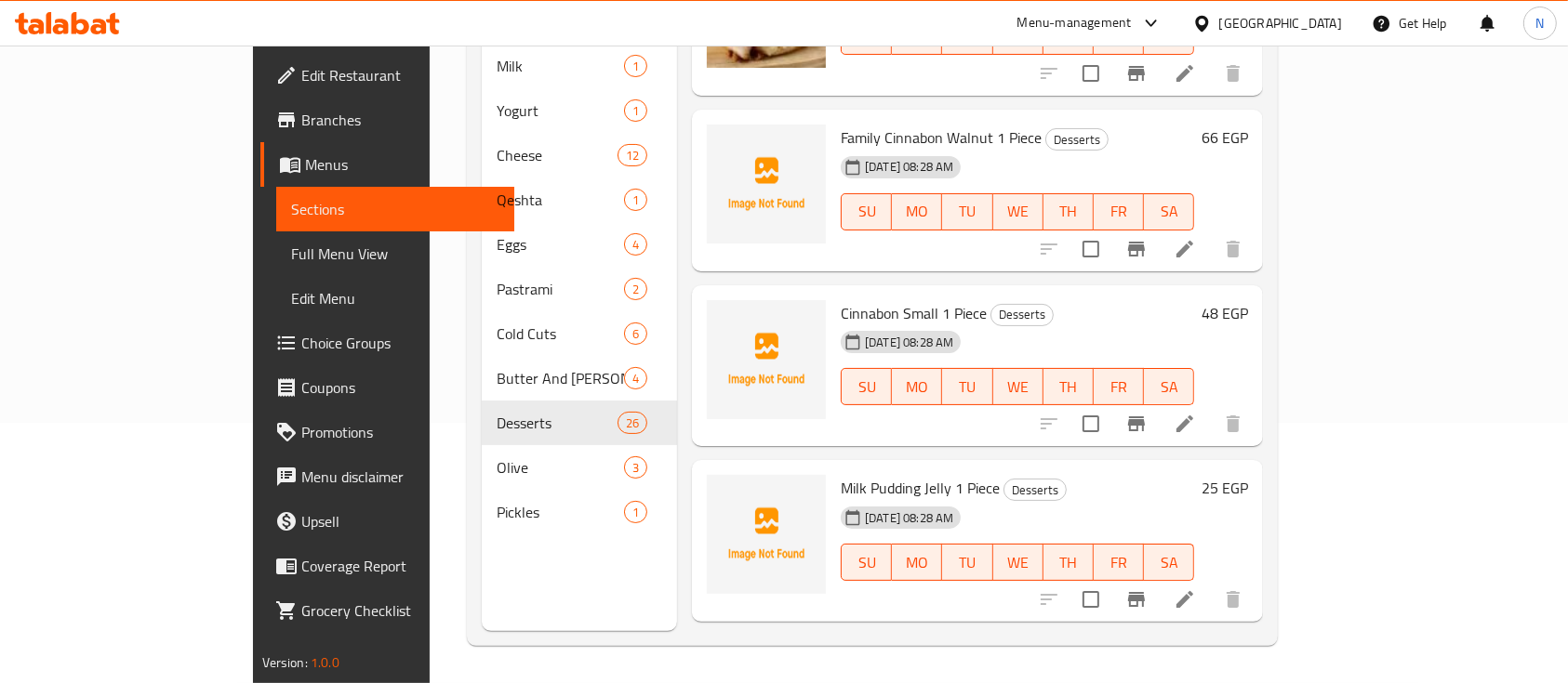
scroll to position [1286, 0]
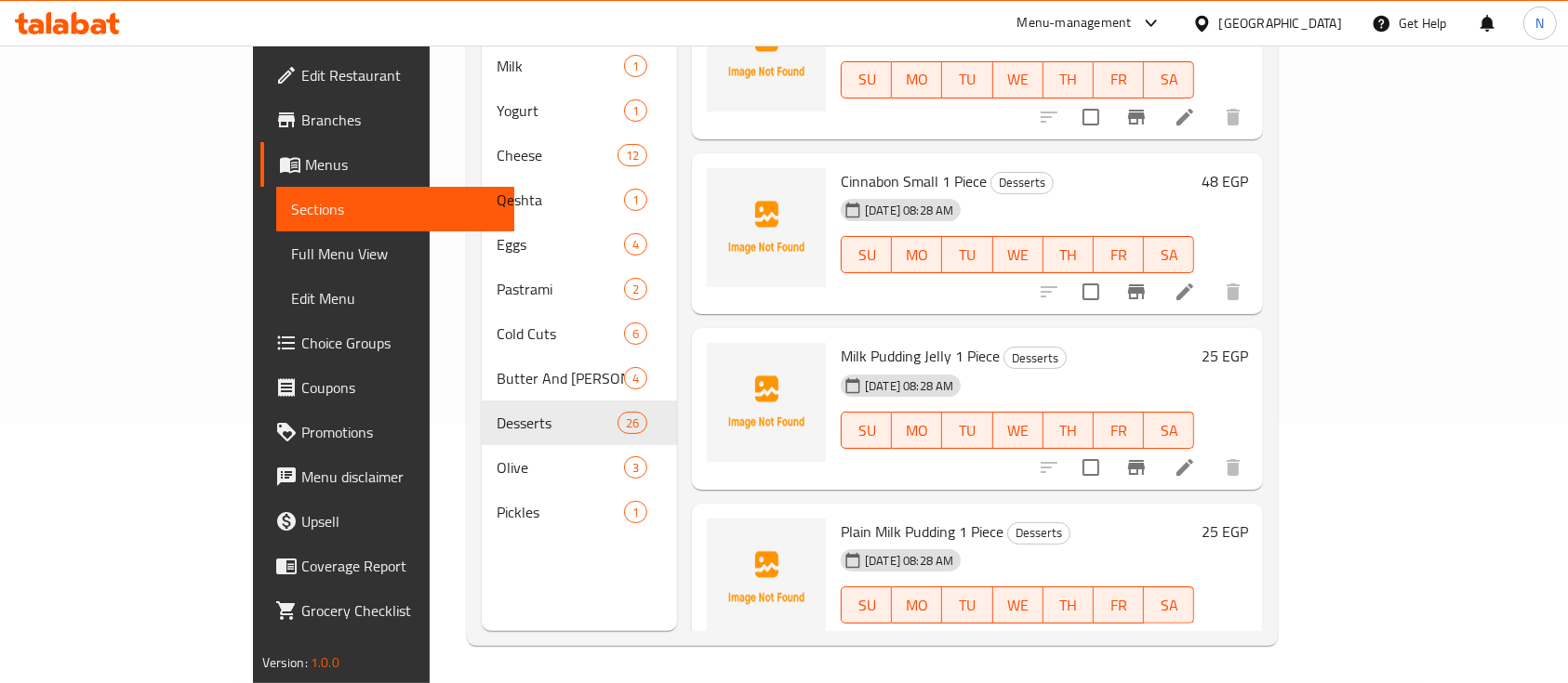
click at [841, 168] on span "Cinnabon Small 1 Piece" at bounding box center [914, 182] width 146 height 28
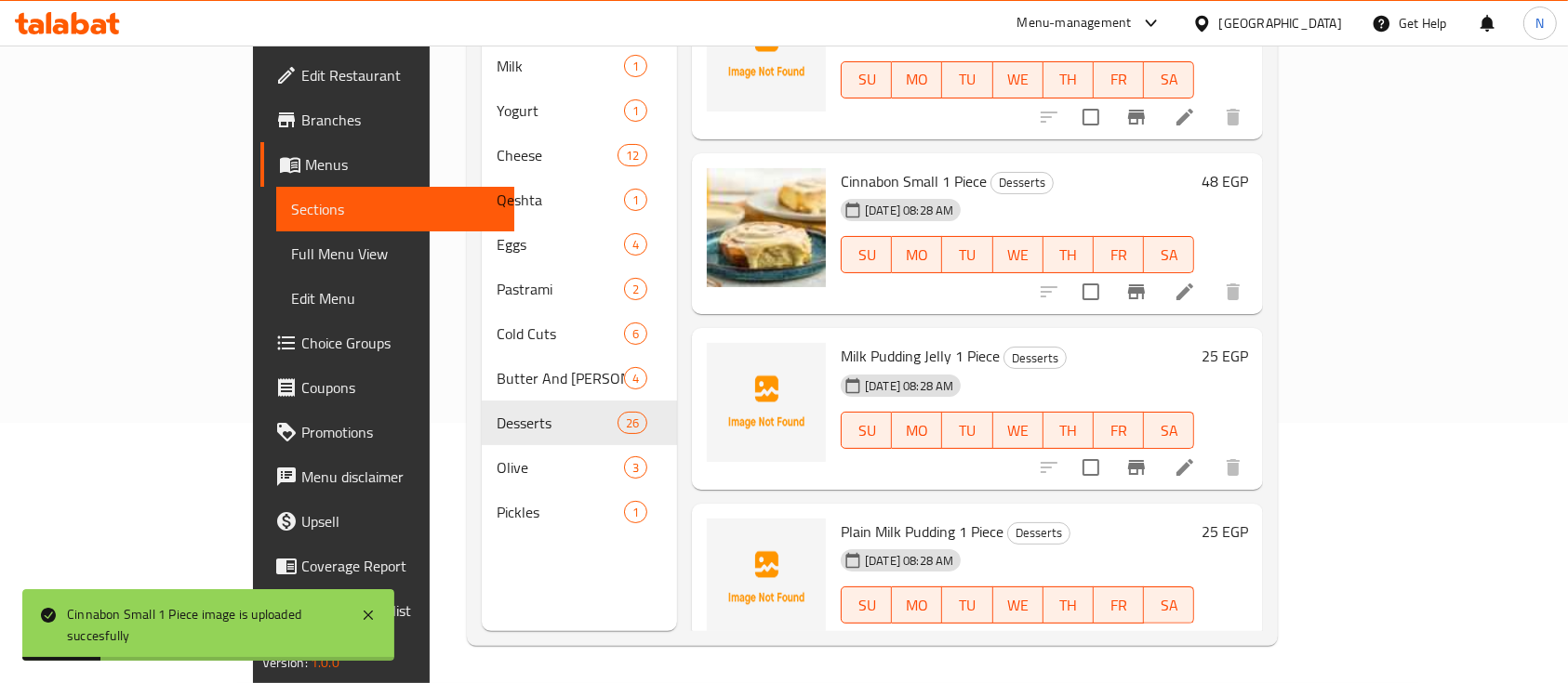
click at [841, 342] on span "Milk Pudding Jelly 1 Piece" at bounding box center [920, 356] width 159 height 28
click at [841, 518] on span "Plain Milk Pudding 1 Piece" at bounding box center [922, 532] width 163 height 28
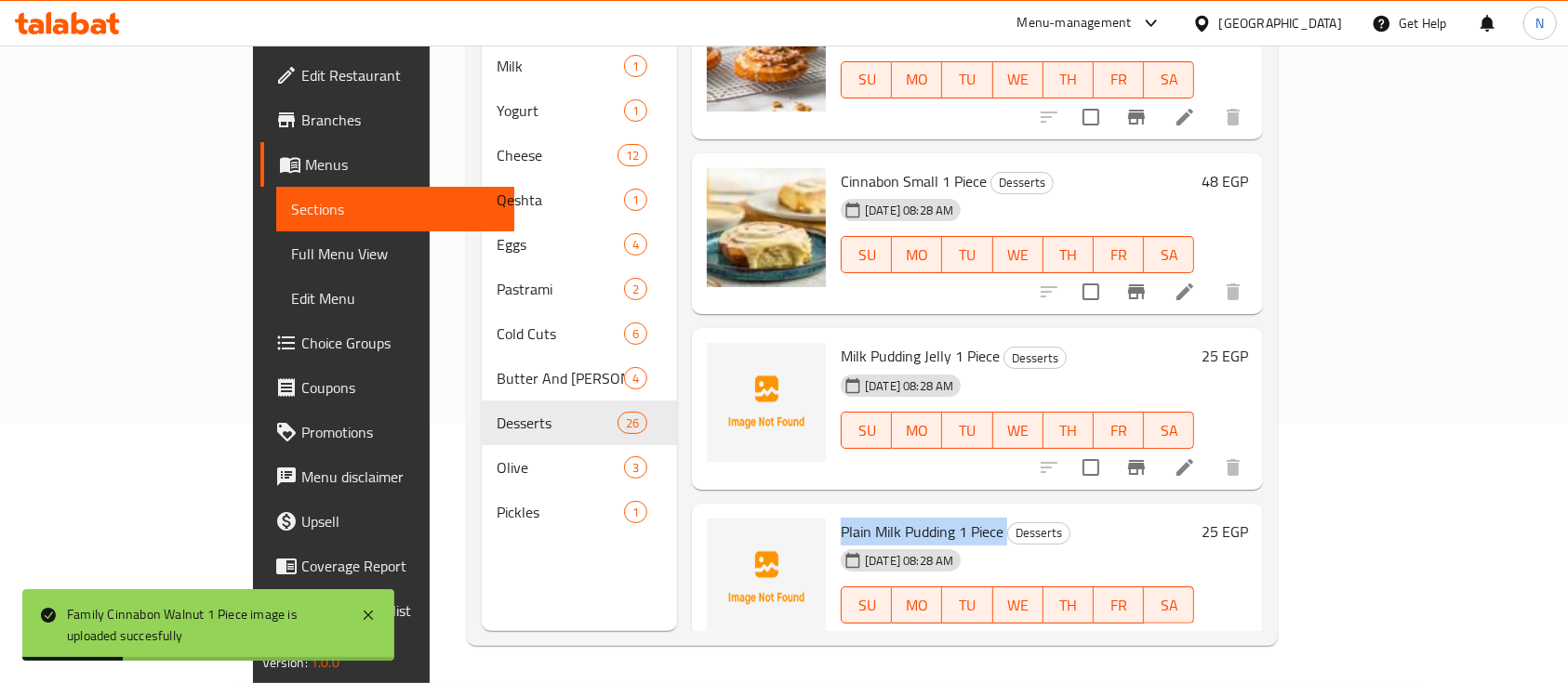
click at [841, 518] on span "Plain Milk Pudding 1 Piece" at bounding box center [922, 532] width 163 height 28
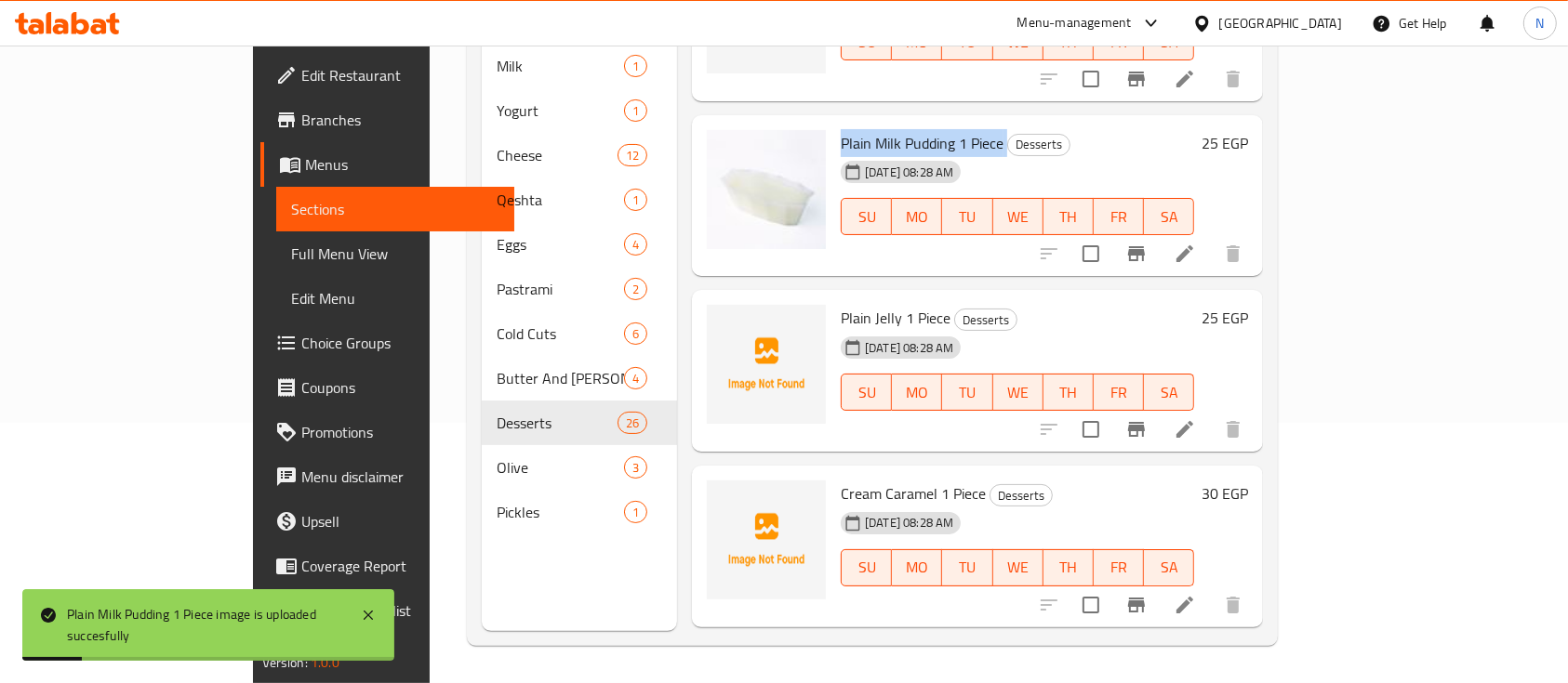
scroll to position [1710, 0]
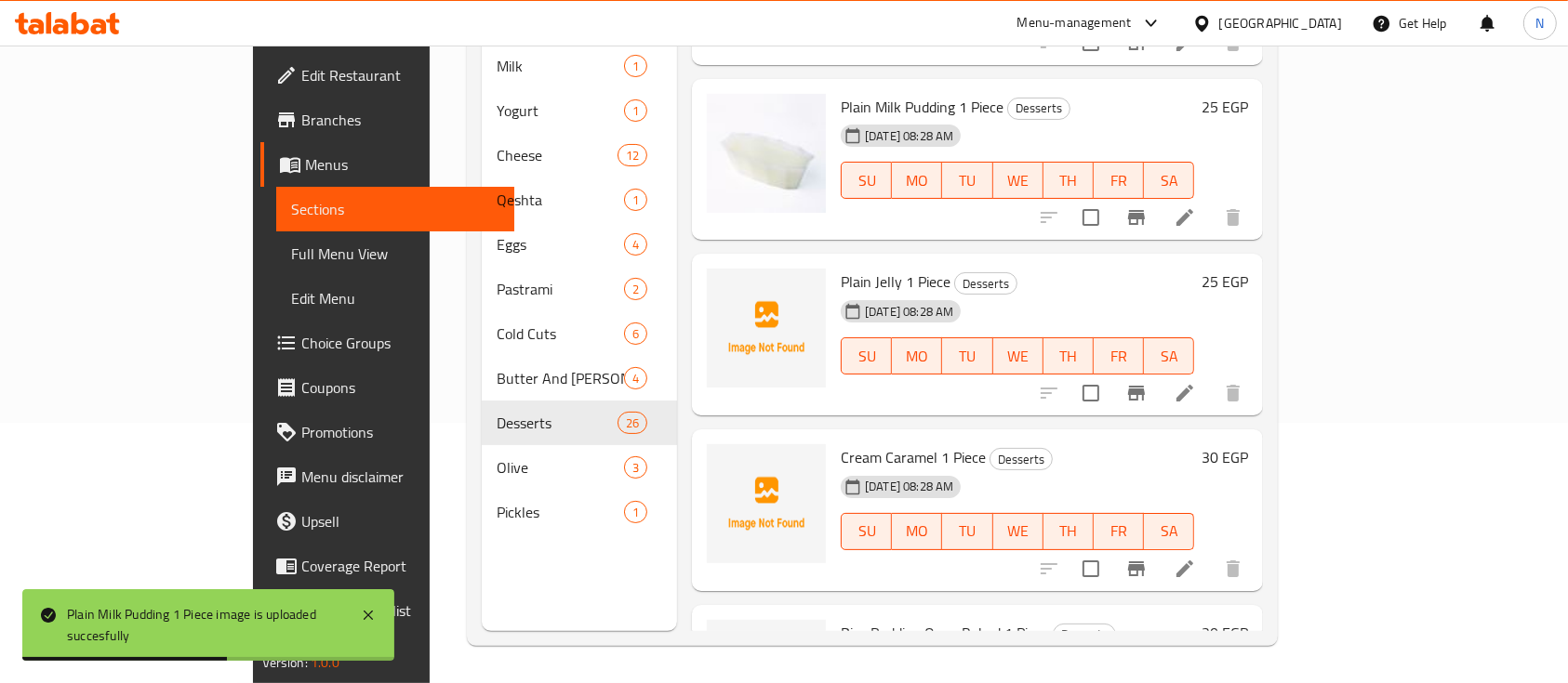
click at [841, 267] on span "Plain Jelly 1 Piece" at bounding box center [896, 281] width 110 height 28
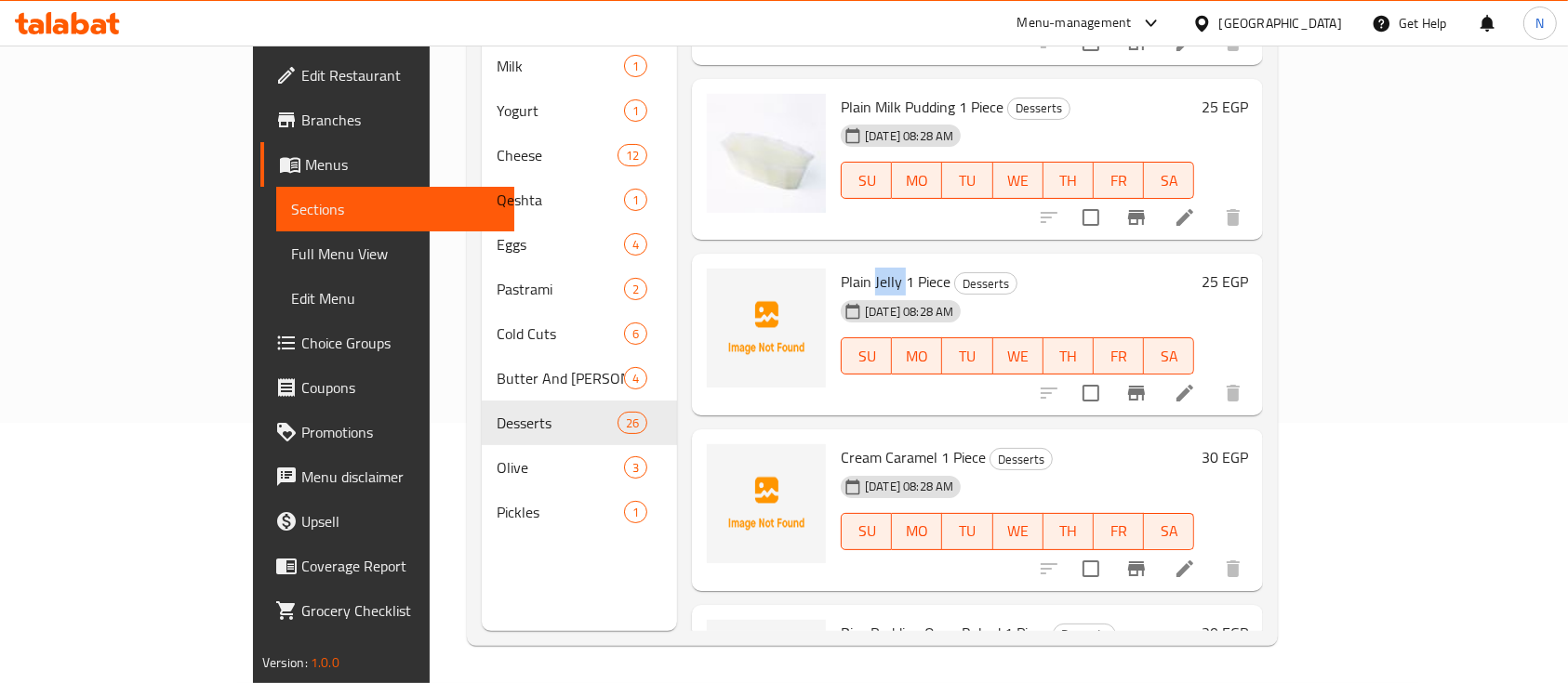
click at [841, 267] on span "Plain Jelly 1 Piece" at bounding box center [896, 281] width 110 height 28
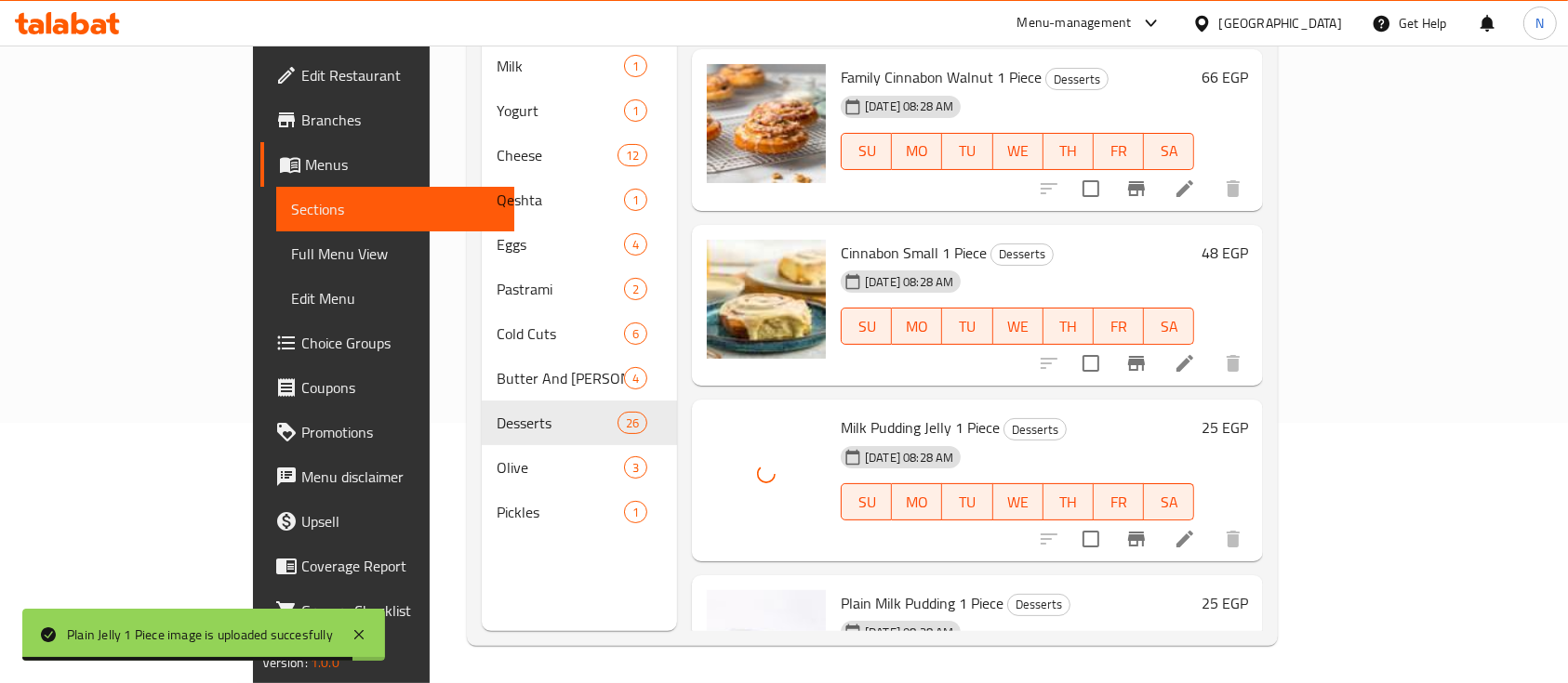
scroll to position [1792, 0]
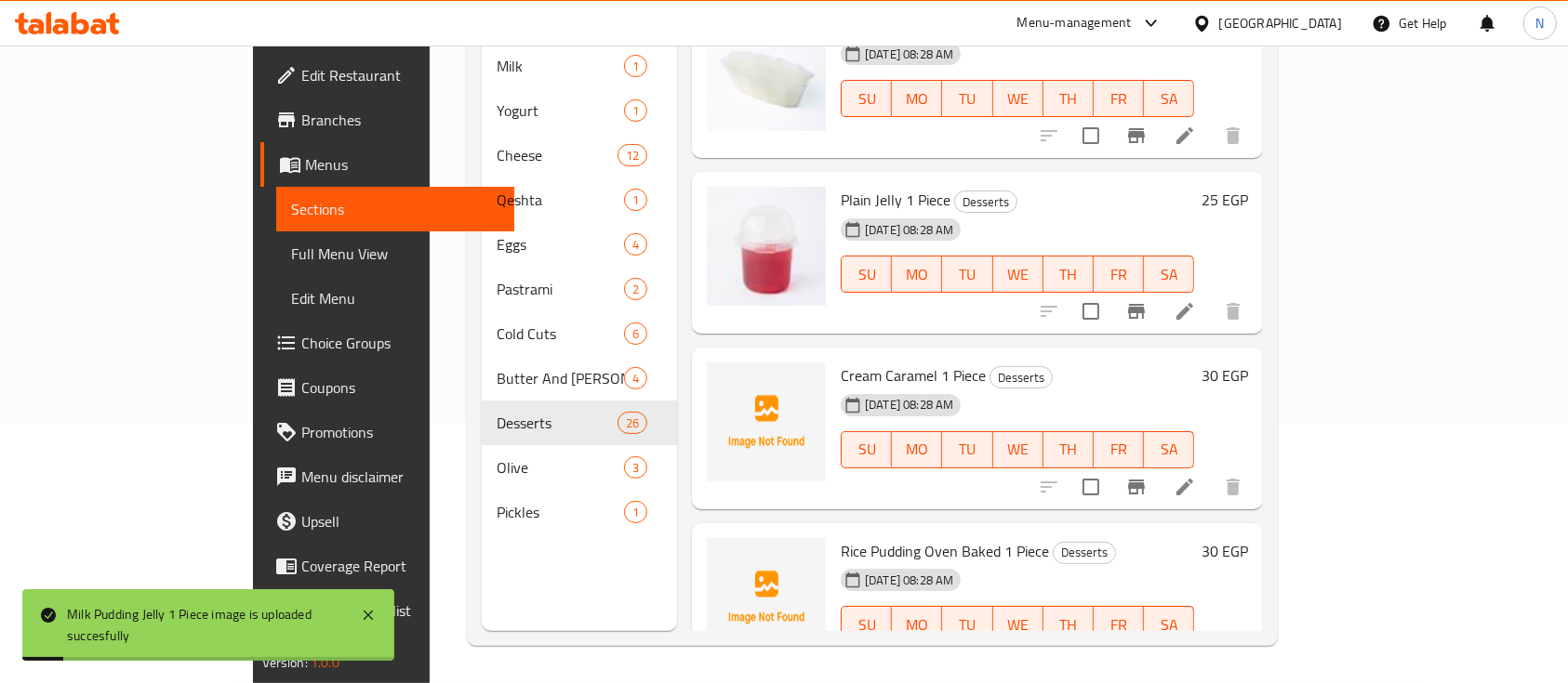
click at [841, 361] on span "Cream Caramel 1 Piece" at bounding box center [913, 375] width 145 height 28
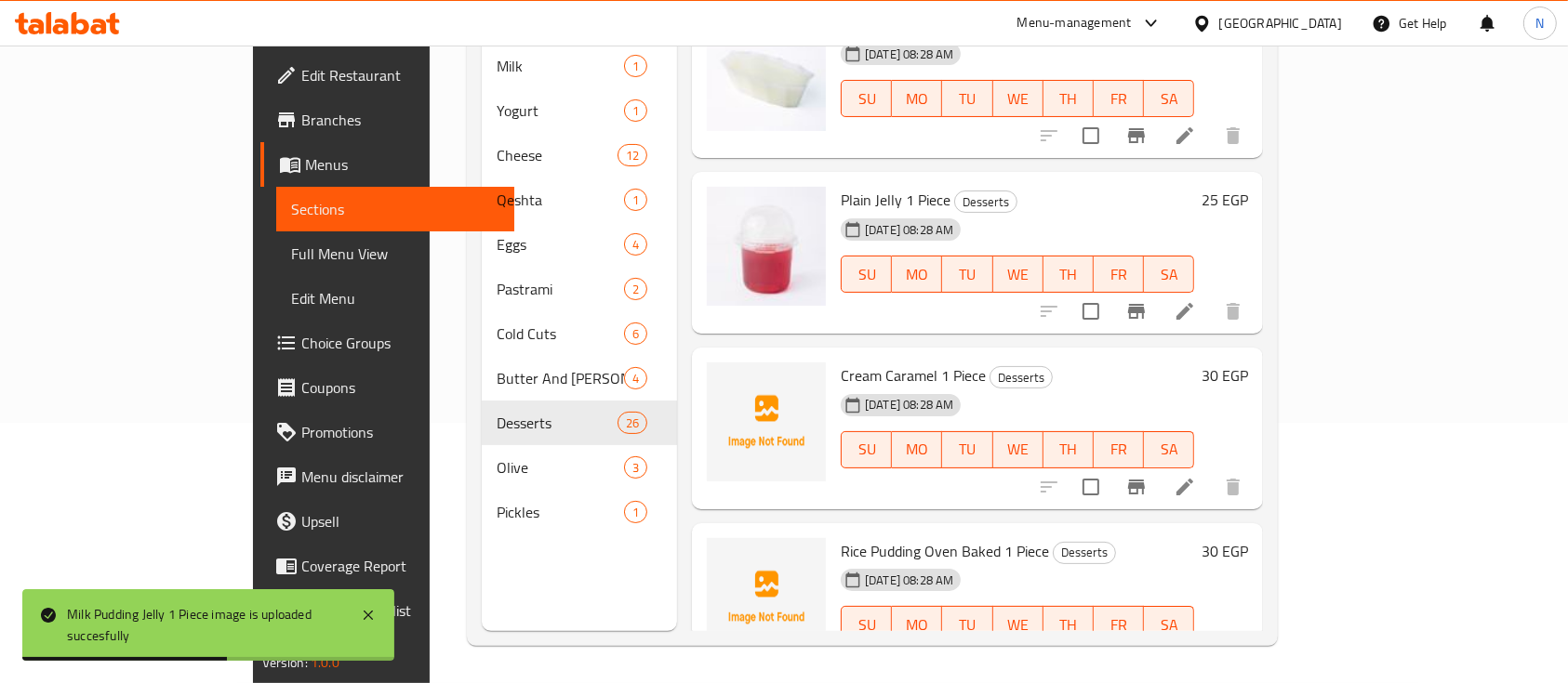
click at [841, 361] on span "Cream Caramel 1 Piece" at bounding box center [913, 375] width 145 height 28
click at [849, 361] on span "Cream Caramel 1 Piece" at bounding box center [913, 375] width 145 height 28
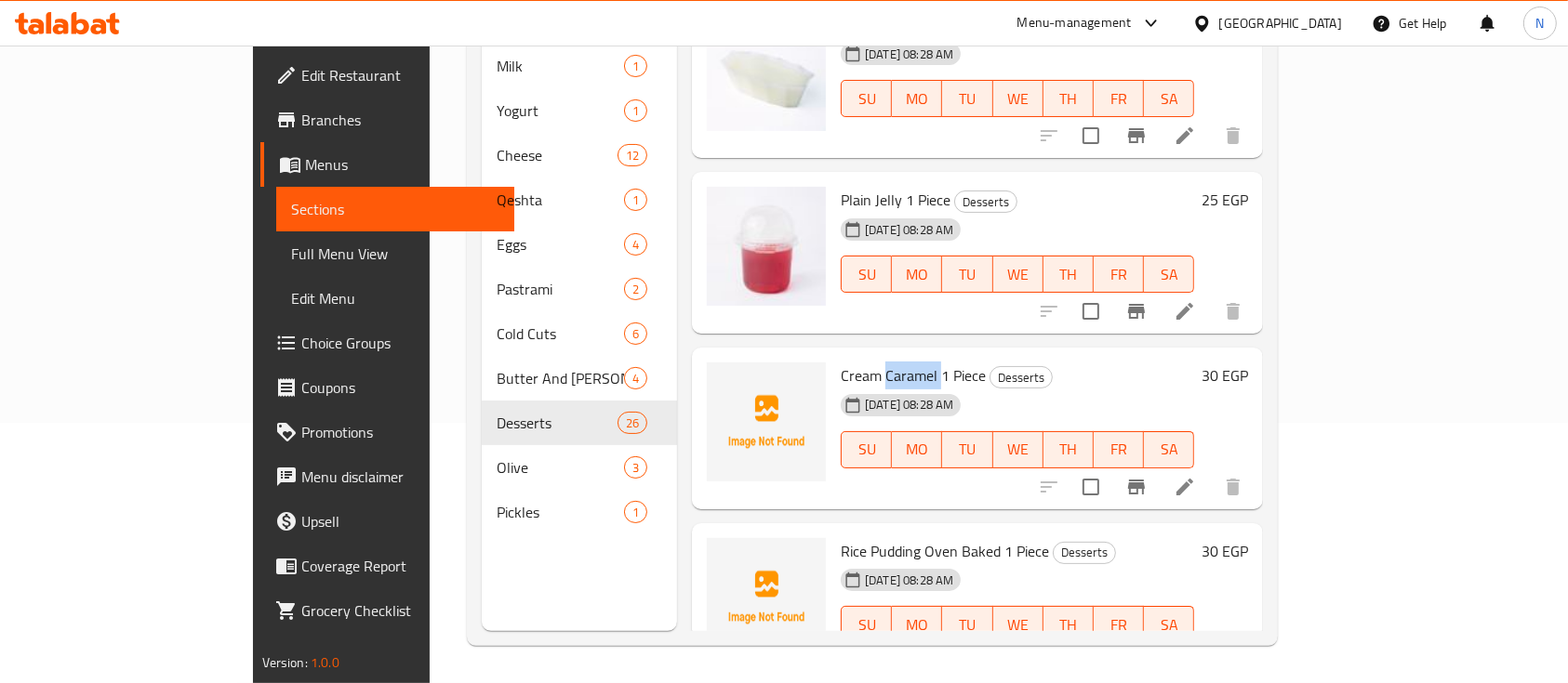
click at [848, 361] on span "Cream Caramel 1 Piece" at bounding box center [913, 375] width 145 height 28
click at [841, 361] on span "Cream Caramel 1 Piece" at bounding box center [913, 375] width 145 height 28
drag, startPoint x: 778, startPoint y: 516, endPoint x: 849, endPoint y: 522, distance: 71.3
click at [851, 537] on span "Rice Pudding Oven Baked 1 Piece" at bounding box center [945, 551] width 208 height 28
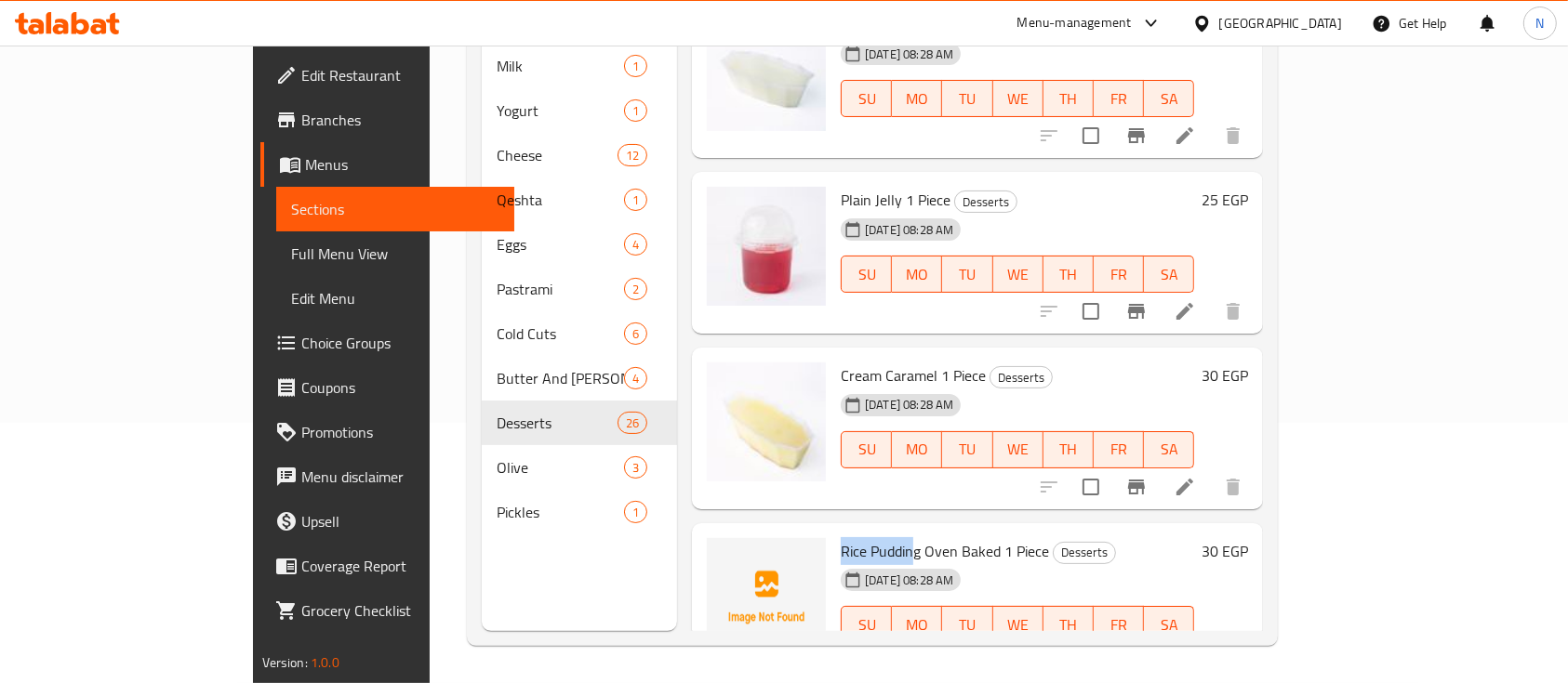
click at [841, 537] on span "Rice Pudding Oven Baked 1 Piece" at bounding box center [945, 551] width 208 height 28
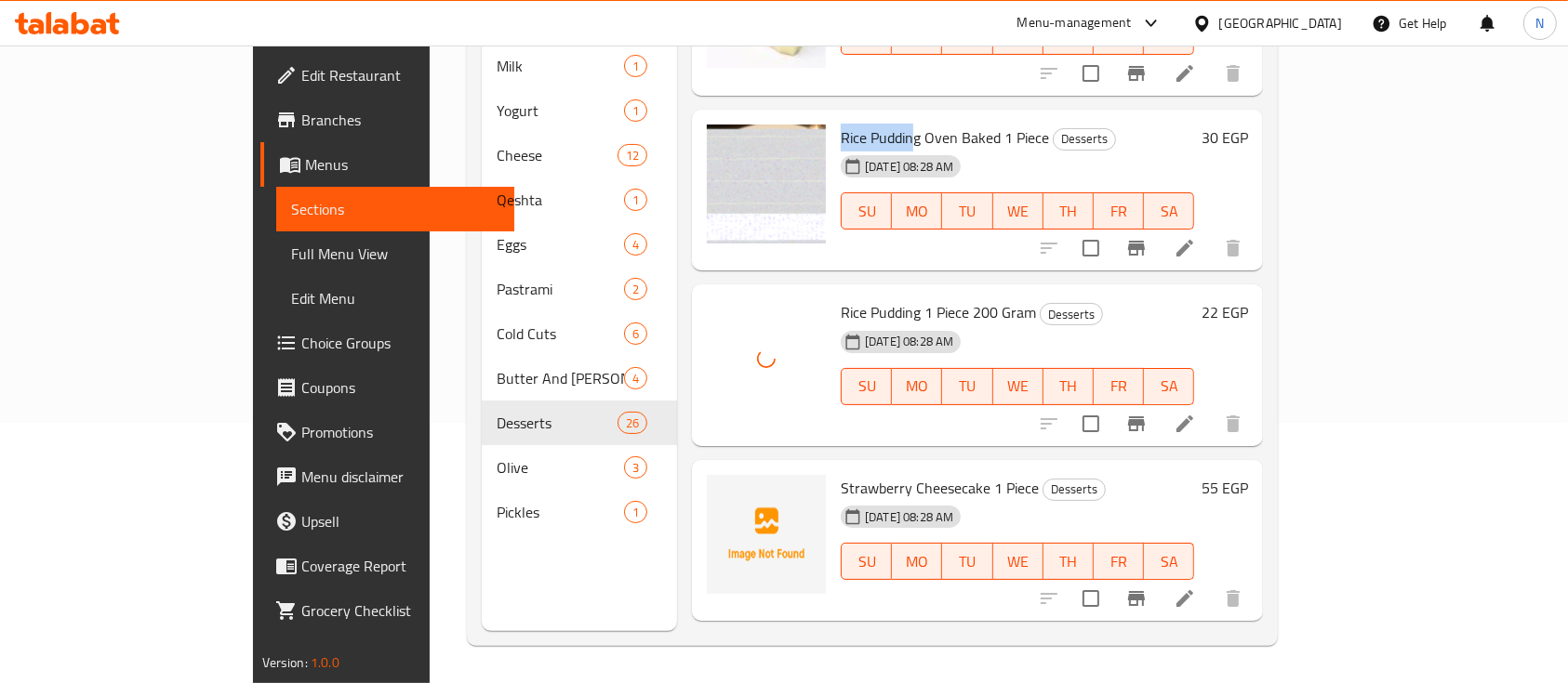
scroll to position [2537, 0]
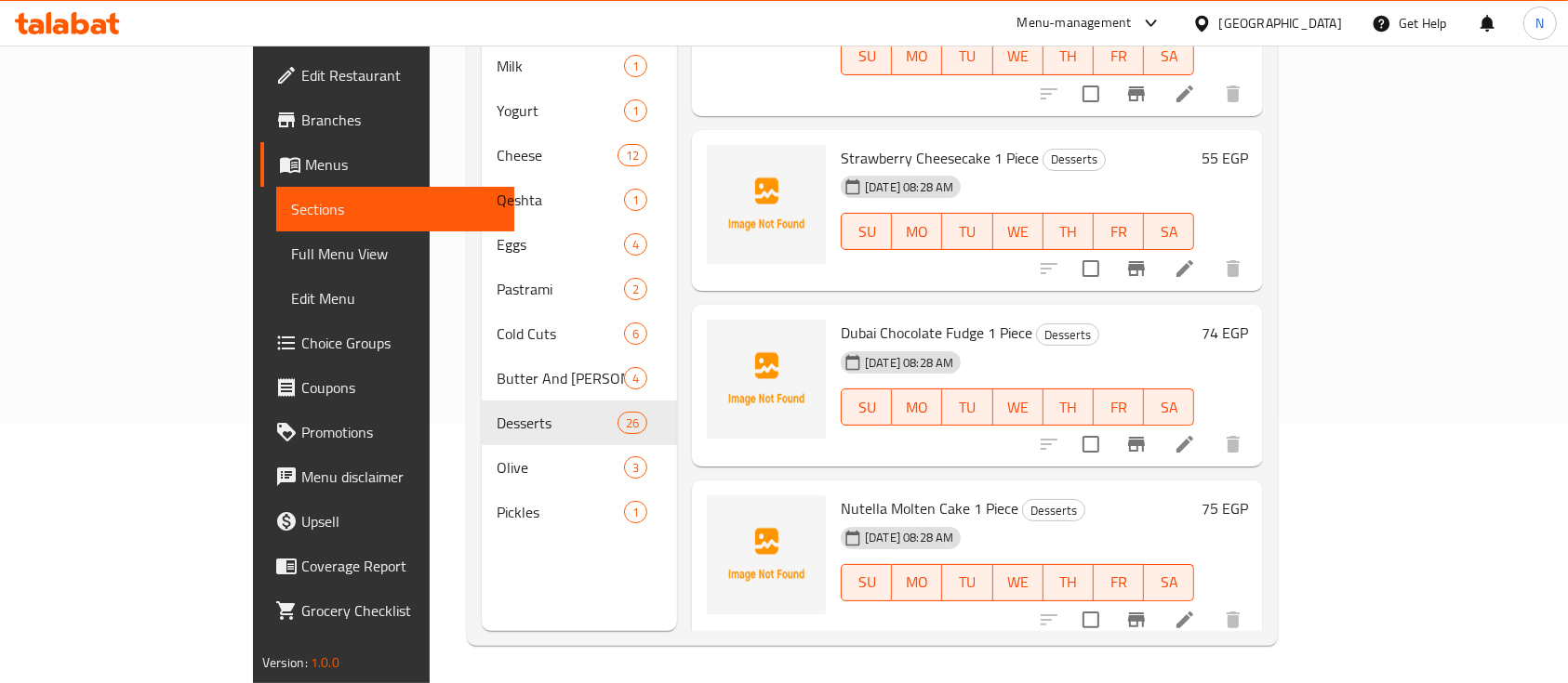
click at [875, 144] on span "Strawberry Cheesecake 1 Piece" at bounding box center [940, 158] width 198 height 28
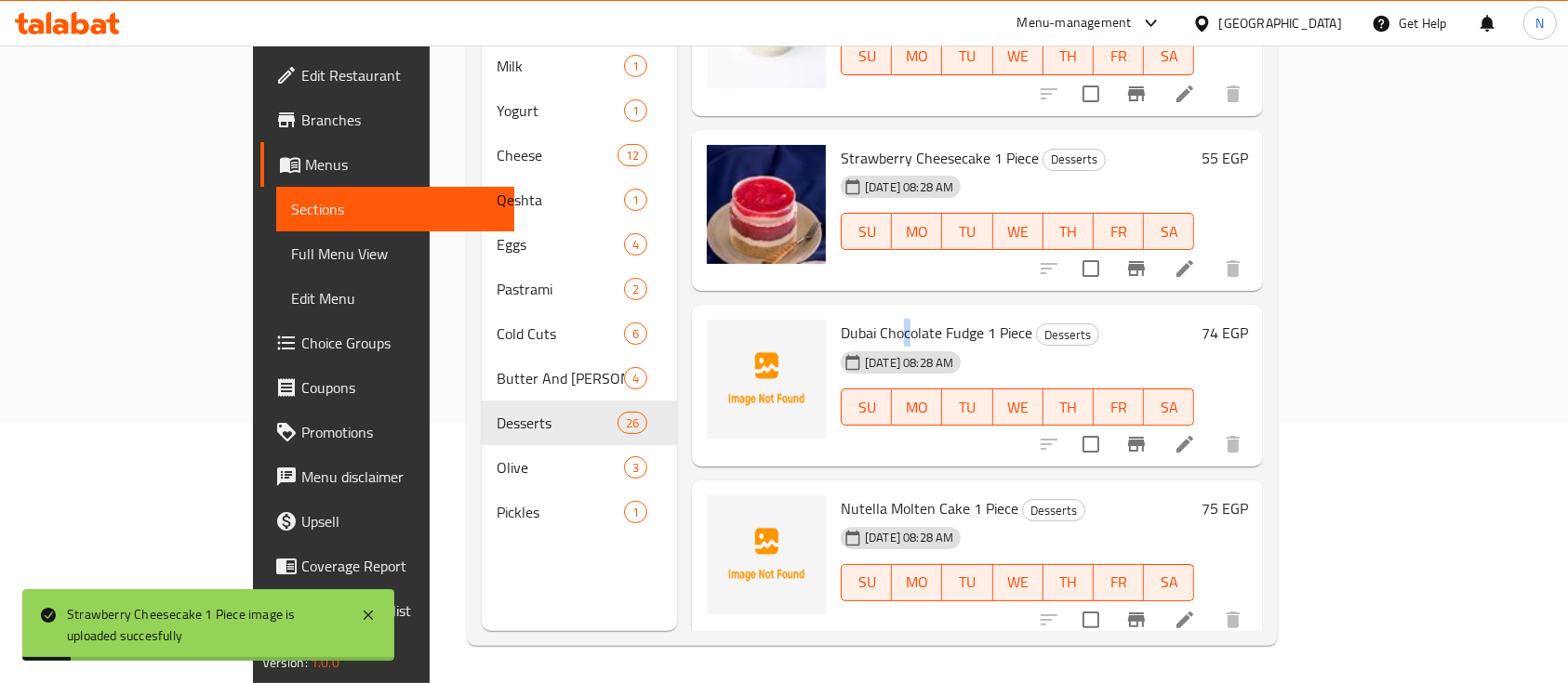
click at [847, 319] on span "Dubai Chocolate Fudge 1 Piece" at bounding box center [937, 333] width 192 height 28
click at [848, 319] on span "Dubai Chocolate Fudge 1 Piece" at bounding box center [937, 333] width 192 height 28
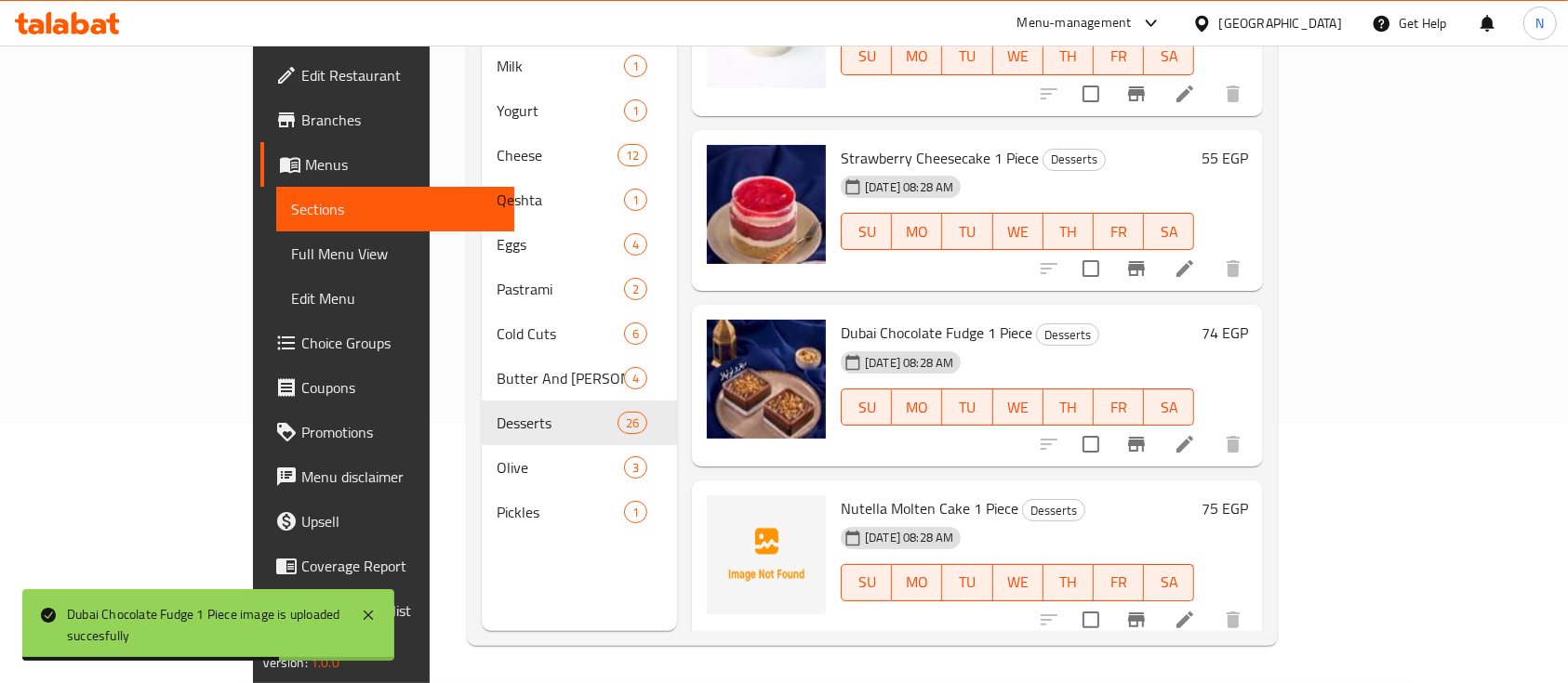
click at [848, 494] on span "Nutella Molten Cake 1 Piece" at bounding box center [930, 508] width 178 height 28
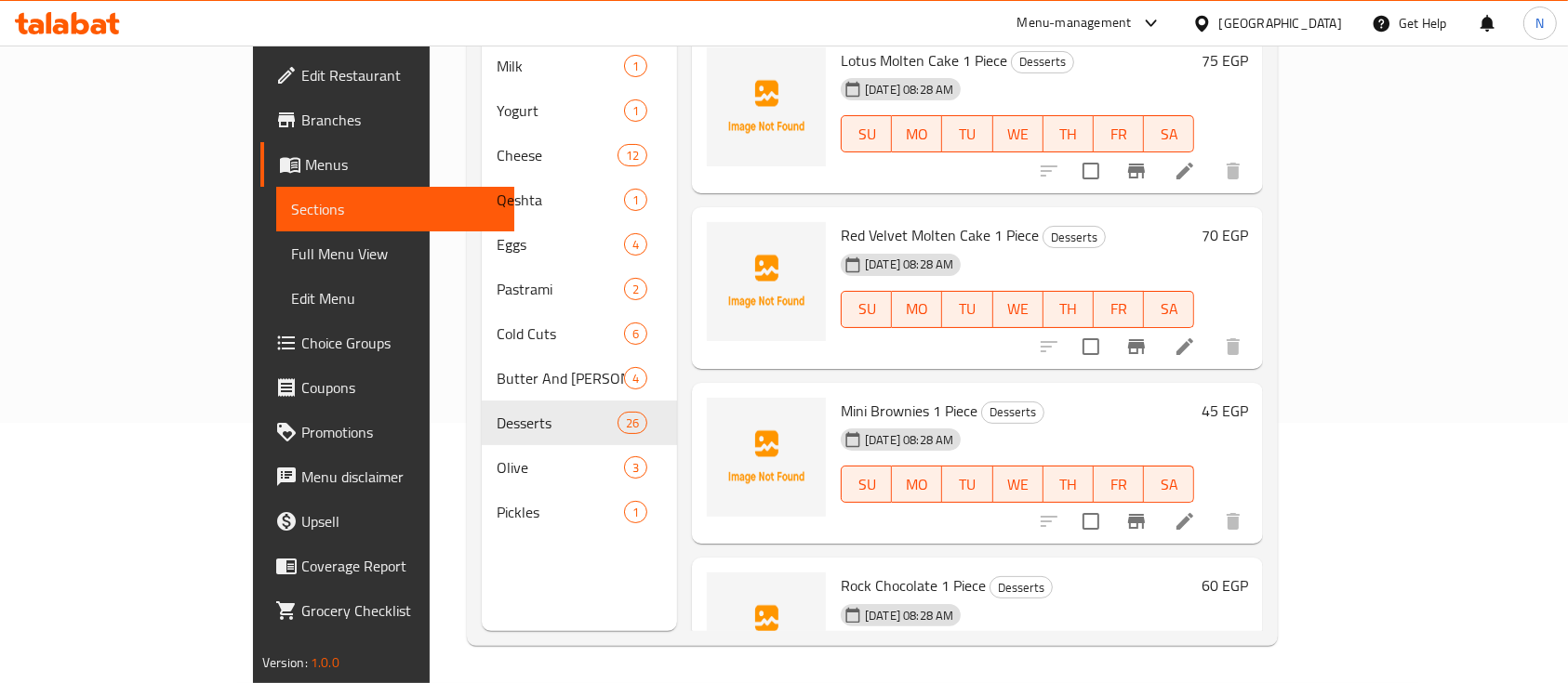
scroll to position [3178, 0]
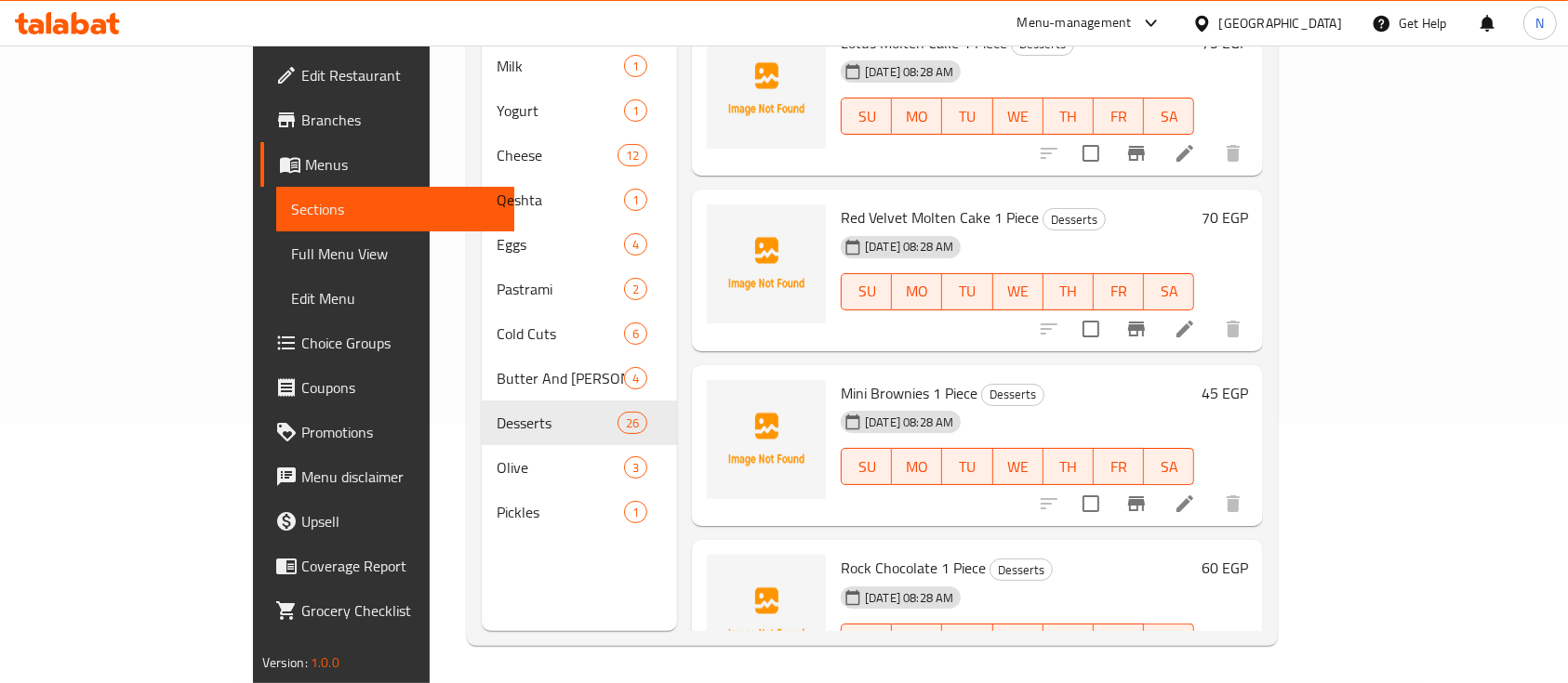
click at [848, 379] on span "Mini Brownies 1 Piece" at bounding box center [909, 393] width 136 height 28
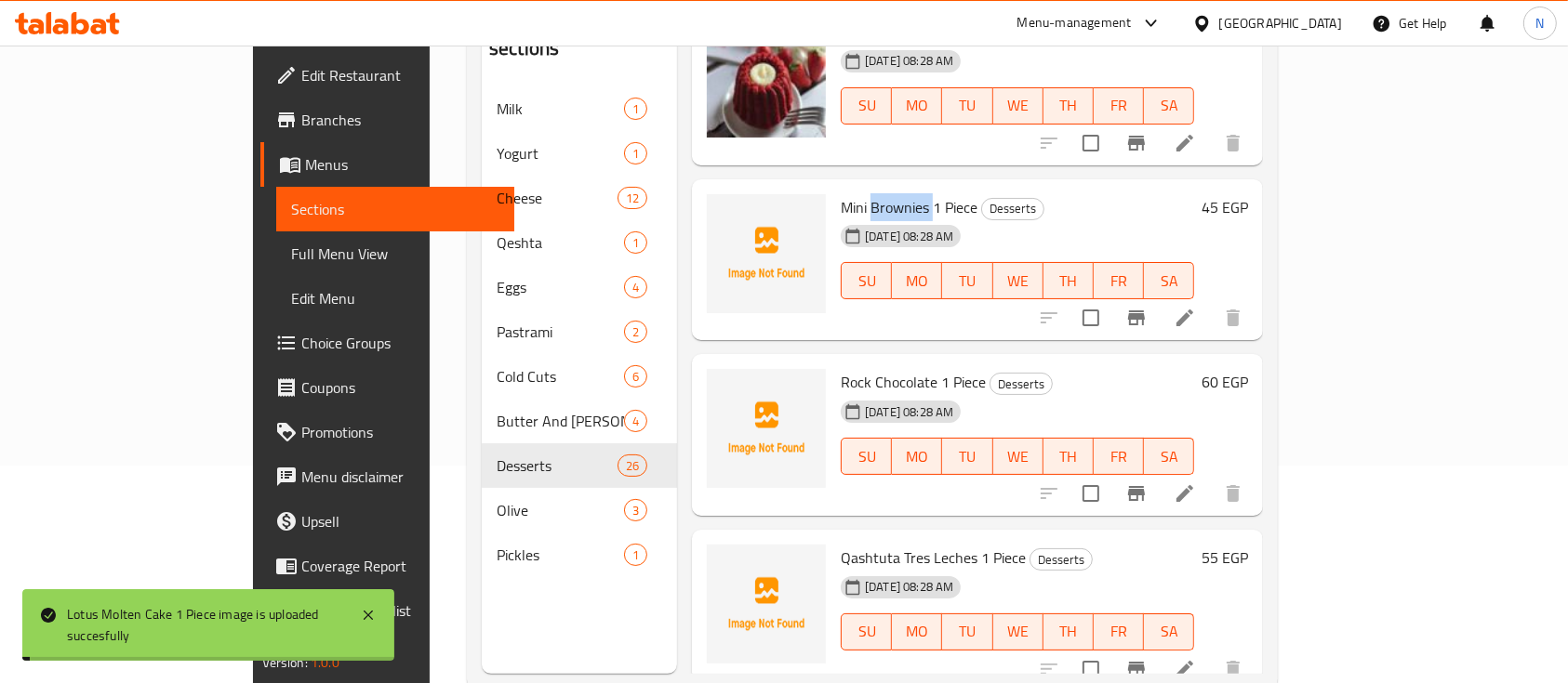
scroll to position [3448, 0]
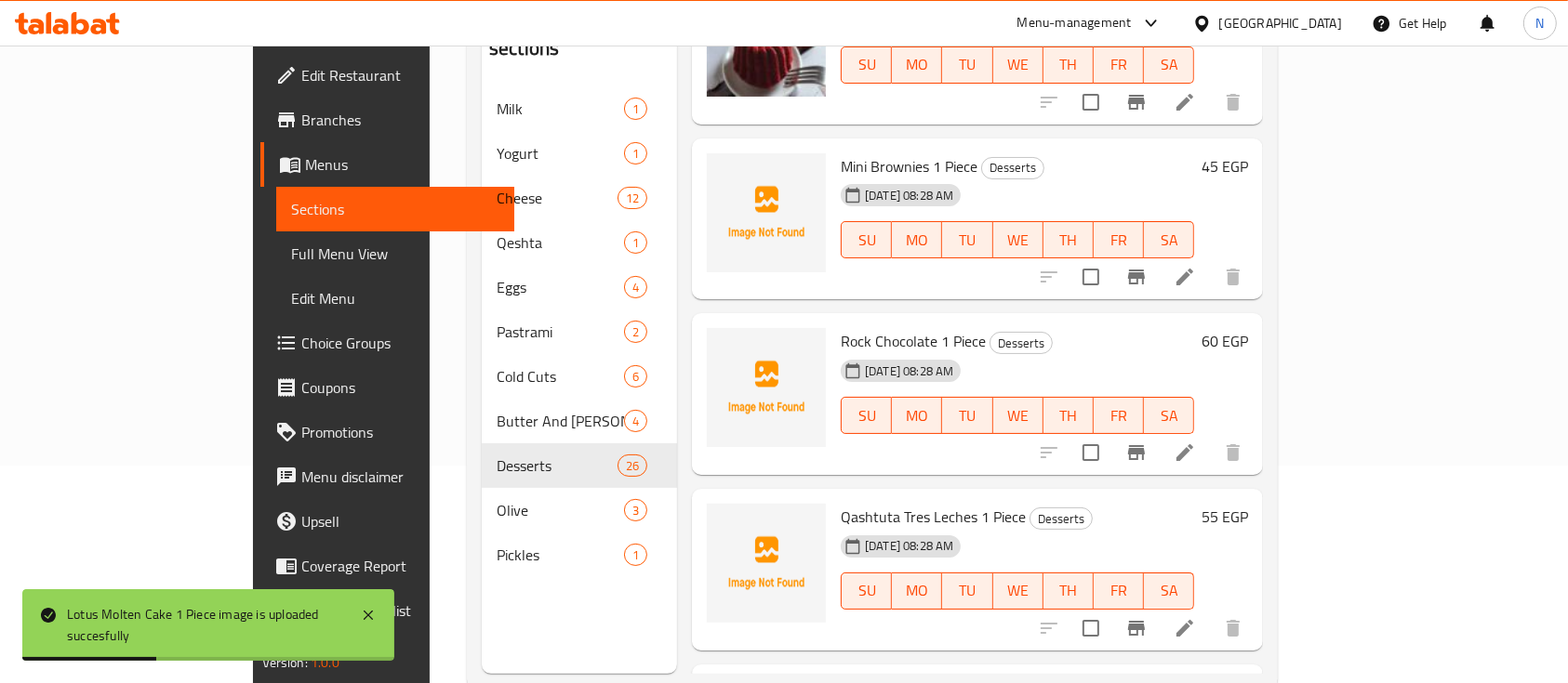
click at [841, 503] on span "Qashtuta Tres Leches 1 Piece" at bounding box center [933, 517] width 185 height 28
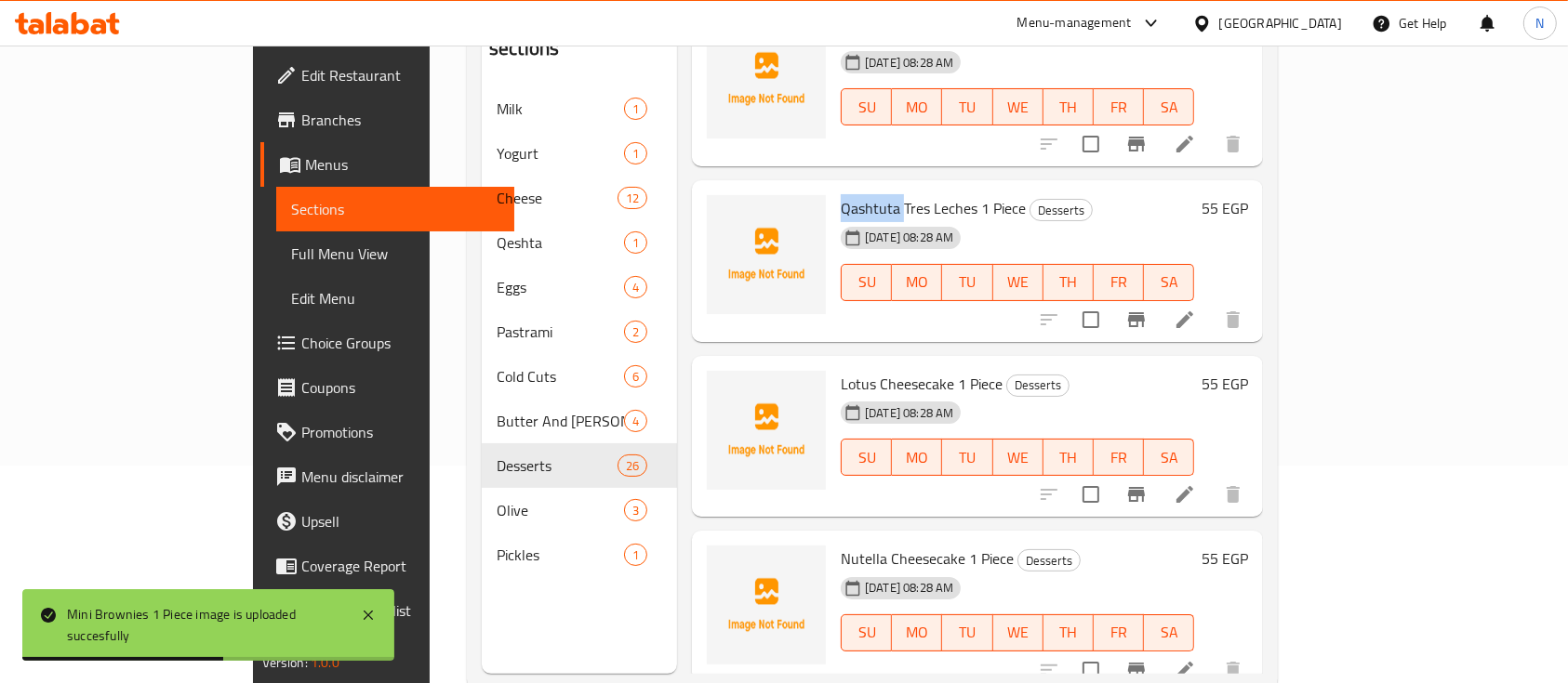
scroll to position [3810, 0]
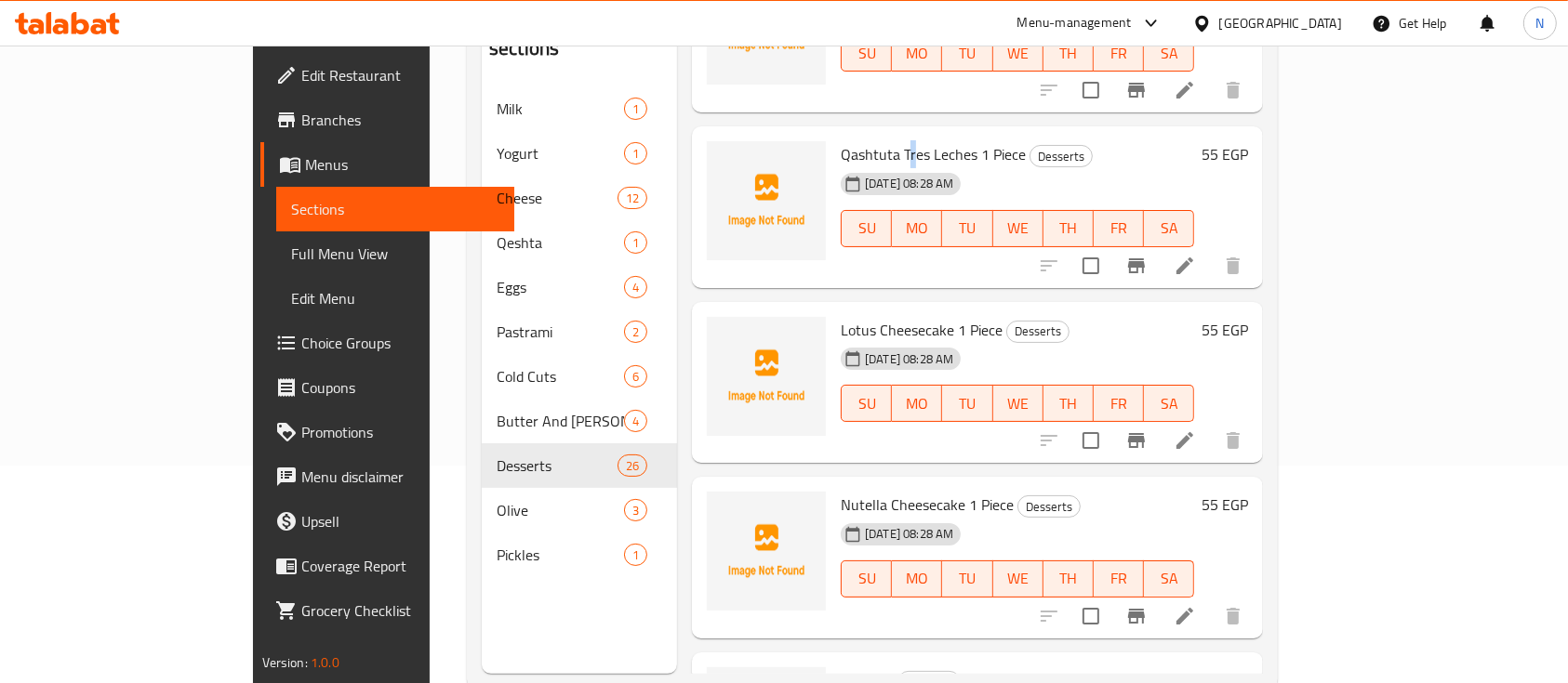
click at [848, 140] on span "Qashtuta Tres Leches 1 Piece" at bounding box center [933, 154] width 185 height 28
click at [851, 140] on span "Qashtuta Tres Leches 1 Piece" at bounding box center [933, 154] width 185 height 28
click at [871, 316] on span "Lotus Cheesecake 1 Piece" at bounding box center [922, 330] width 162 height 28
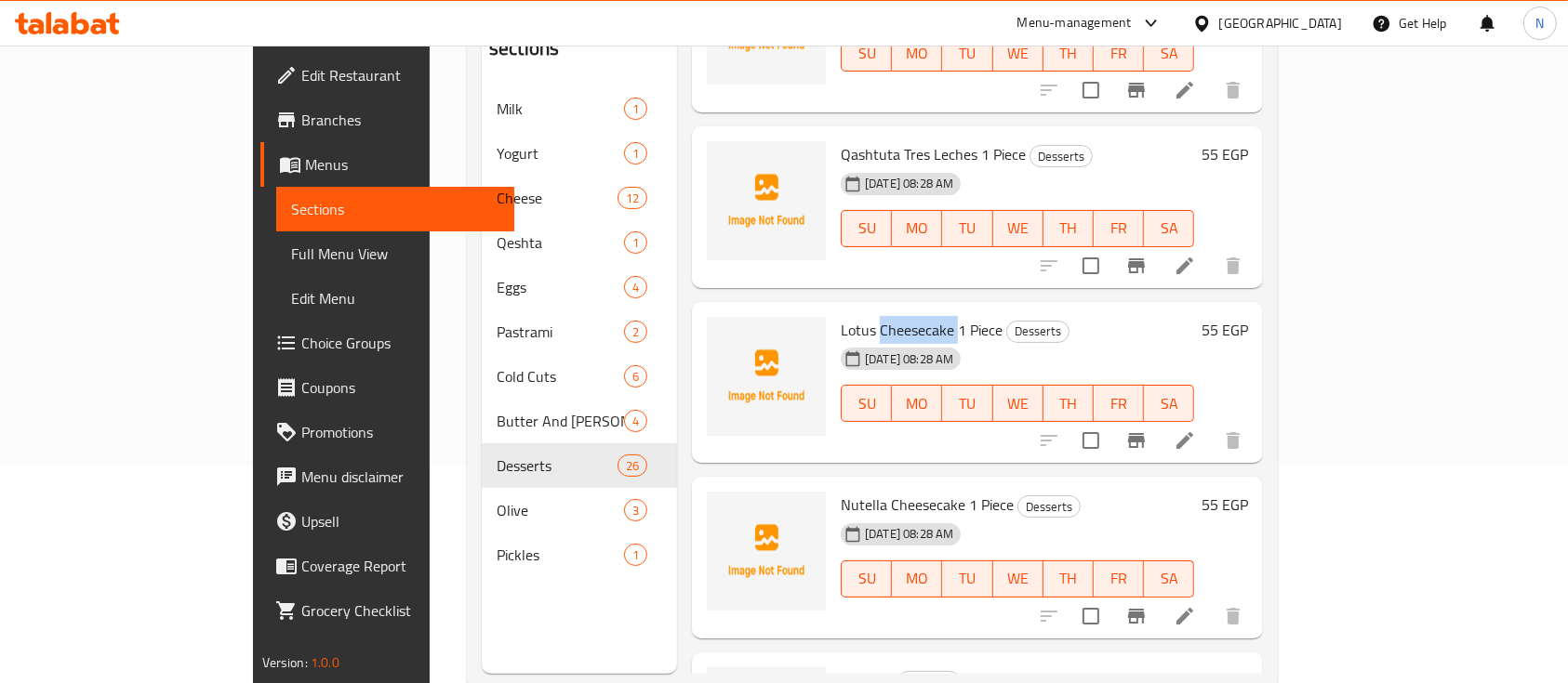
click at [871, 316] on span "Lotus Cheesecake 1 Piece" at bounding box center [922, 330] width 162 height 28
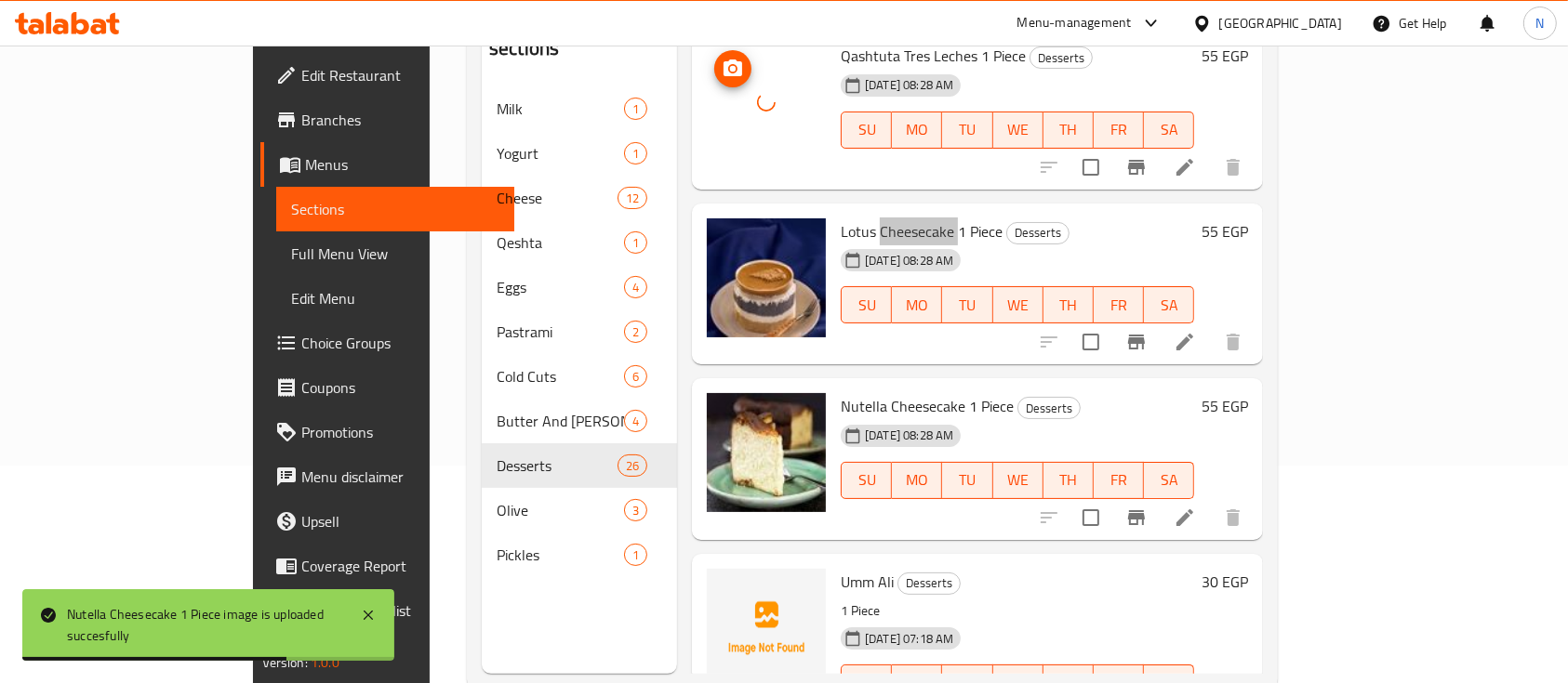
scroll to position [3949, 0]
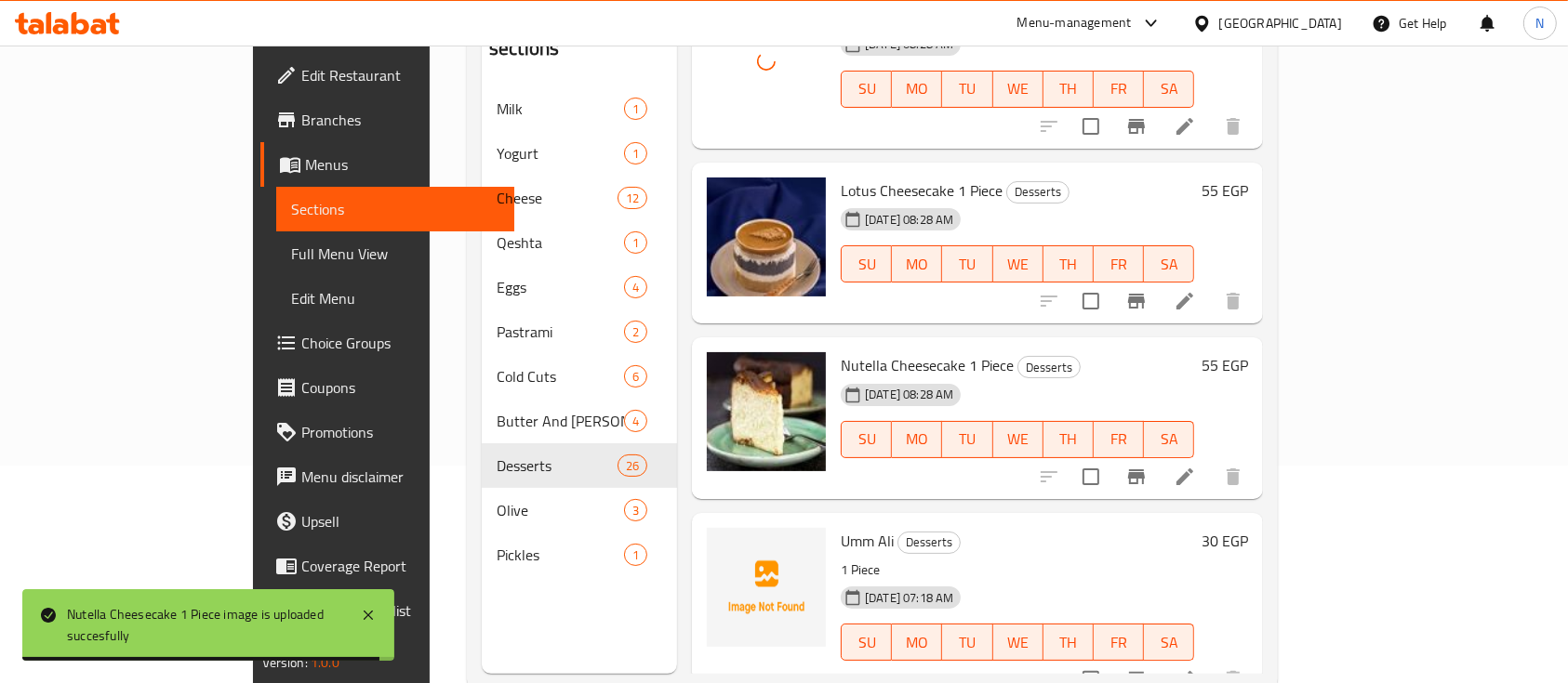
click at [841, 527] on span "Umm Ali" at bounding box center [868, 541] width 53 height 28
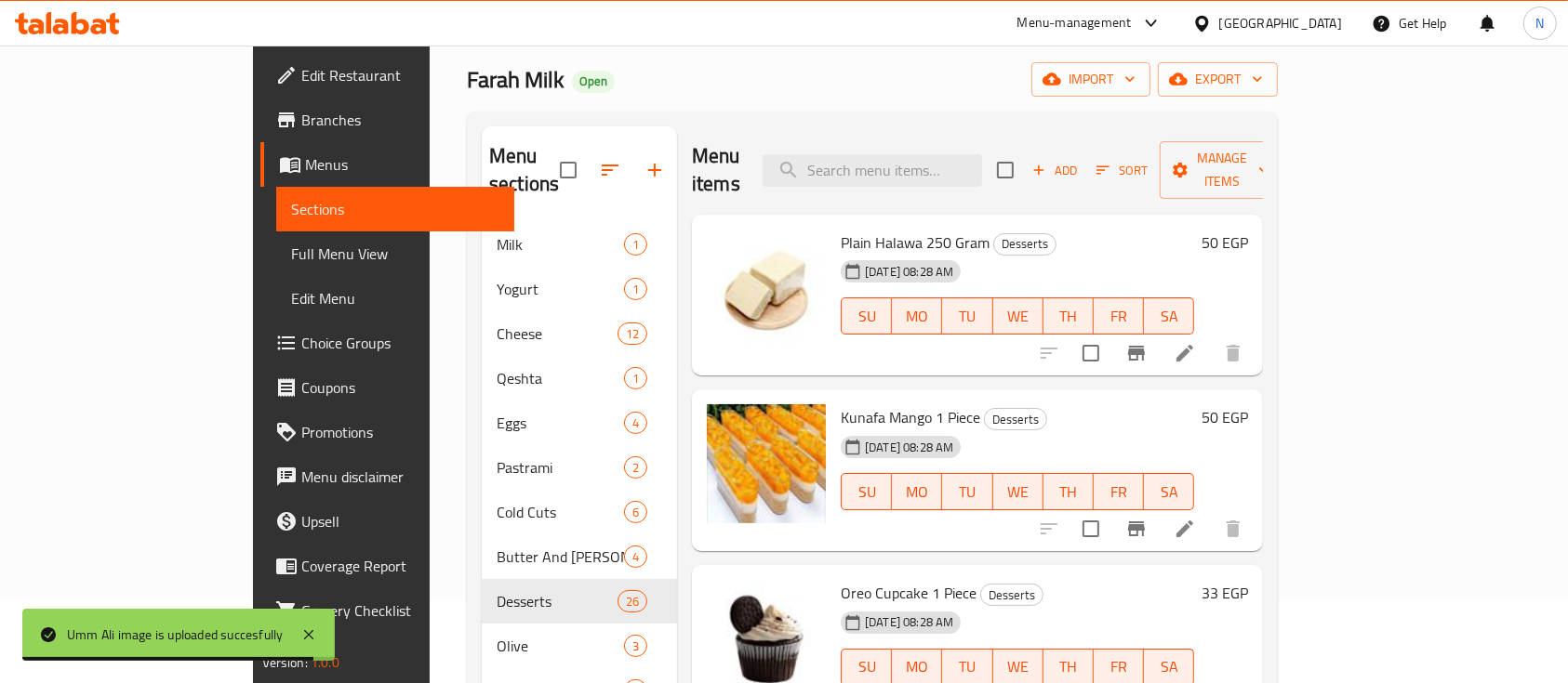
scroll to position [0, 0]
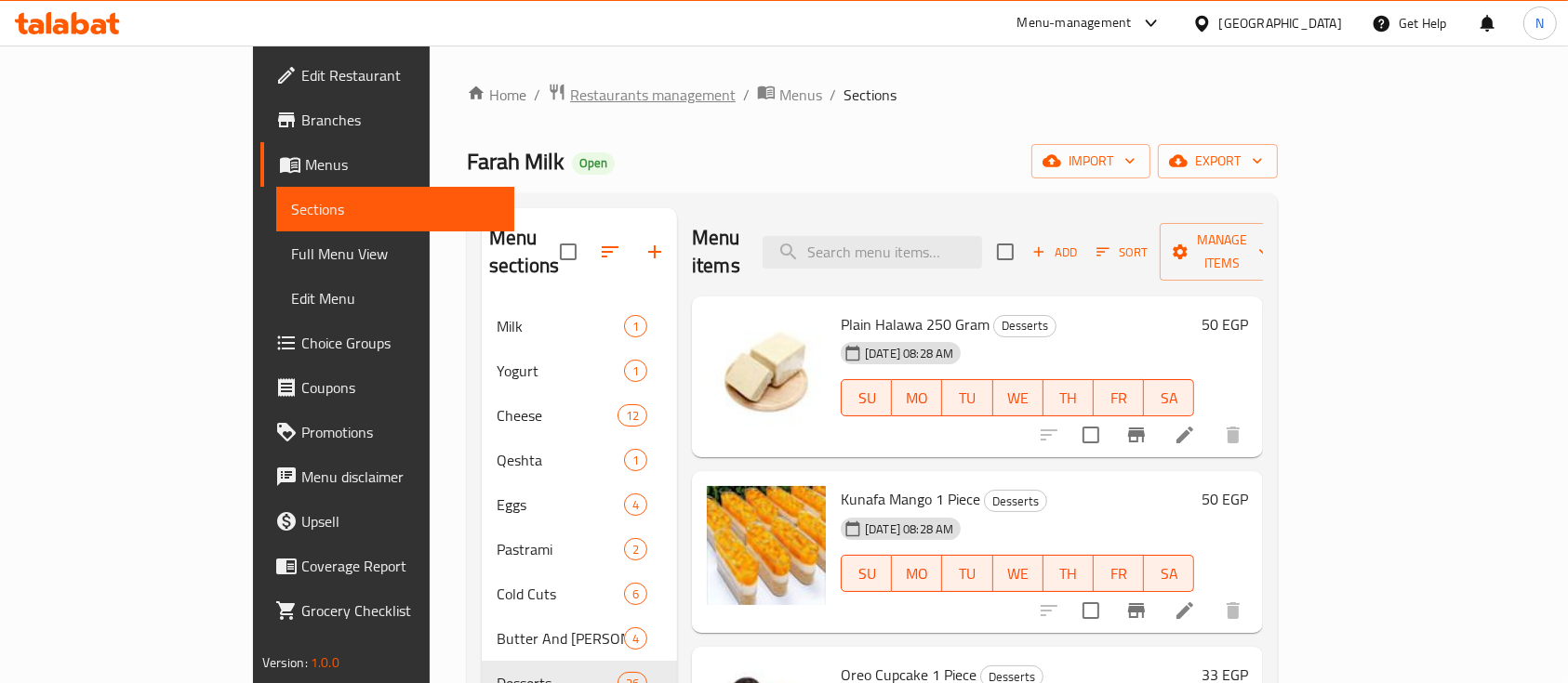
click at [570, 92] on span "Restaurants management" at bounding box center [653, 95] width 166 height 23
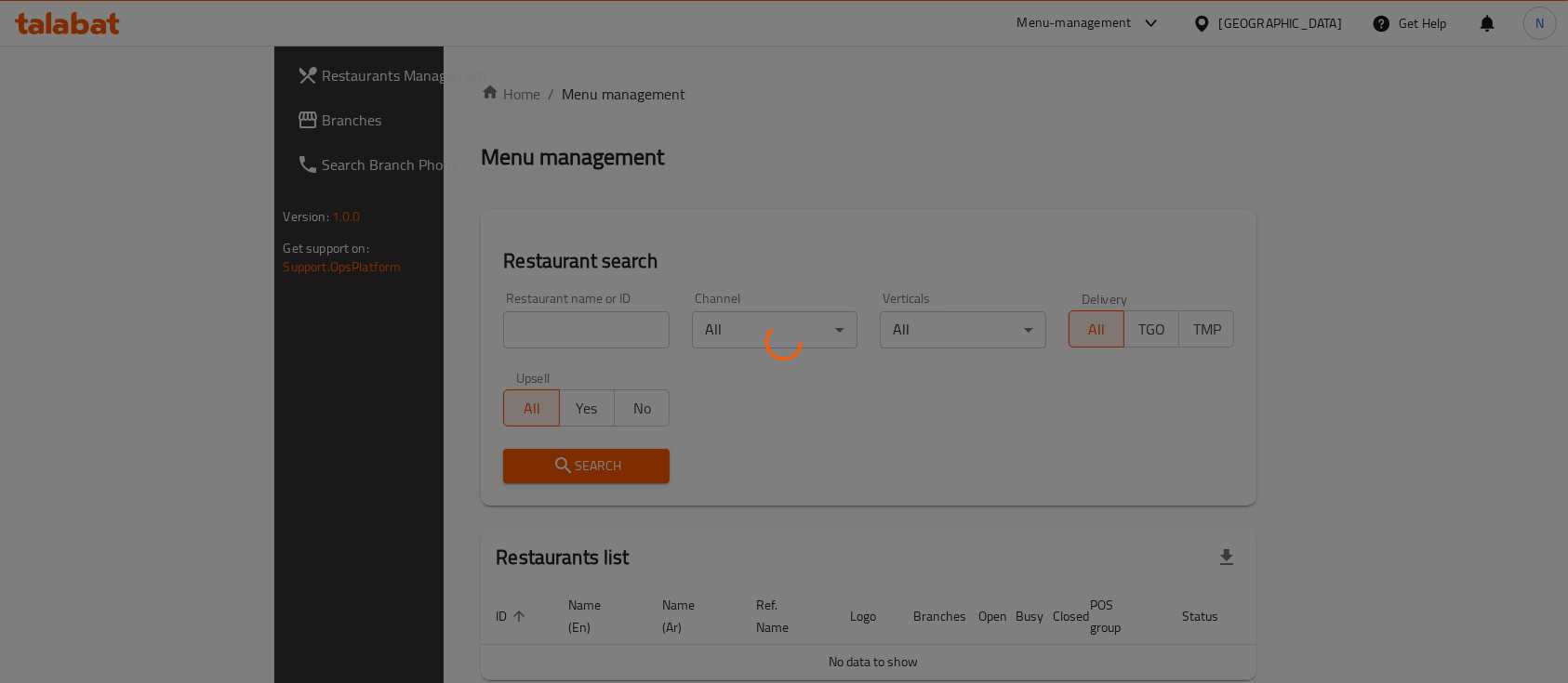
click at [119, 120] on div at bounding box center [784, 342] width 1568 height 683
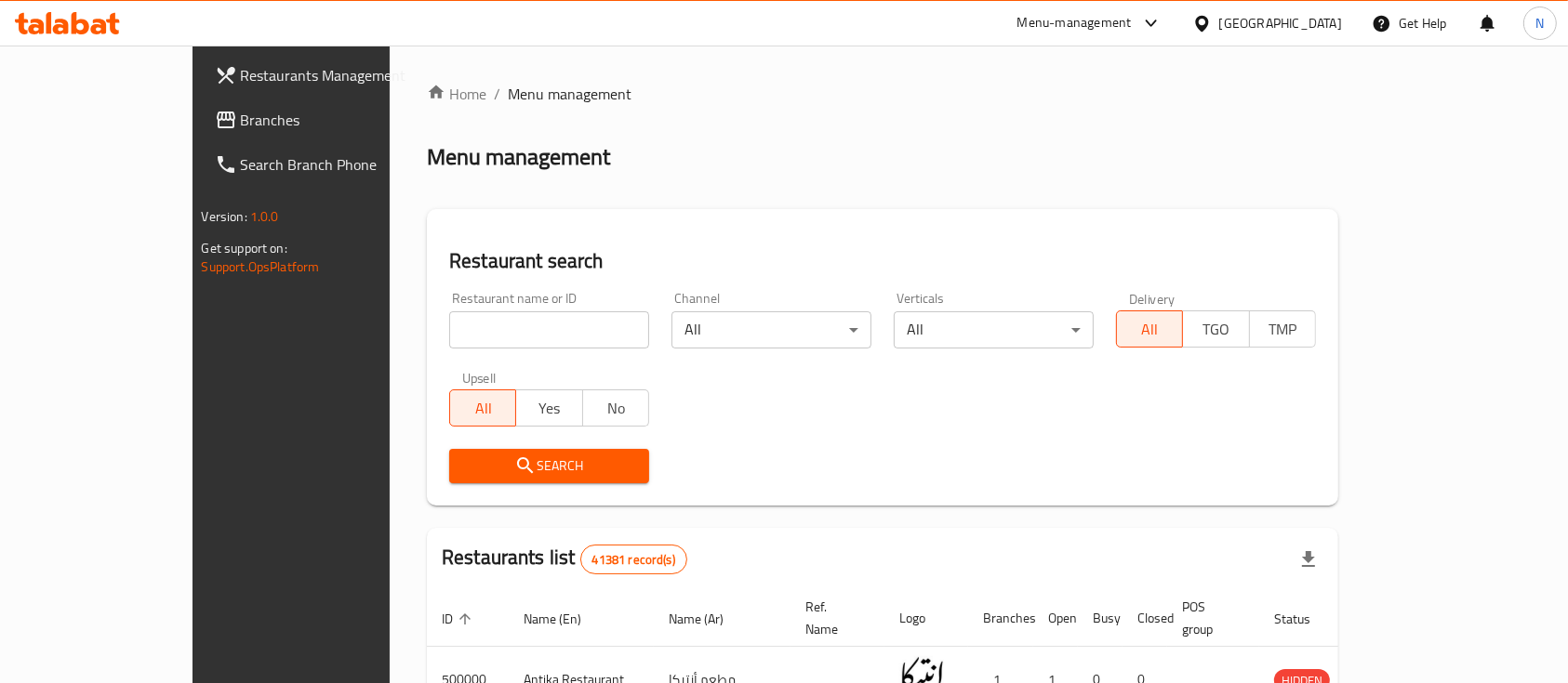
click at [241, 123] on span "Branches" at bounding box center [341, 119] width 199 height 23
